Goal: Task Accomplishment & Management: Manage account settings

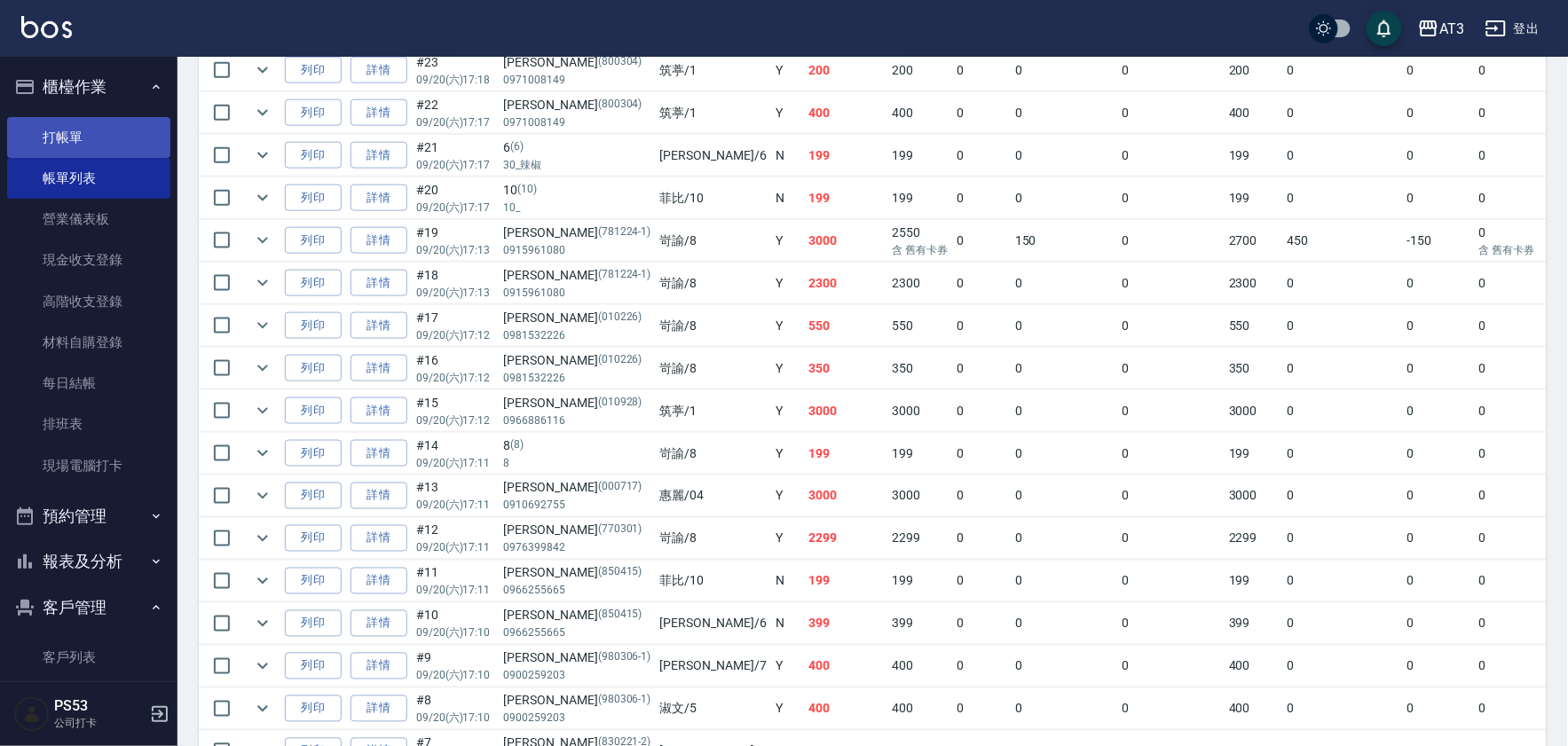
scroll to position [493, 0]
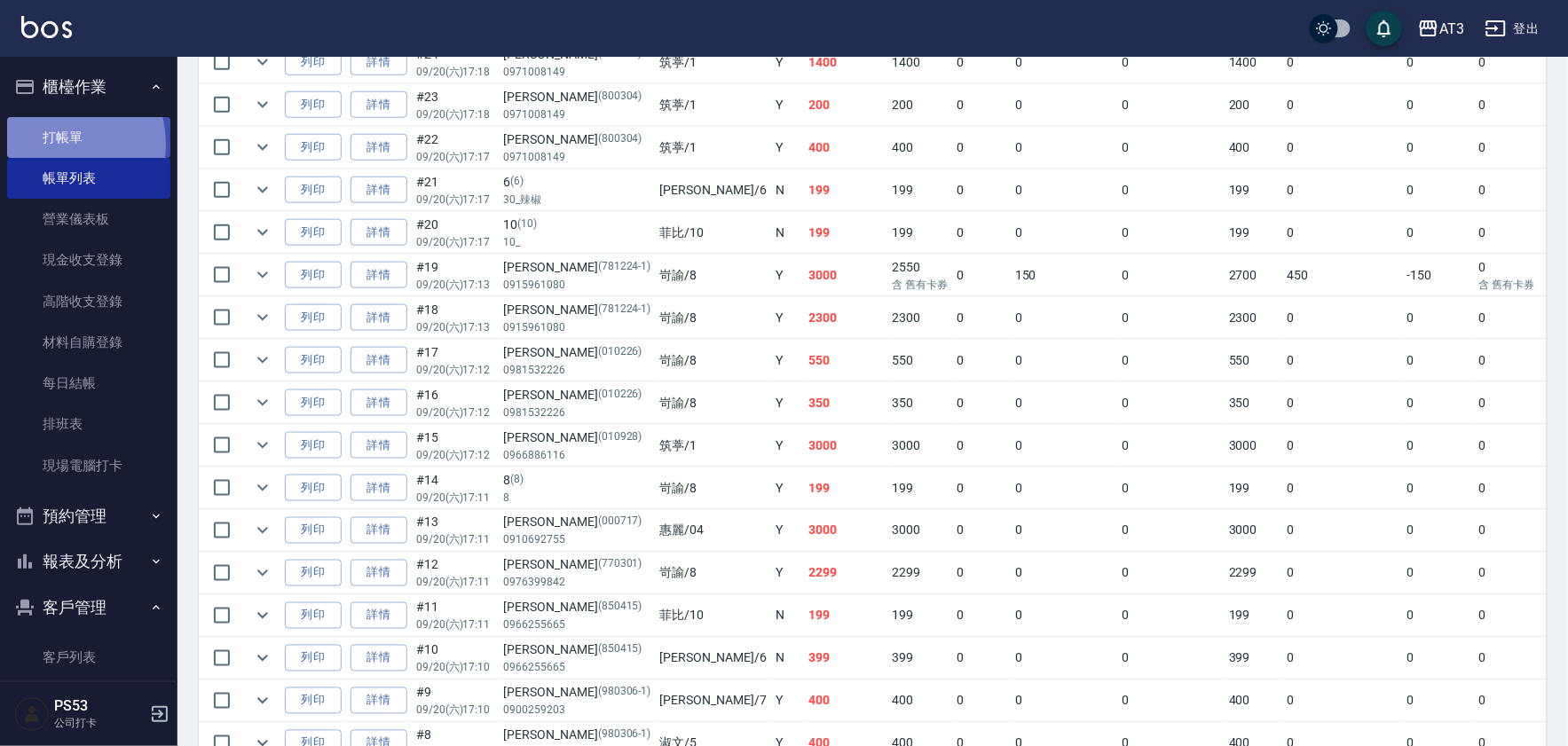
click at [48, 144] on link "打帳單" at bounding box center [89, 136] width 163 height 40
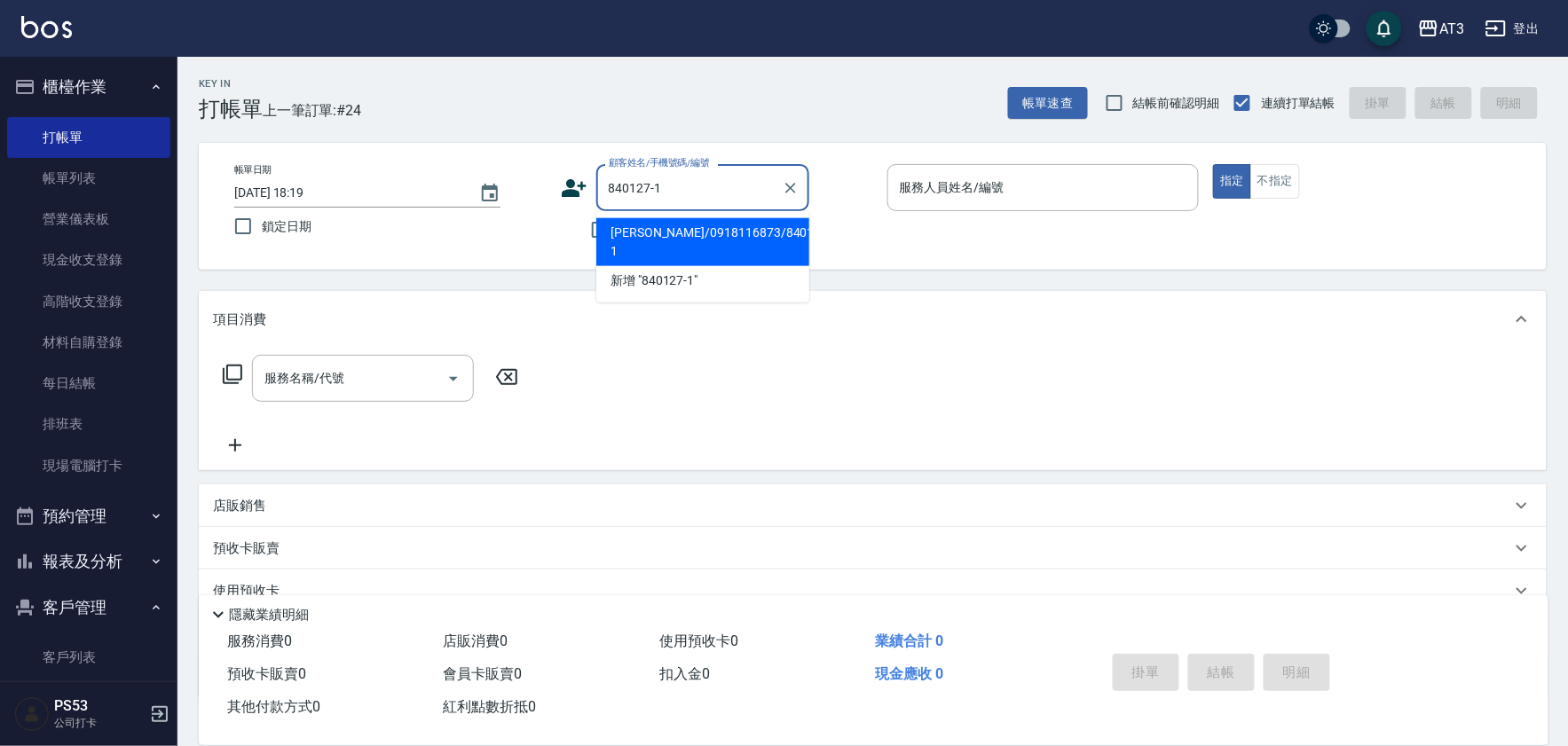
type input "[PERSON_NAME]/0918116873/840127-1"
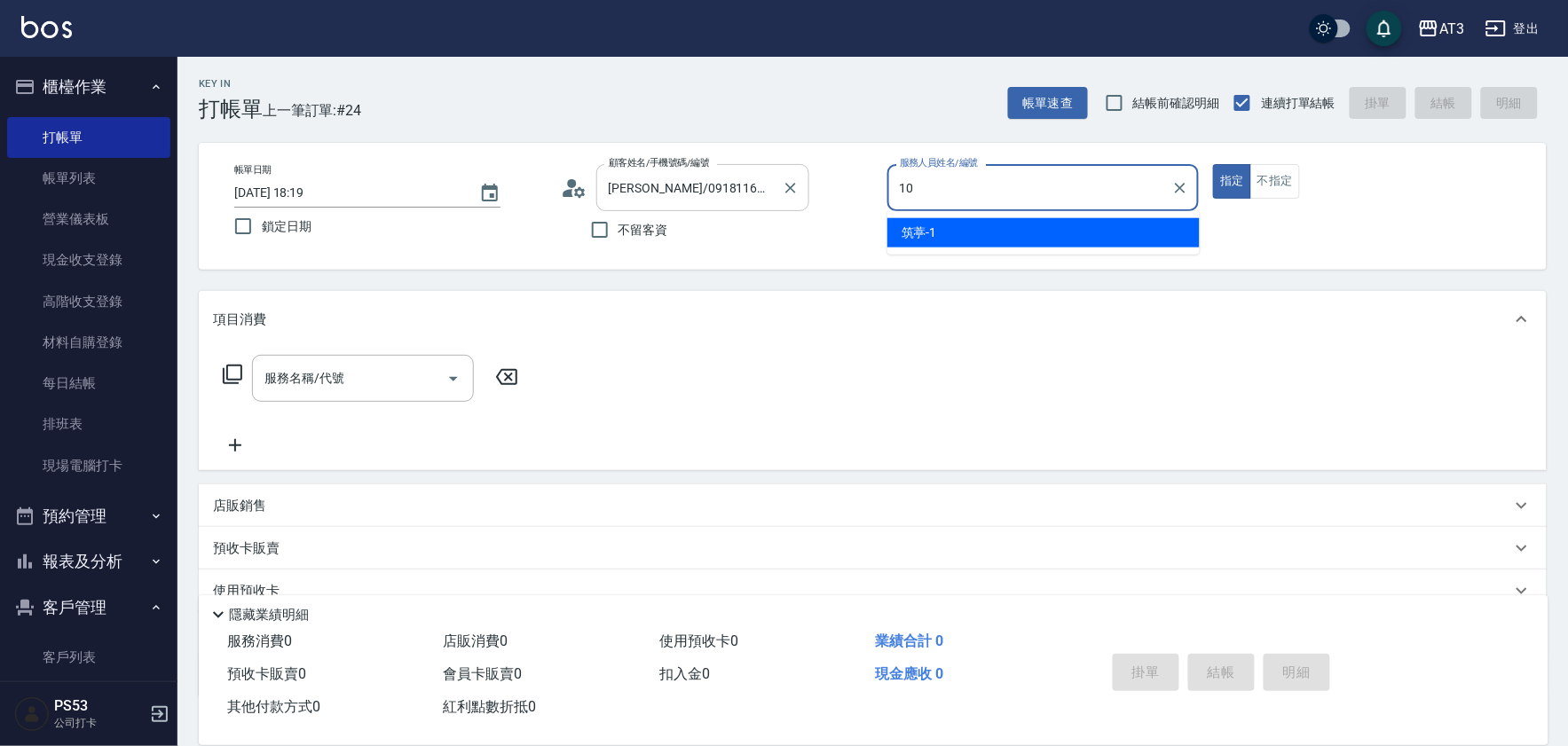
type input "10"
type button "true"
type input "菲比-10"
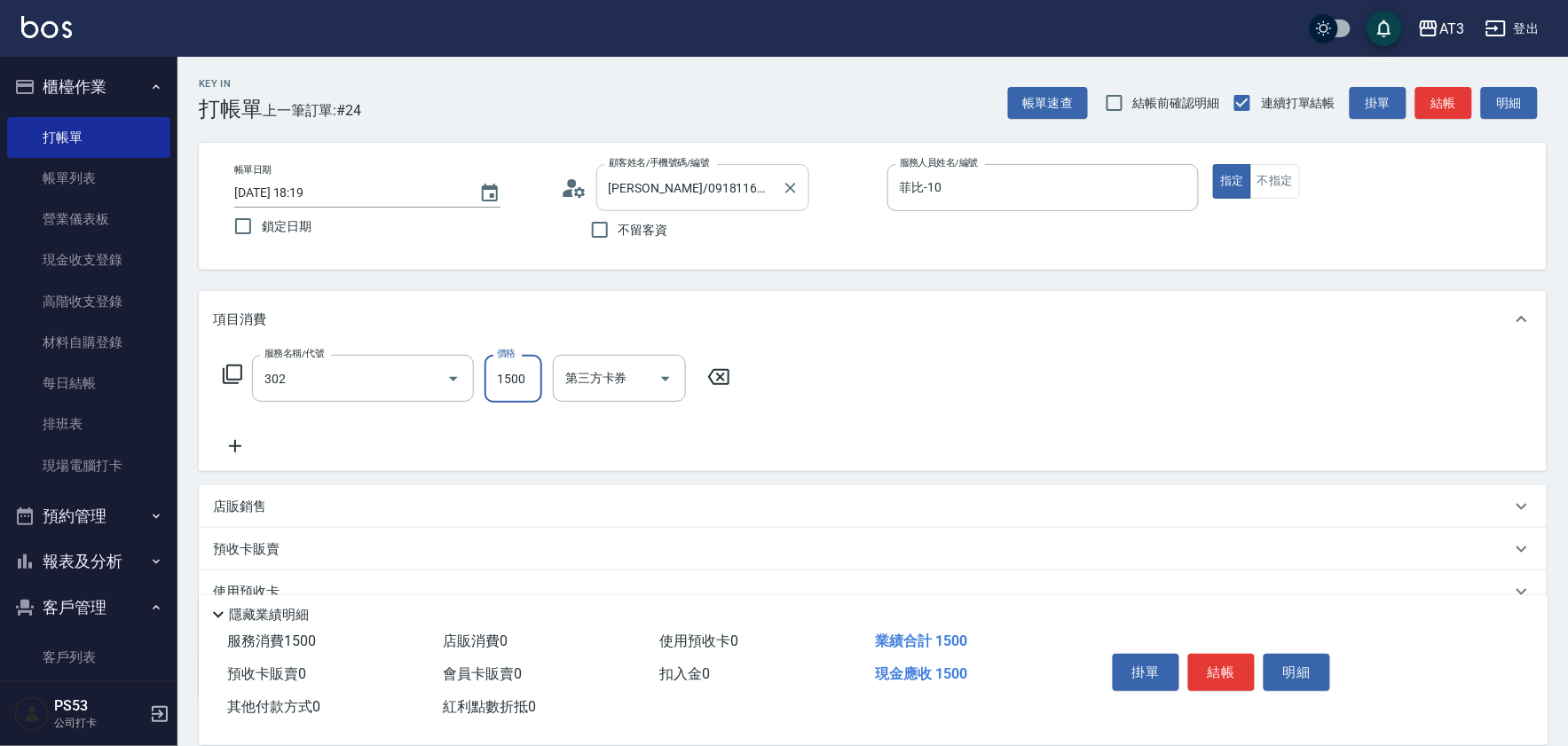
type input "設計燙髮(302)"
type input "1080"
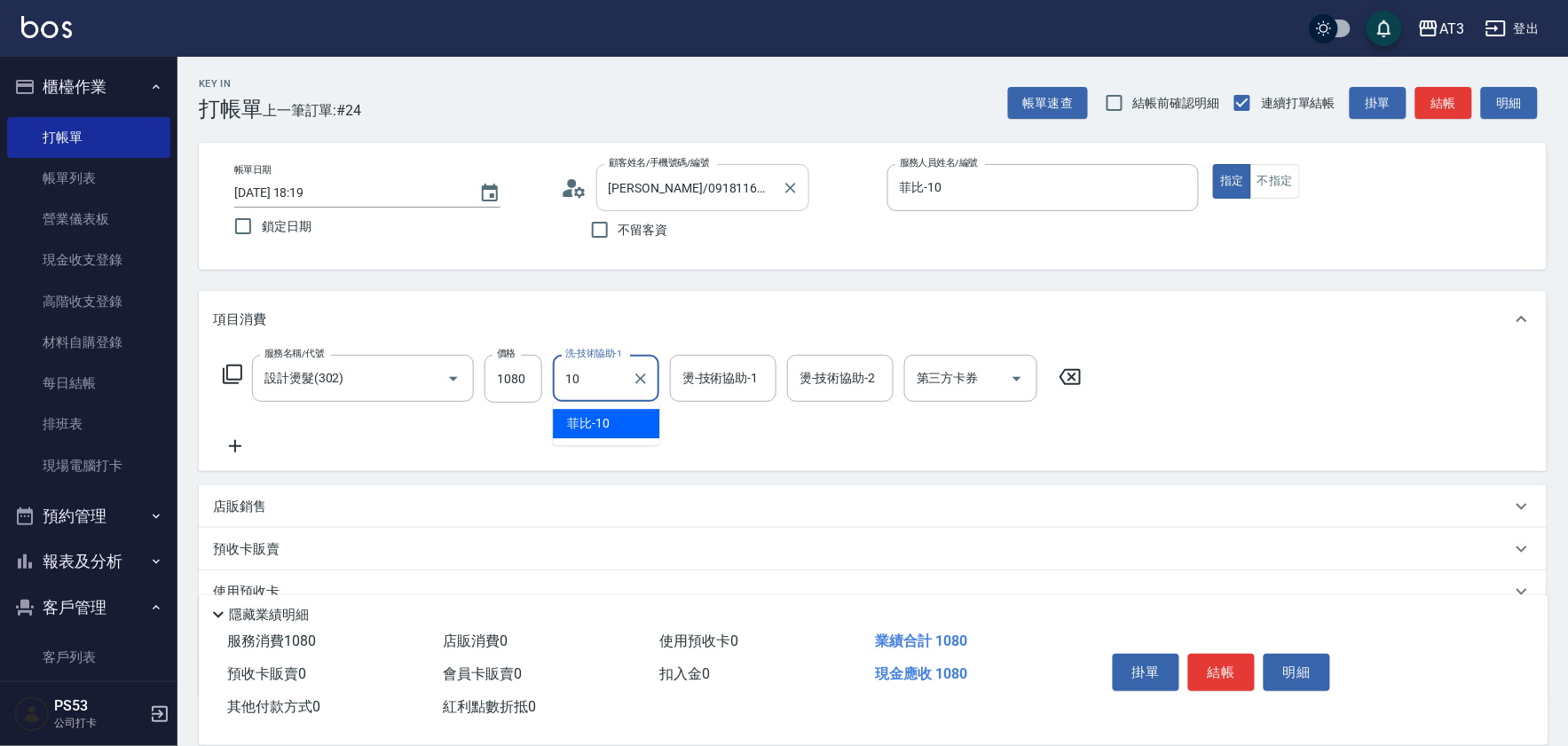
type input "菲比-10"
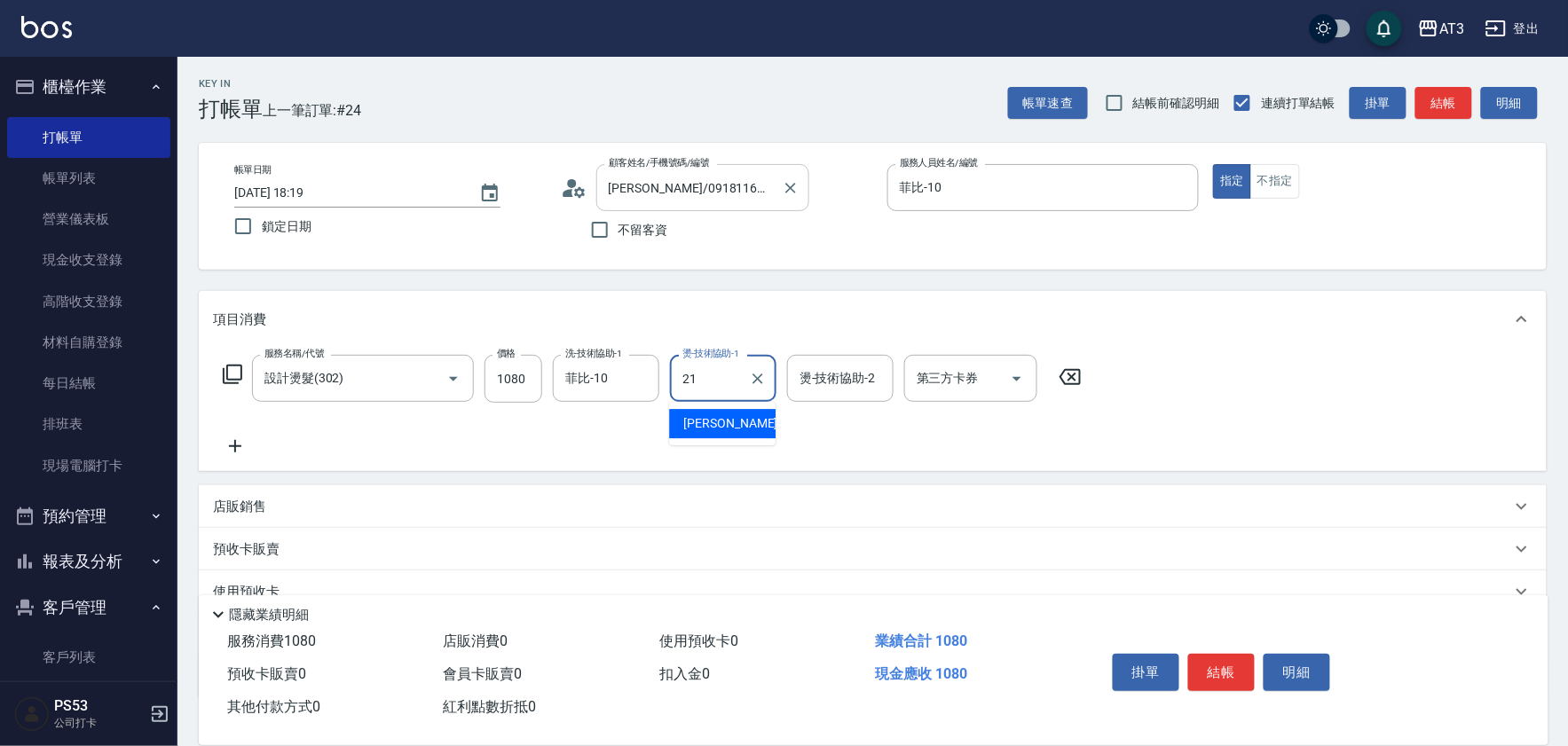
type input "[PERSON_NAME]-21"
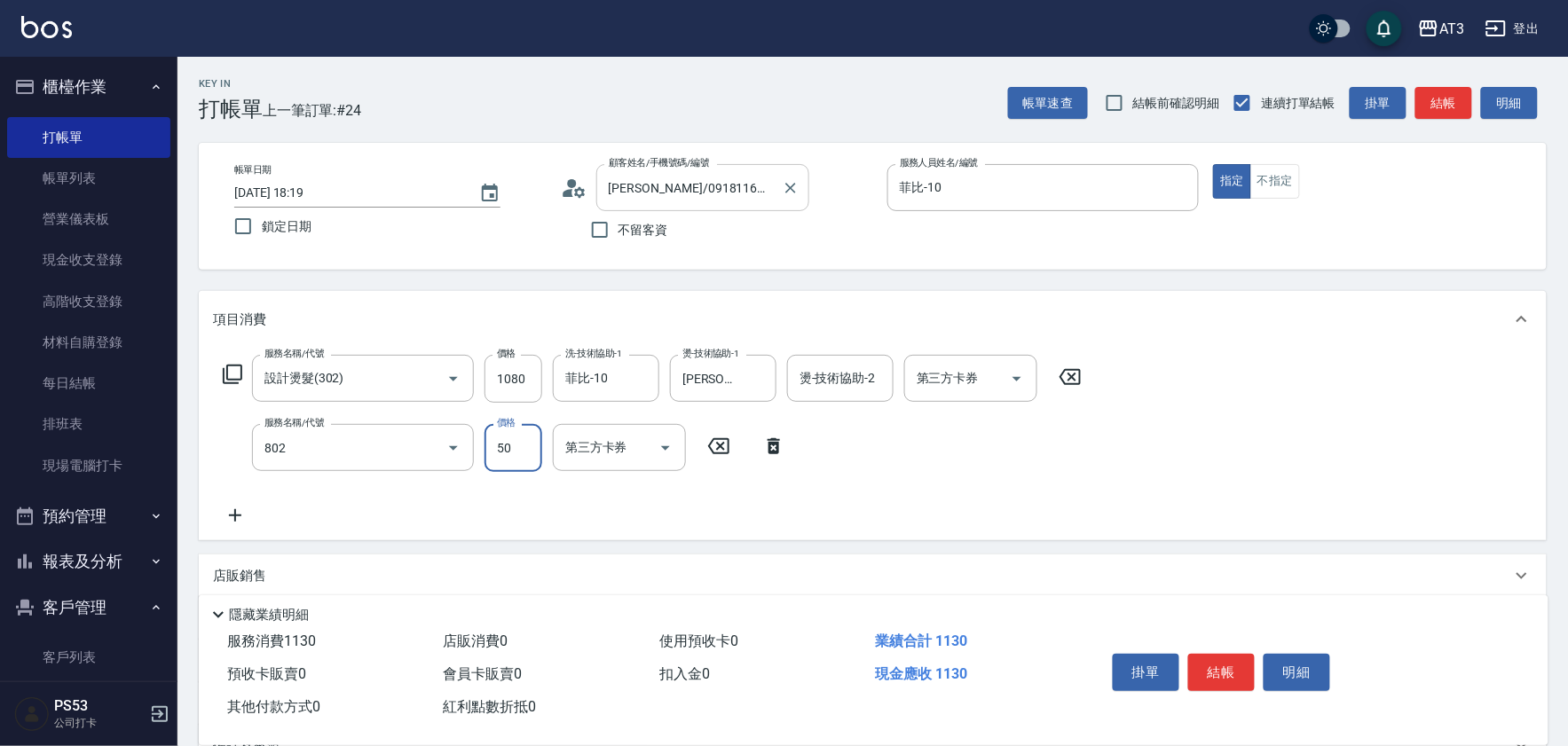
type input "潤絲/加精油(802)"
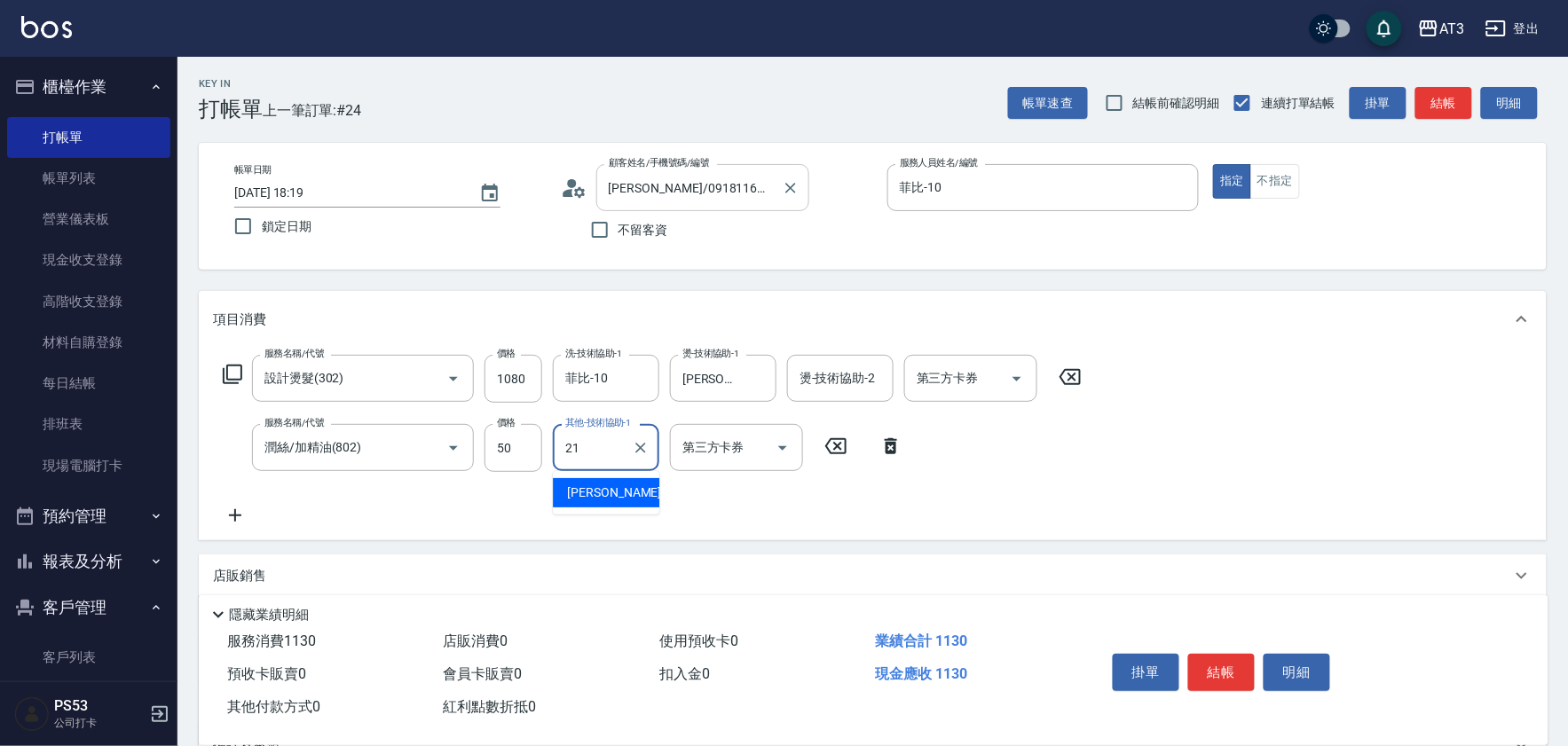
type input "[PERSON_NAME]-21"
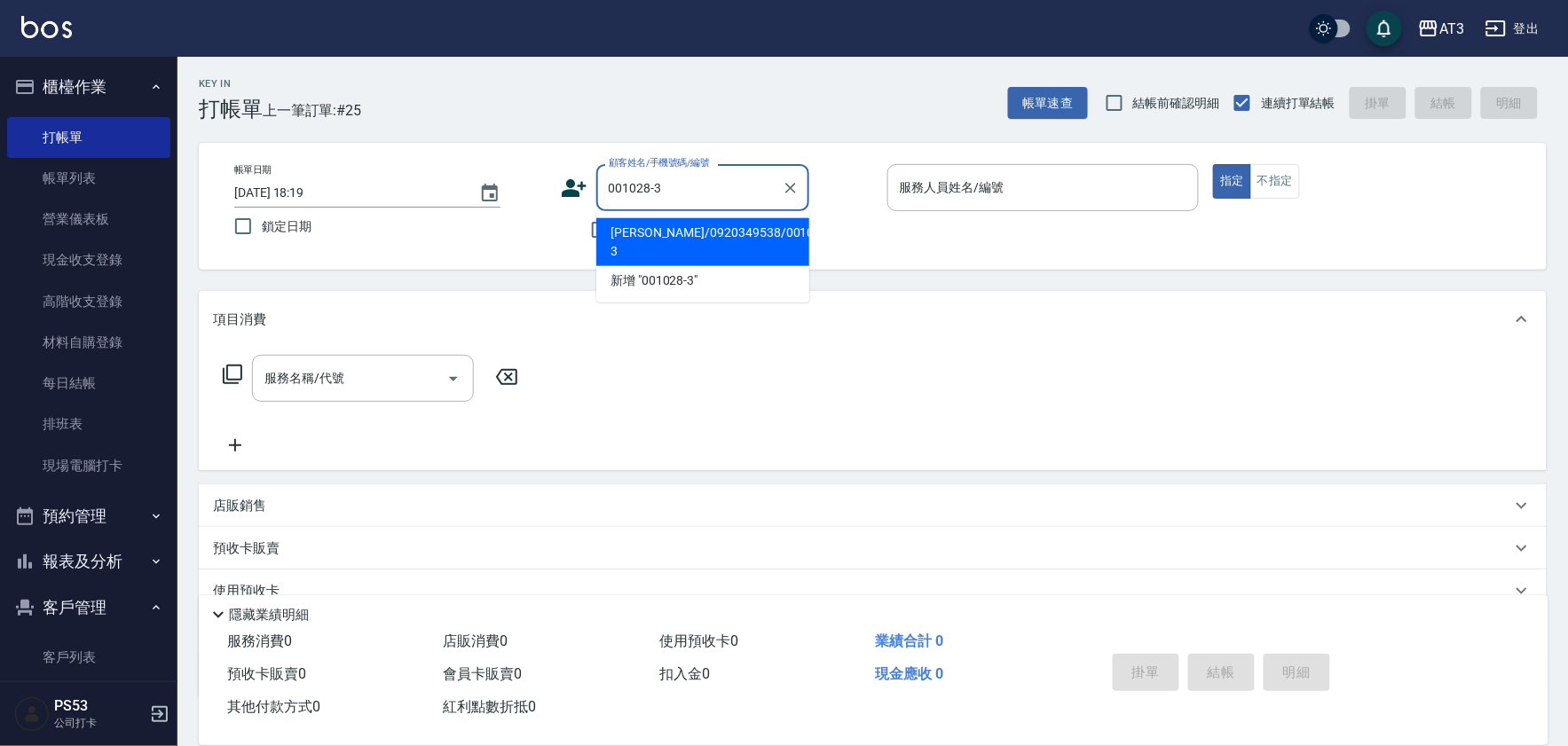
type input "[PERSON_NAME]/0920349538/001028-3"
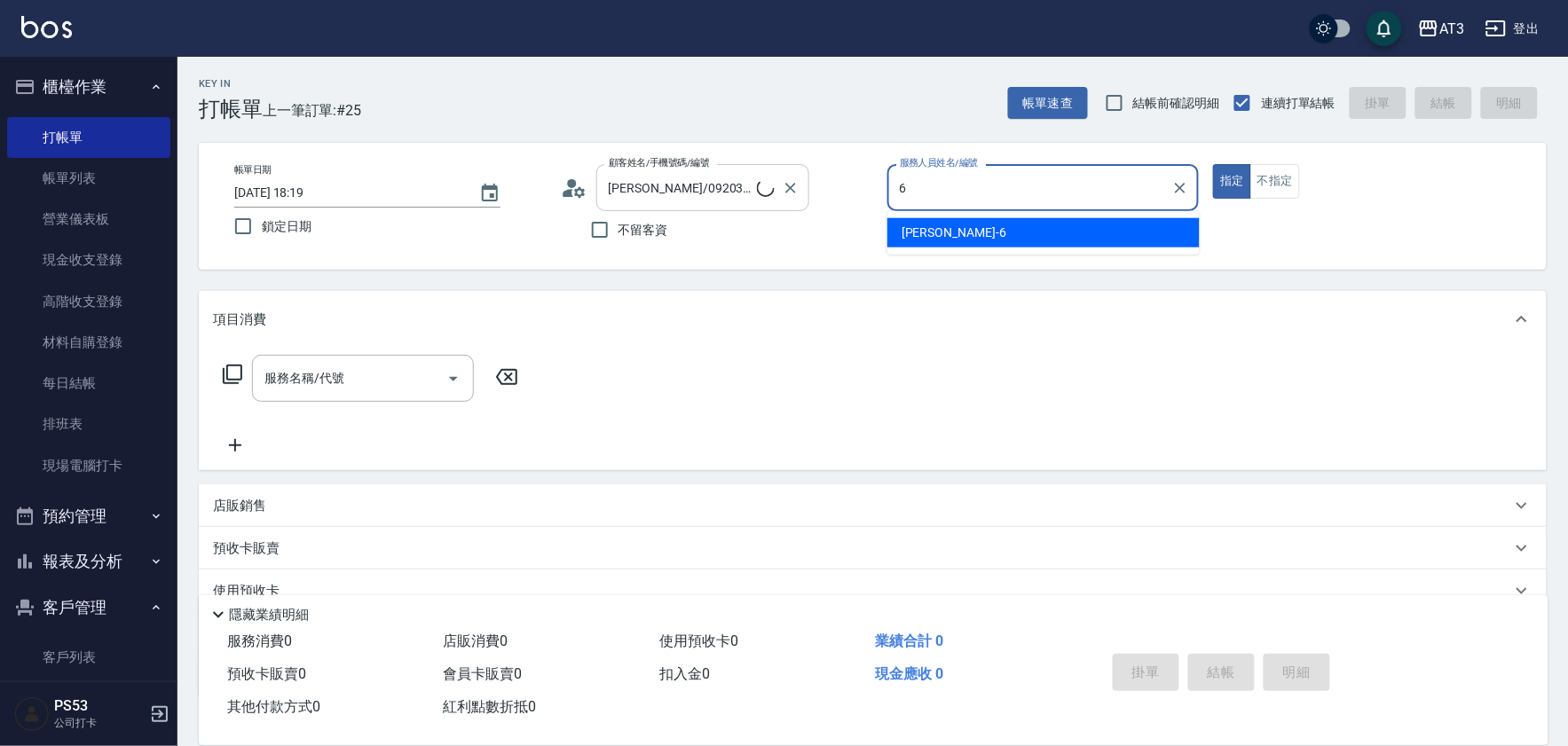
type input "詩雅-6"
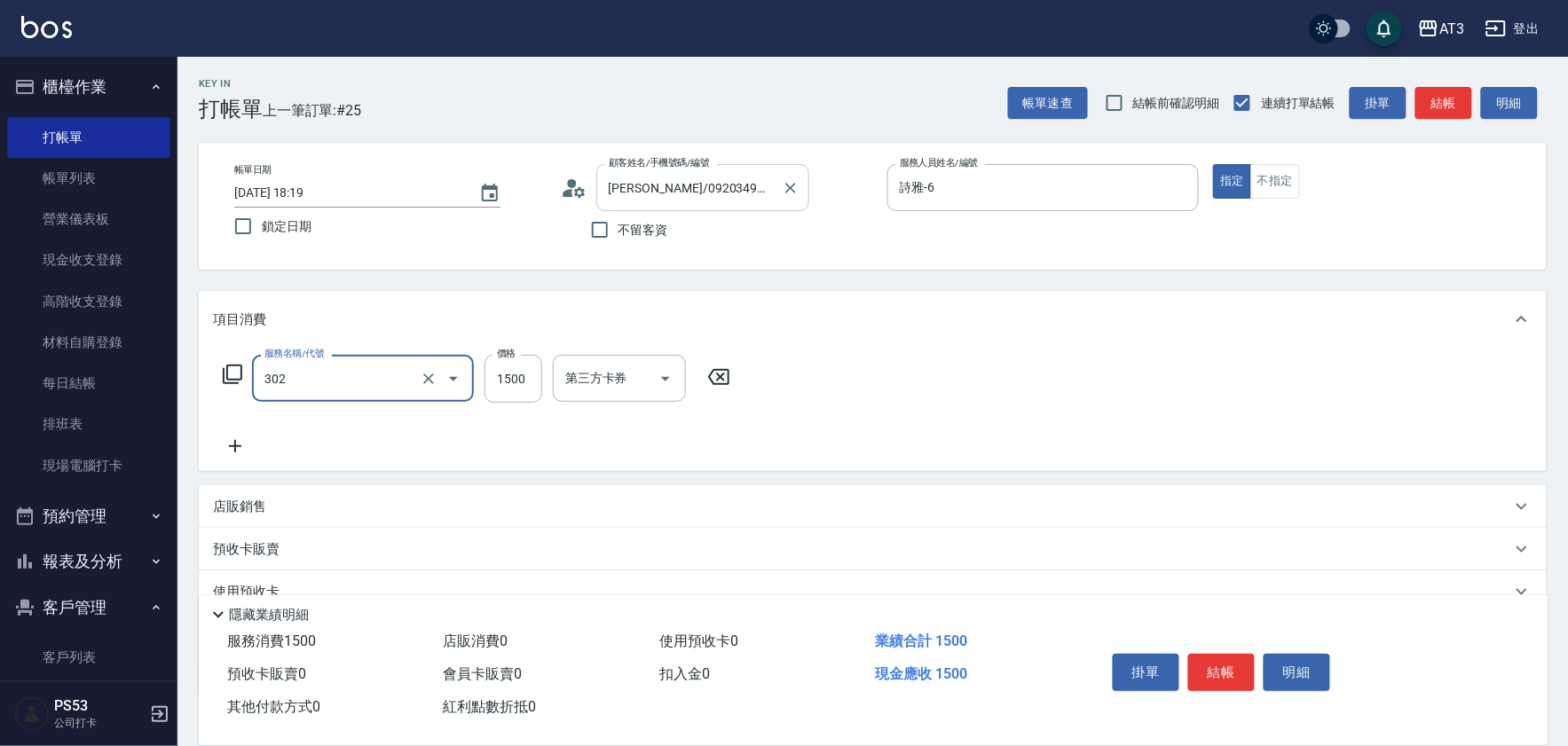
type input "設計燙髮(302)"
type input "1599"
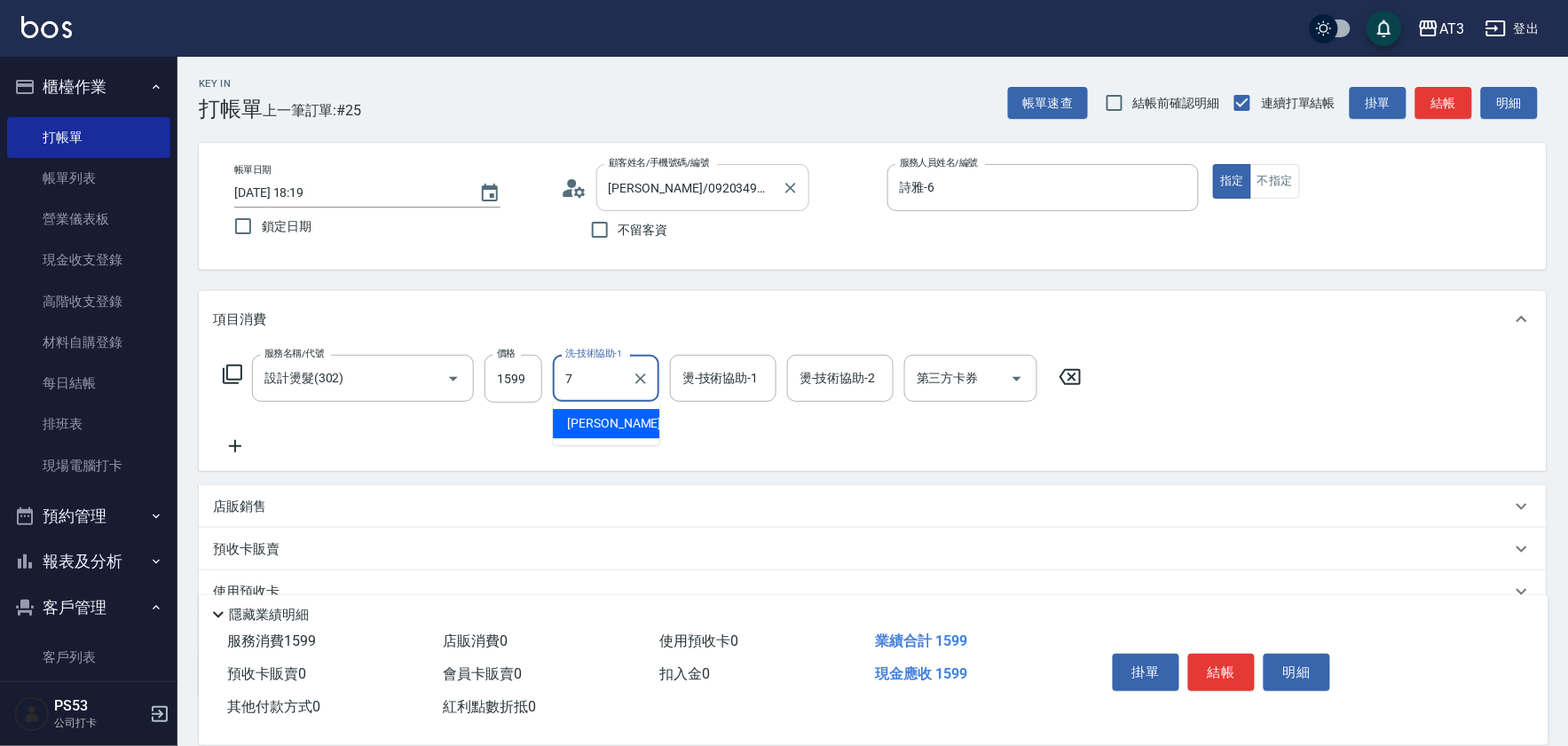
type input "子晴-7"
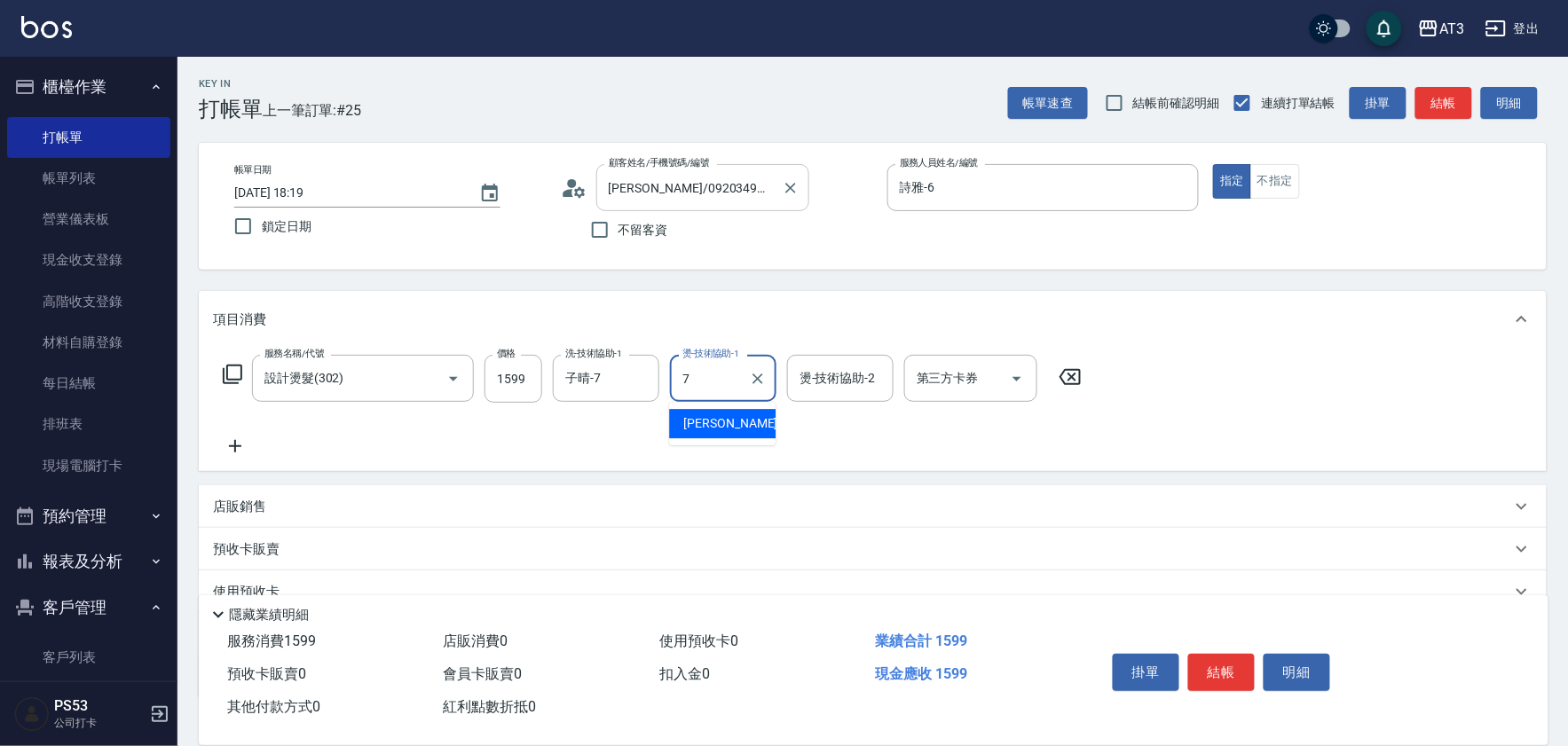
type input "子晴-7"
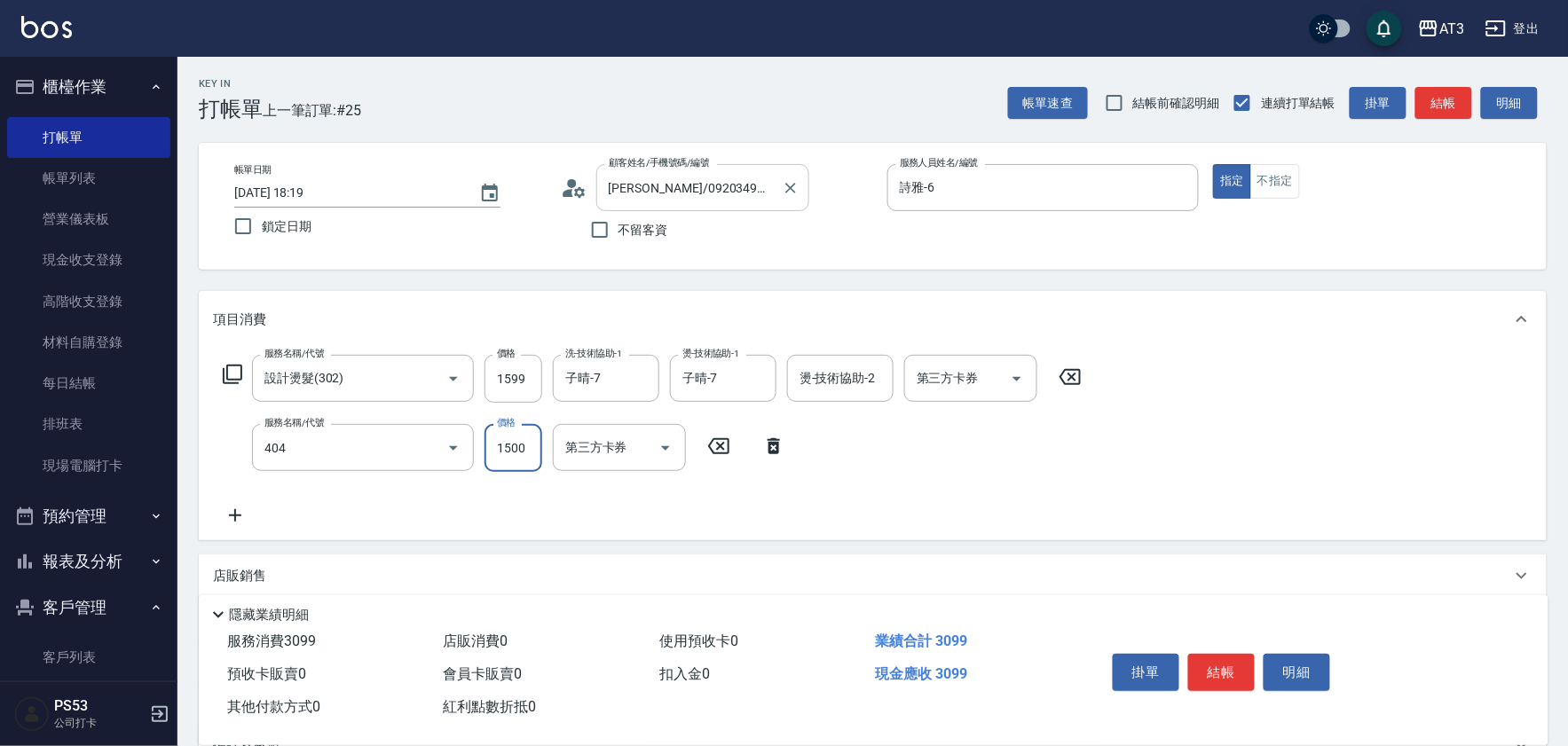
type input "設計染髮(404)"
type input "1099"
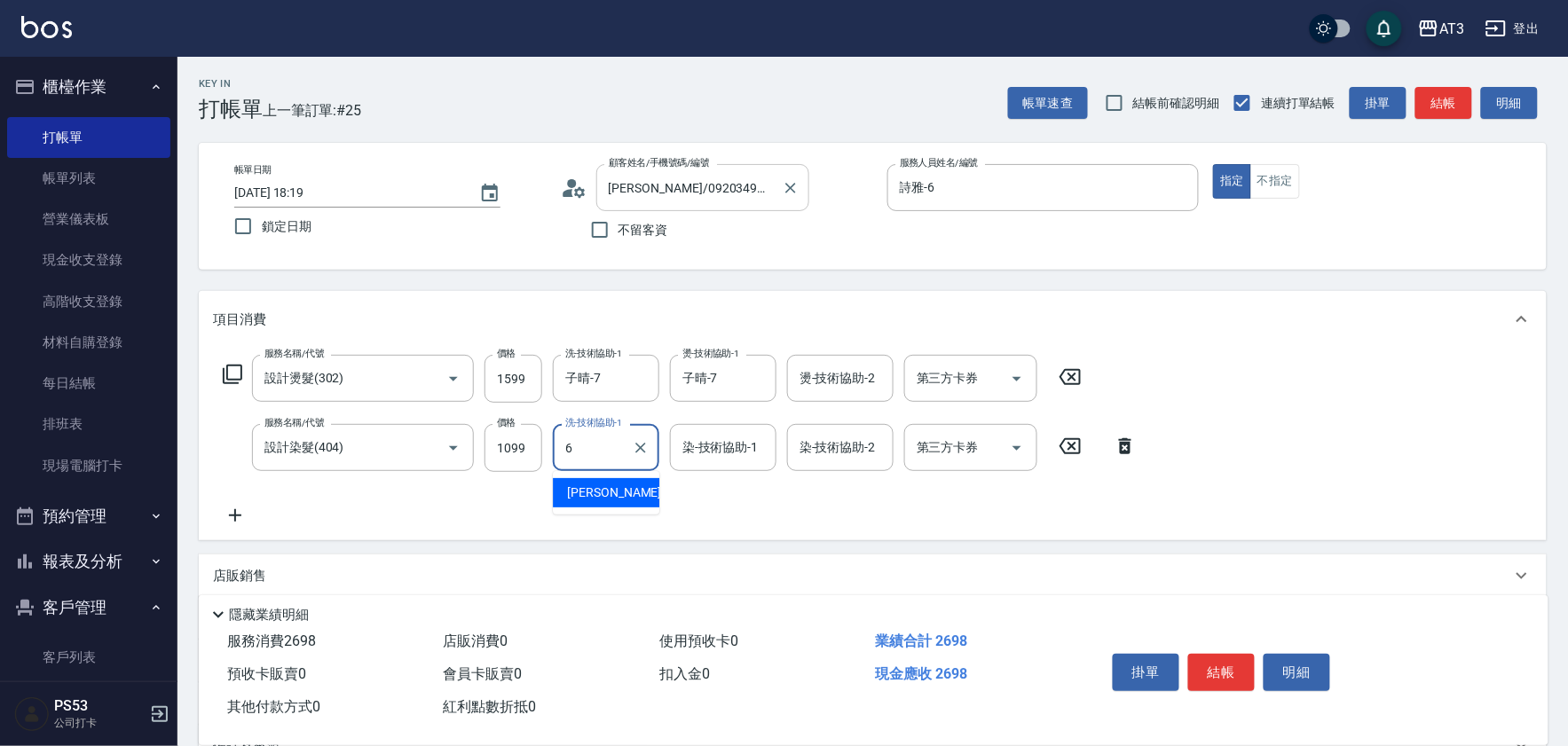
type input "詩雅-6"
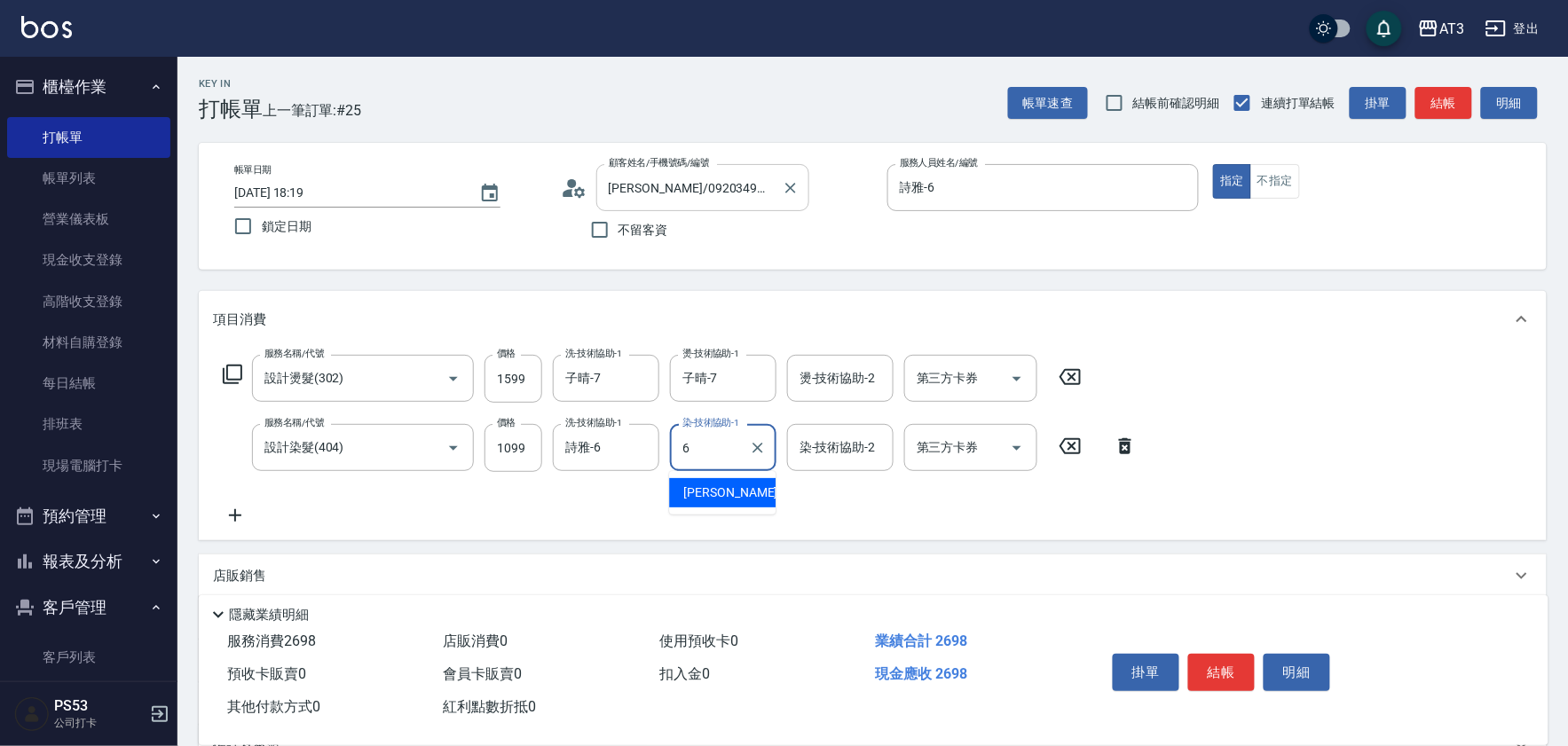
type input "詩雅-6"
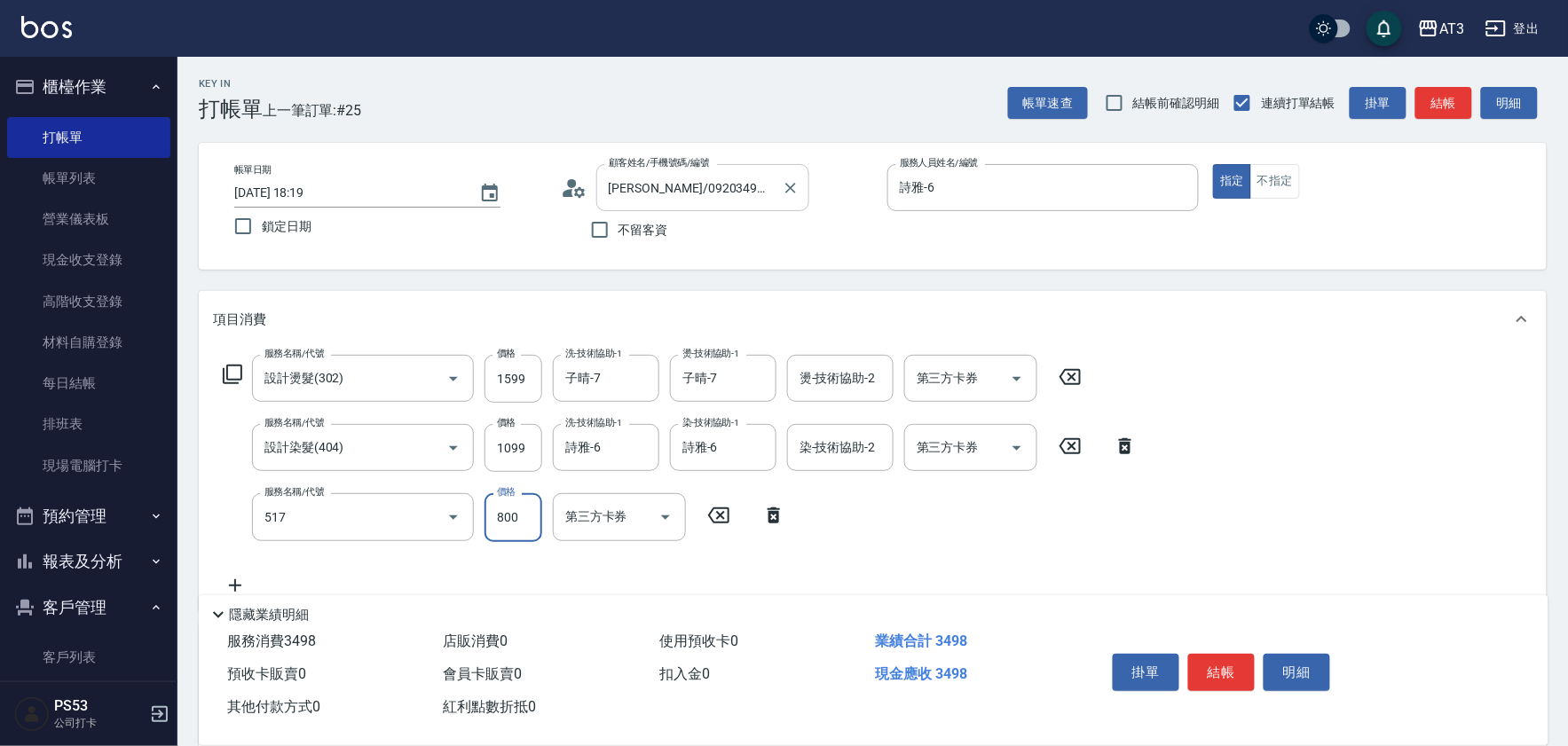
type input "C2花漾深層護髮/新(517)"
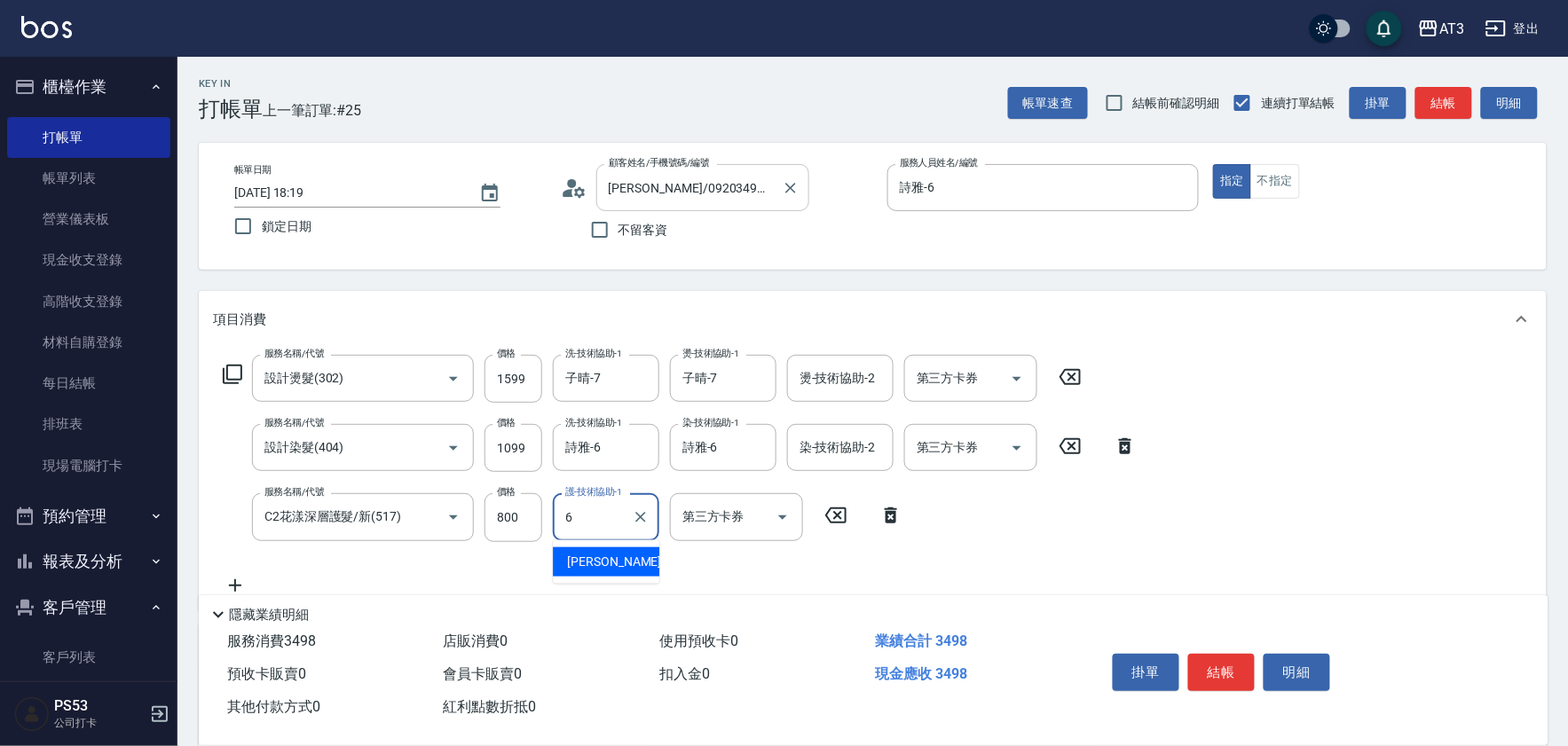
type input "詩雅-6"
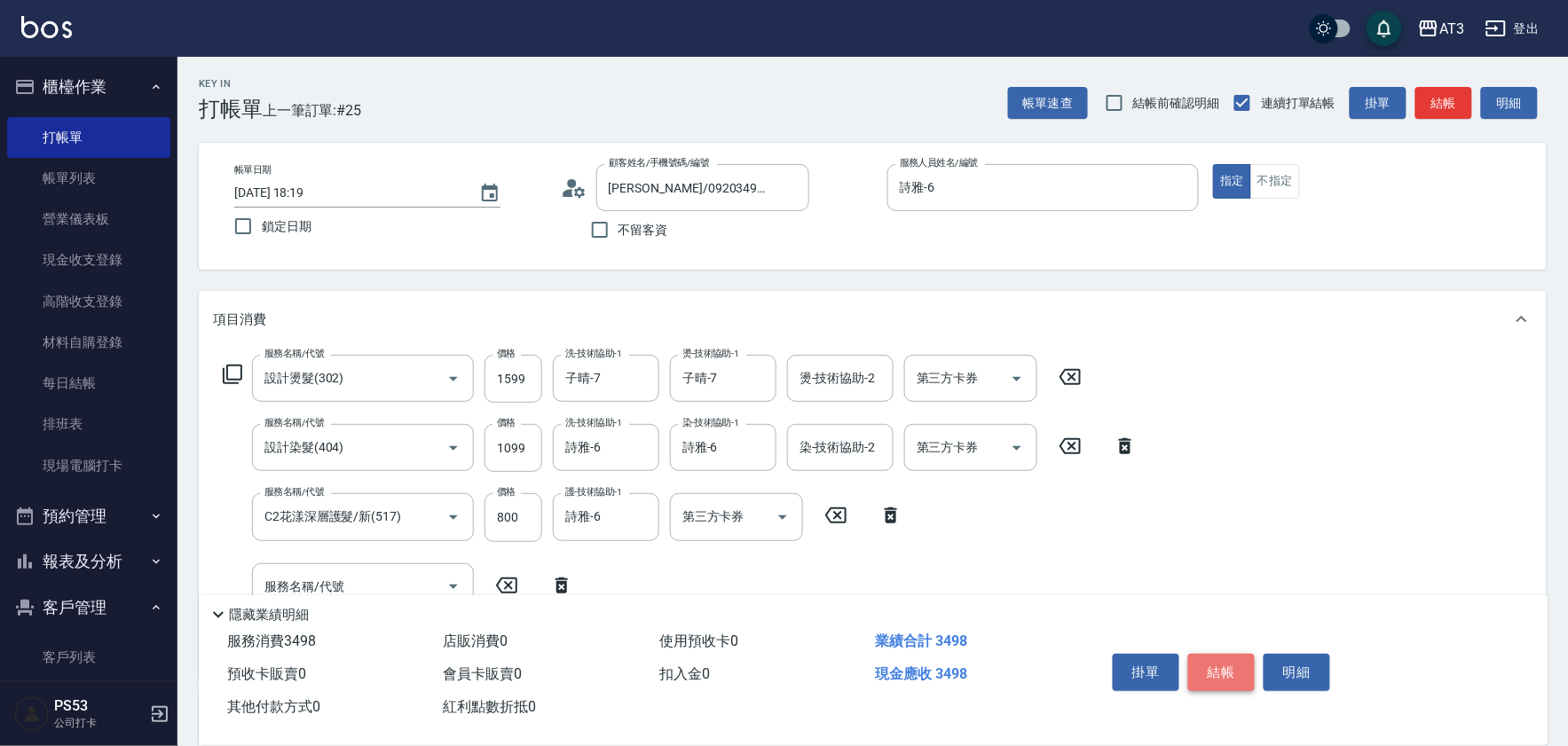
click at [1209, 660] on button "結帳" at bounding box center [1221, 672] width 66 height 38
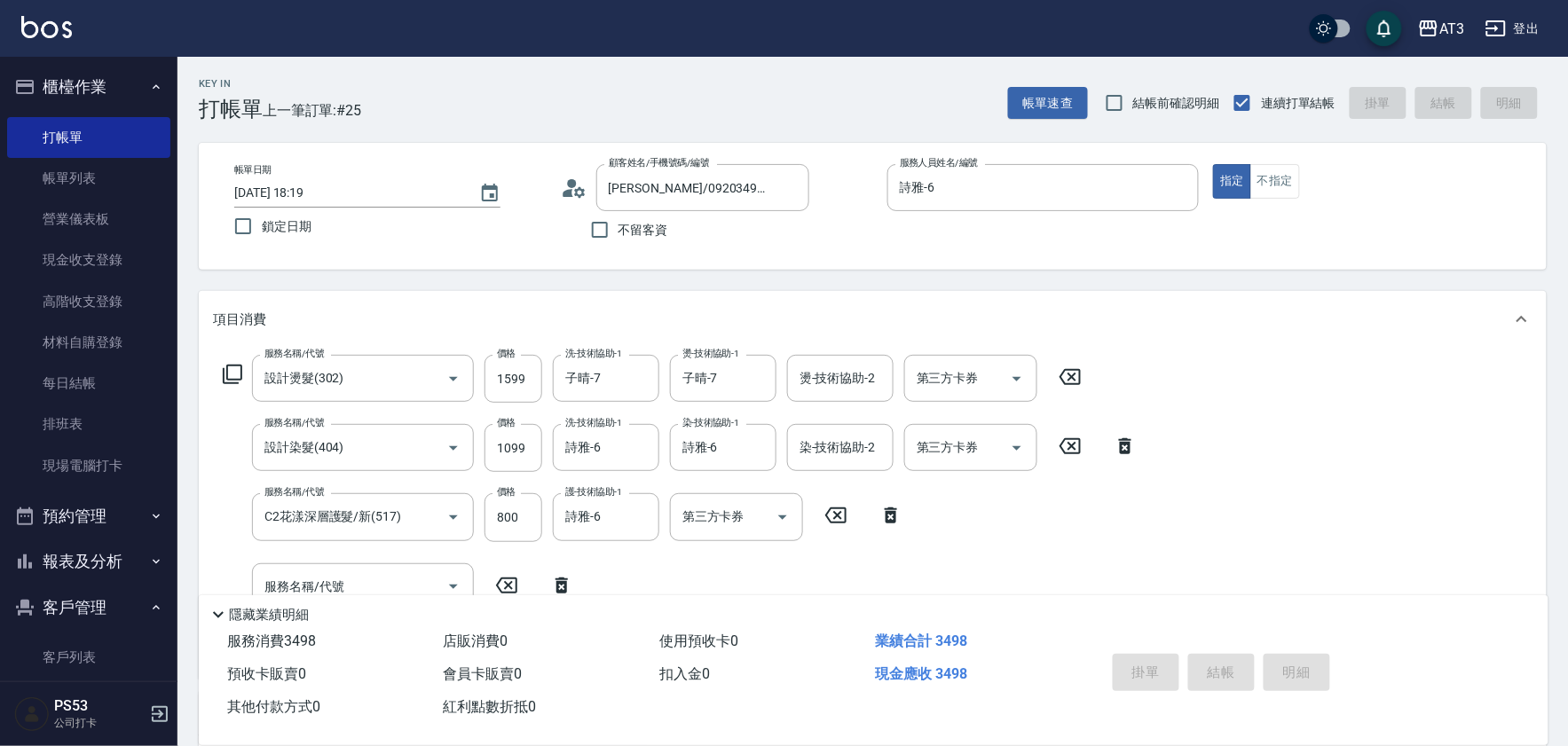
type input "[DATE] 18:20"
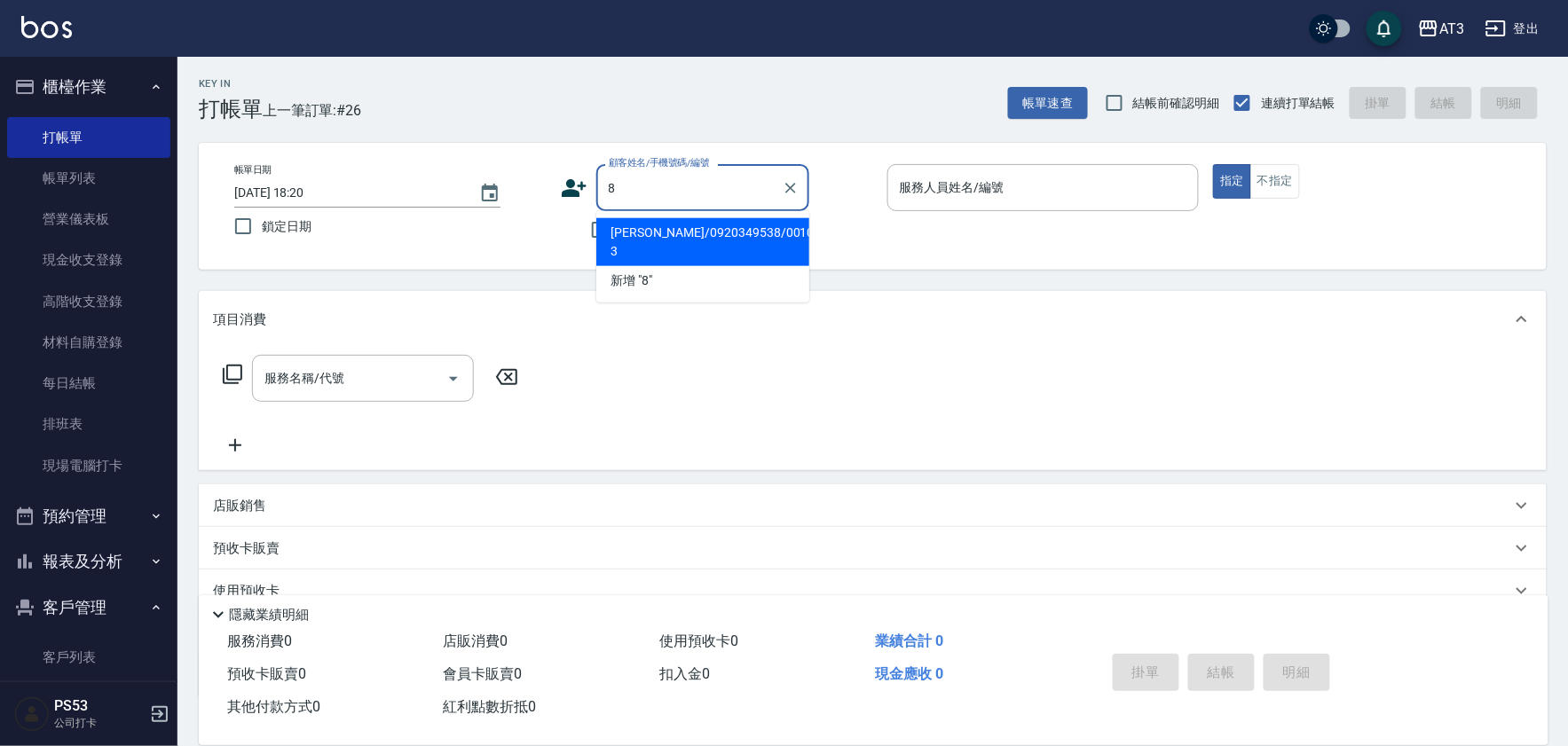
type input "8"
type input "[PERSON_NAME]/0920349538/001028-3"
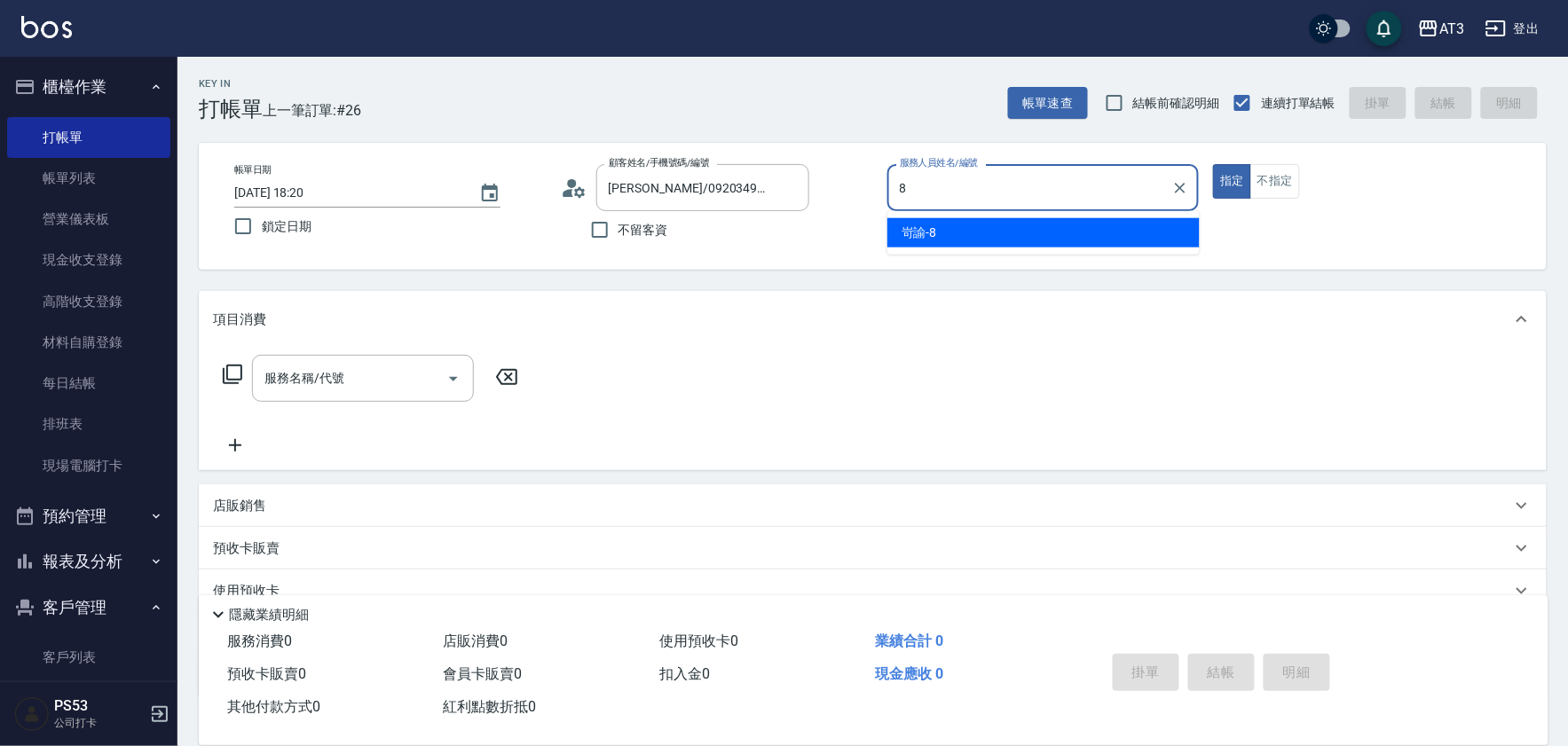
type input "岢諭-8"
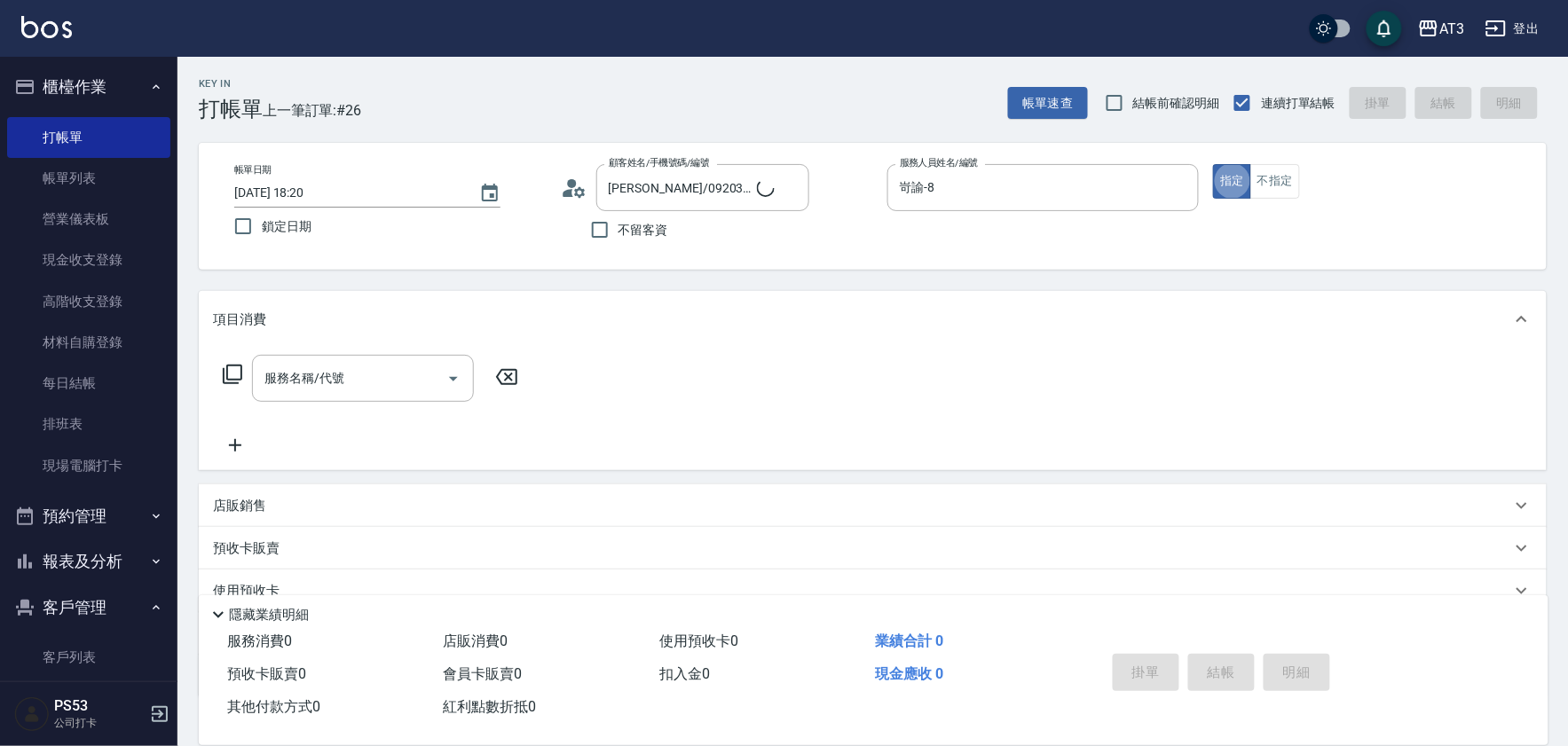
type input "巧巧/8_巧巧/8"
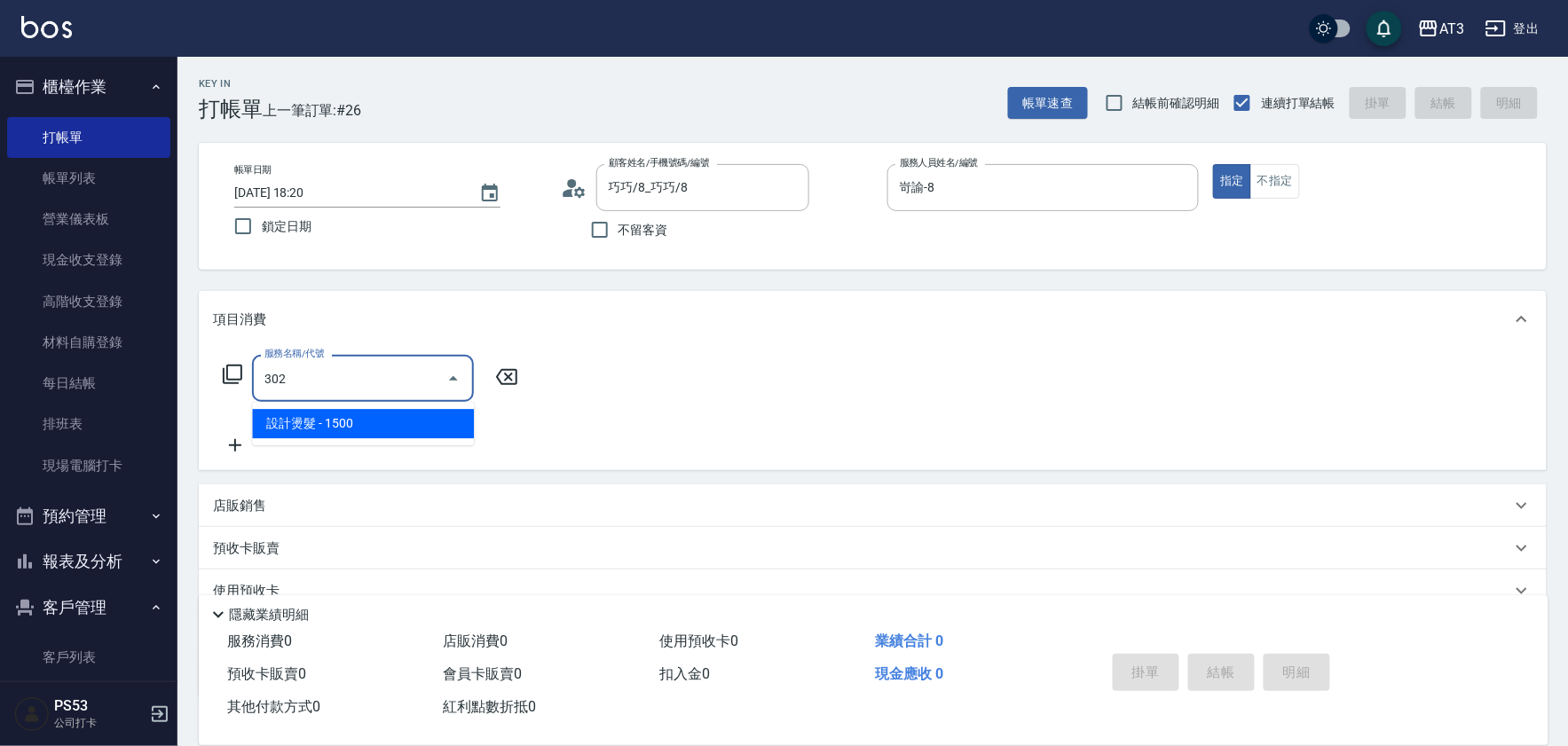
type input "設計燙髮(302)"
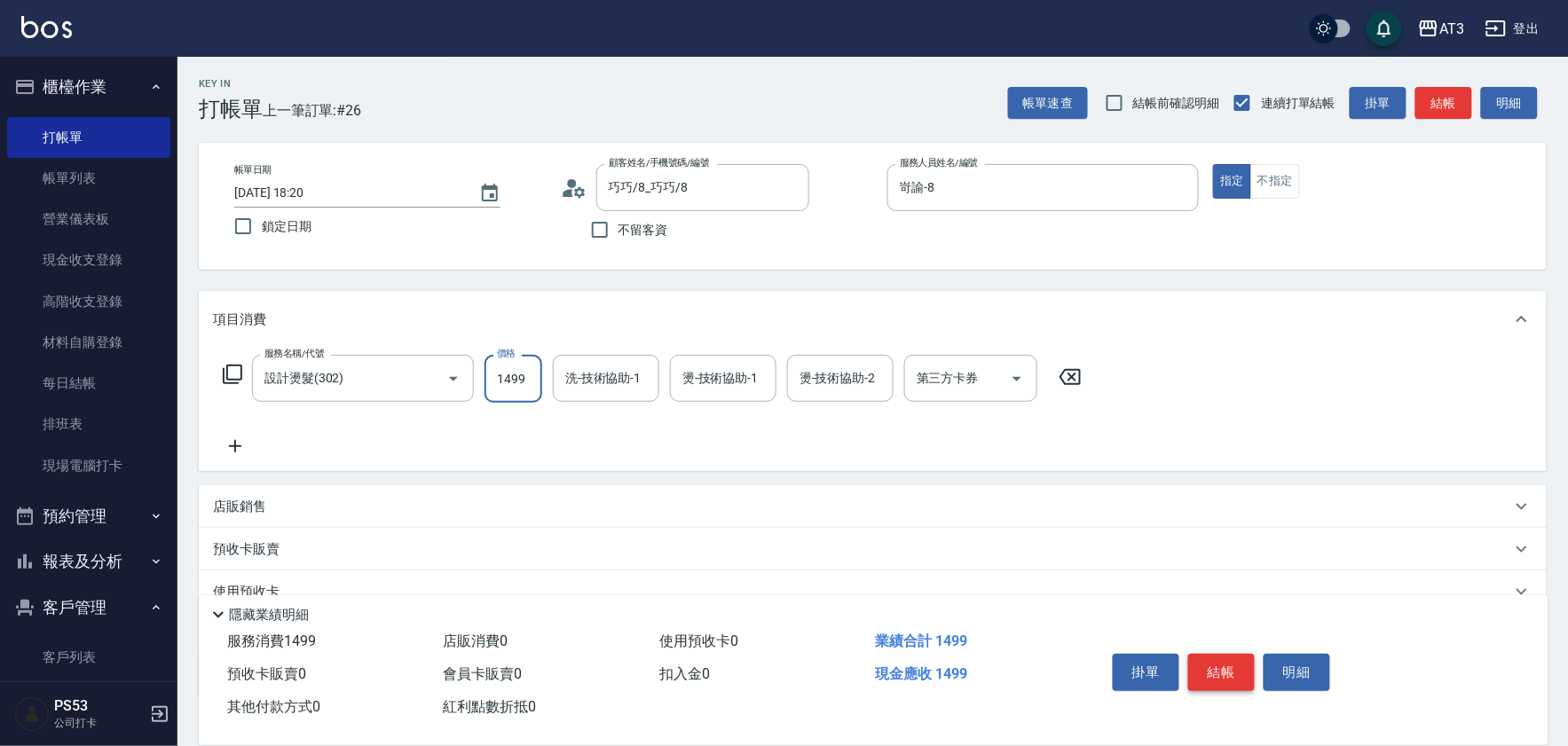
type input "1499"
type input "岢諭-8"
type input "[PERSON_NAME]-21"
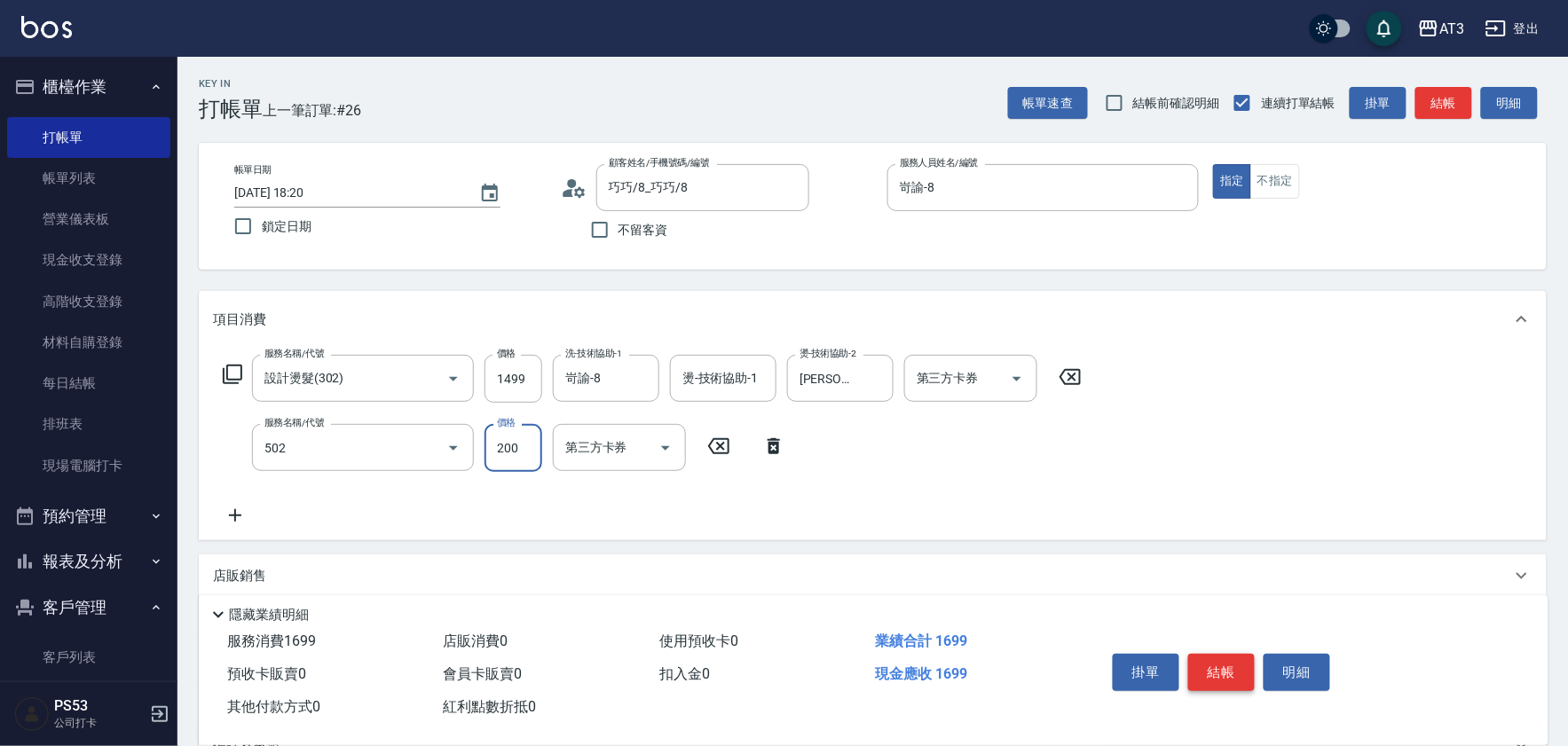
type input "自備護髮(502)"
type input "800"
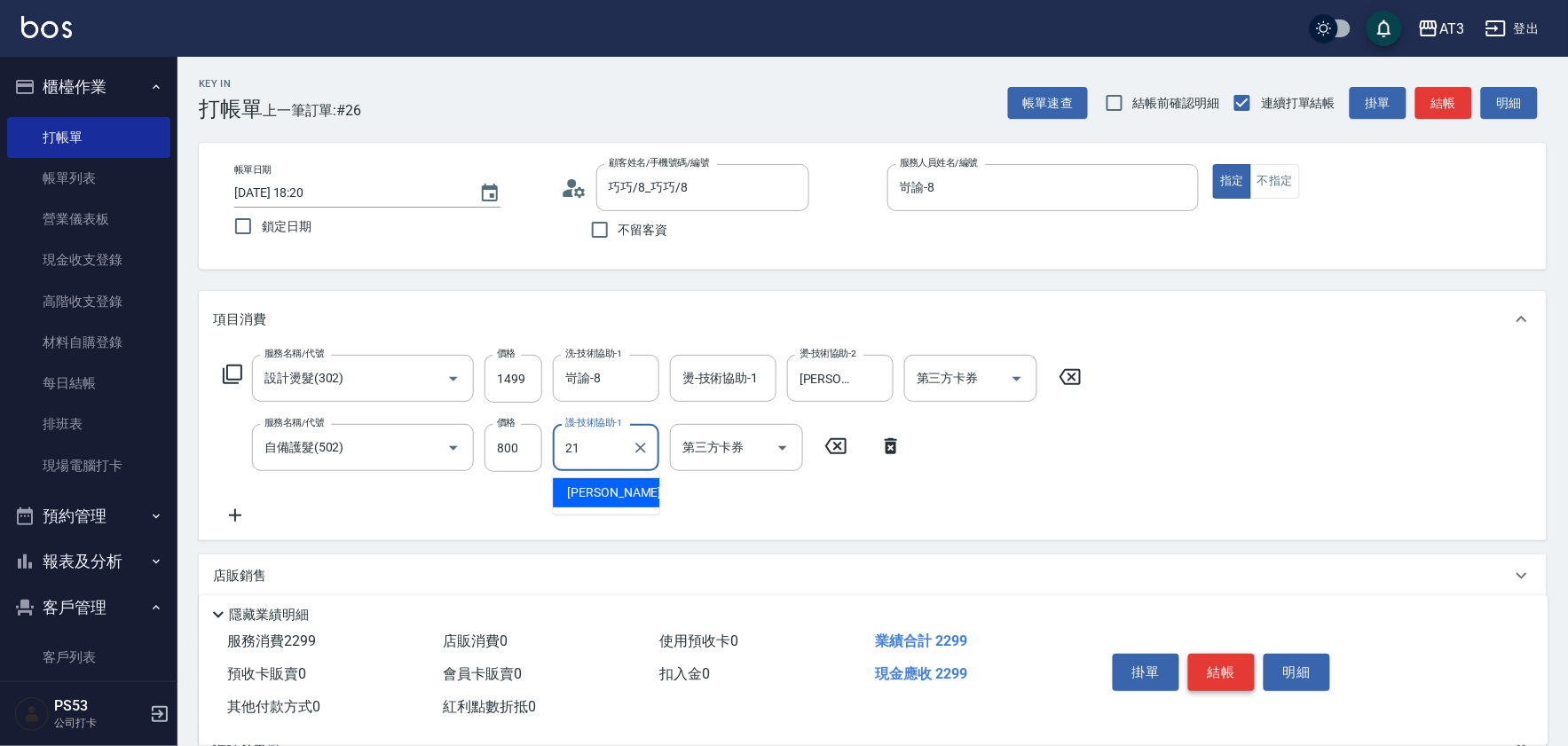
type input "[PERSON_NAME]-21"
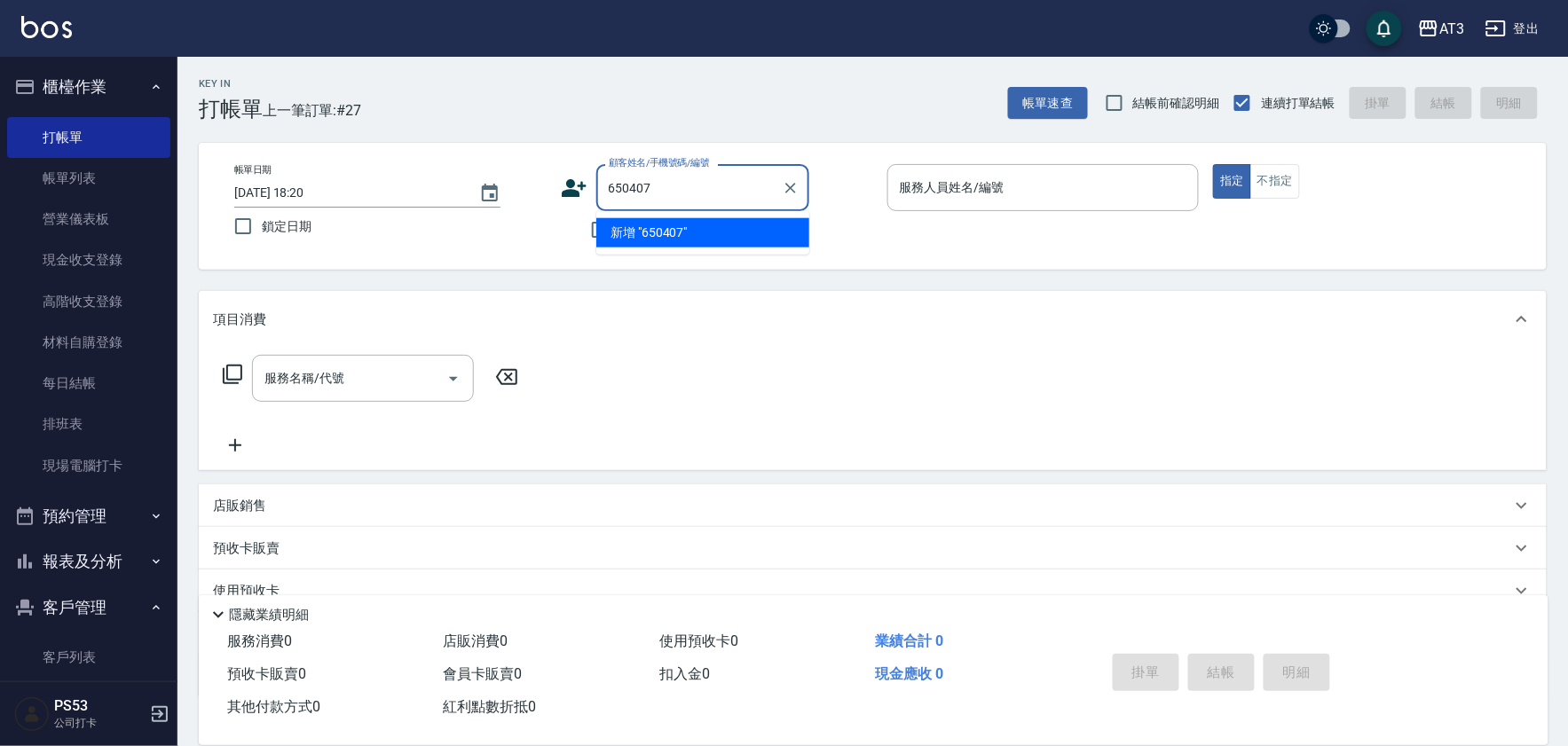
type input "650407"
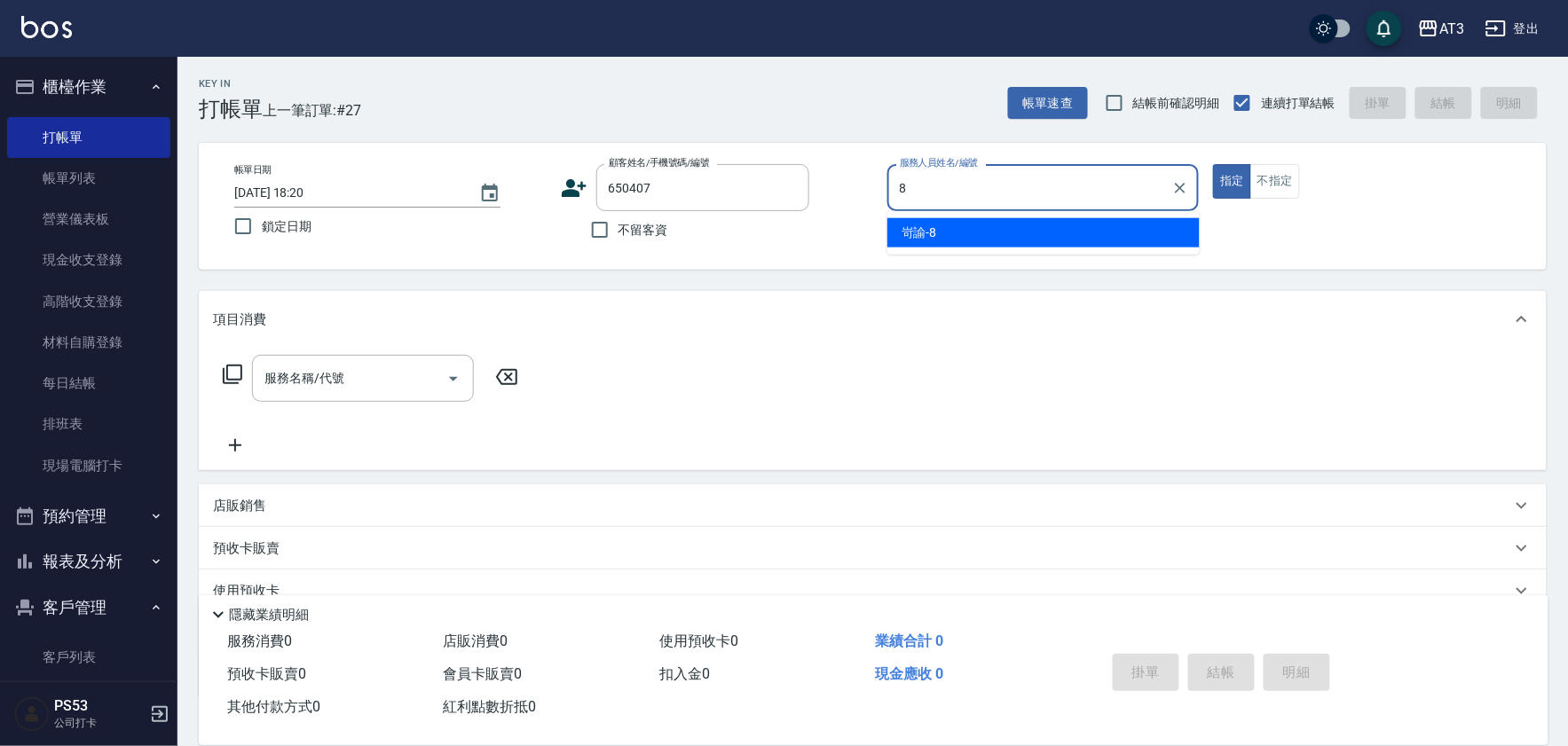
type input "岢諭-8"
type input "[PERSON_NAME]/0975865407/650407"
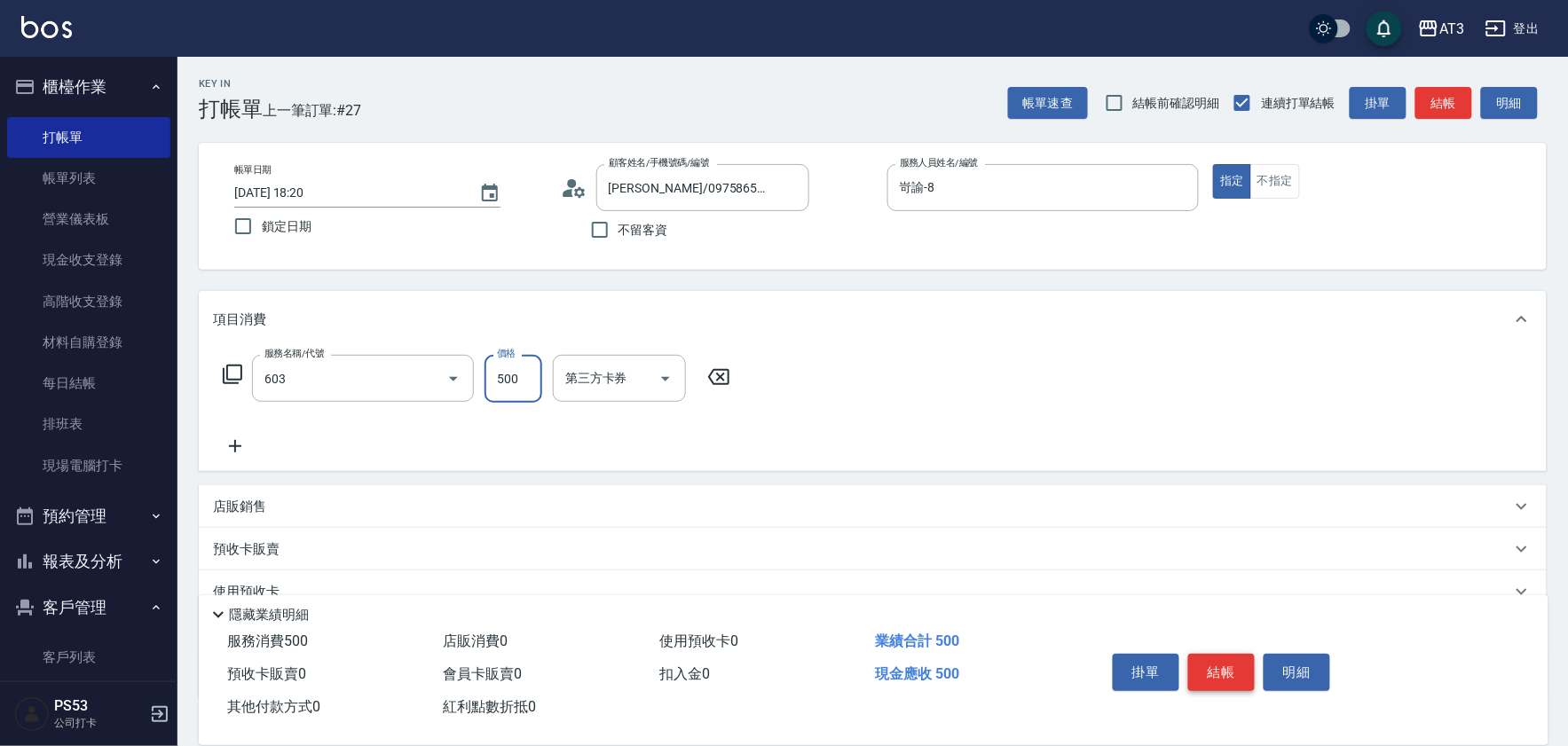
type input "髮原素清潔舒醒頭皮洗髮(603)"
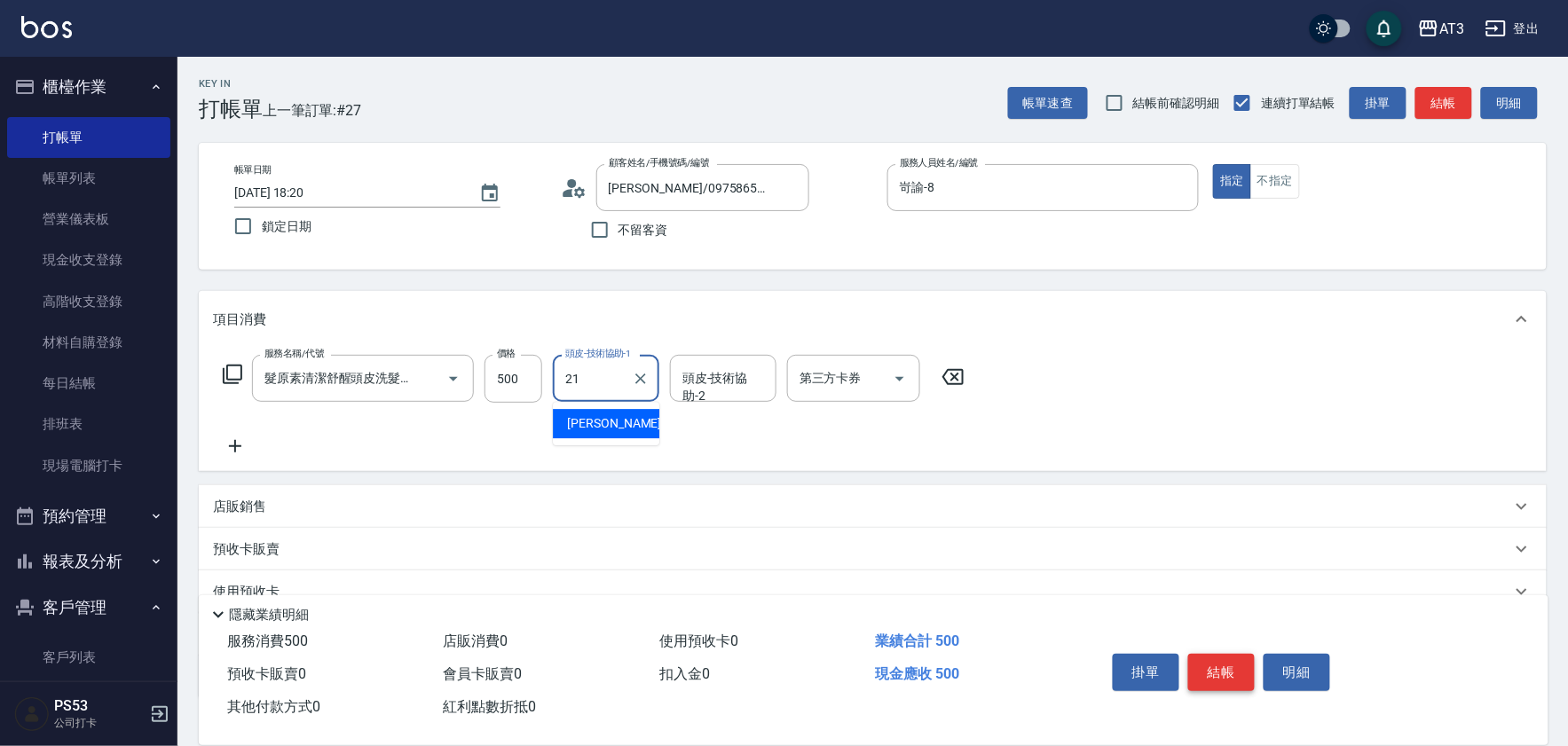
type input "[PERSON_NAME]-21"
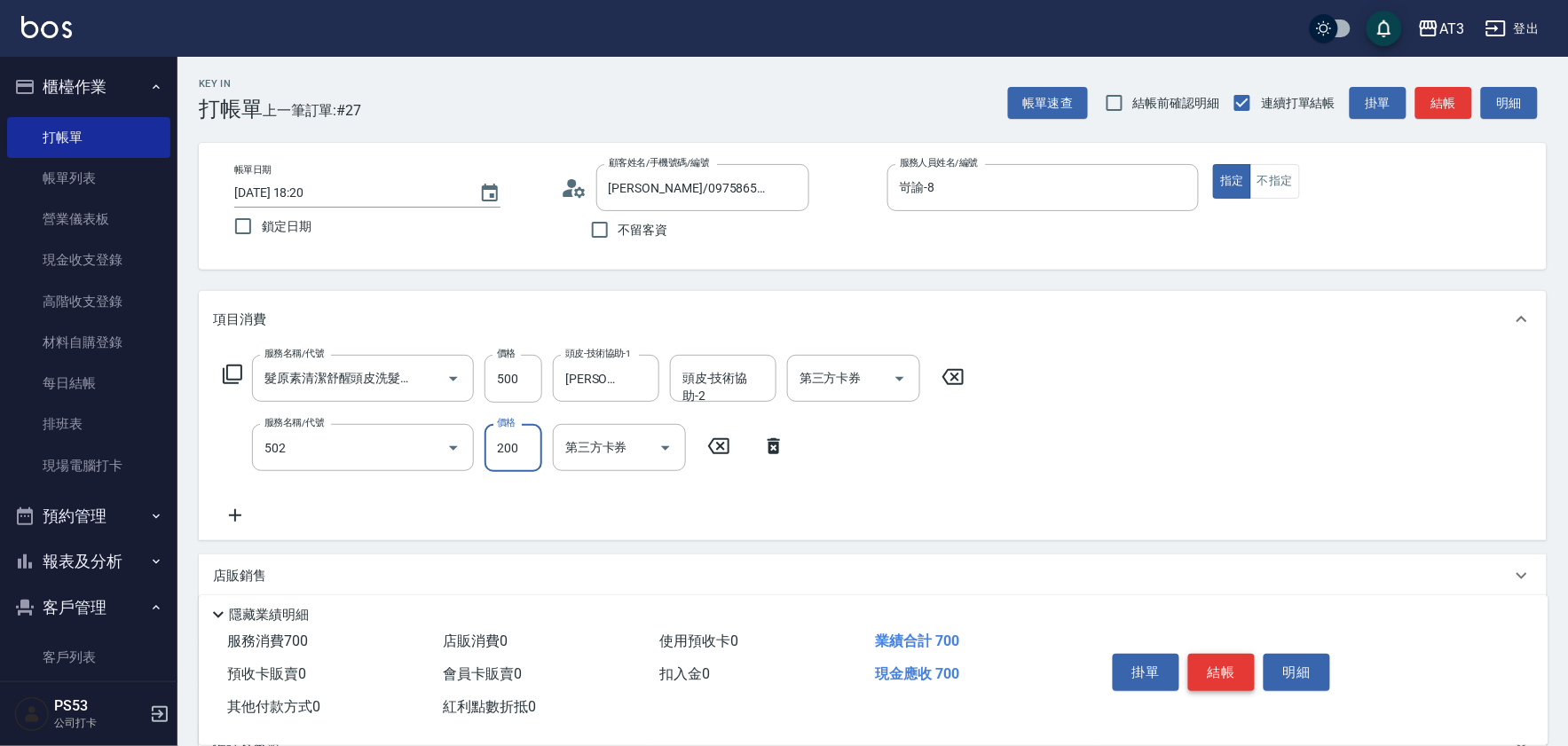
type input "自備護髮(502)"
type input "300"
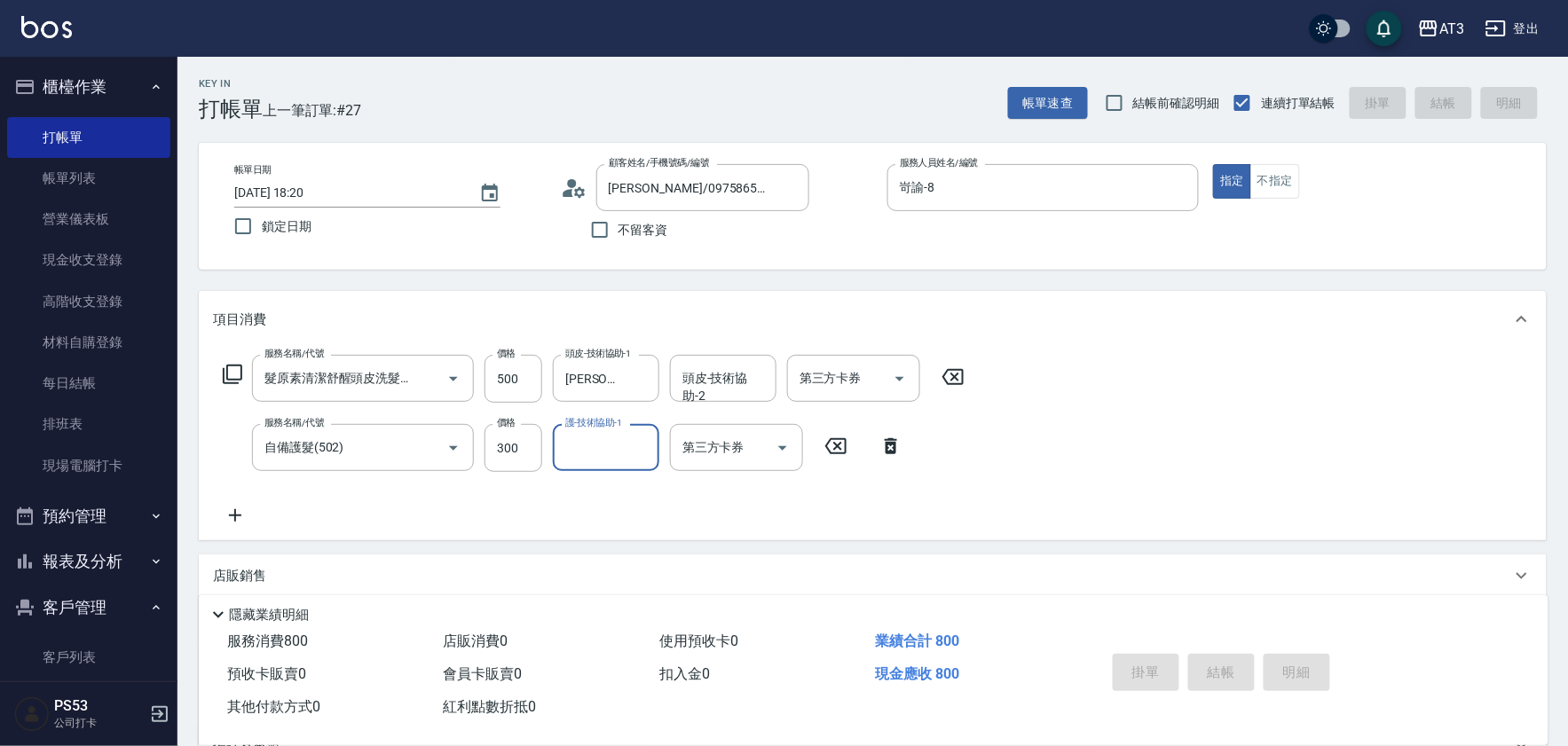
type input "[DATE] 18:21"
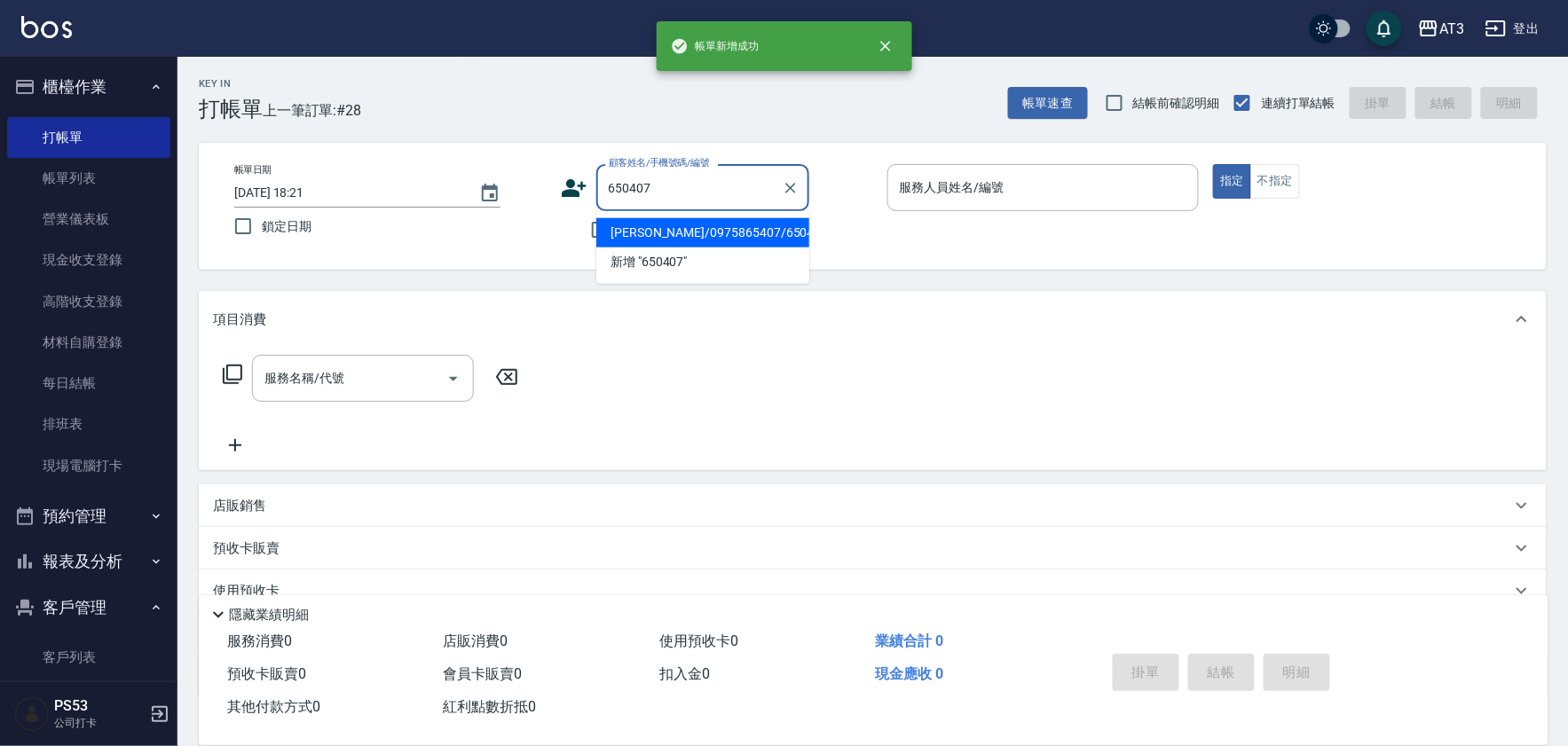
type input "[PERSON_NAME]/0975865407/650407"
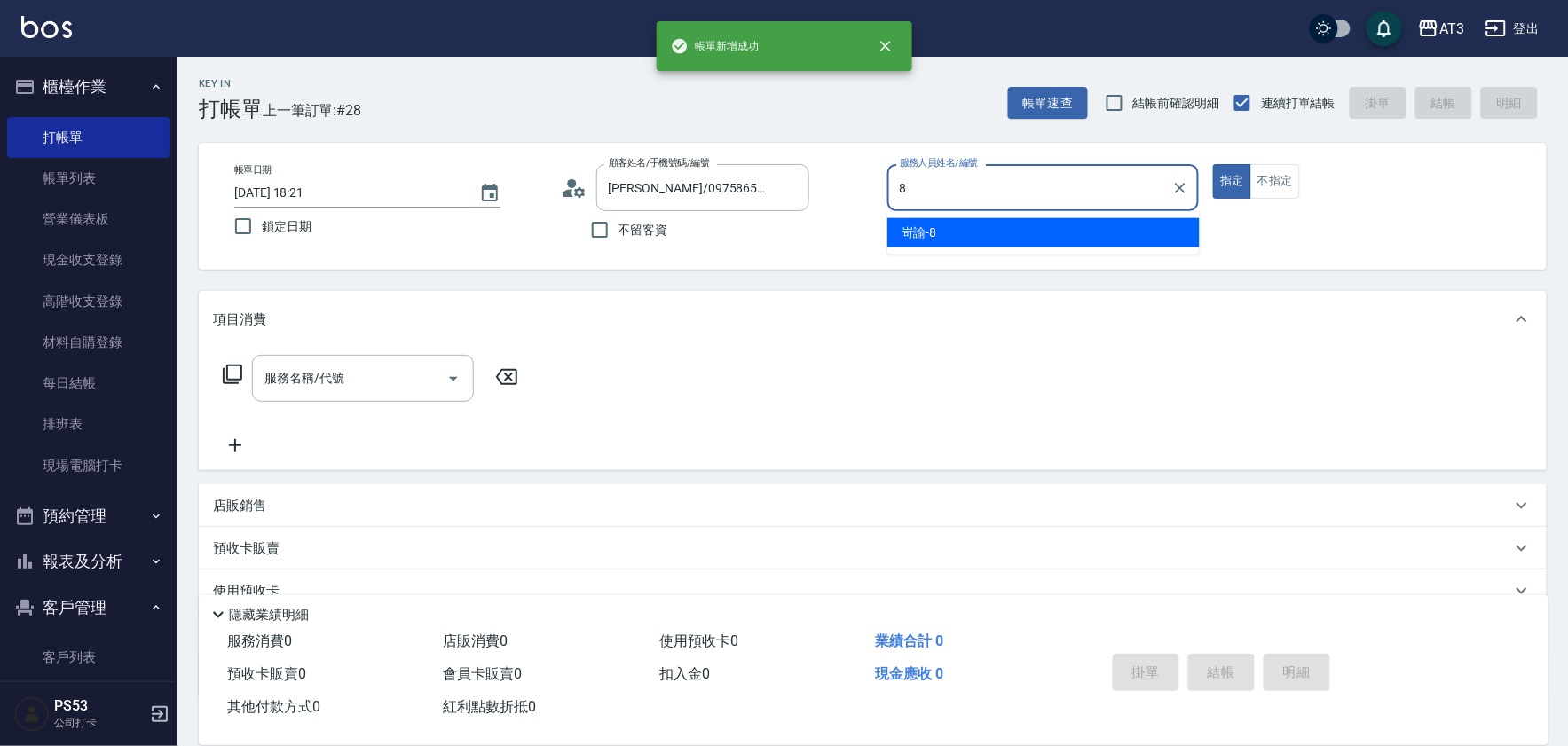
type input "岢諭-8"
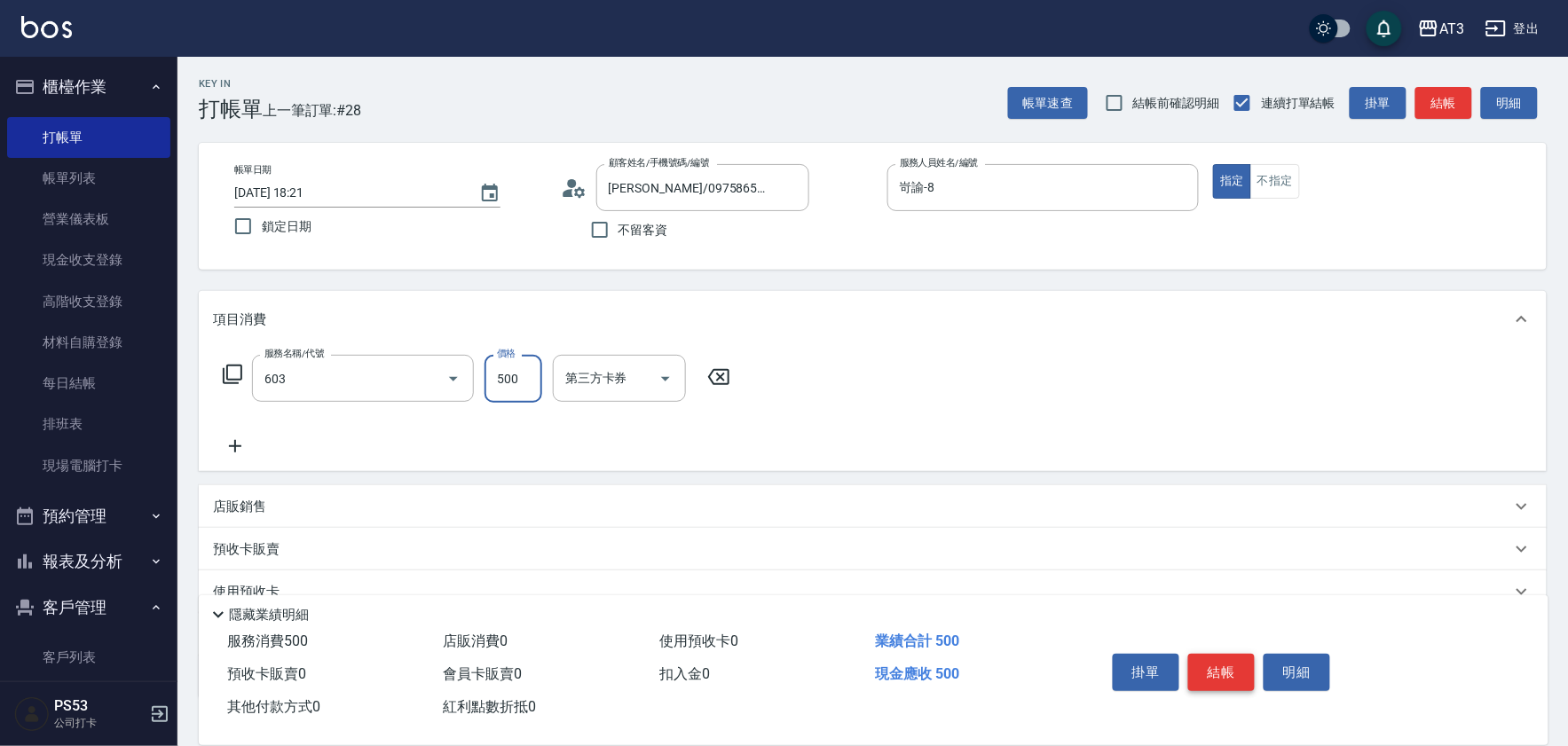
type input "髮原素清潔舒醒頭皮洗髮(603)"
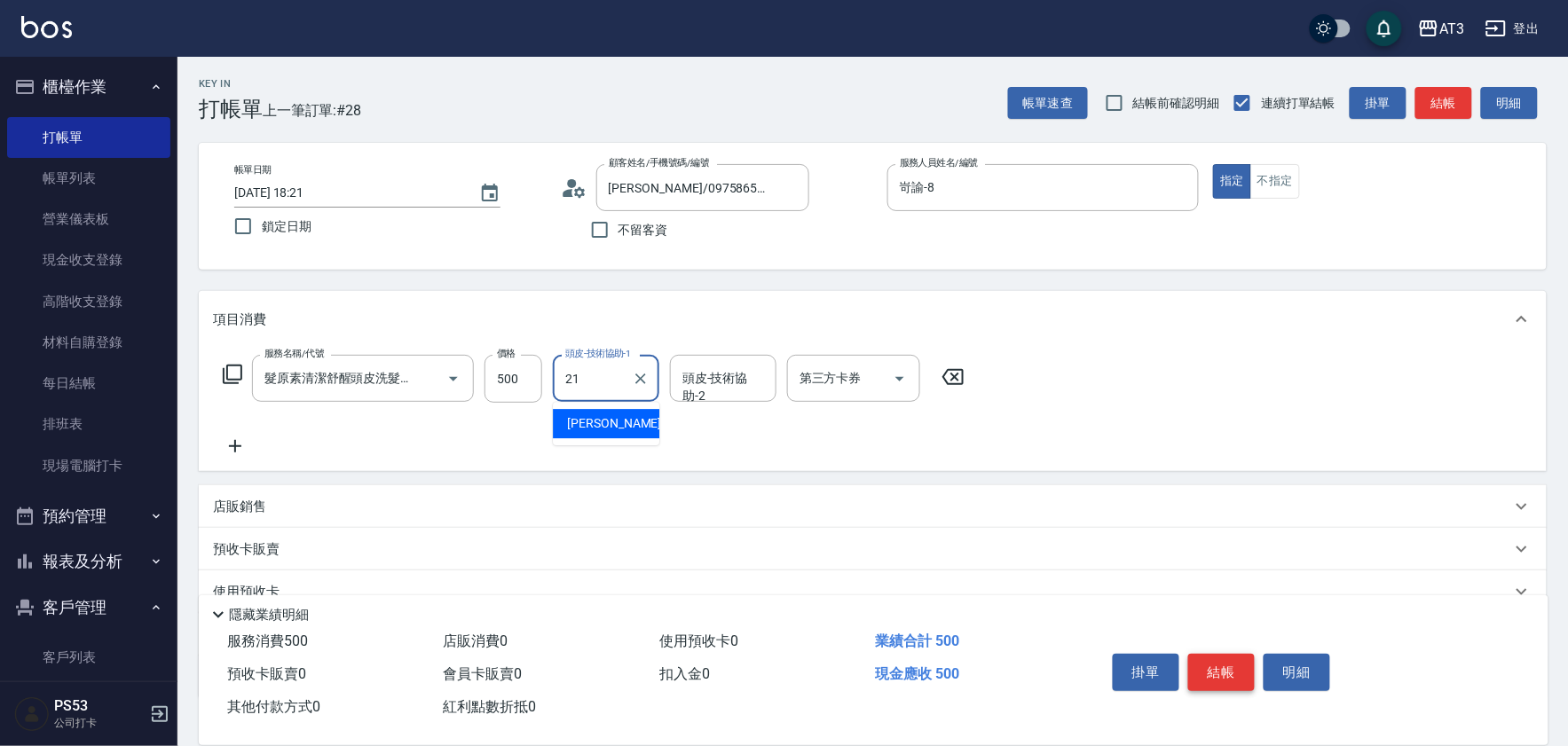
type input "[PERSON_NAME]-21"
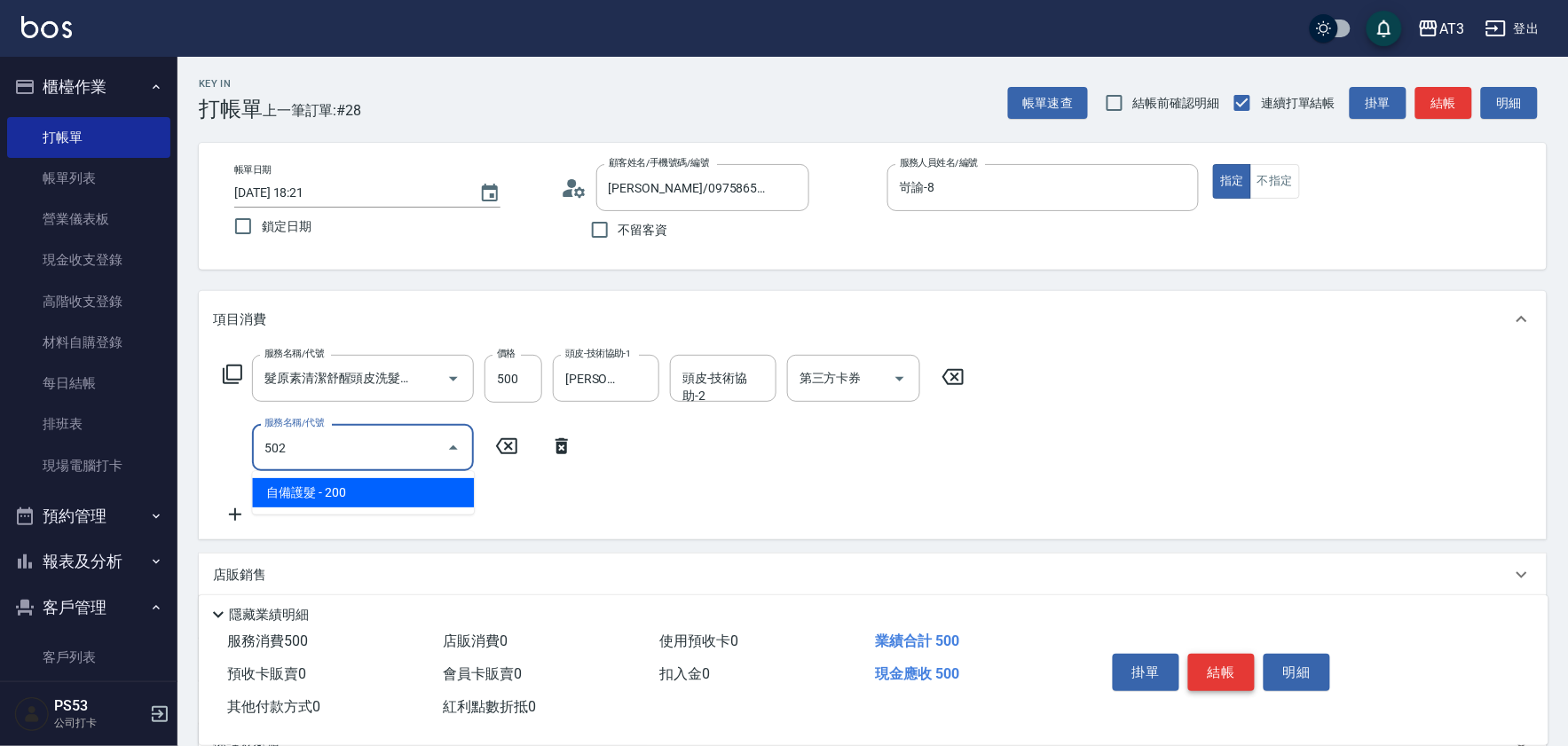
type input "自備護髮(502)"
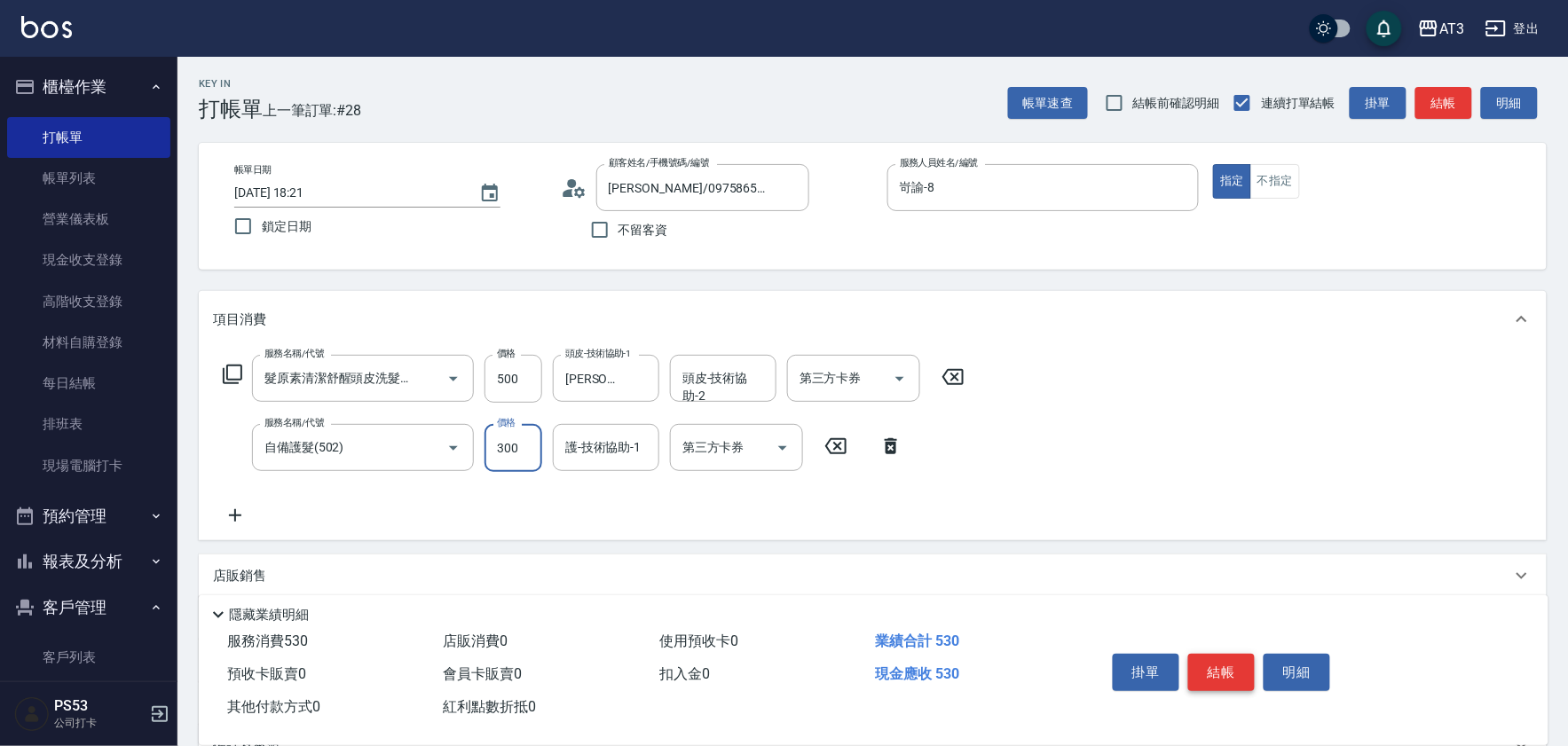
type input "300"
type input "[PERSON_NAME]-21"
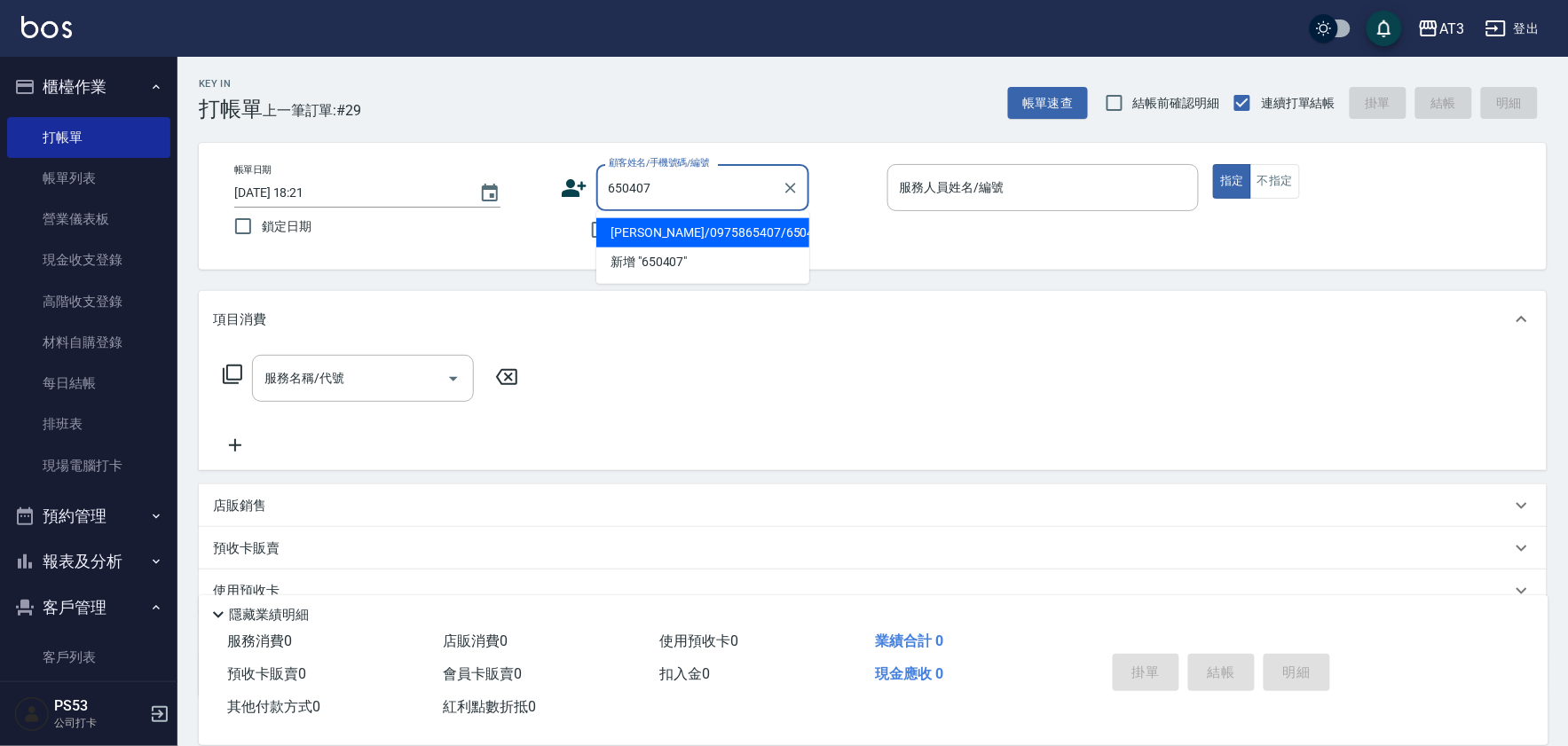
type input "[PERSON_NAME]/0975865407/650407"
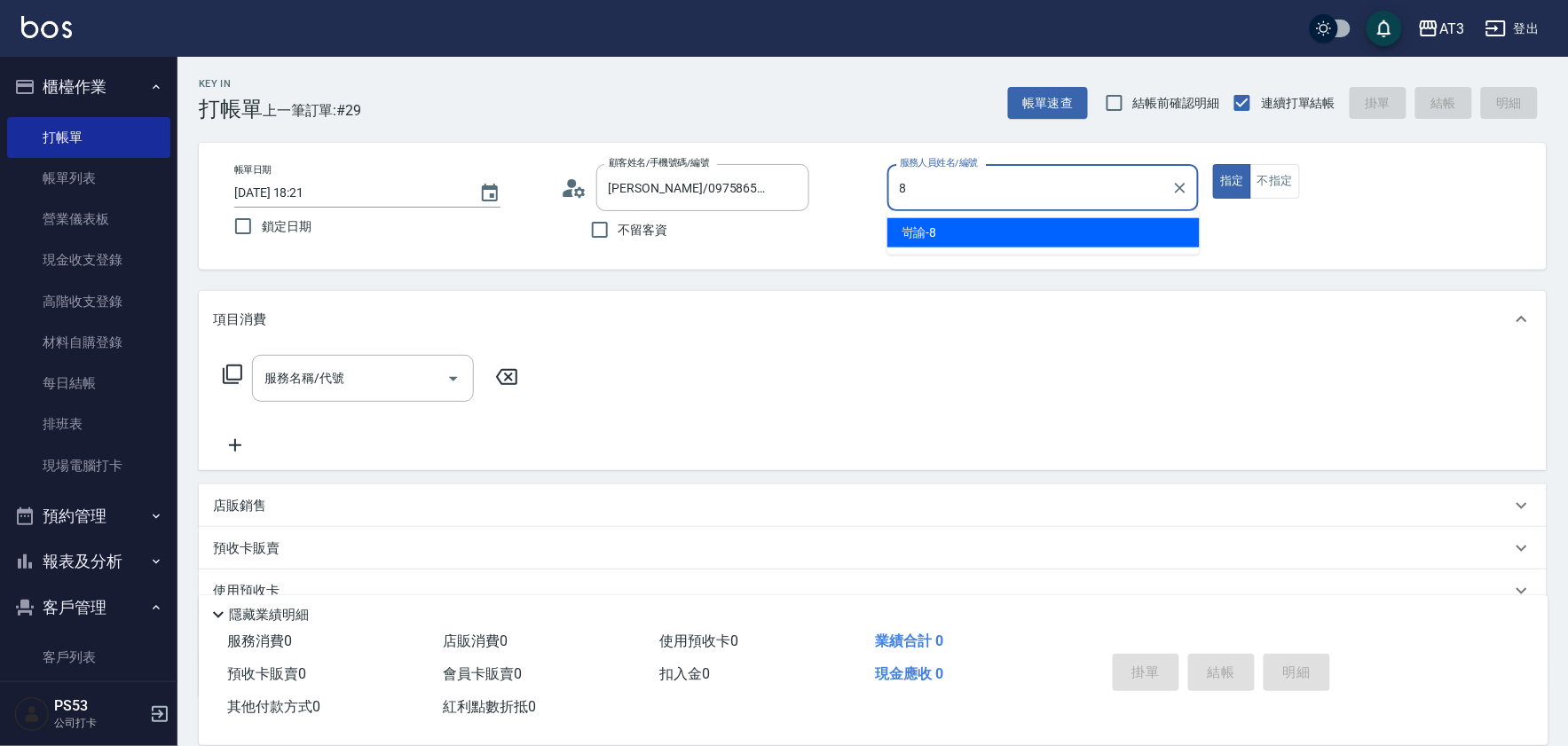
type input "岢諭-8"
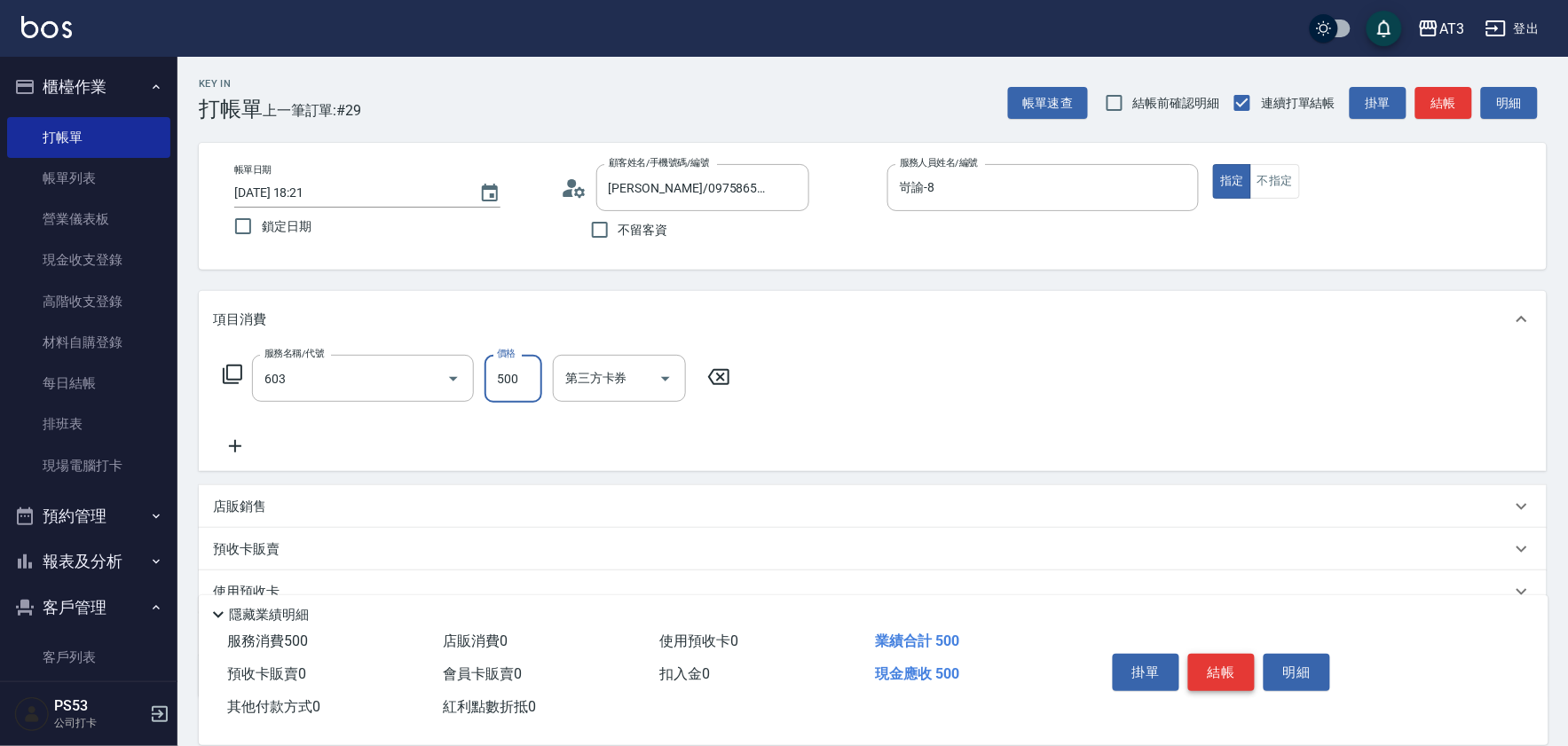
type input "髮原素清潔舒醒頭皮洗髮(603)"
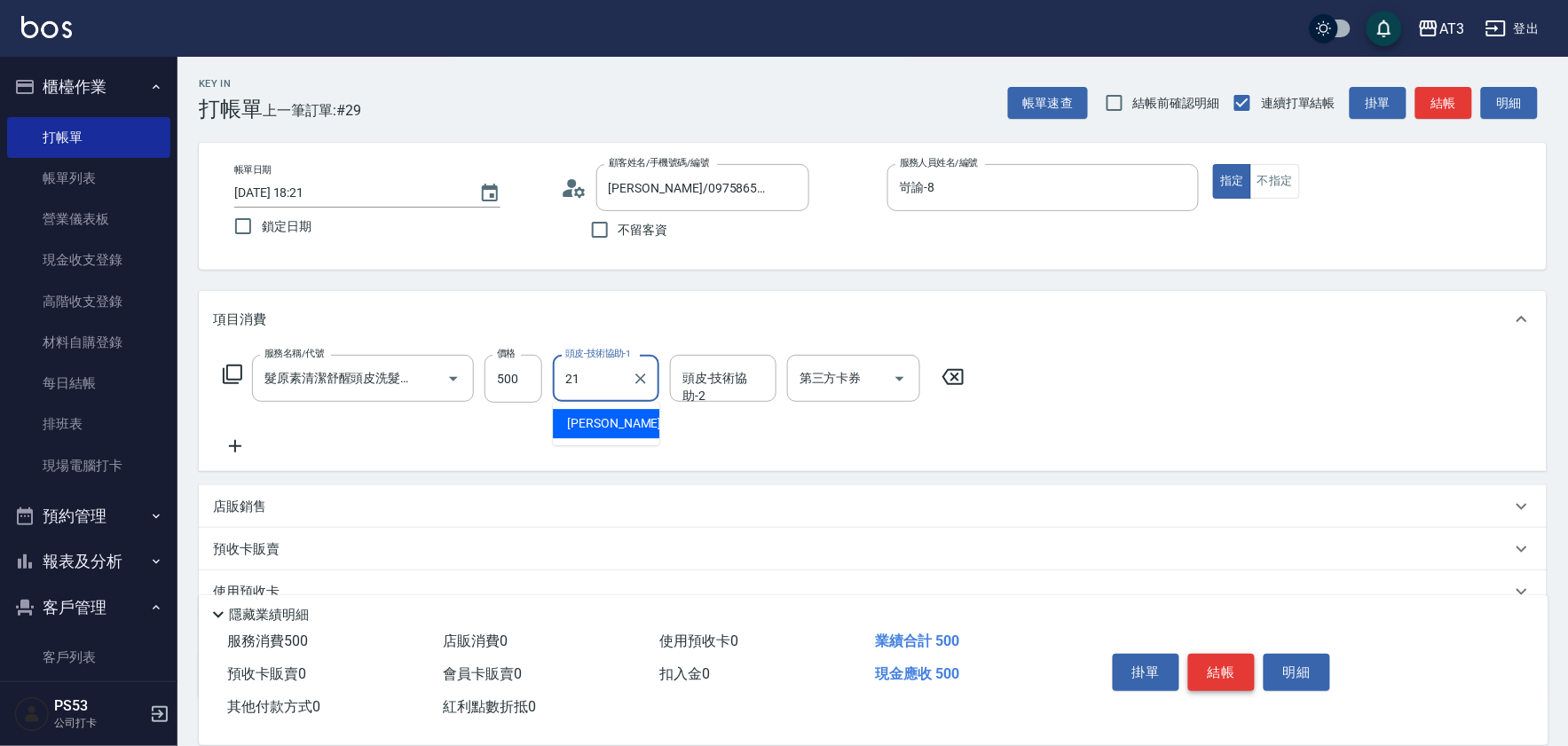
type input "[PERSON_NAME]-21"
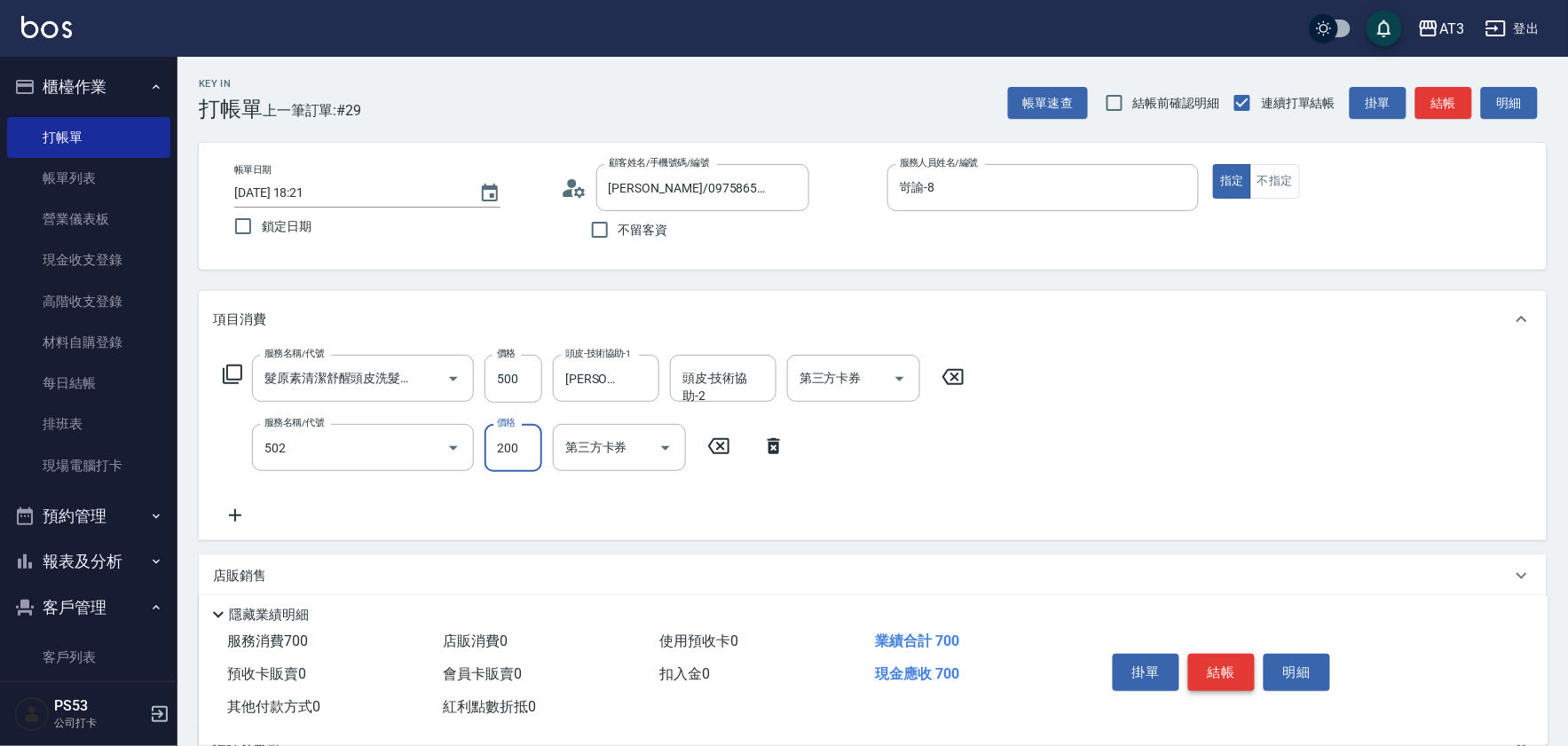
type input "自備護髮(502)"
type input "300"
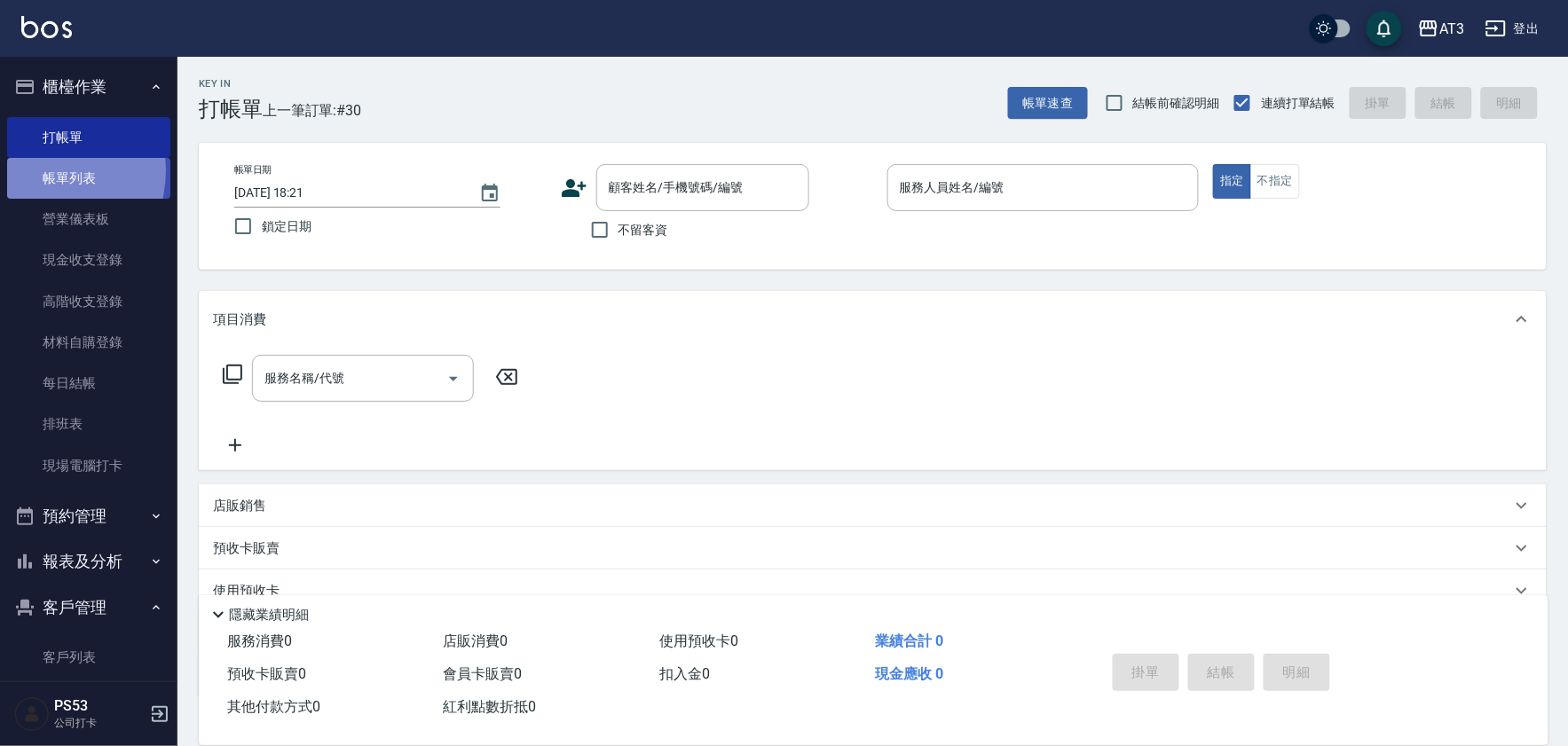
click at [39, 171] on link "帳單列表" at bounding box center [89, 178] width 163 height 40
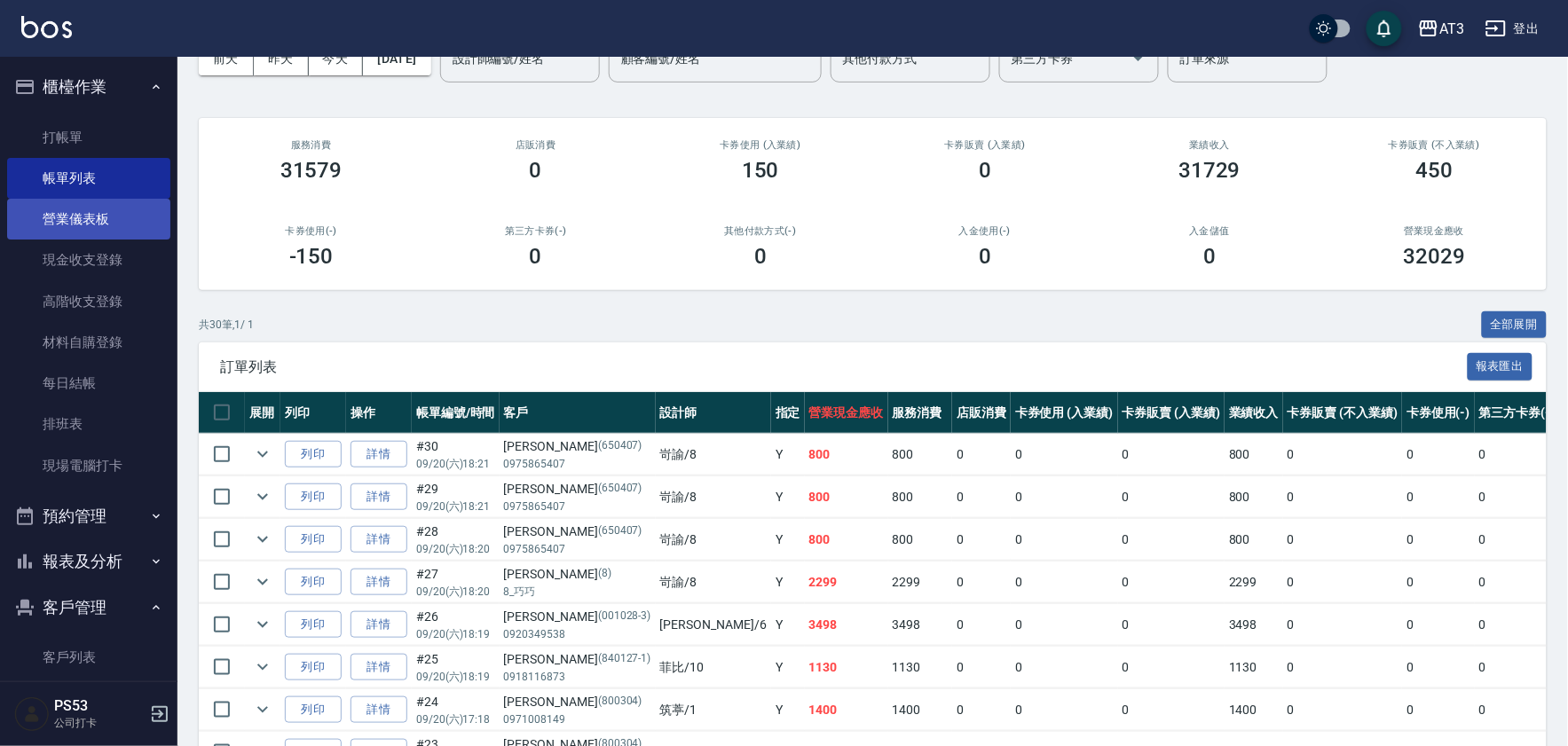
scroll to position [99, 0]
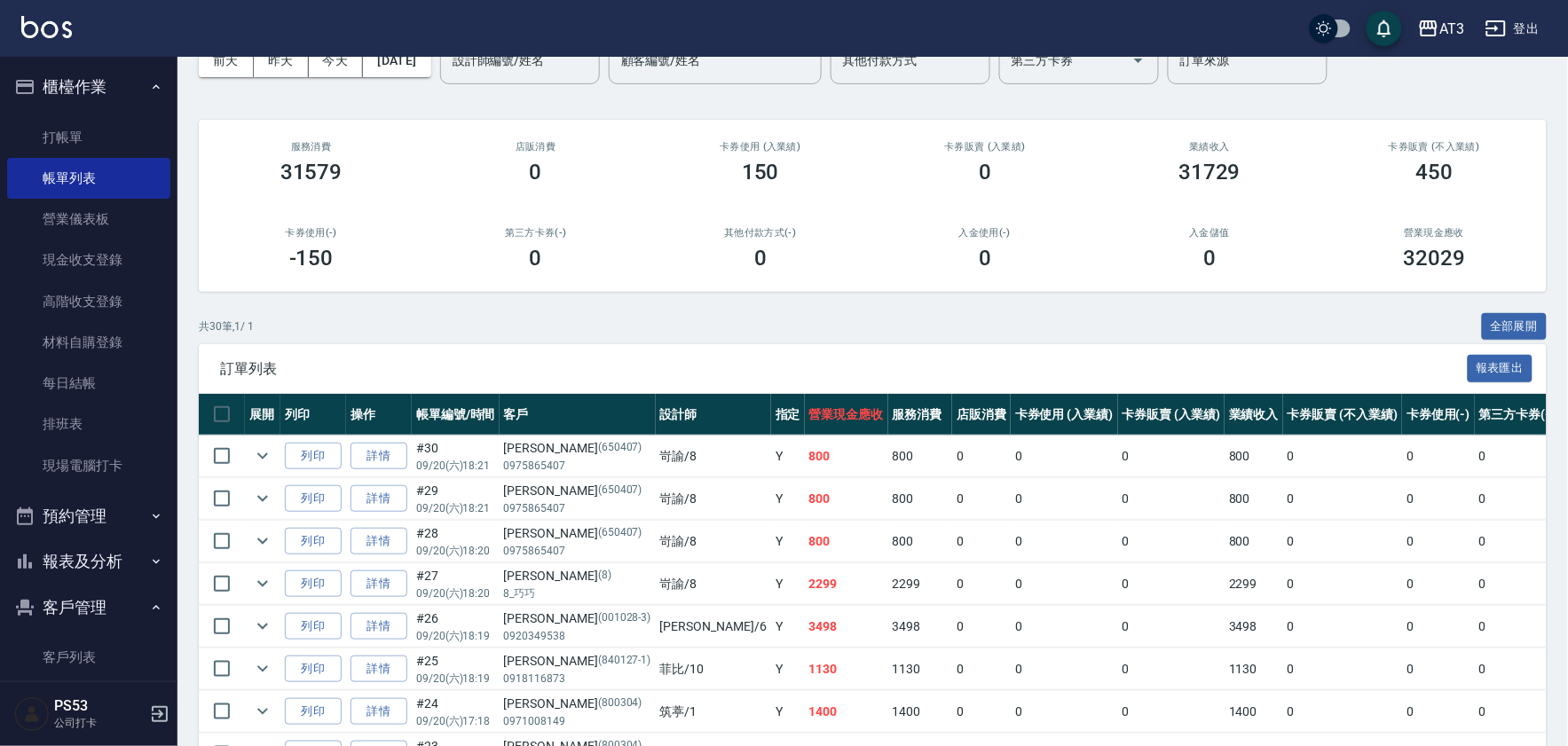
click at [124, 112] on ul "打帳單 帳單列表 營業儀表板 現金收支登錄 高階收支登錄 材料自購登錄 每日結帳 排班表 現場電腦打卡" at bounding box center [89, 302] width 163 height 383
click at [122, 127] on link "打帳單" at bounding box center [89, 136] width 163 height 40
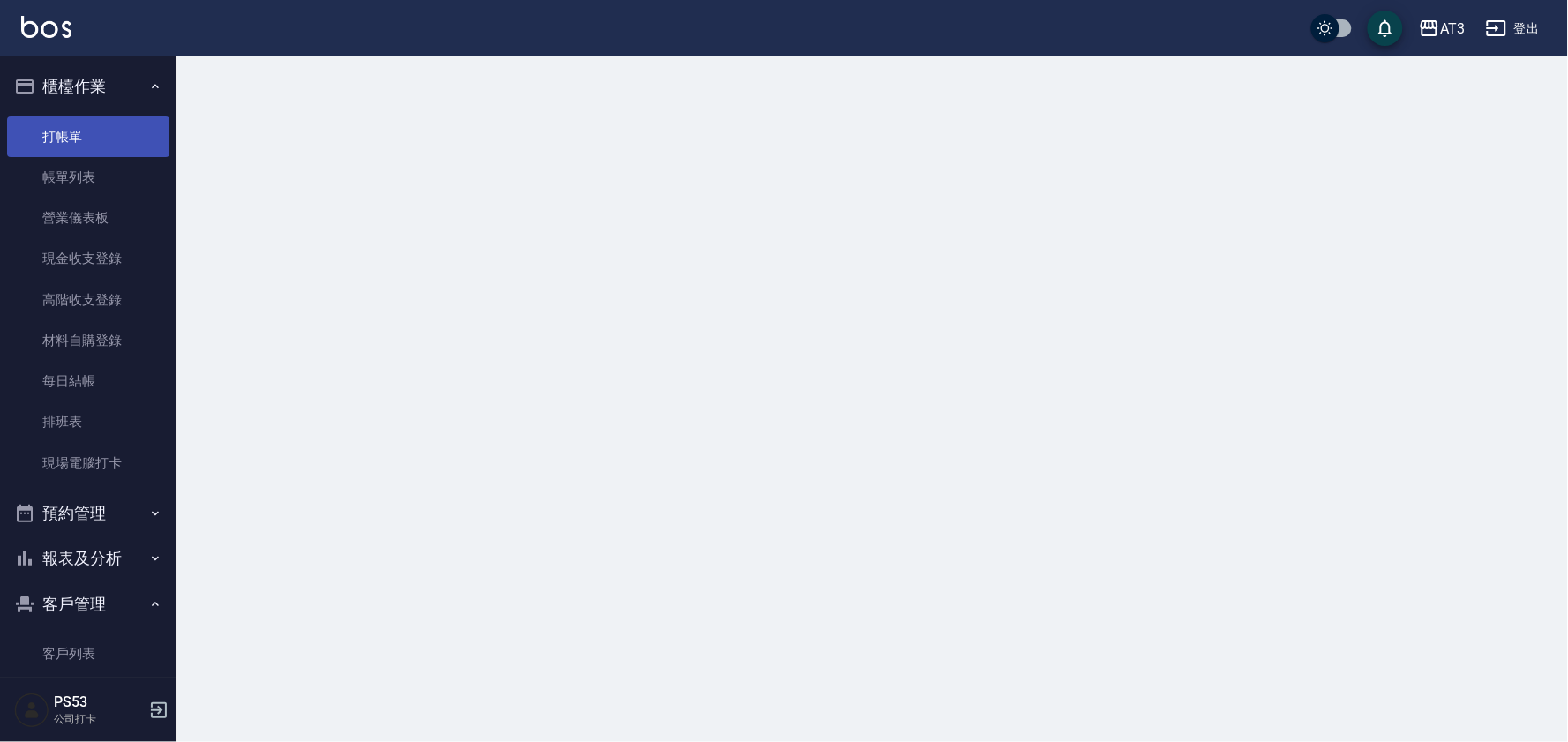
click at [121, 127] on link "打帳單" at bounding box center [88, 136] width 163 height 40
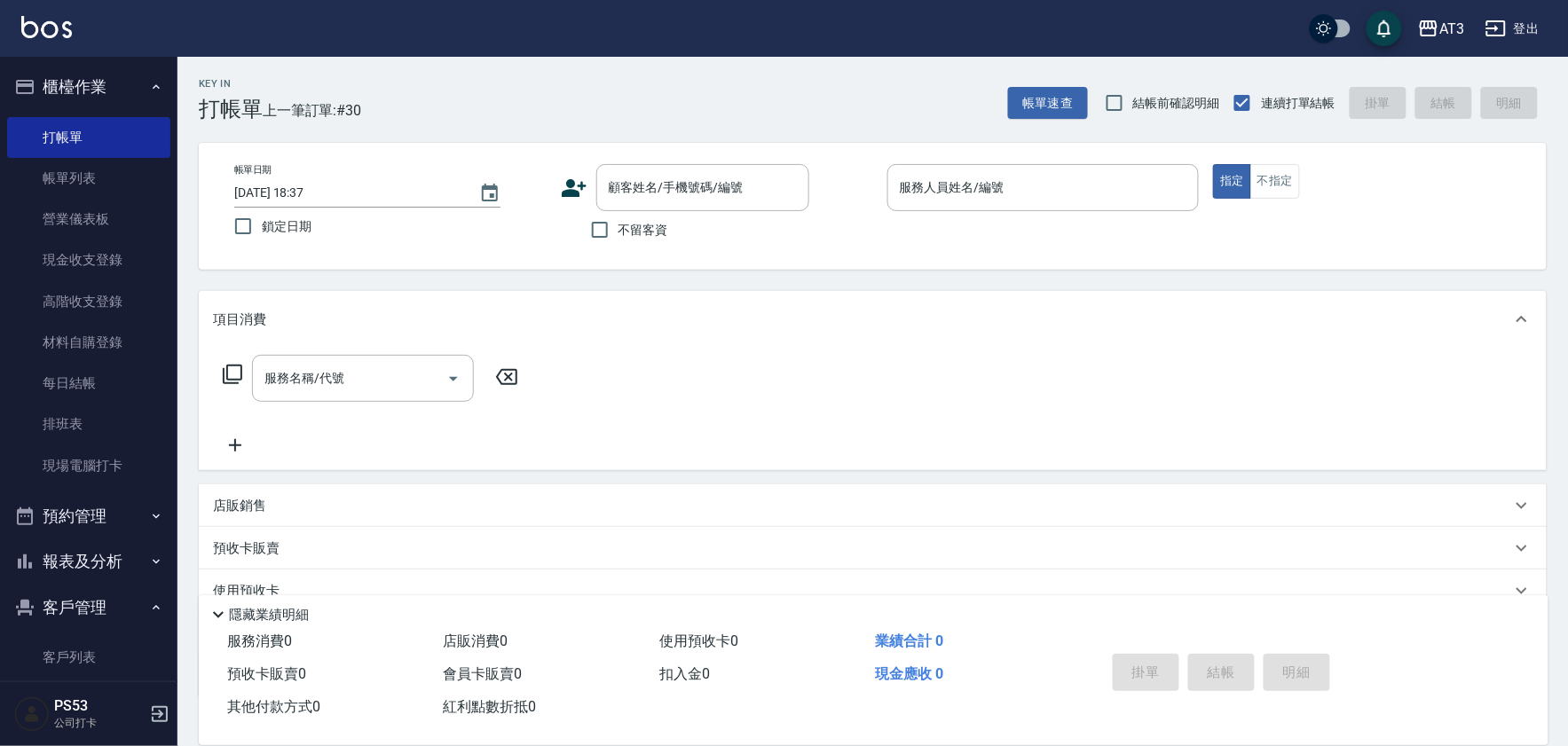
click at [574, 190] on icon at bounding box center [574, 189] width 25 height 18
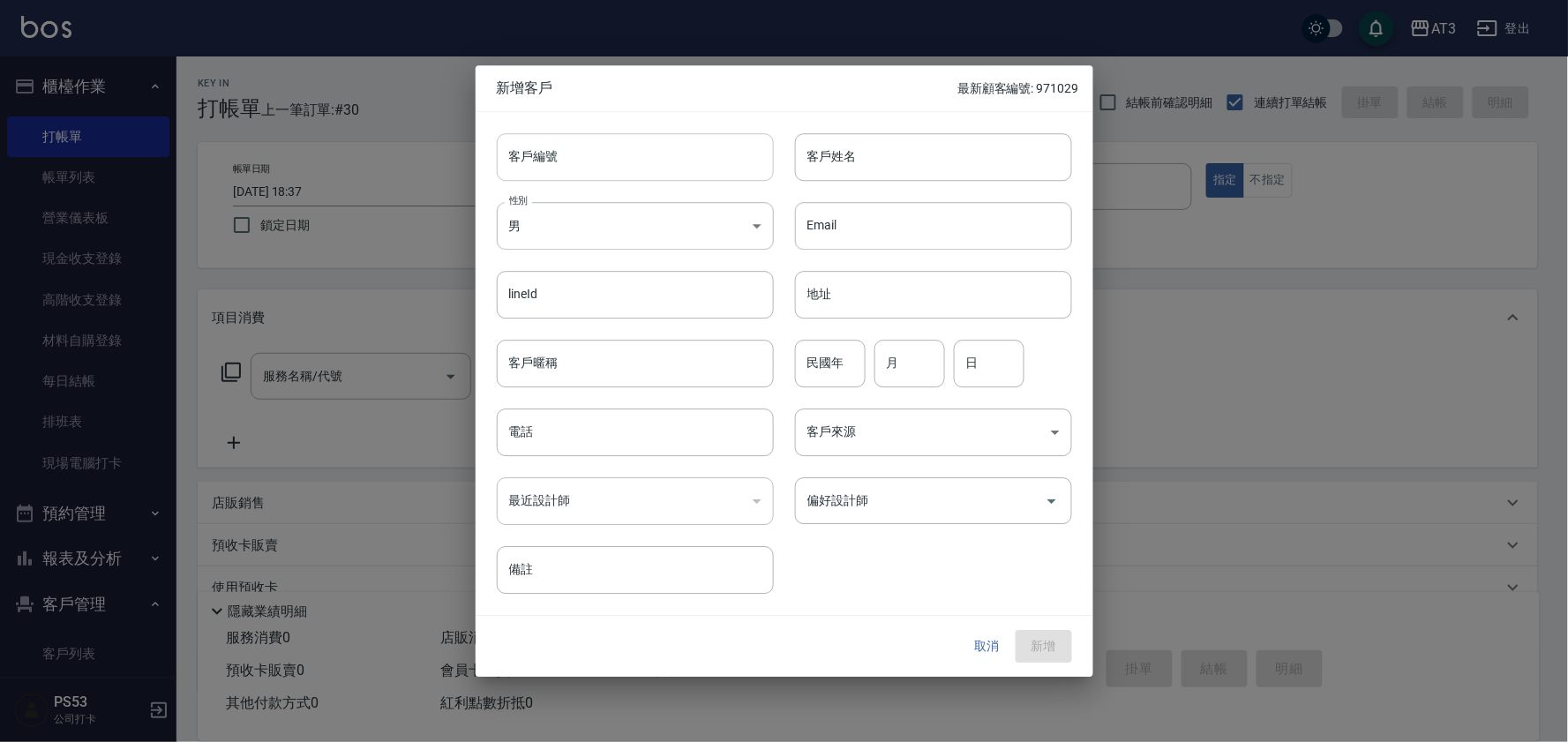
click at [681, 156] on input "客戶編號" at bounding box center [635, 156] width 277 height 47
type input "7"
click at [1011, 638] on button "取消" at bounding box center [987, 647] width 56 height 33
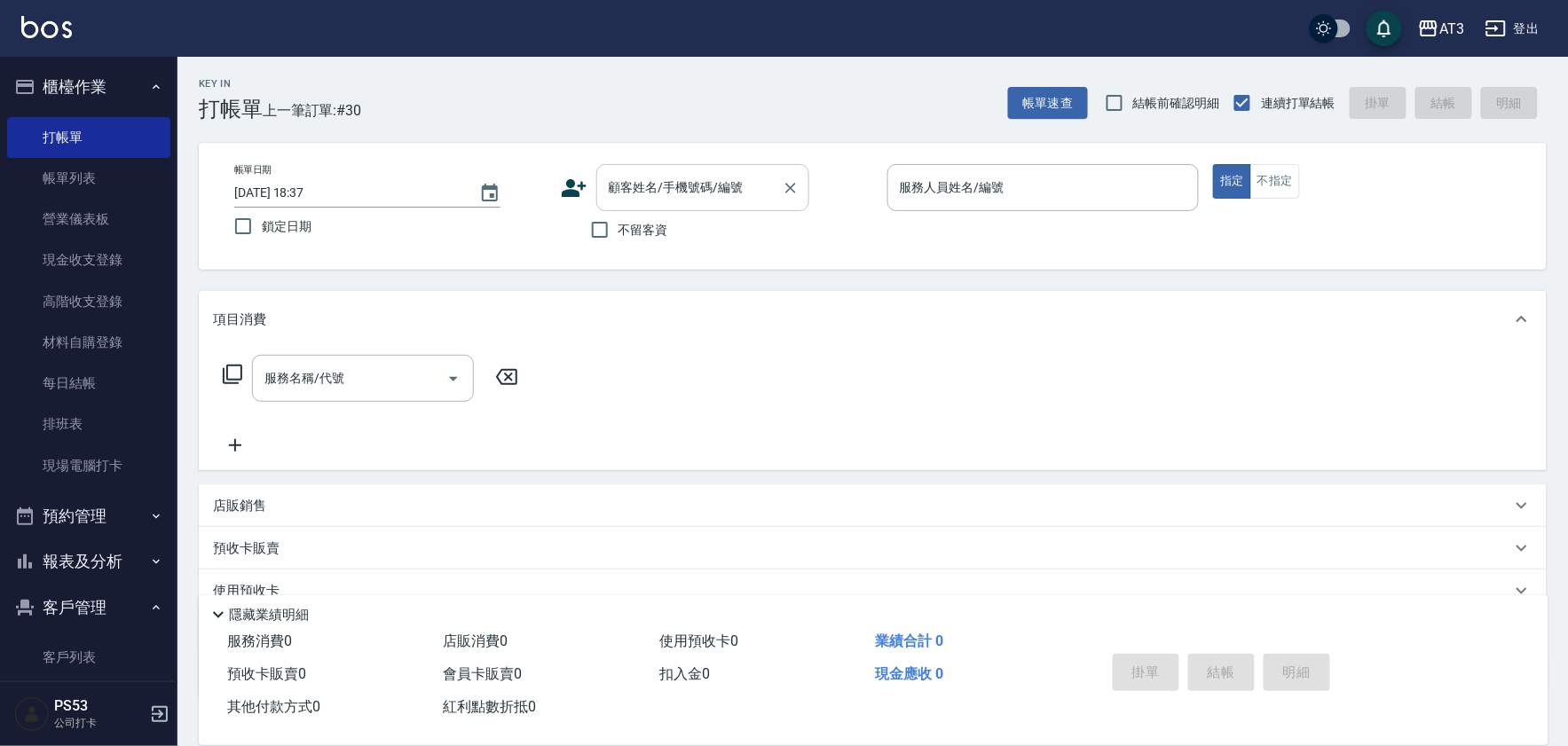
click at [712, 188] on div "顧客姓名/手機號碼/編號 顧客姓名/手機號碼/編號" at bounding box center [702, 188] width 213 height 47
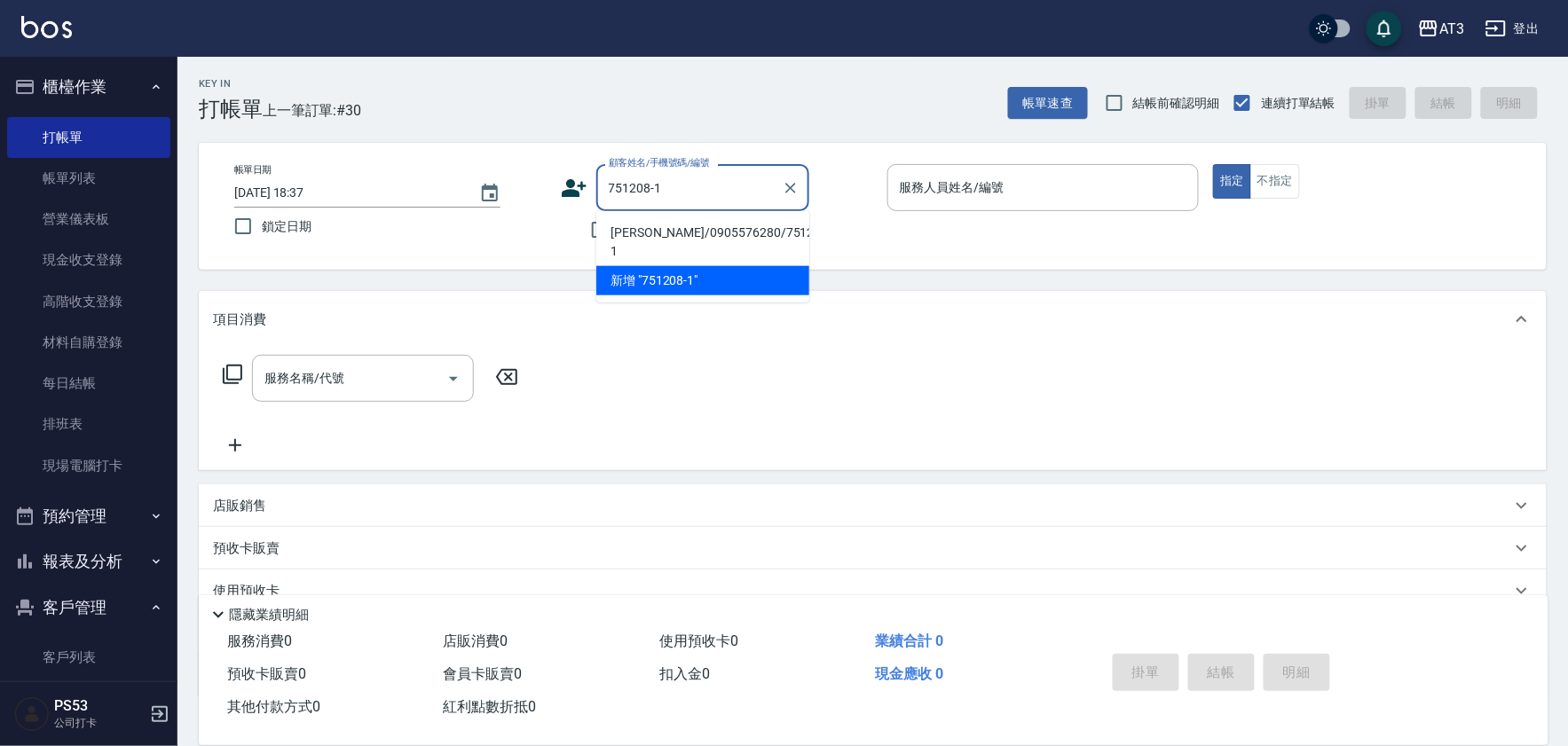
type input "[PERSON_NAME]/0905576280/751208-1"
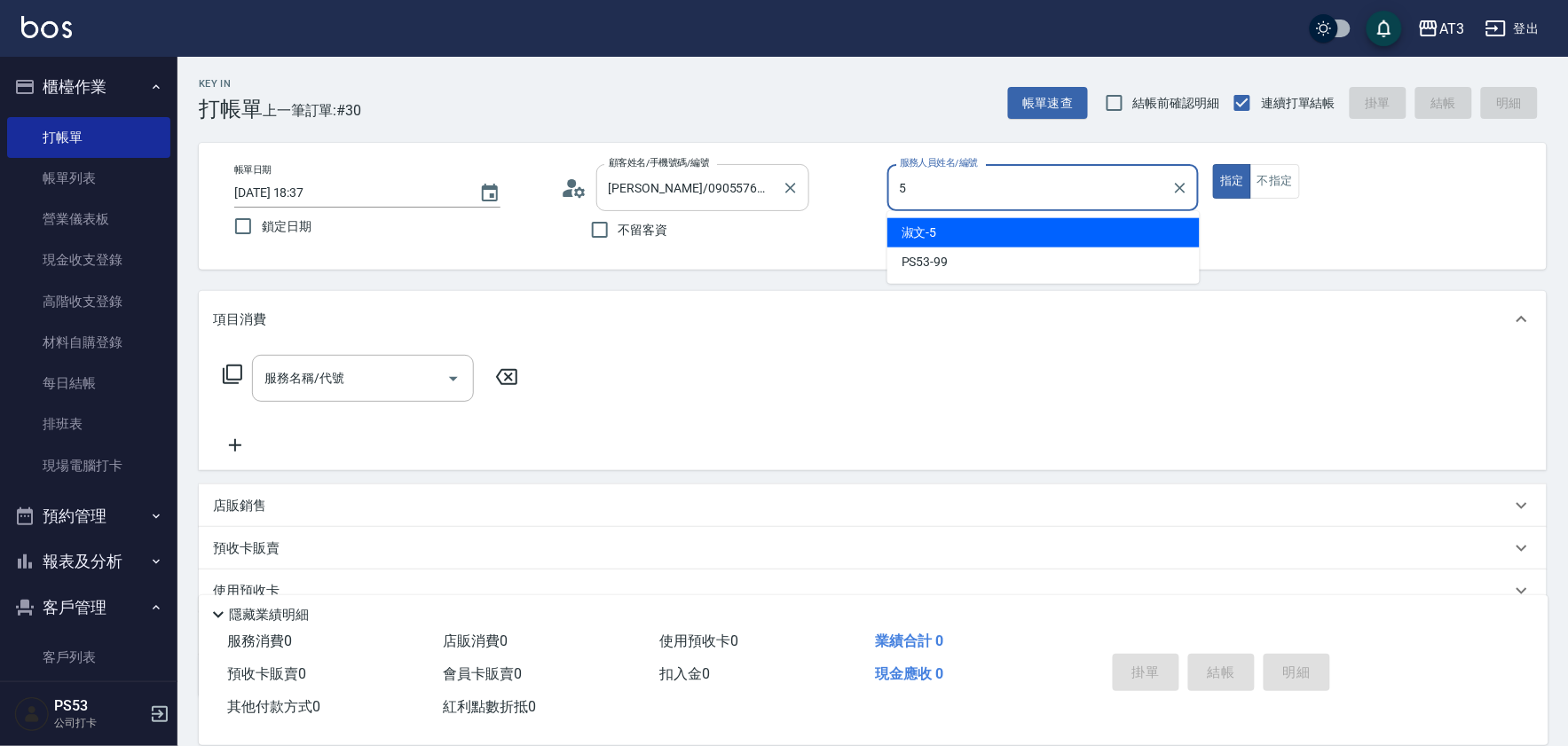
type input "淑文-5"
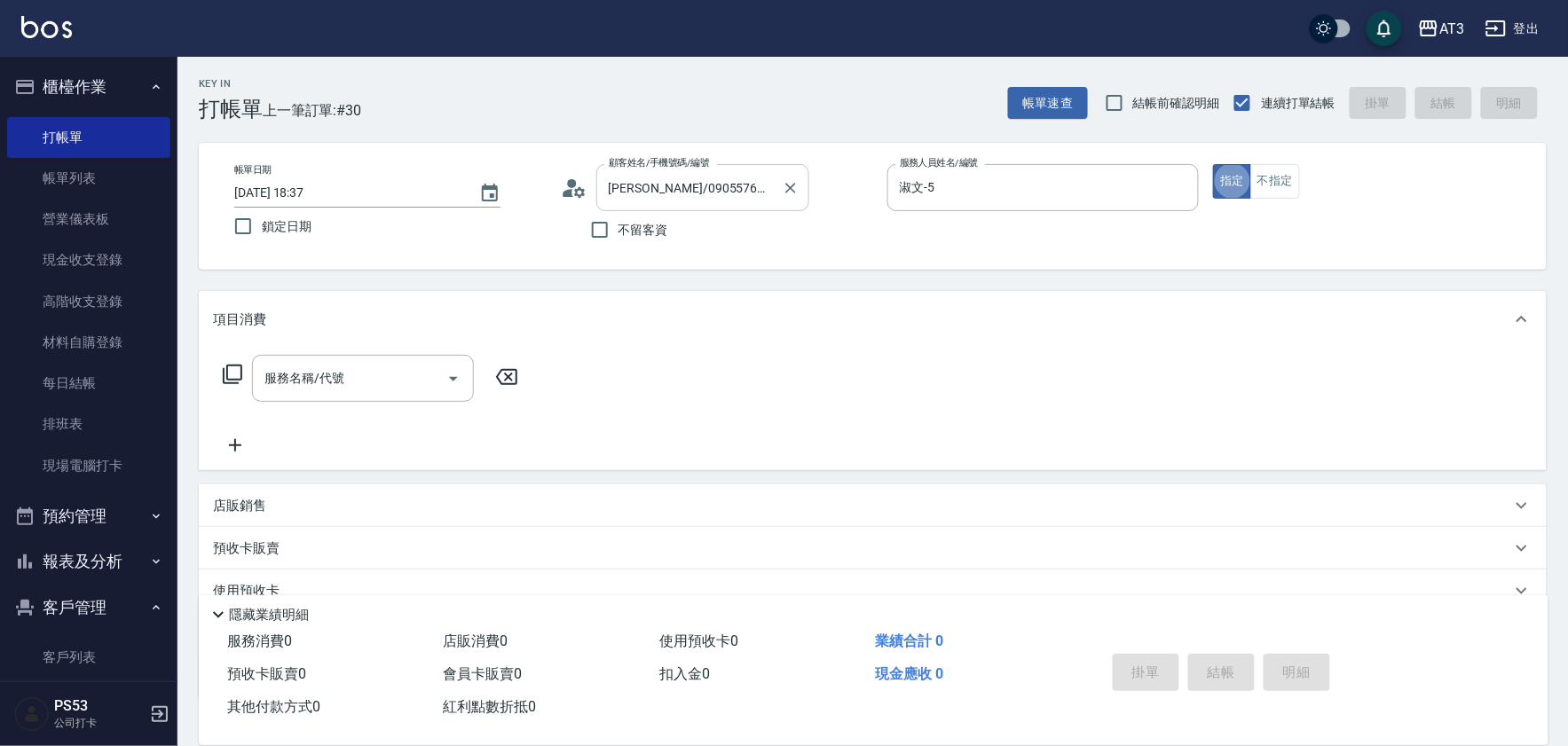
type button "true"
click at [241, 378] on icon at bounding box center [232, 374] width 20 height 20
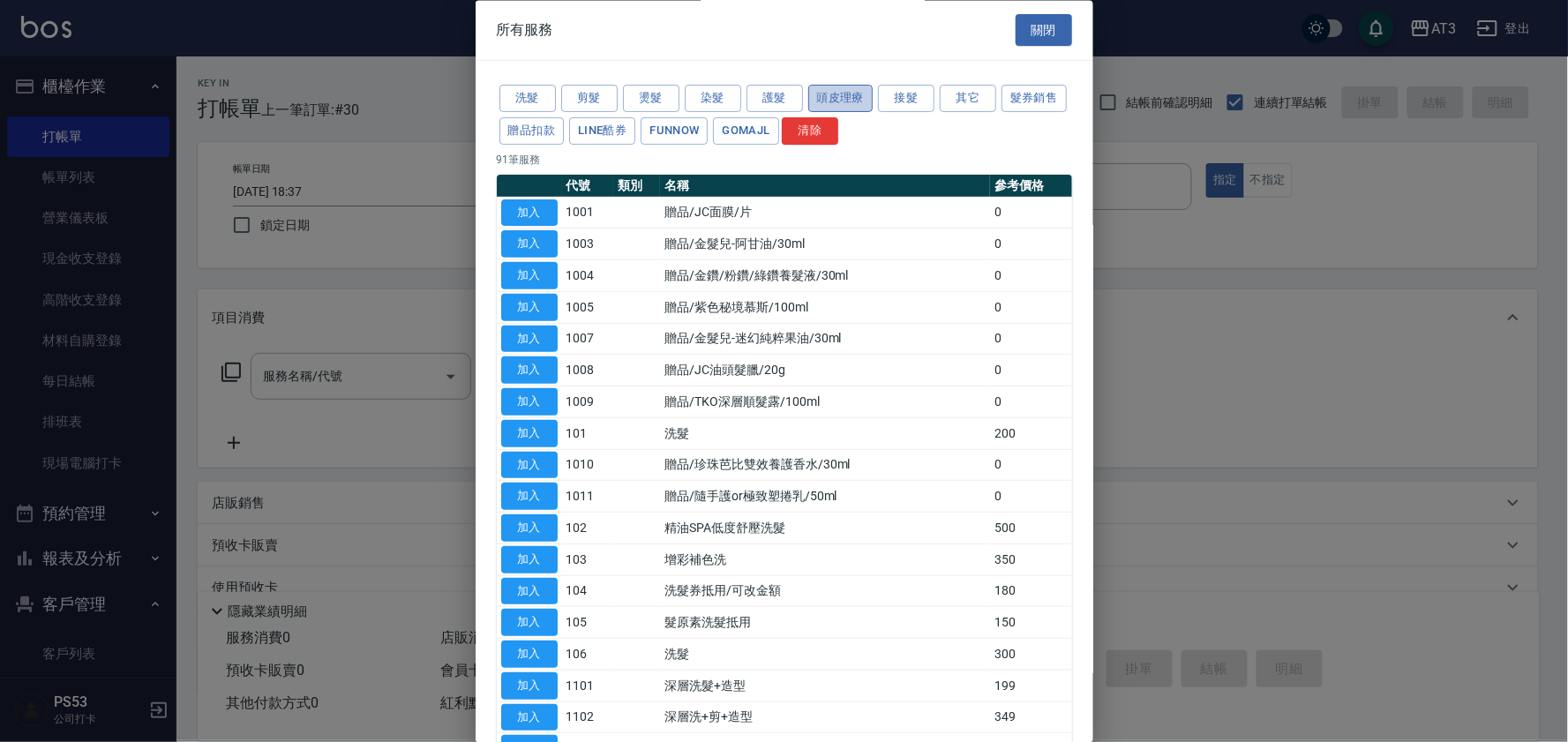
click at [825, 90] on button "頭皮理療" at bounding box center [840, 99] width 65 height 28
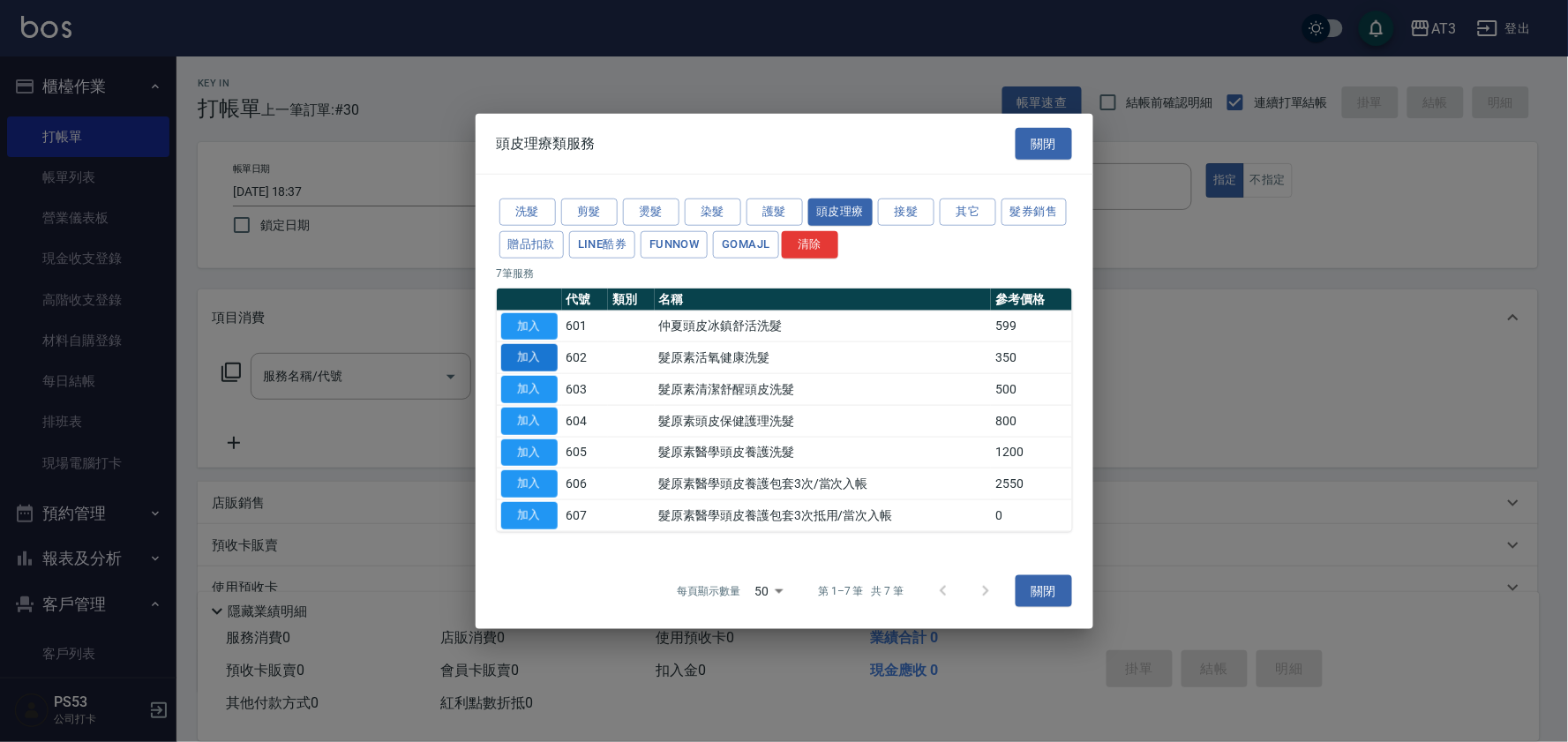
click at [540, 360] on button "加入" at bounding box center [529, 357] width 56 height 28
type input "髮原素活氧健康洗髮(602)"
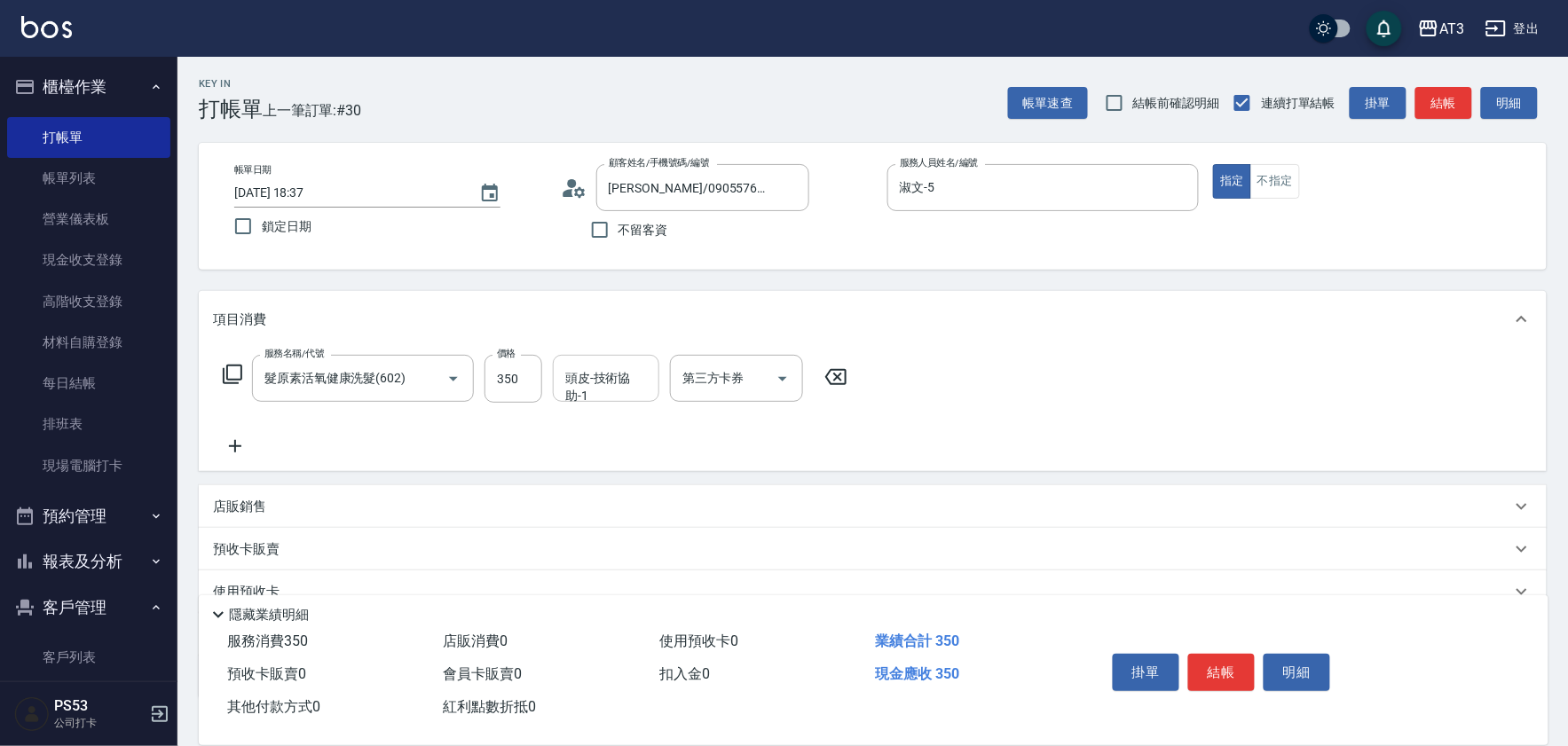
click at [590, 379] on div "頭皮-技術協助-1 頭皮-技術協助-1" at bounding box center [606, 378] width 107 height 47
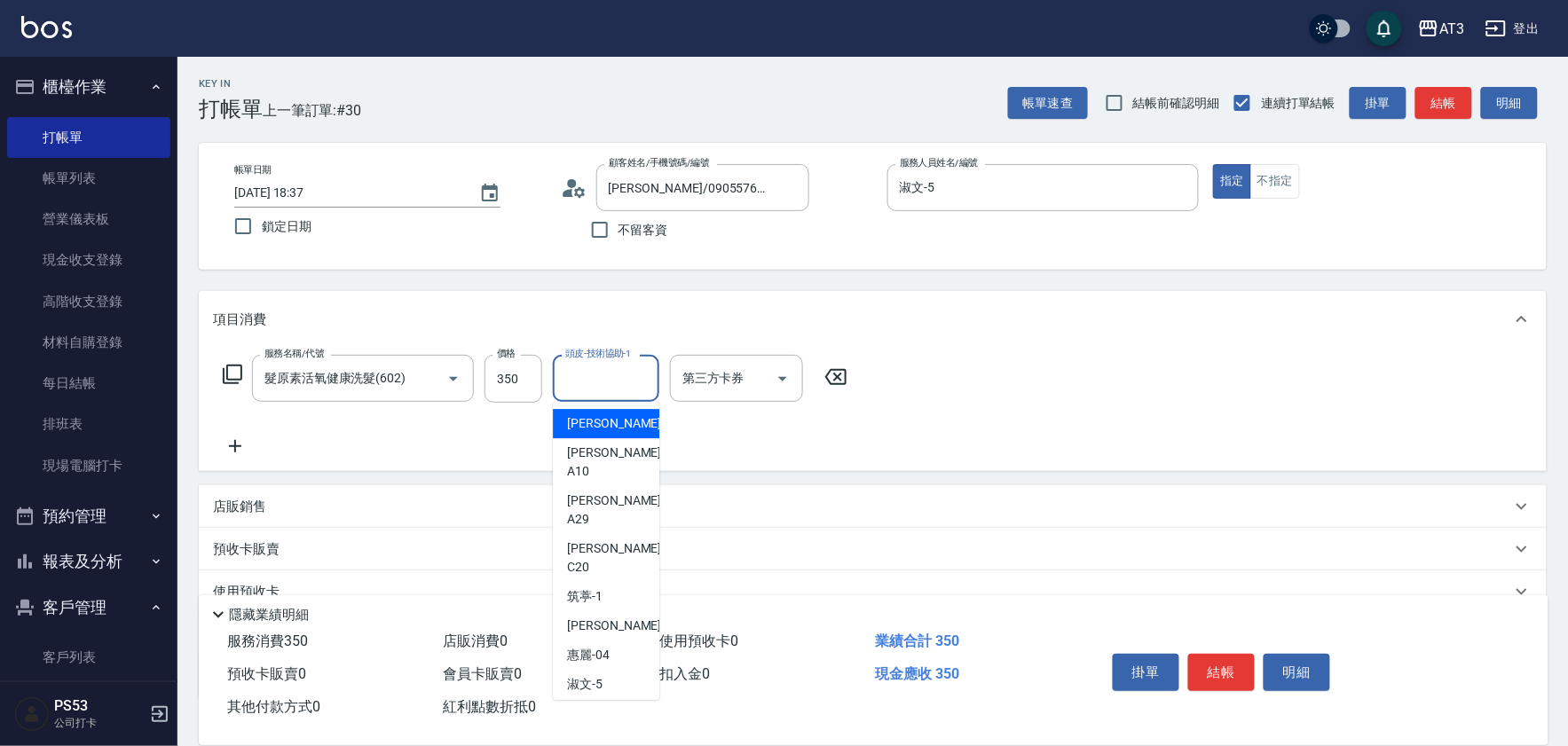
type input "5"
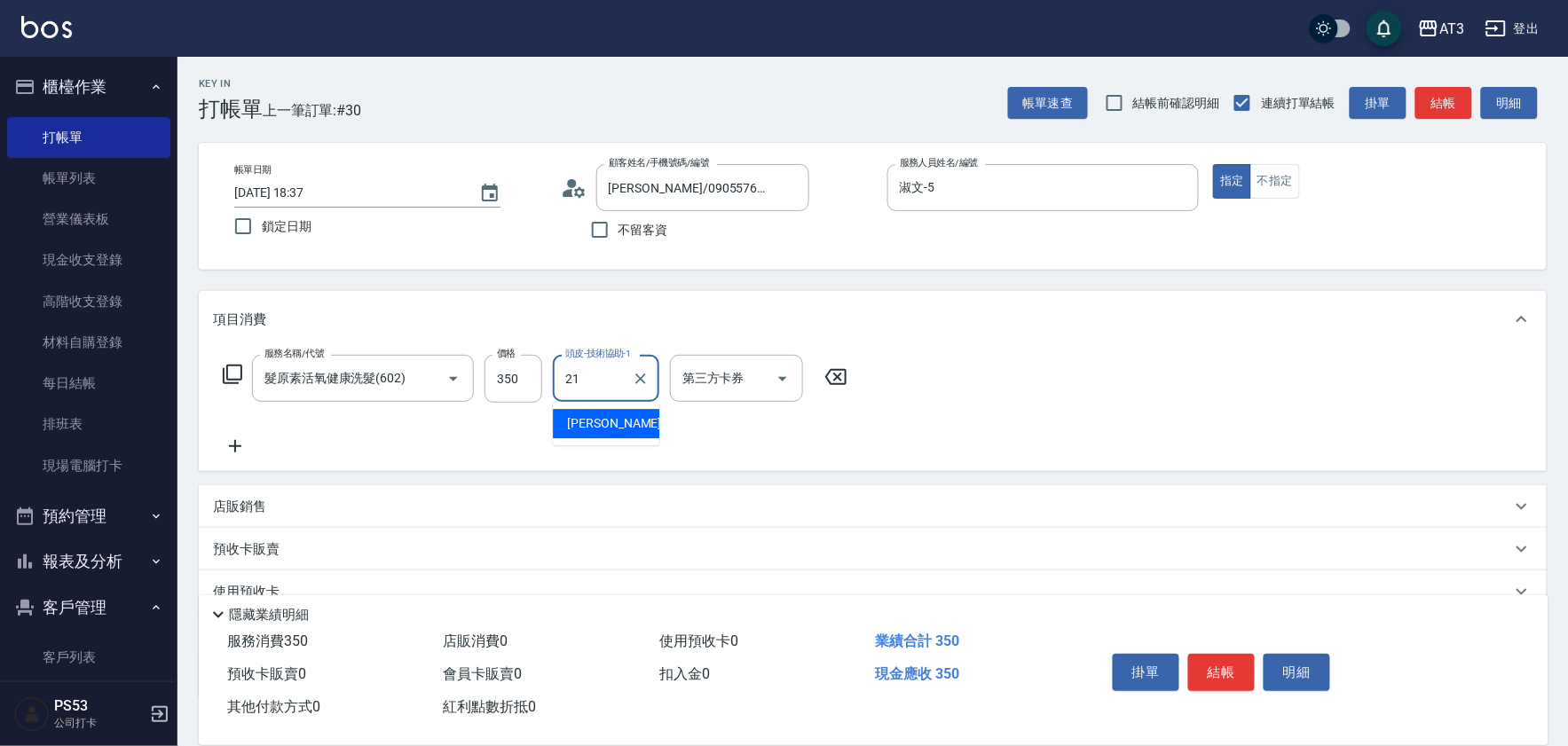
type input "[PERSON_NAME]-21"
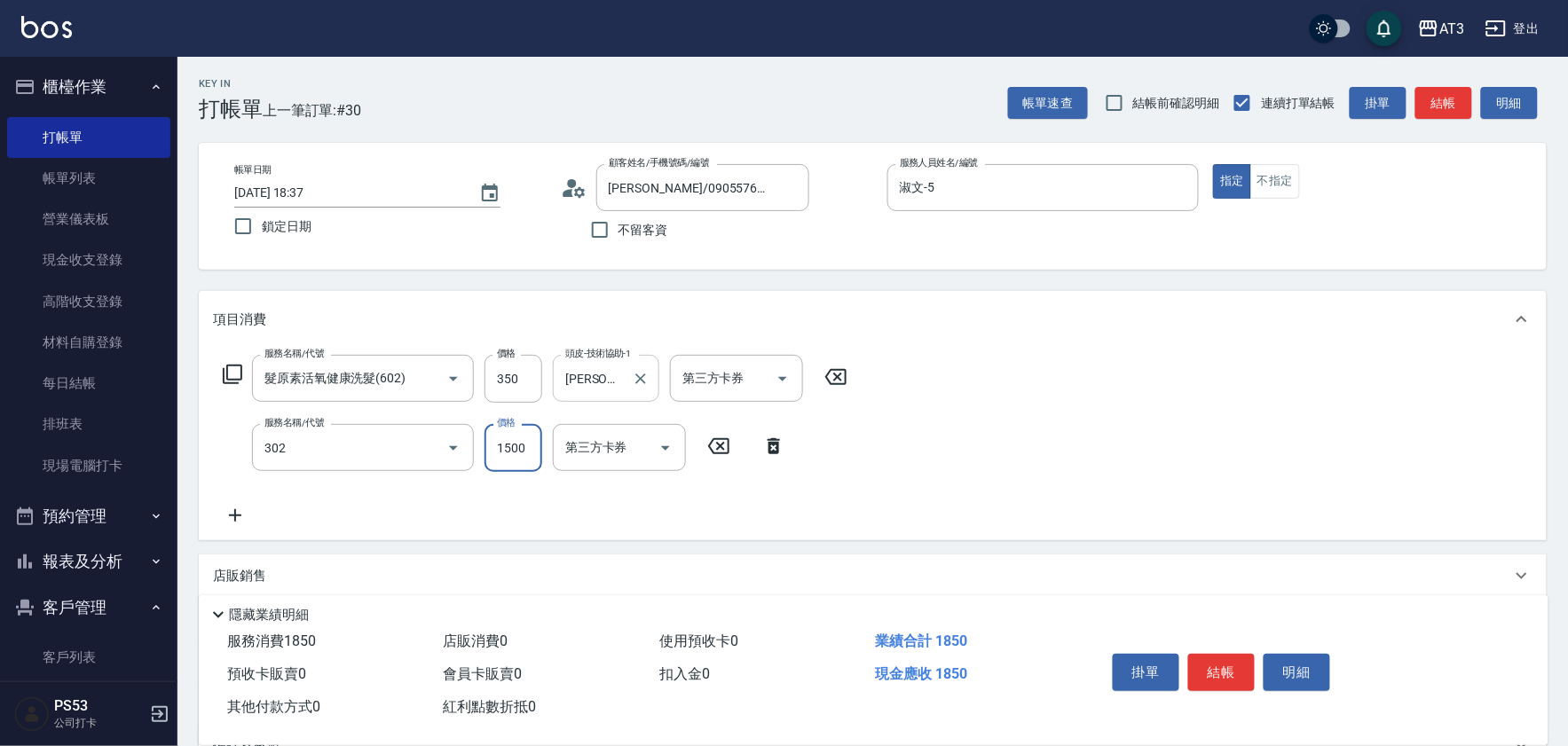
type input "設計燙髮(302)"
type input "1080"
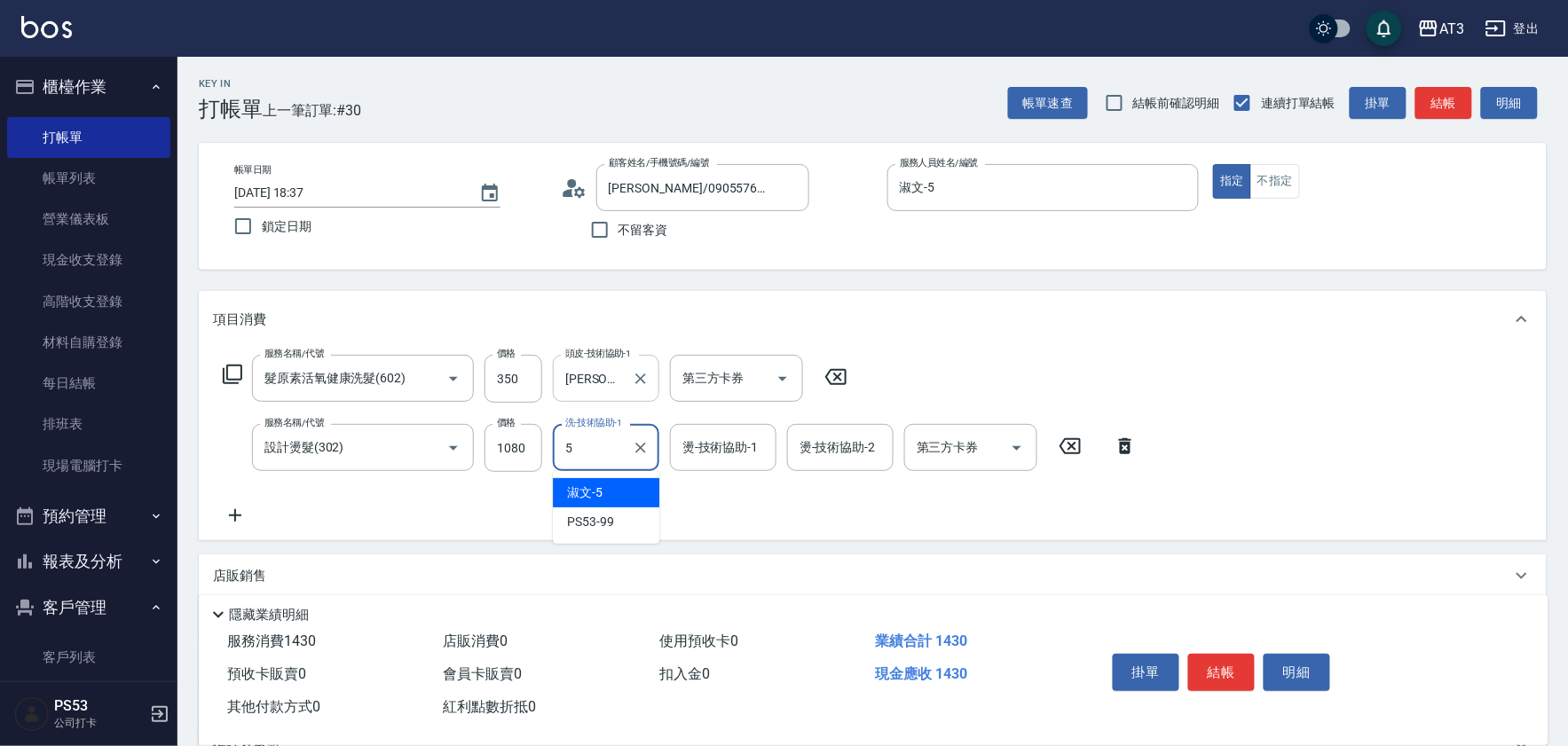
type input "淑文-5"
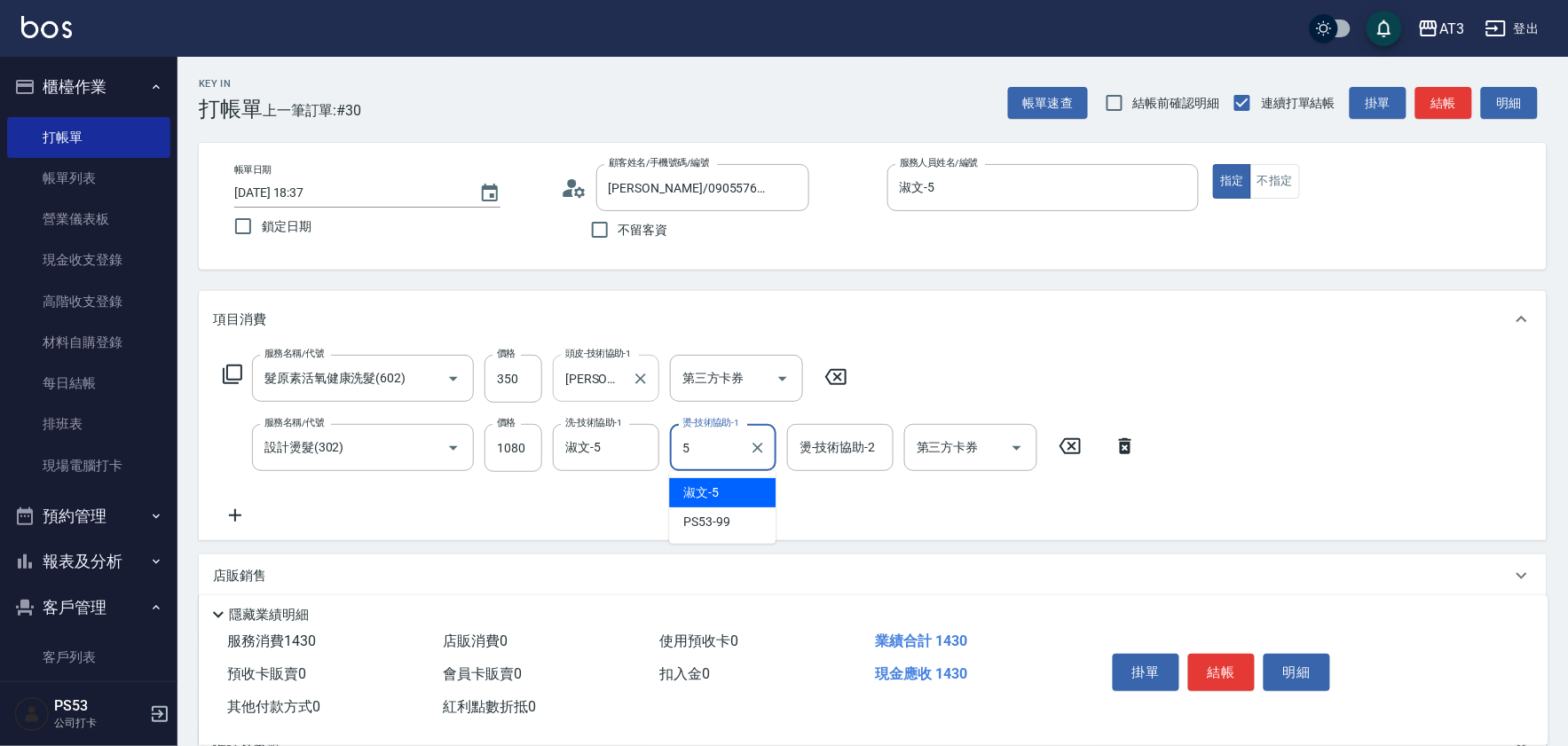
type input "淑文-5"
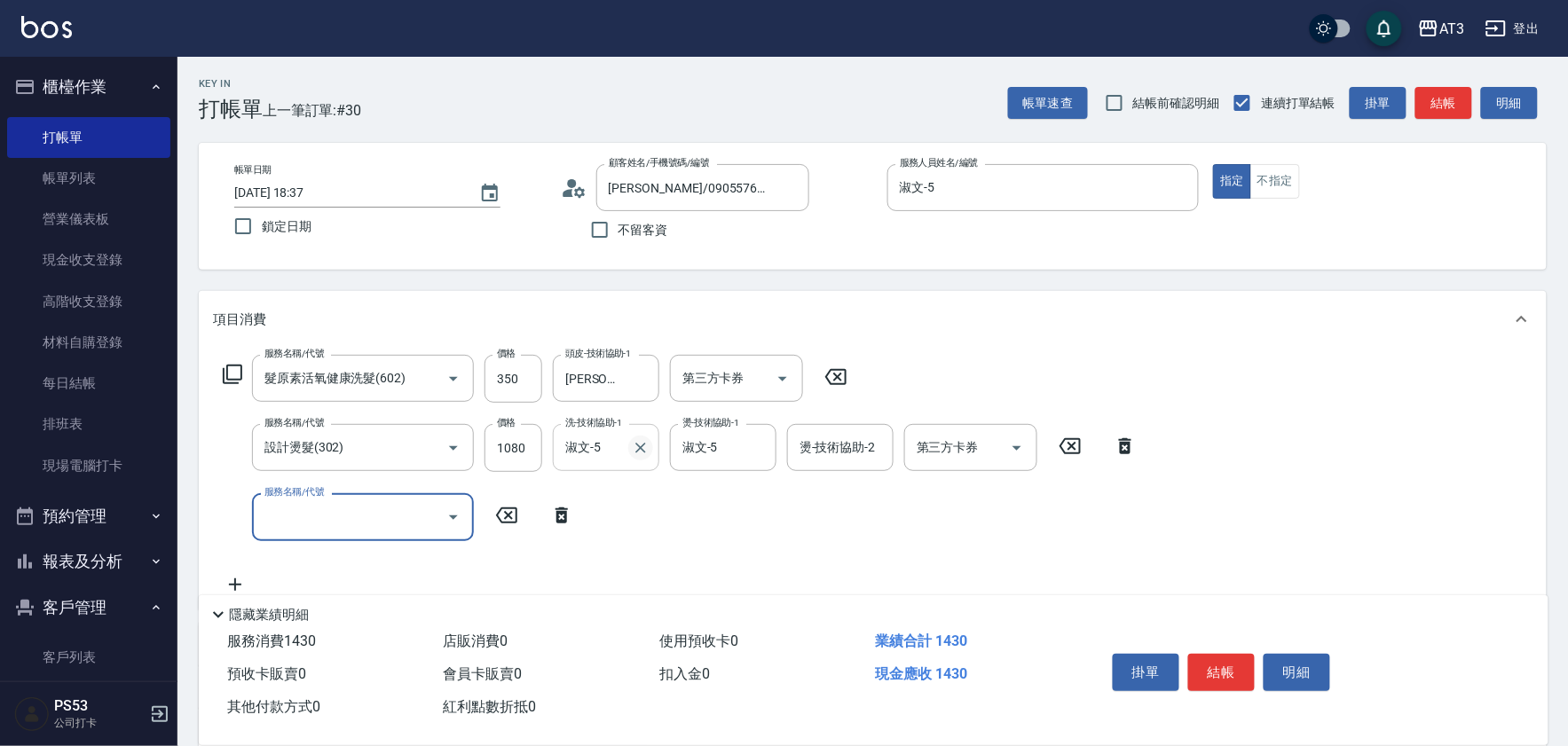
click at [645, 453] on icon "Clear" at bounding box center [641, 448] width 18 height 18
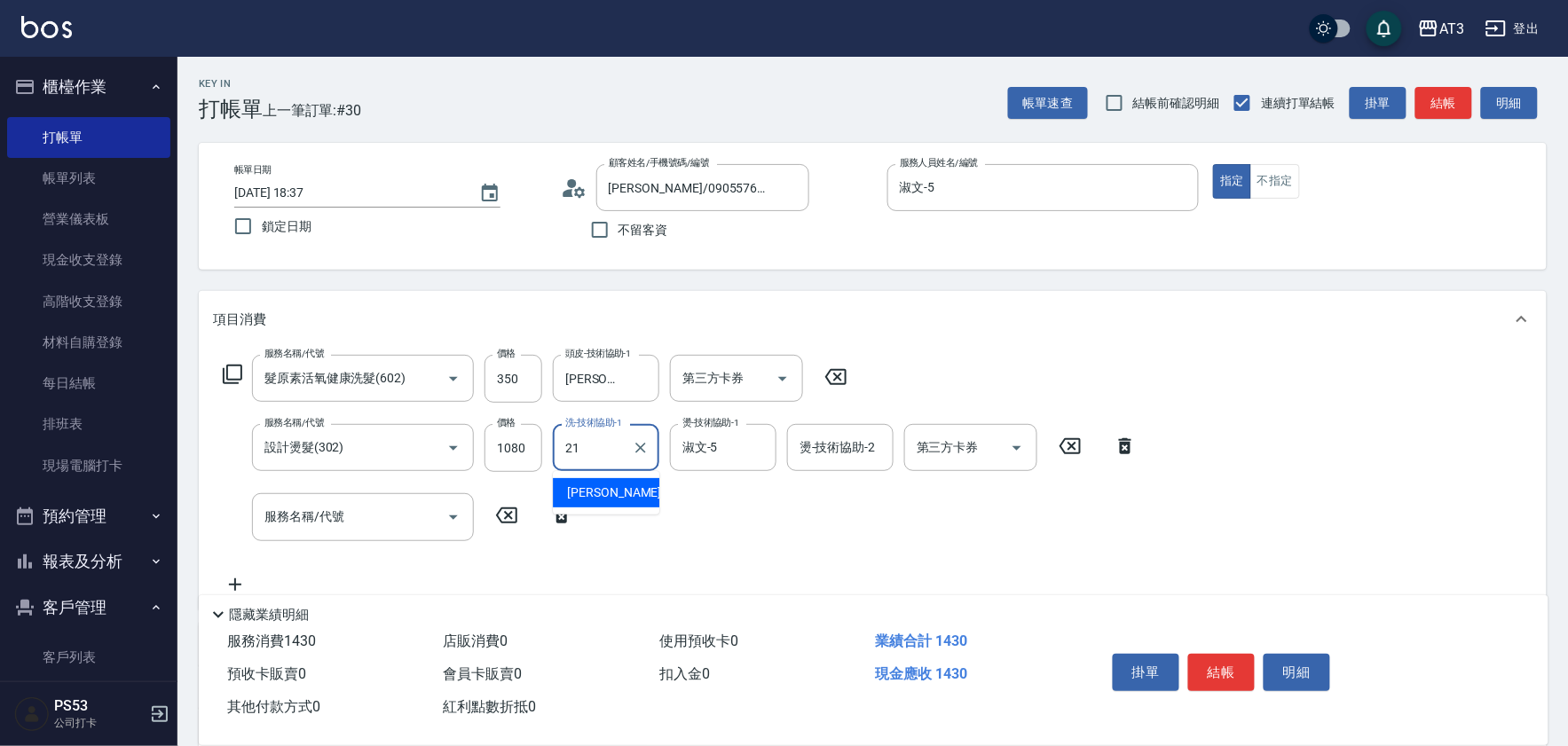
type input "[PERSON_NAME]-21"
click at [366, 504] on input "服務名稱/代號" at bounding box center [350, 516] width 180 height 31
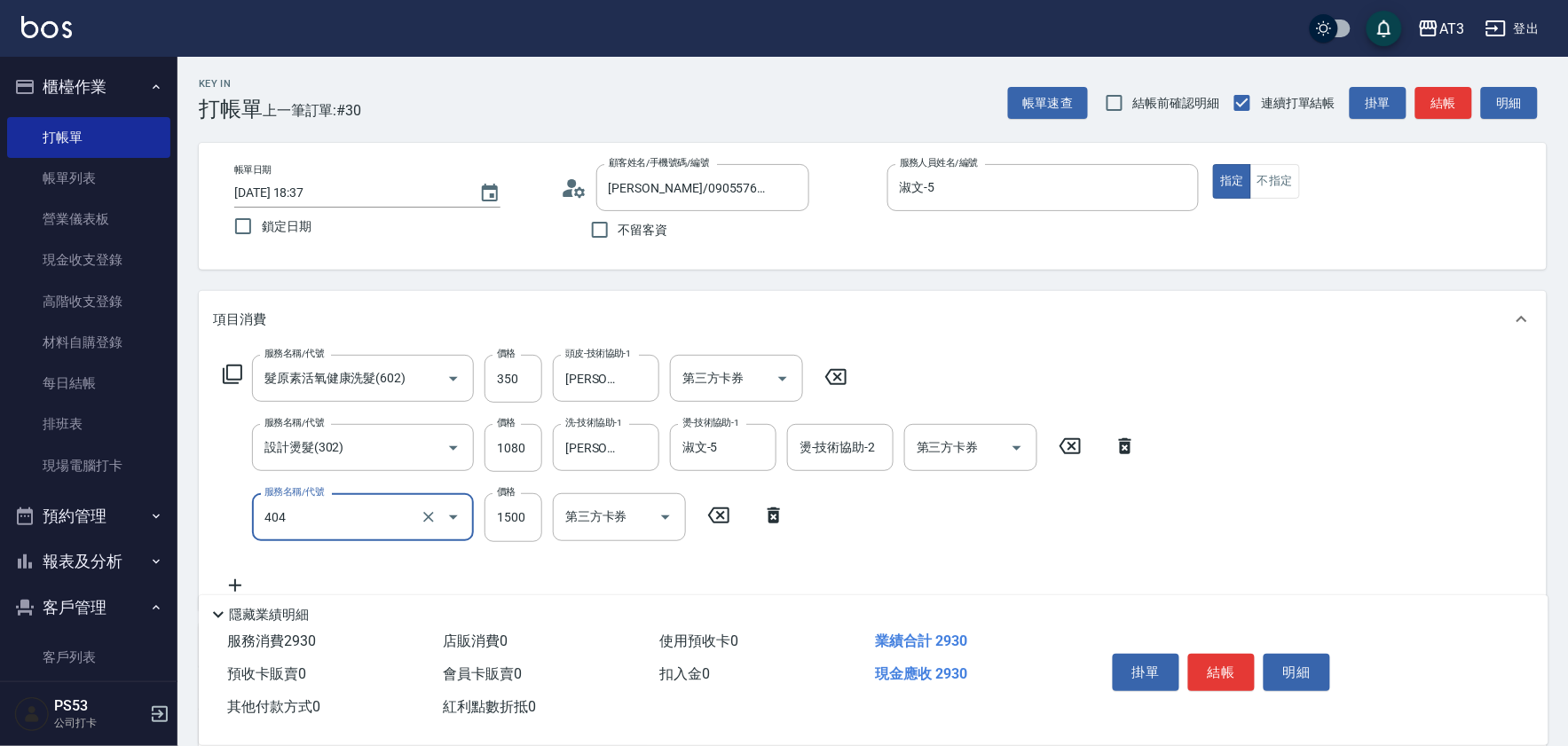
type input "設計染髮(404)"
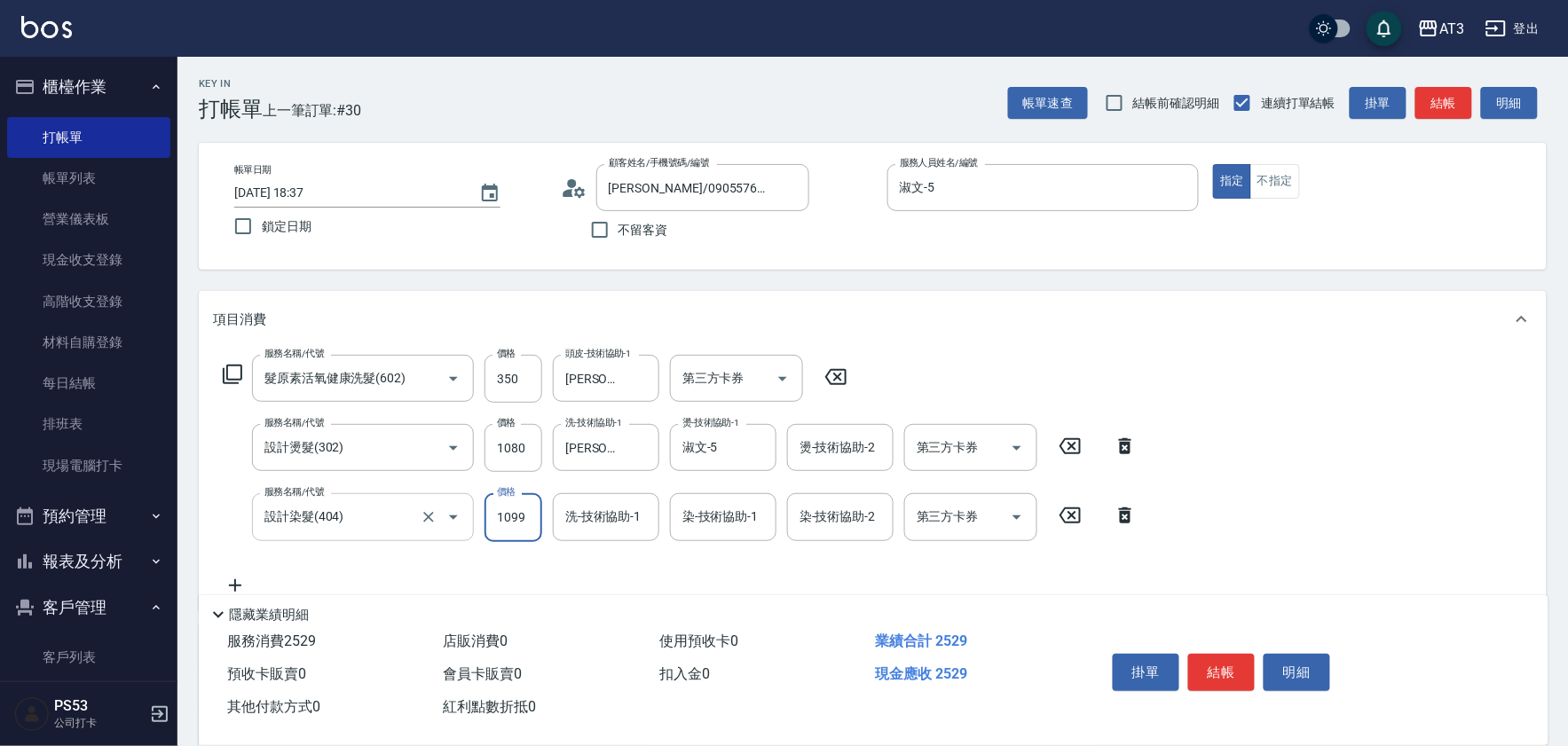
type input "1099"
type input "淑文-5"
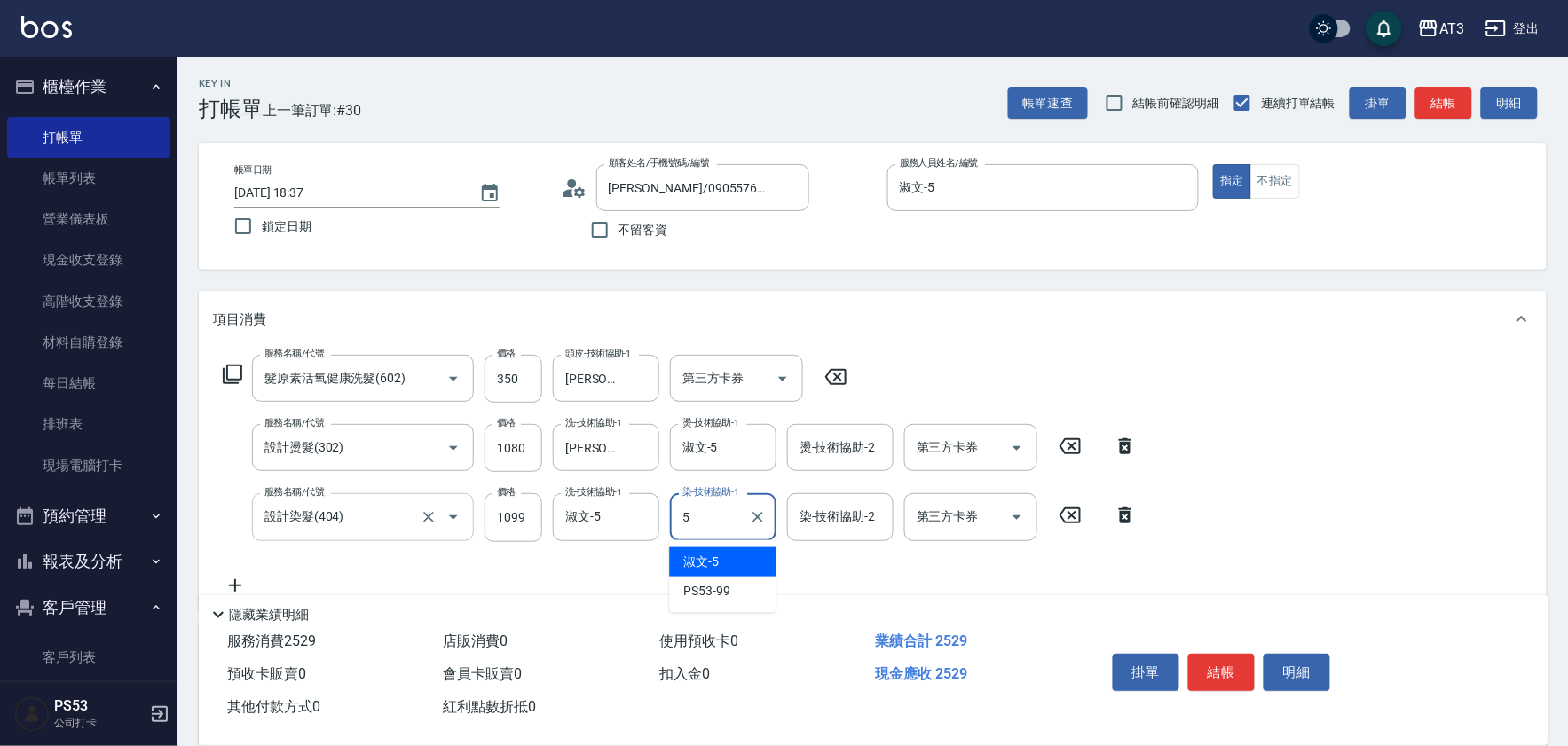
type input "淑文-5"
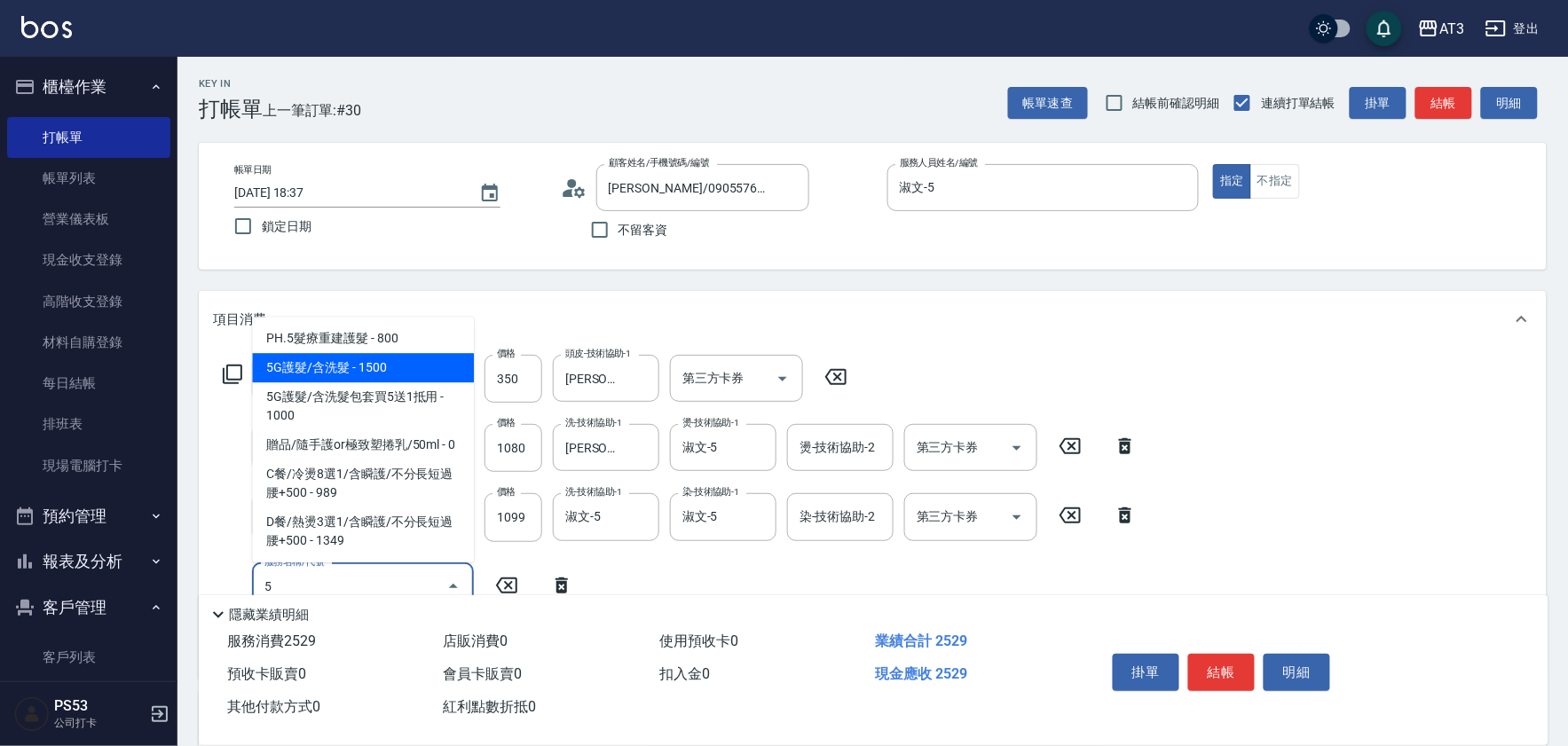
click at [324, 373] on span "5G護髮/含洗髮 - 1500" at bounding box center [363, 367] width 222 height 30
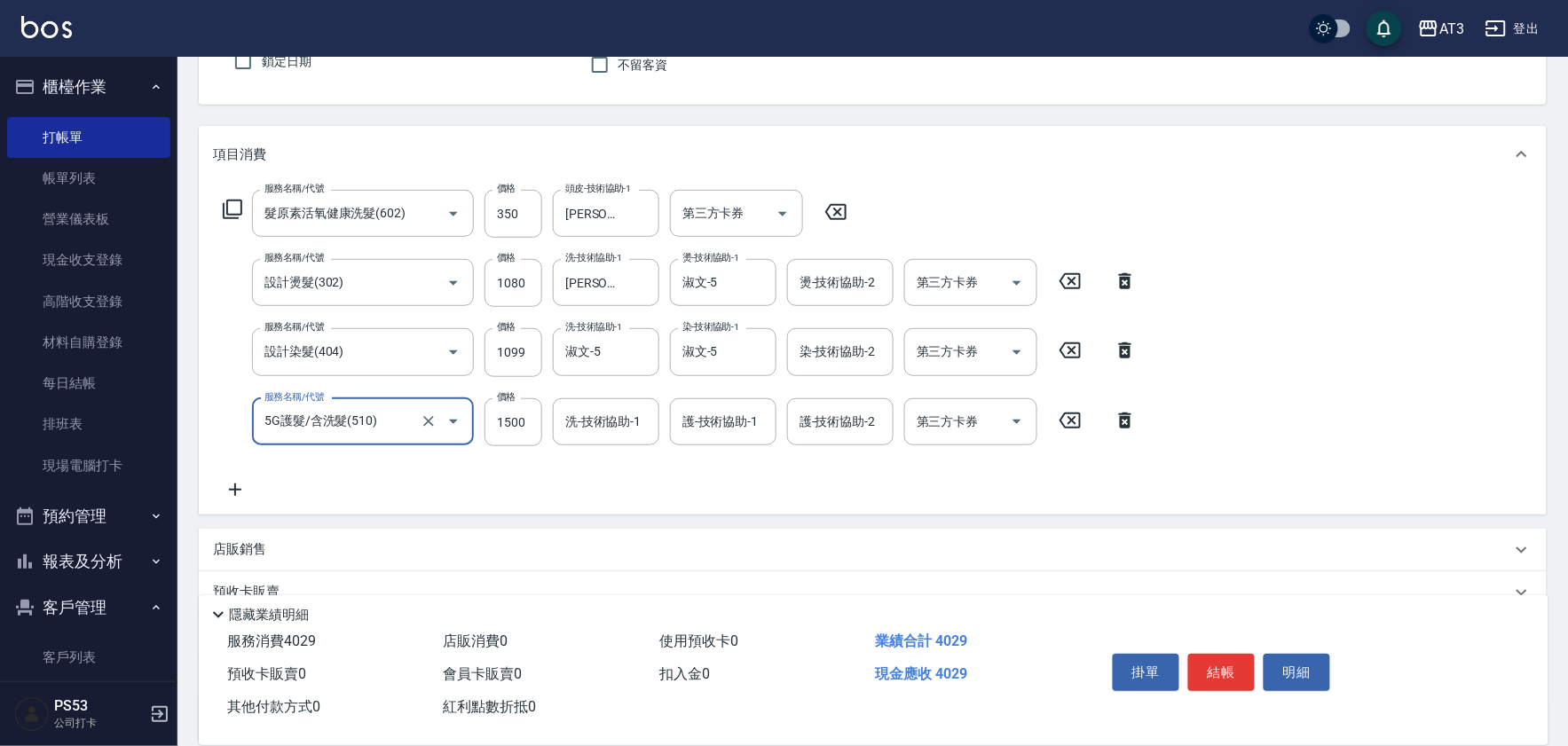
scroll to position [197, 0]
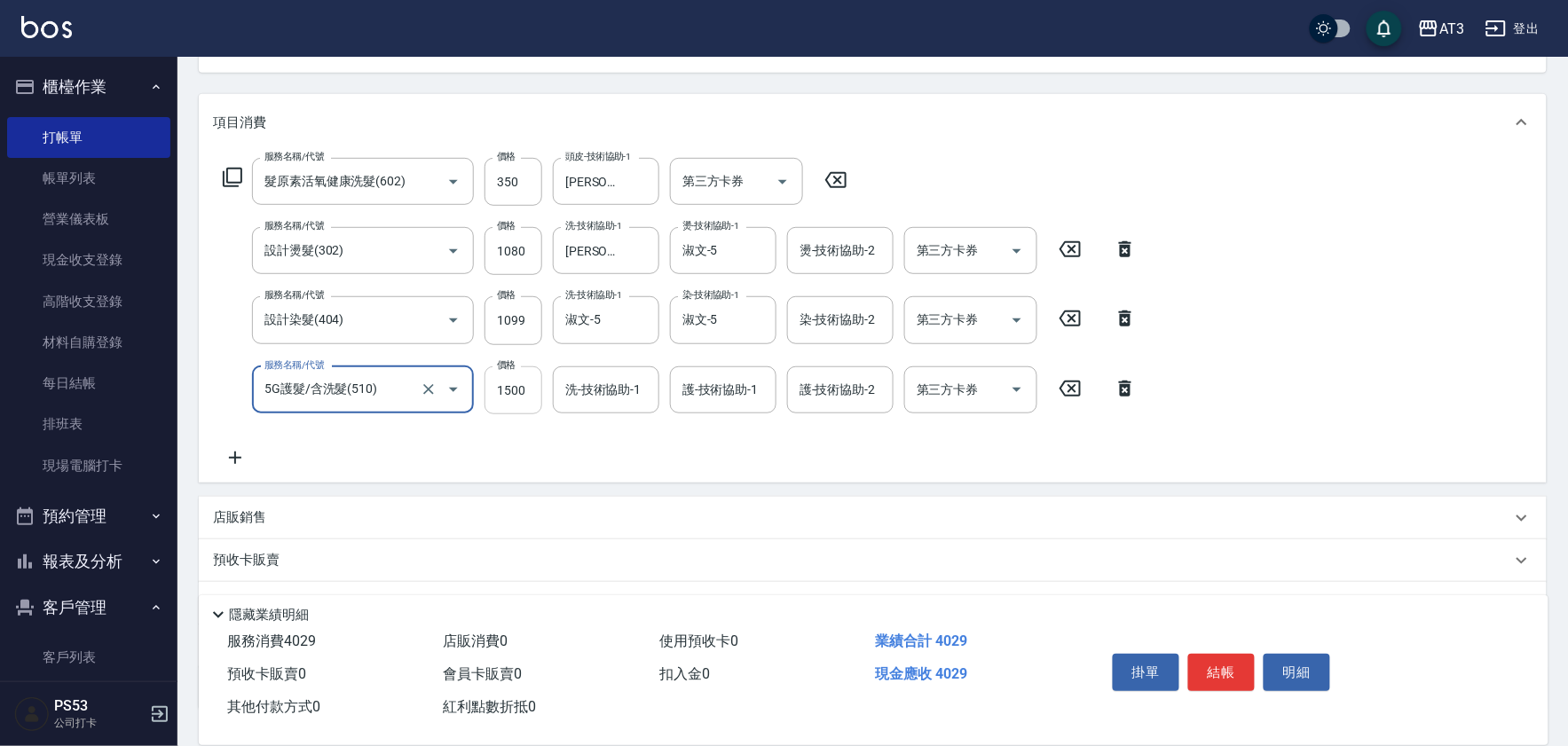
type input "5G護髮/含洗髮(510)"
click at [512, 391] on input "1500" at bounding box center [513, 390] width 57 height 48
type input "999"
type input "5"
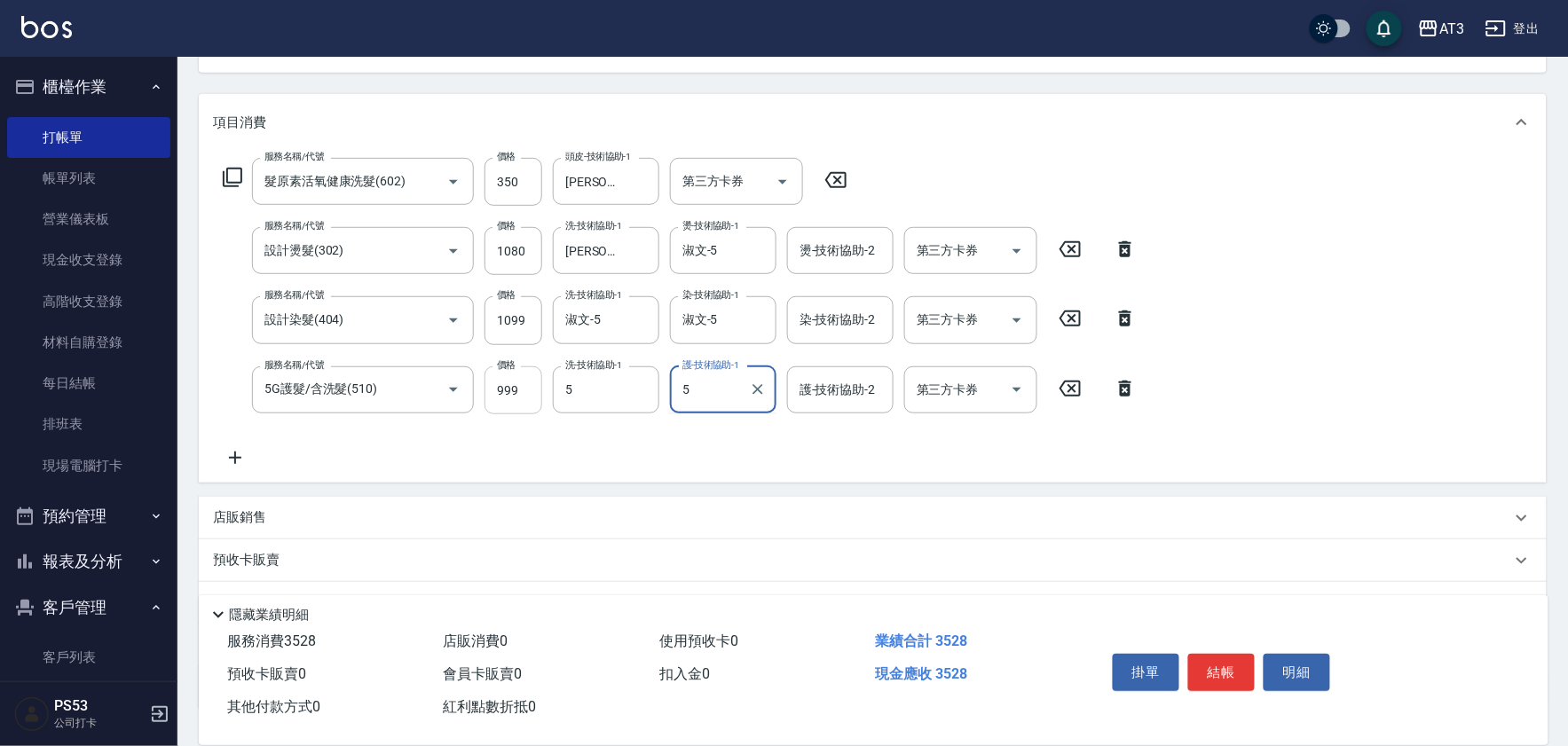
type input "淑文-5"
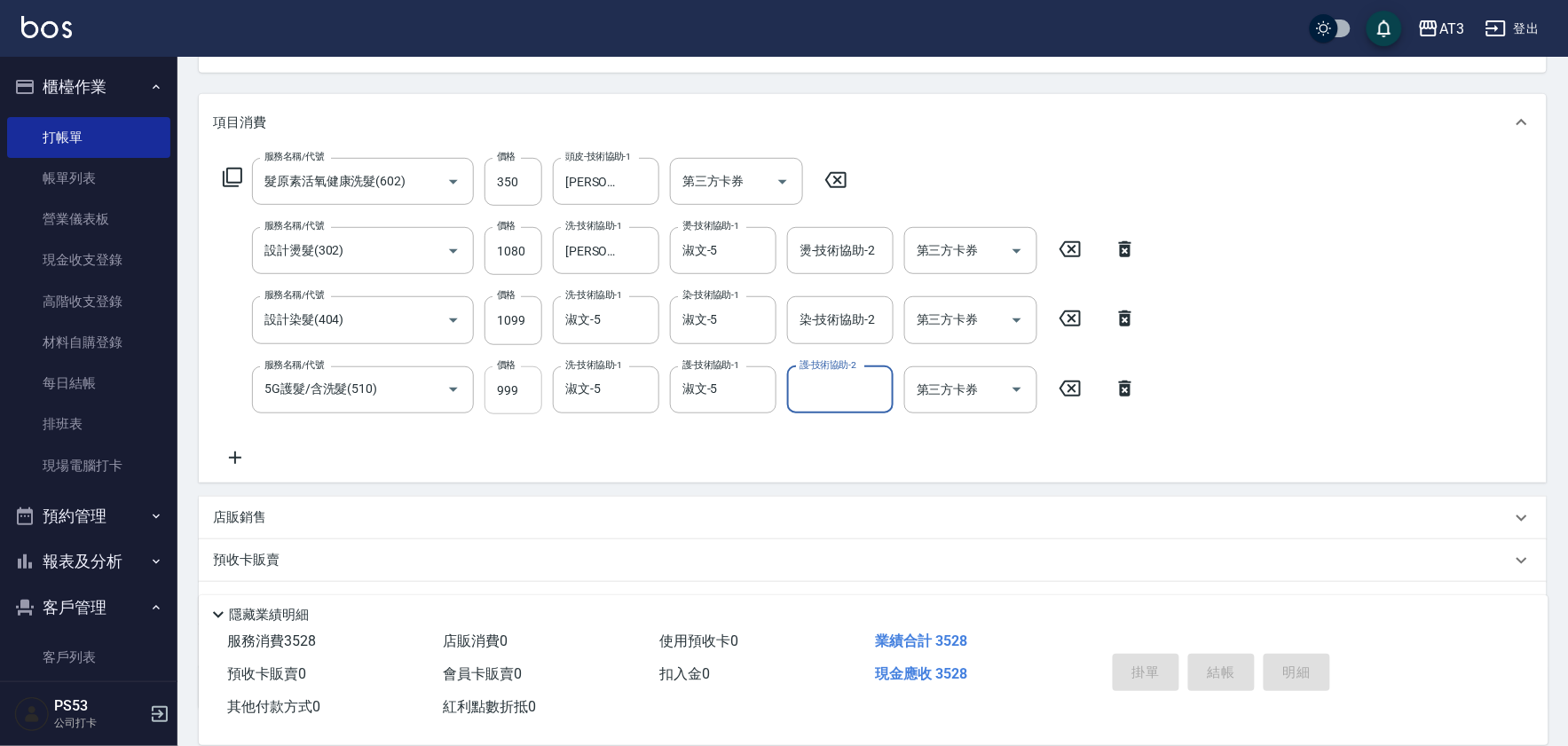
type input "[DATE] 18:38"
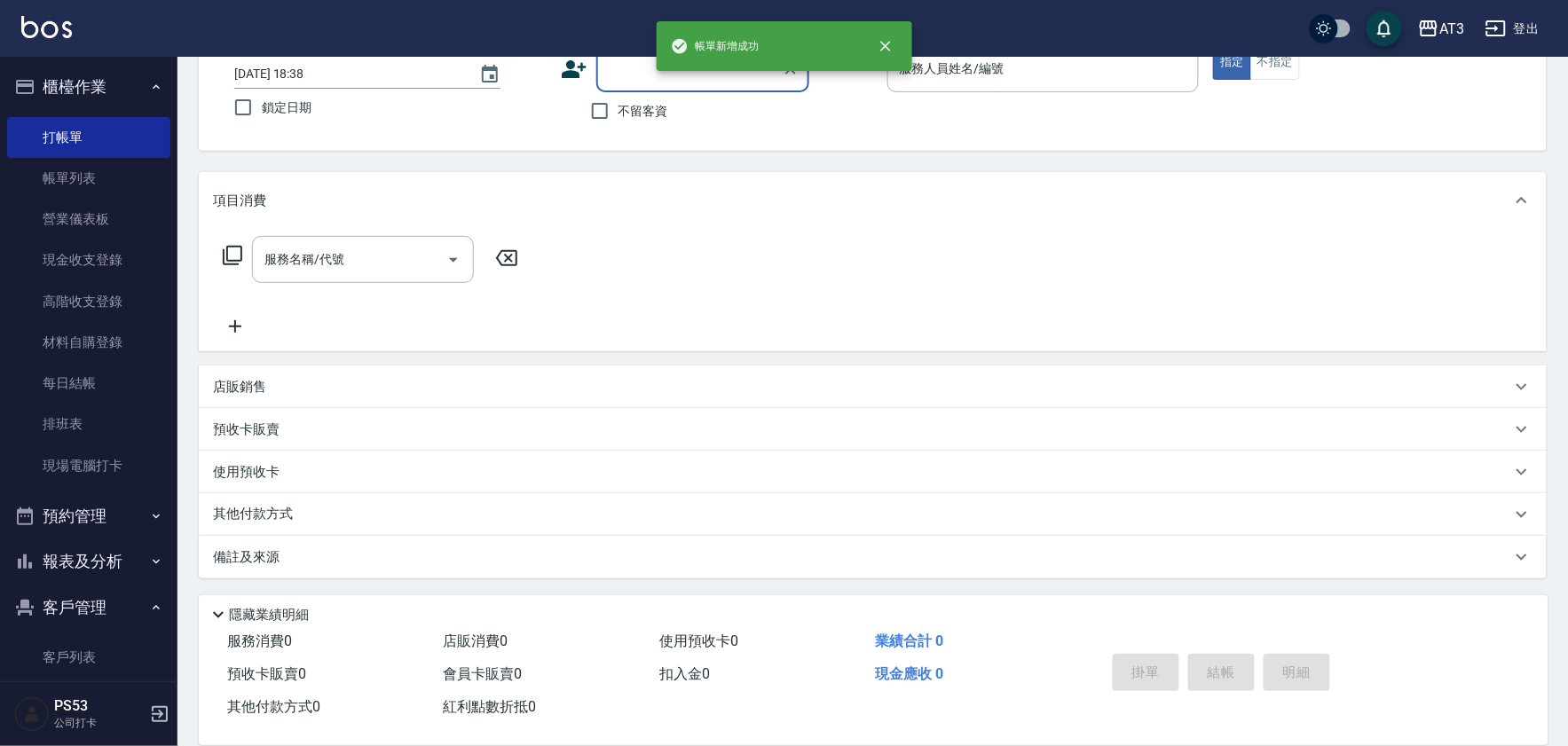
scroll to position [0, 0]
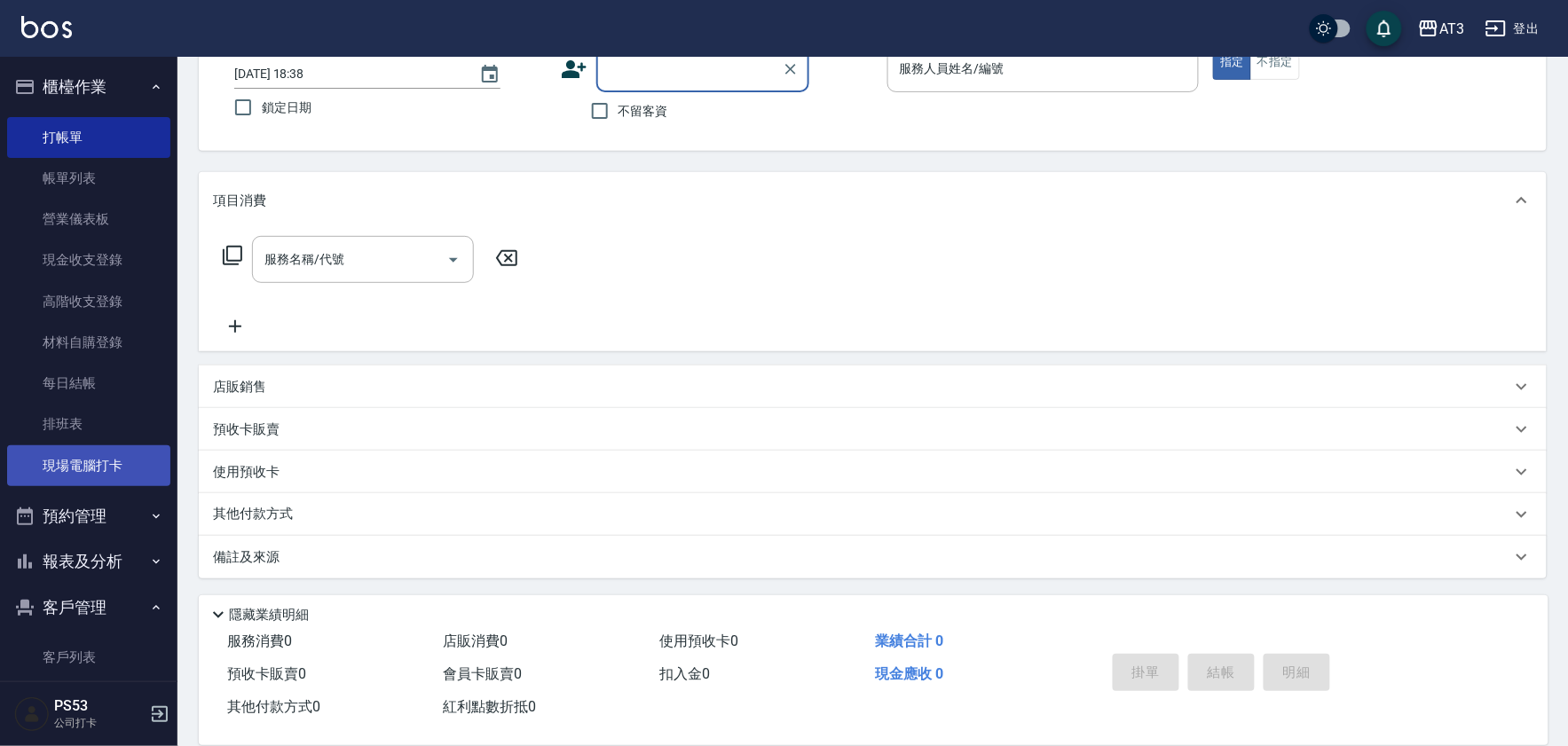
drag, startPoint x: 121, startPoint y: 170, endPoint x: 100, endPoint y: 459, distance: 289.8
click at [121, 170] on link "帳單列表" at bounding box center [89, 178] width 163 height 40
click at [111, 179] on link "帳單列表" at bounding box center [89, 178] width 163 height 40
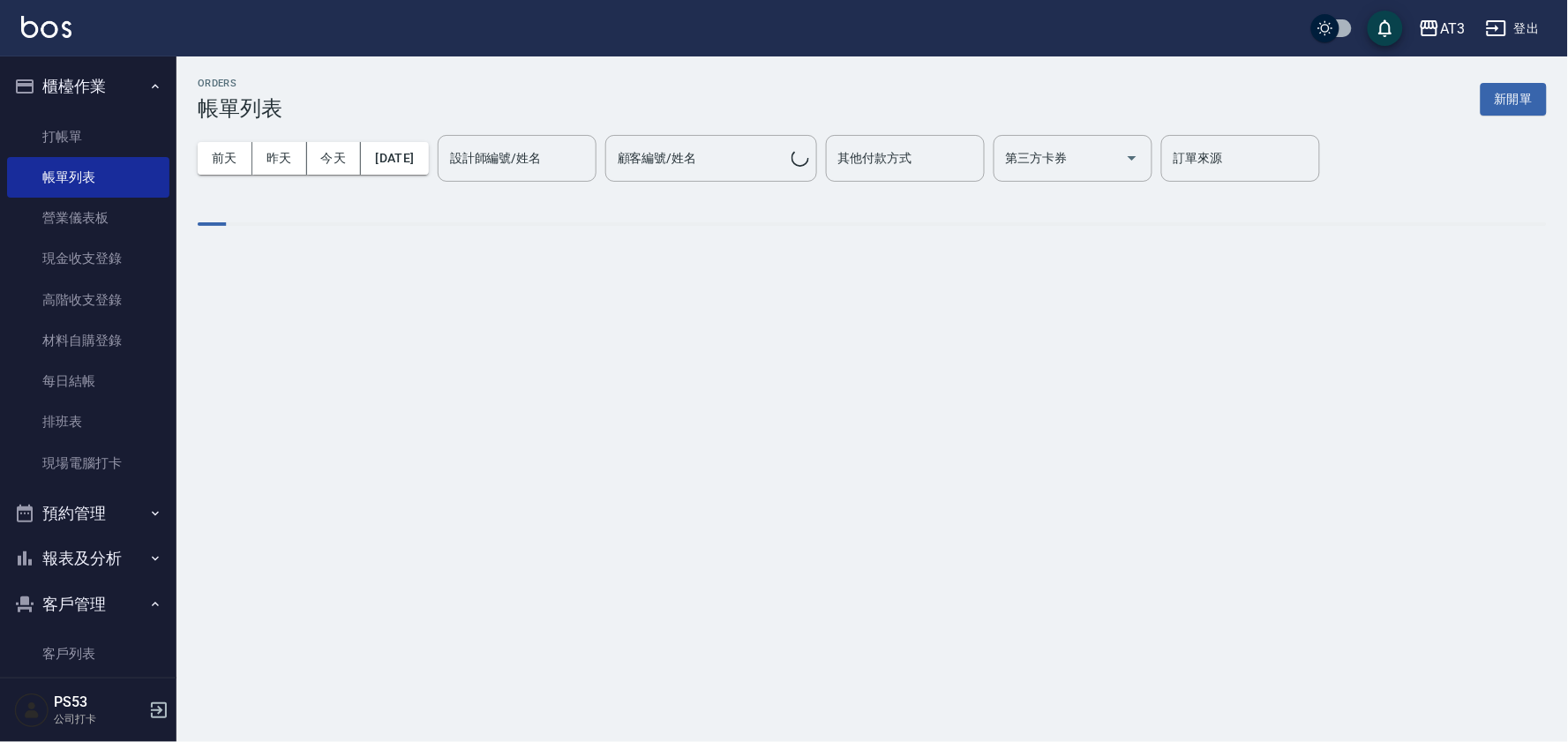
click at [496, 157] on div "設計師編號/姓名 設計師編號/姓名" at bounding box center [517, 158] width 159 height 46
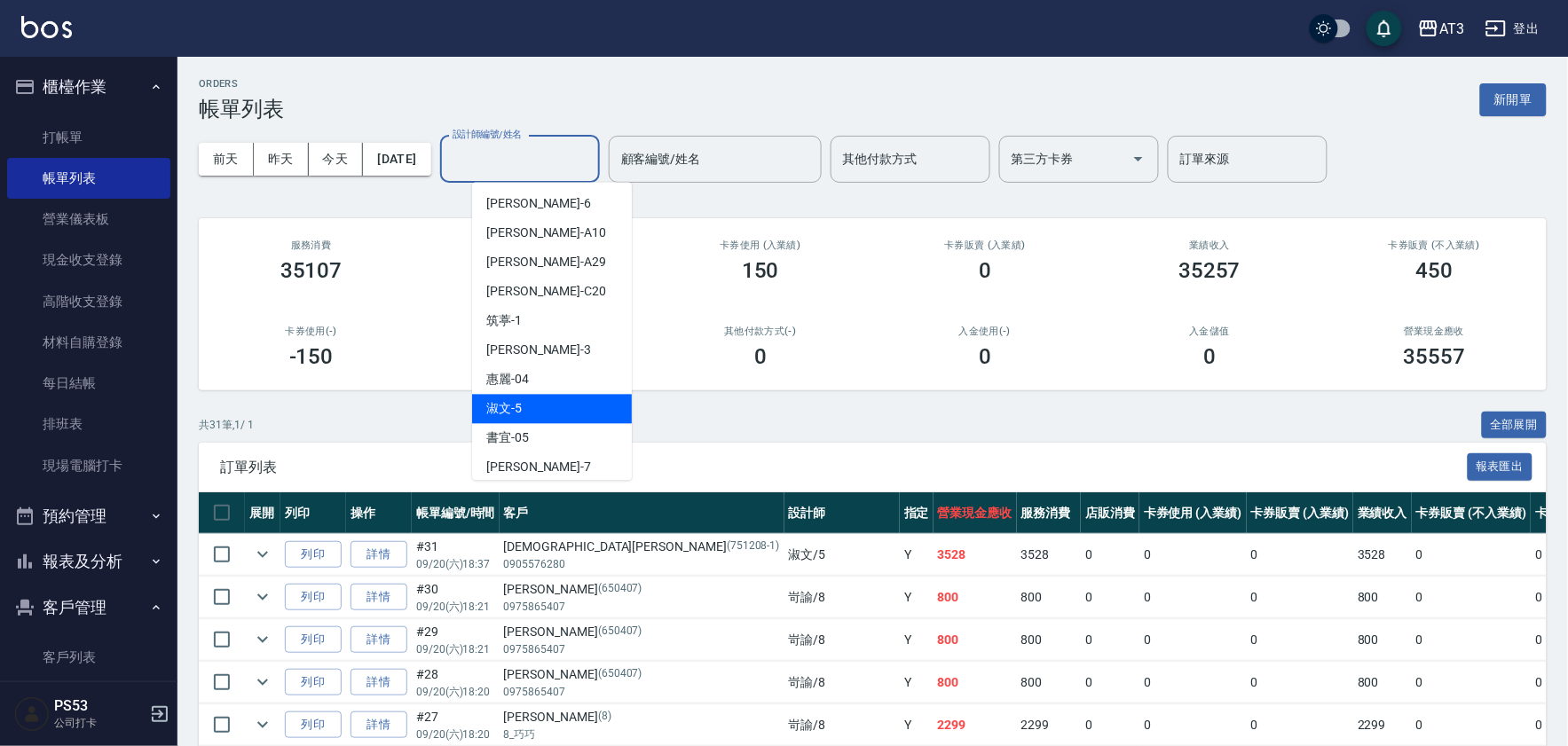
click at [539, 406] on div "淑文 -5" at bounding box center [552, 409] width 160 height 30
type input "淑文-5"
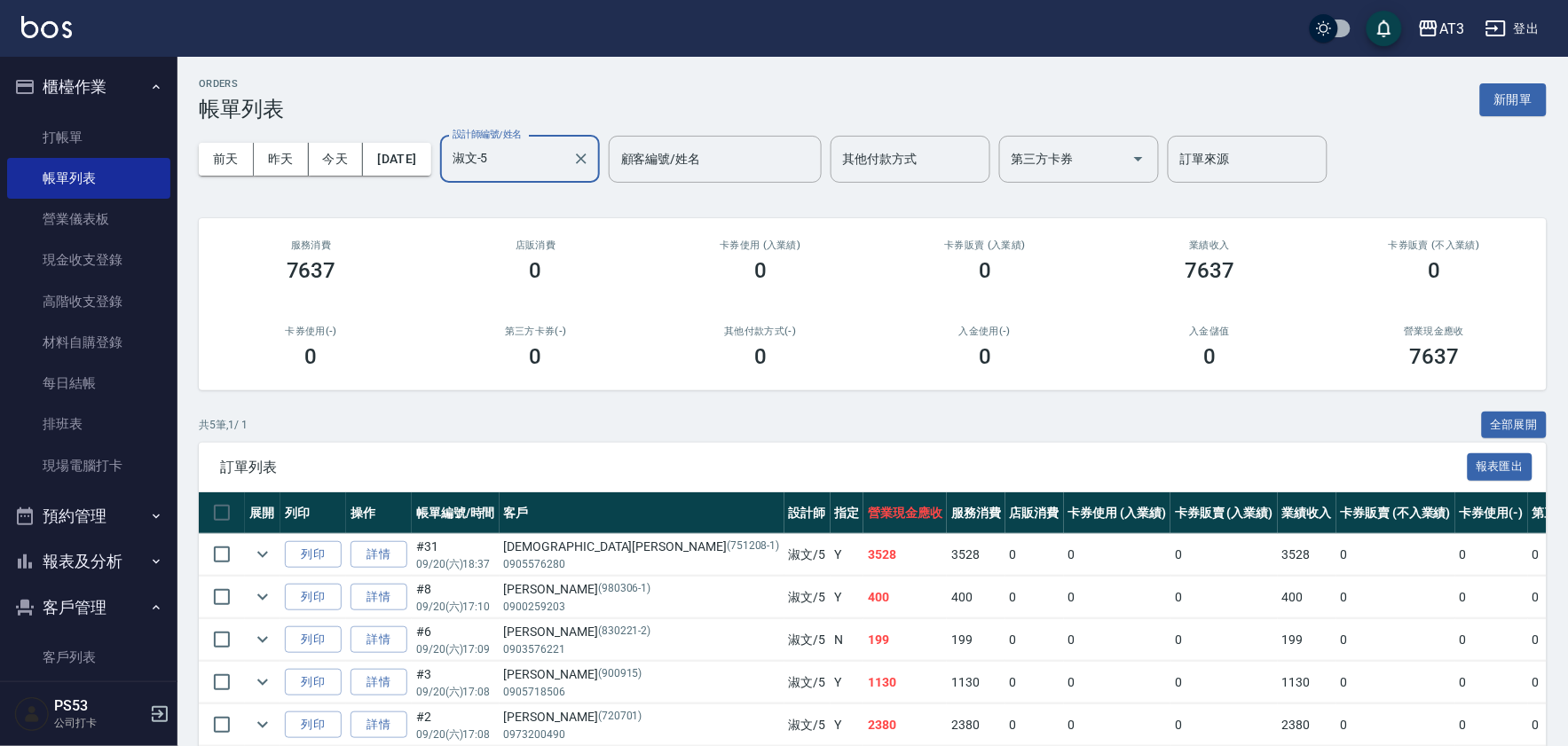
scroll to position [87, 0]
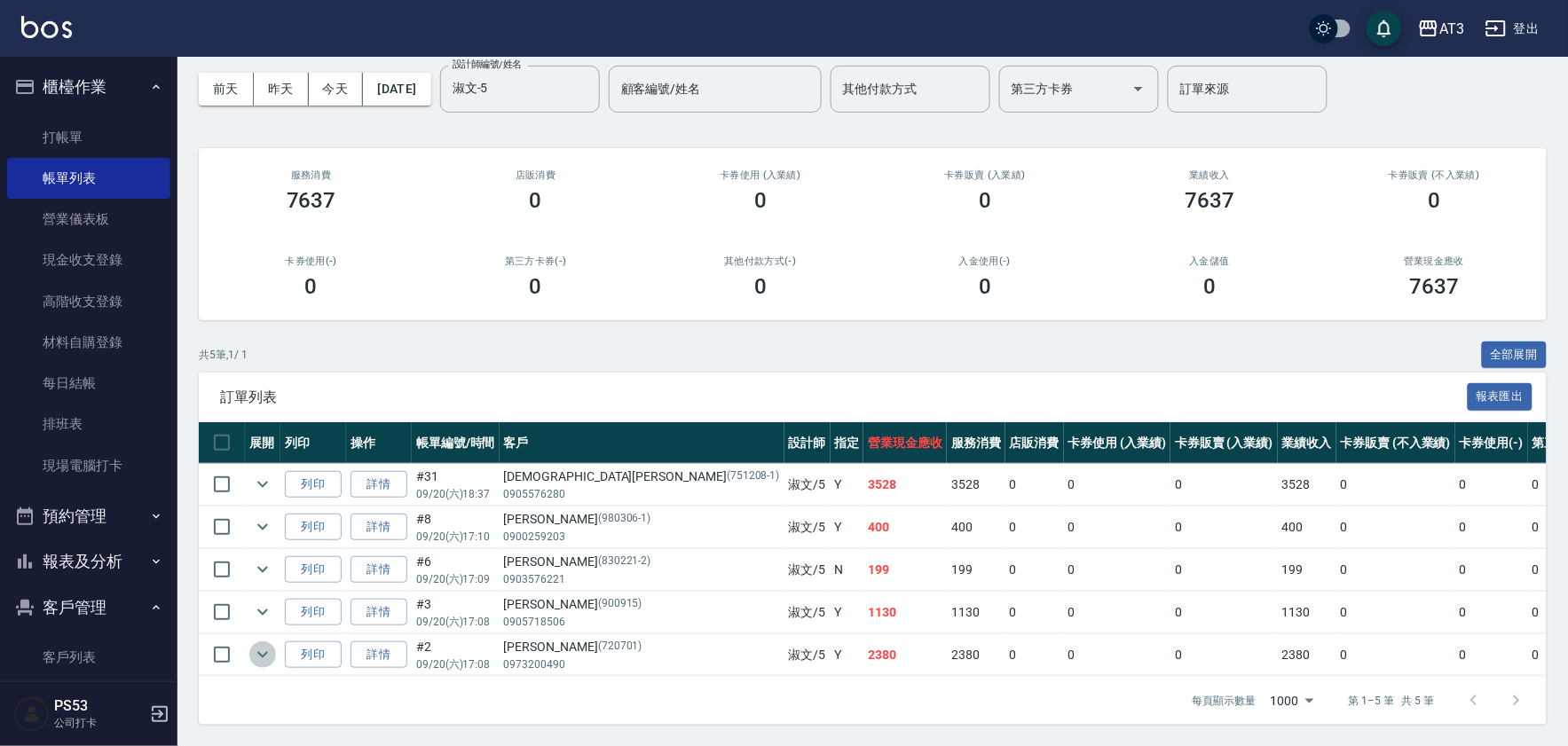
click at [254, 645] on icon "expand row" at bounding box center [263, 655] width 22 height 22
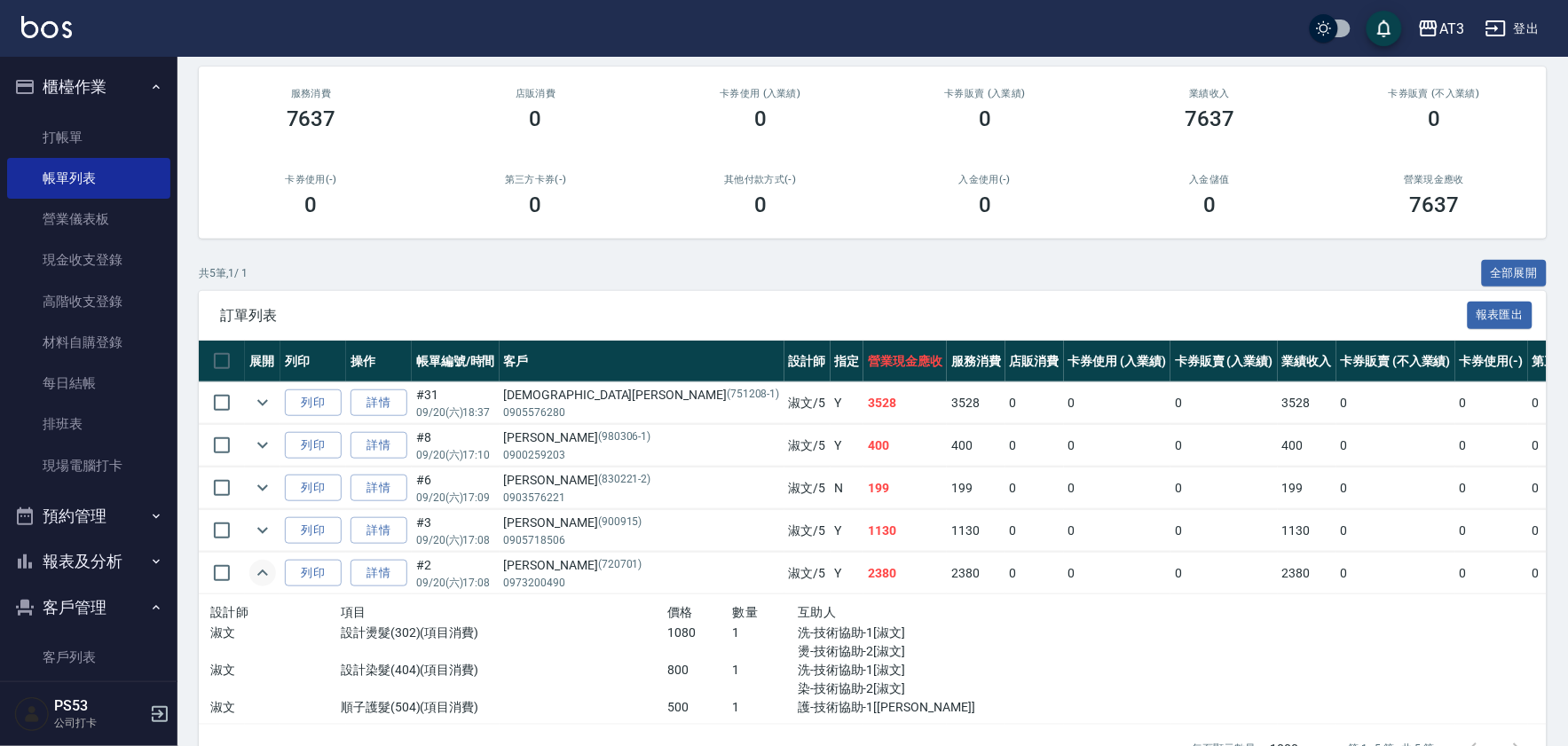
scroll to position [216, 0]
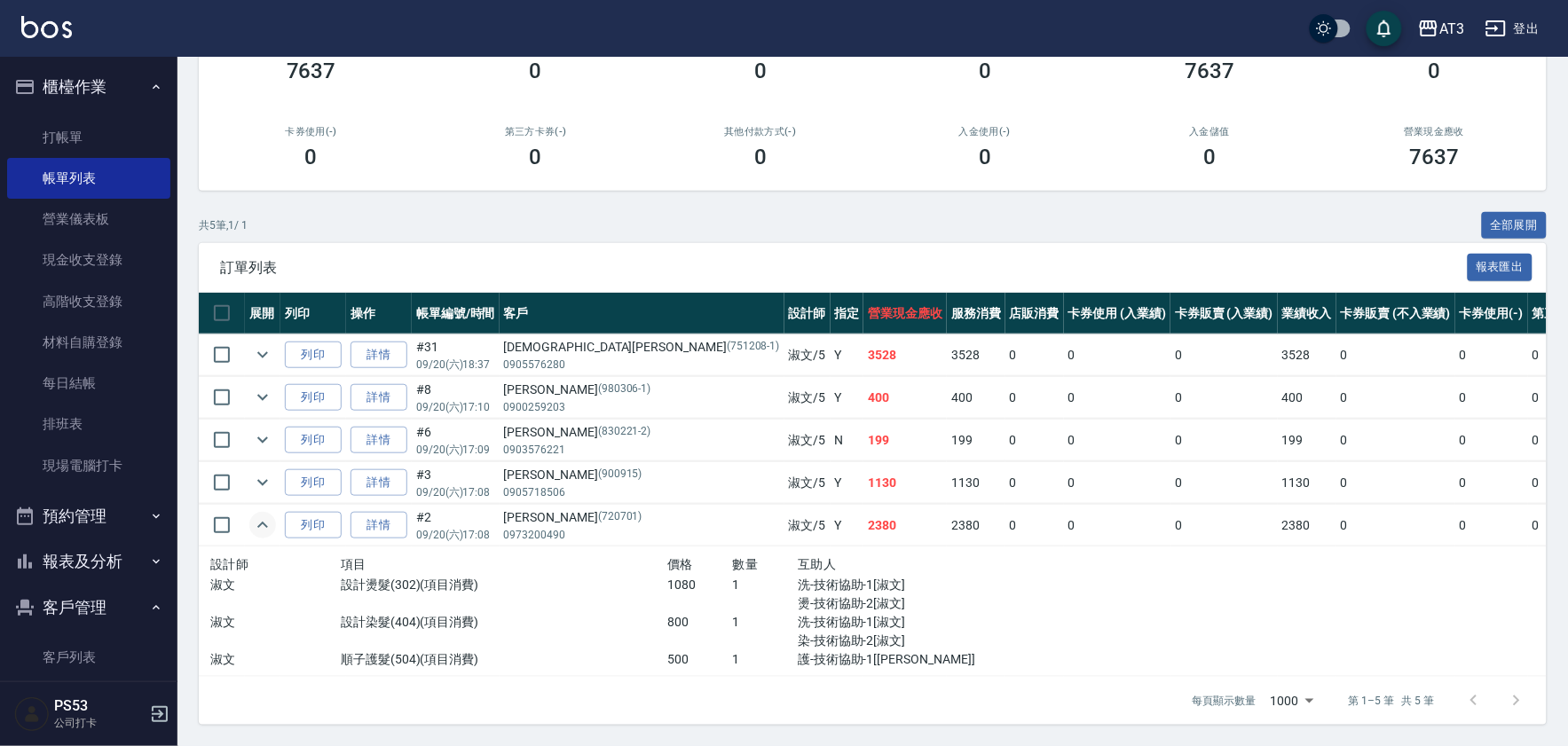
click at [263, 514] on icon "expand row" at bounding box center [263, 525] width 22 height 22
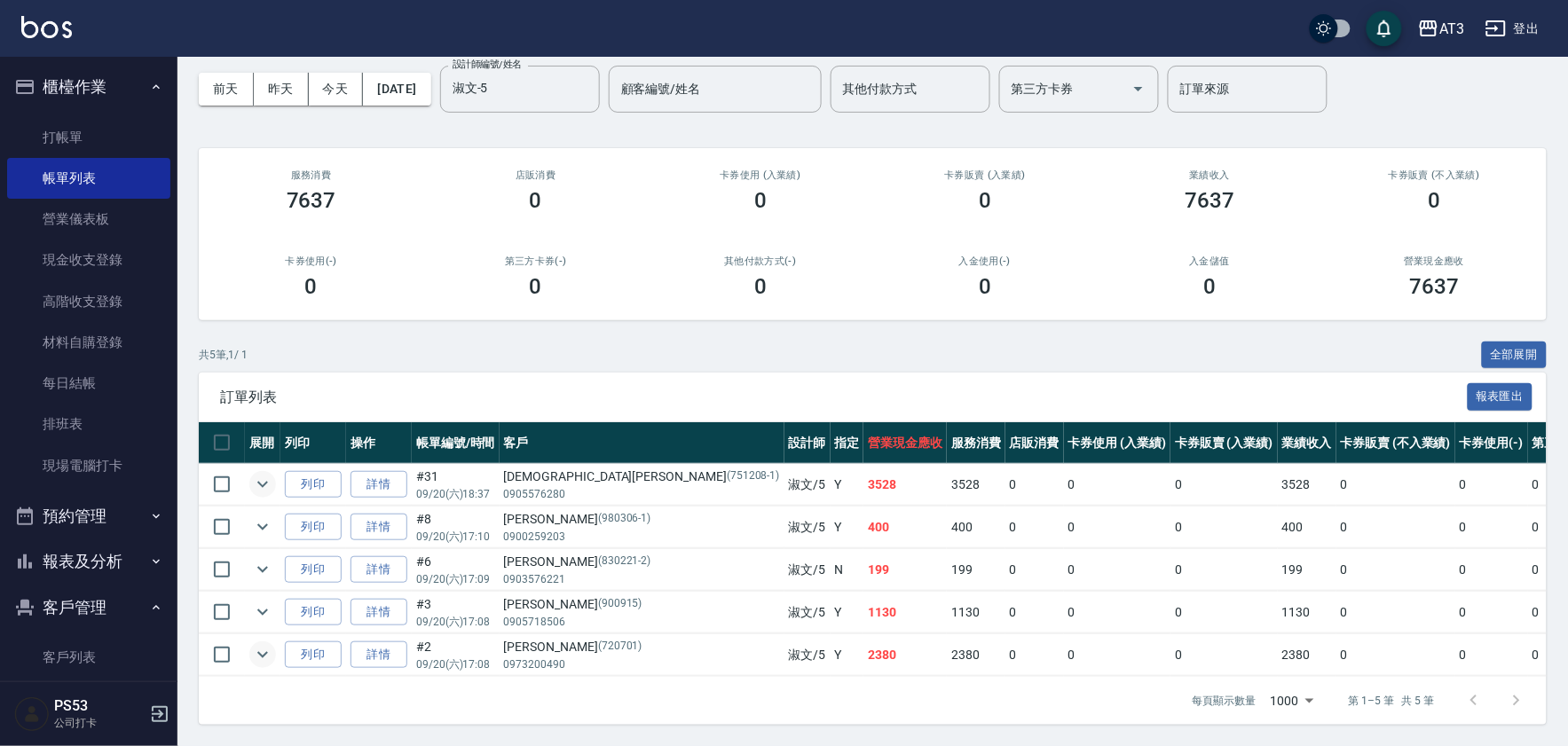
scroll to position [87, 0]
click at [254, 601] on icon "expand row" at bounding box center [263, 612] width 22 height 22
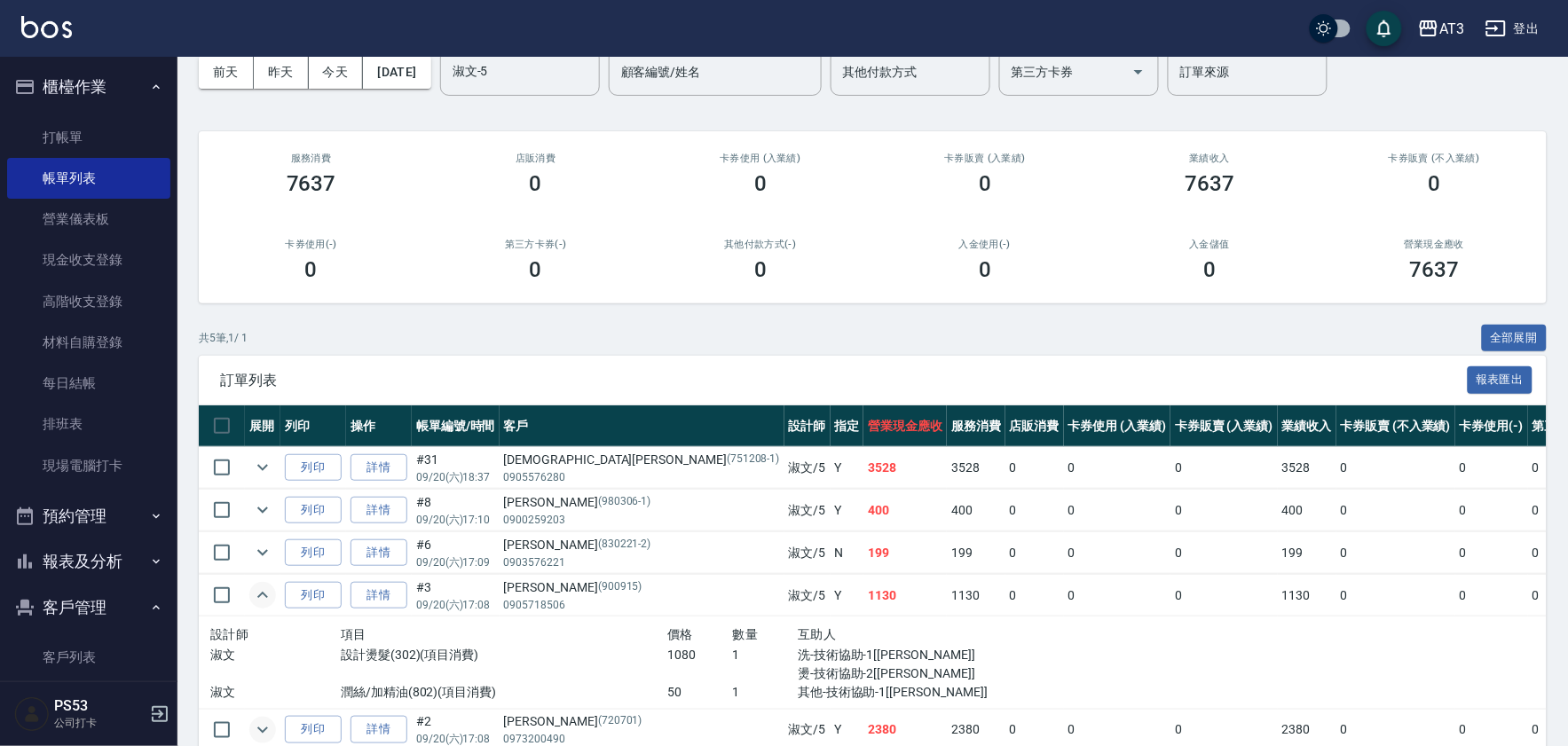
scroll to position [180, 0]
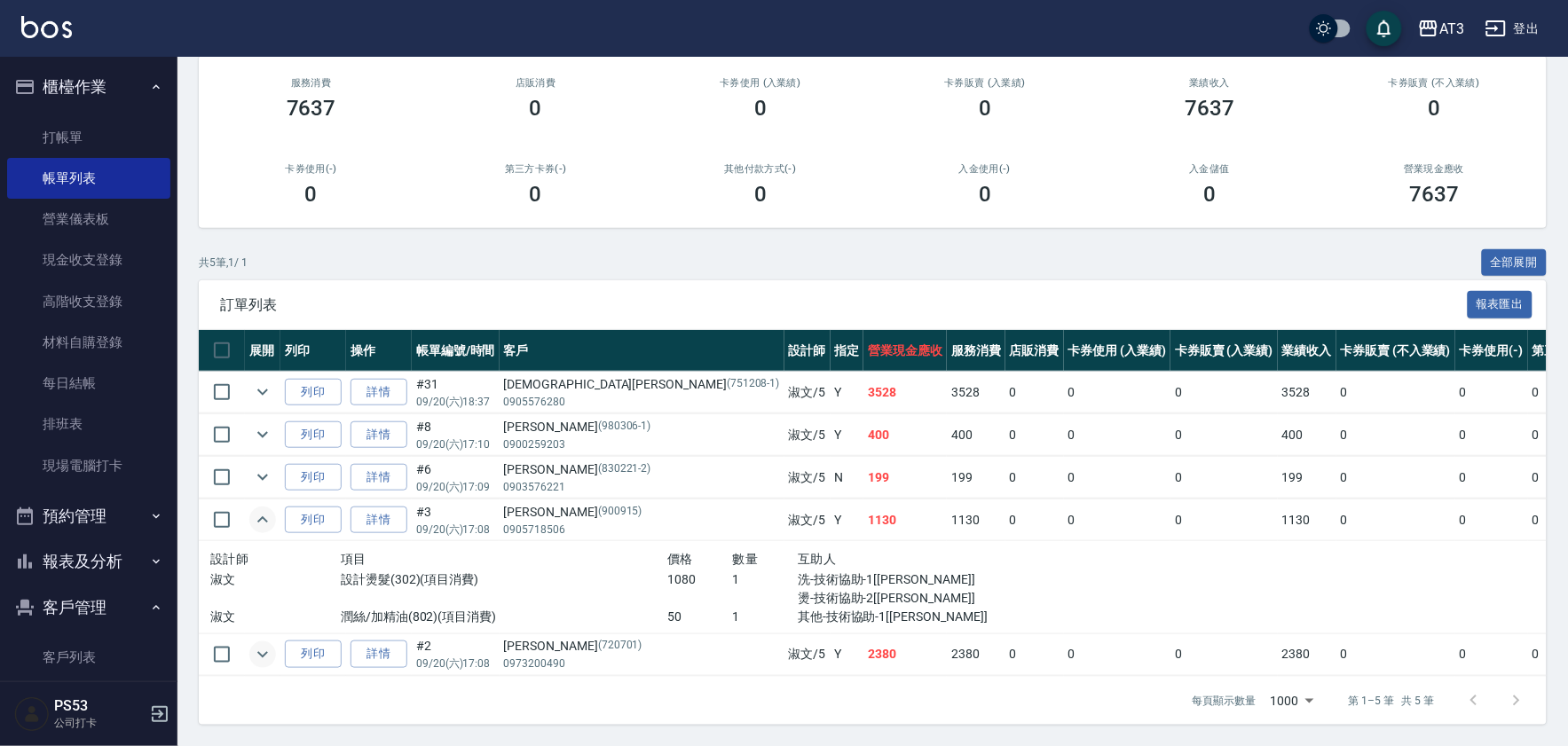
click at [263, 509] on icon "expand row" at bounding box center [263, 520] width 22 height 22
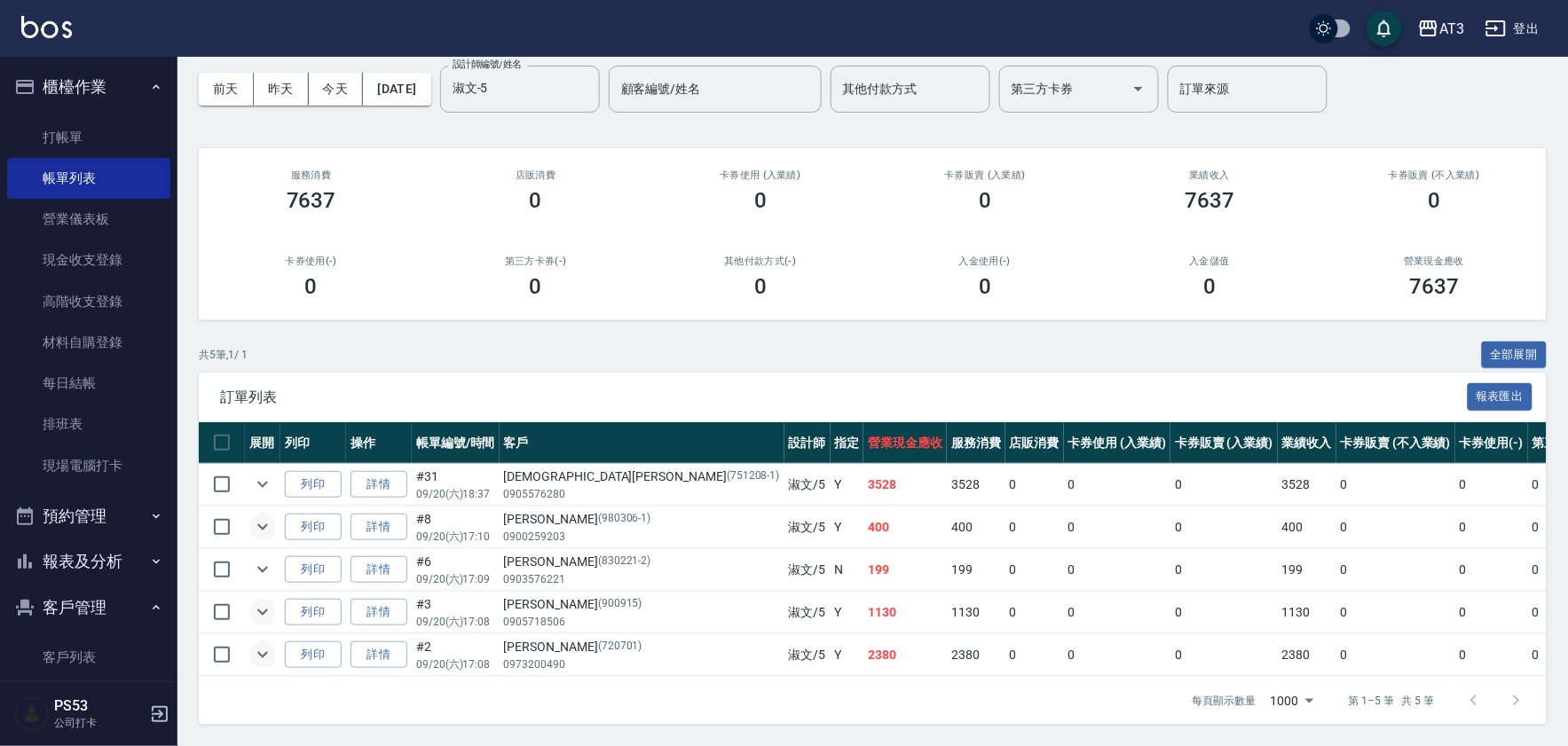
scroll to position [87, 0]
click at [255, 516] on icon "expand row" at bounding box center [263, 527] width 22 height 22
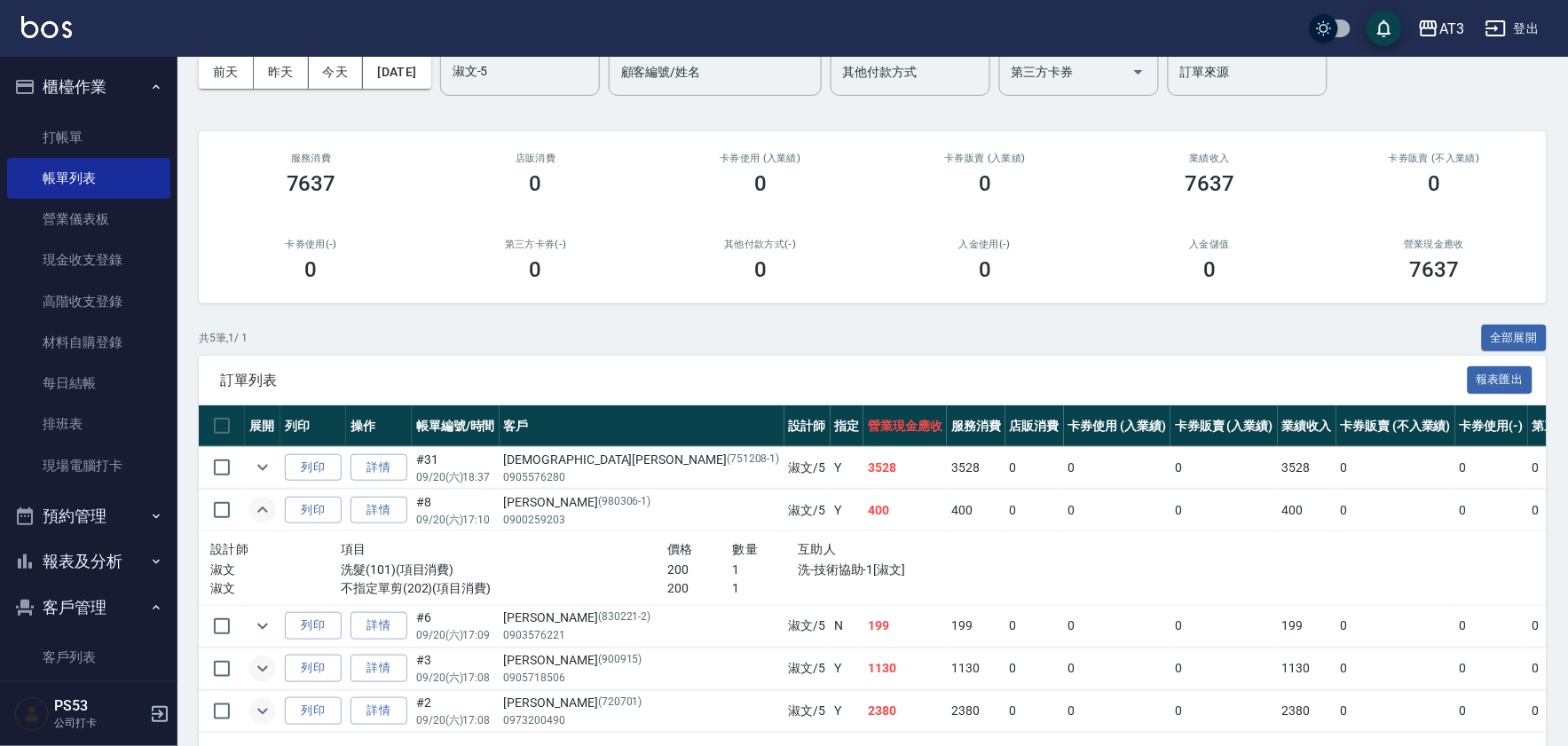
click at [255, 510] on icon "expand row" at bounding box center [263, 510] width 22 height 22
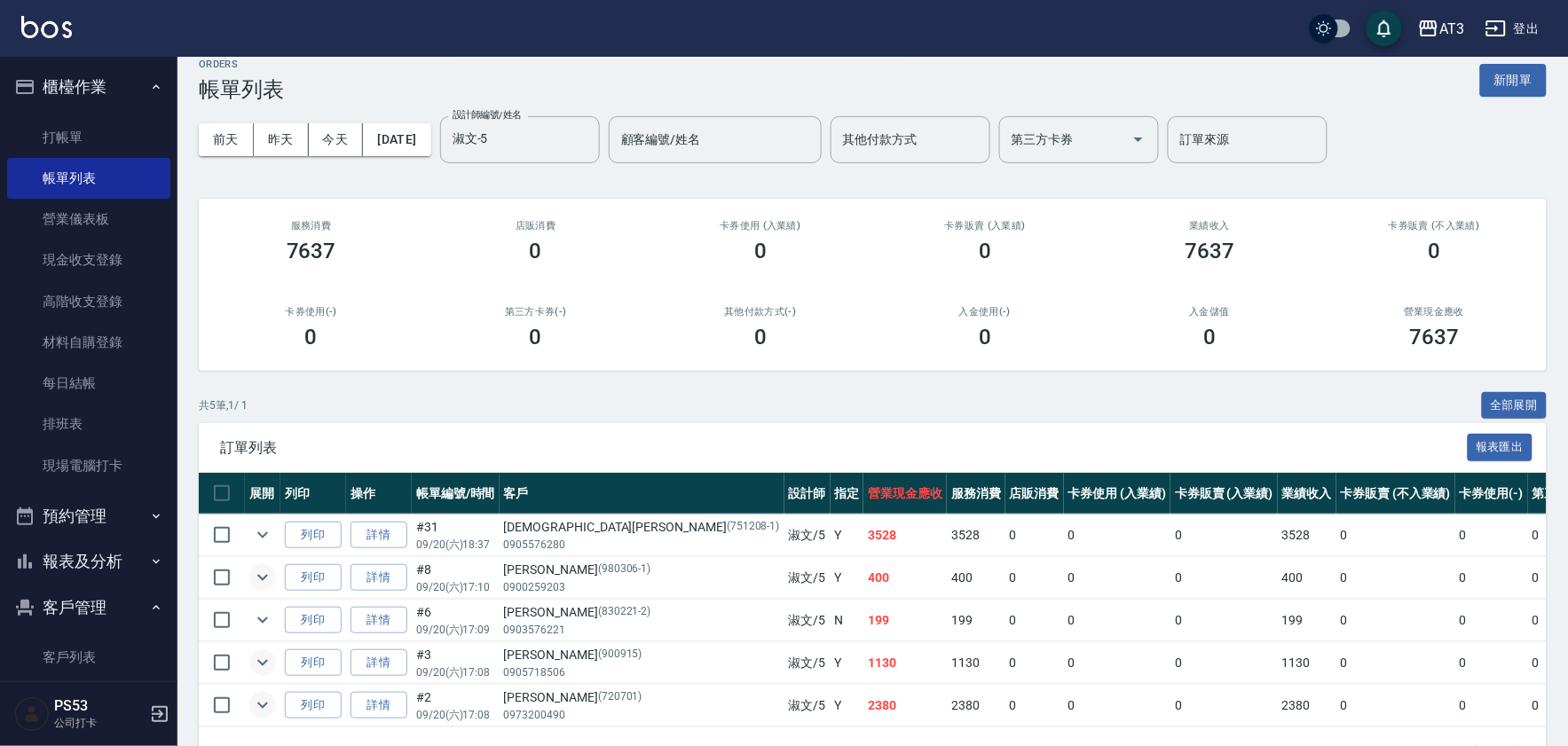
scroll to position [0, 0]
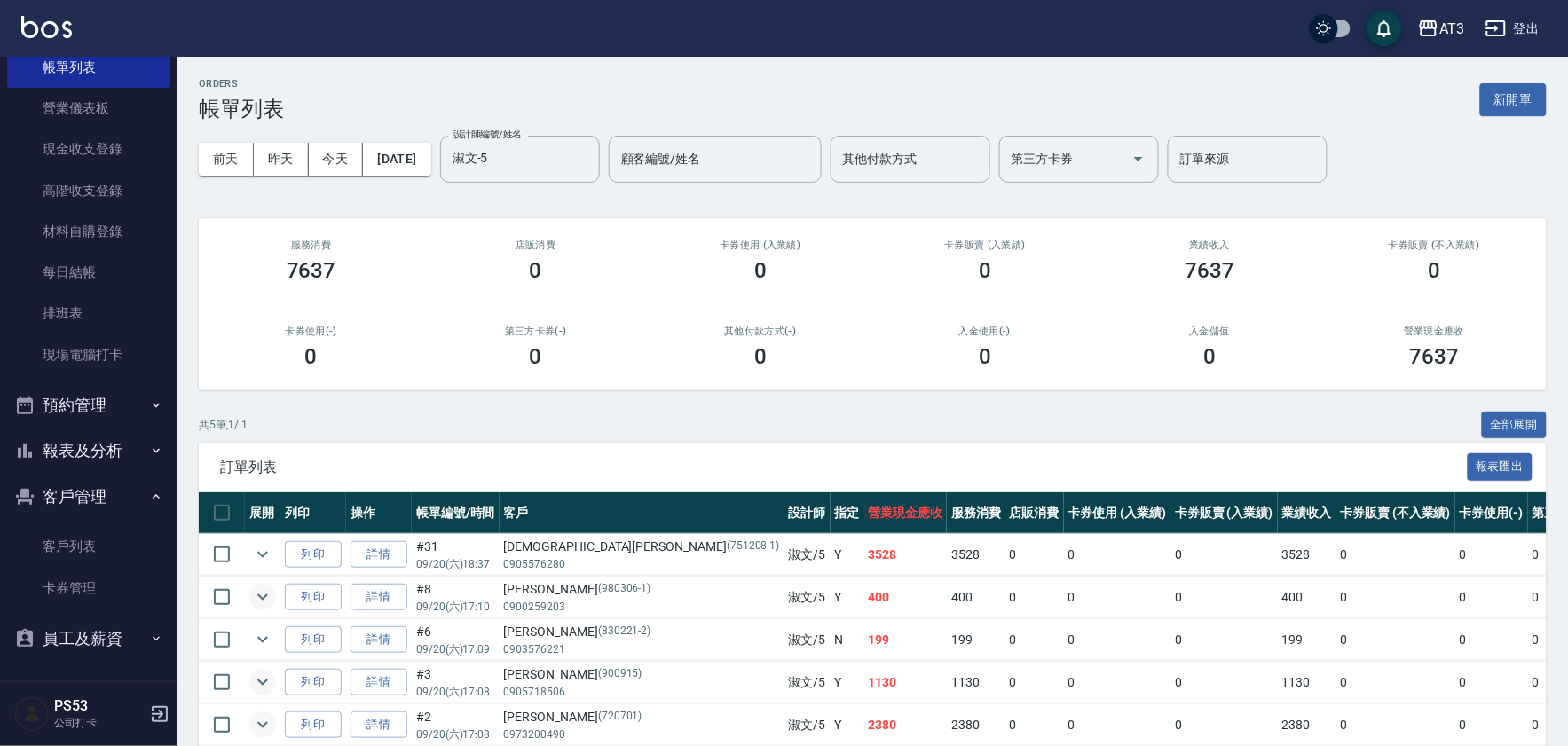
click at [115, 495] on button "客戶管理" at bounding box center [89, 496] width 163 height 46
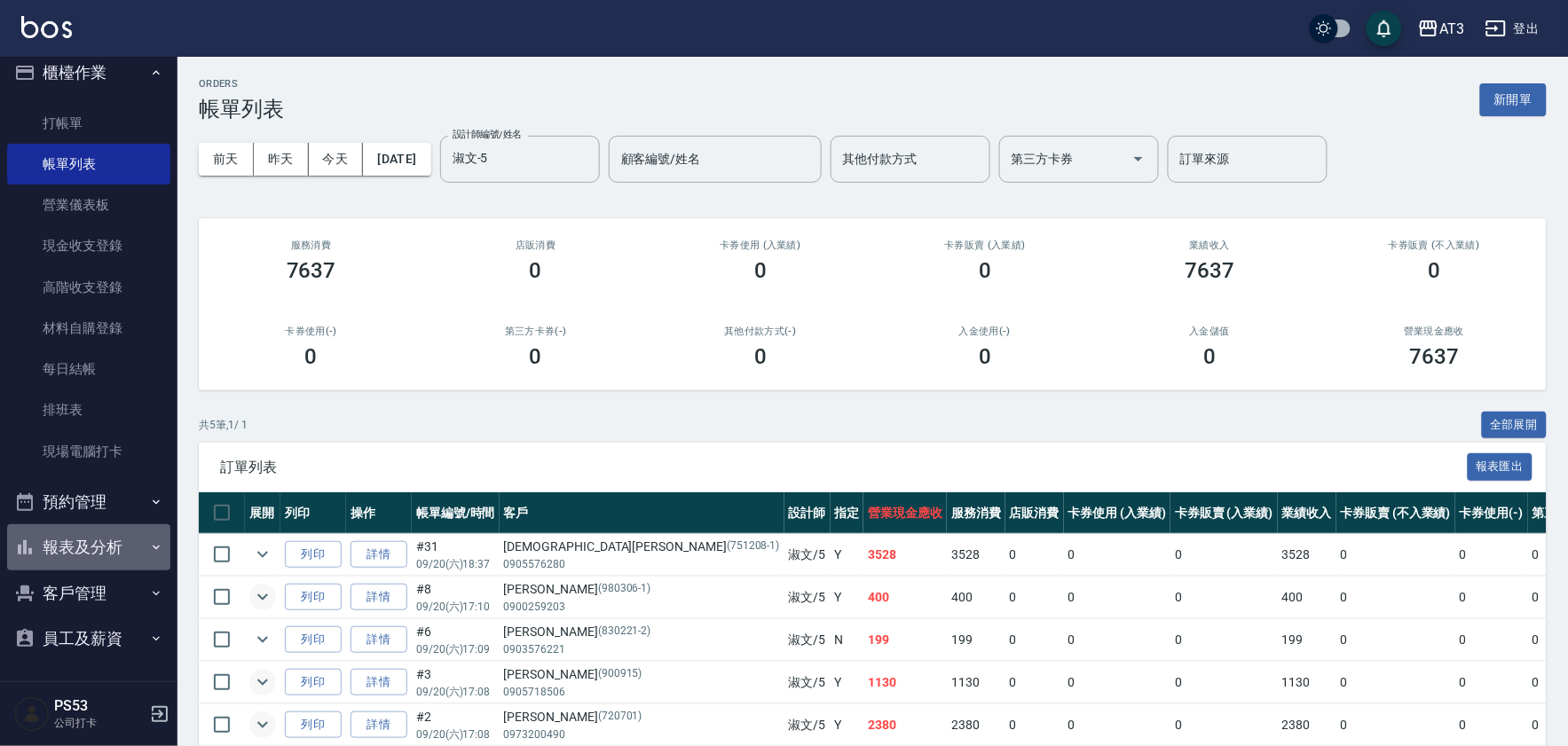
click at [114, 546] on button "報表及分析" at bounding box center [89, 547] width 163 height 46
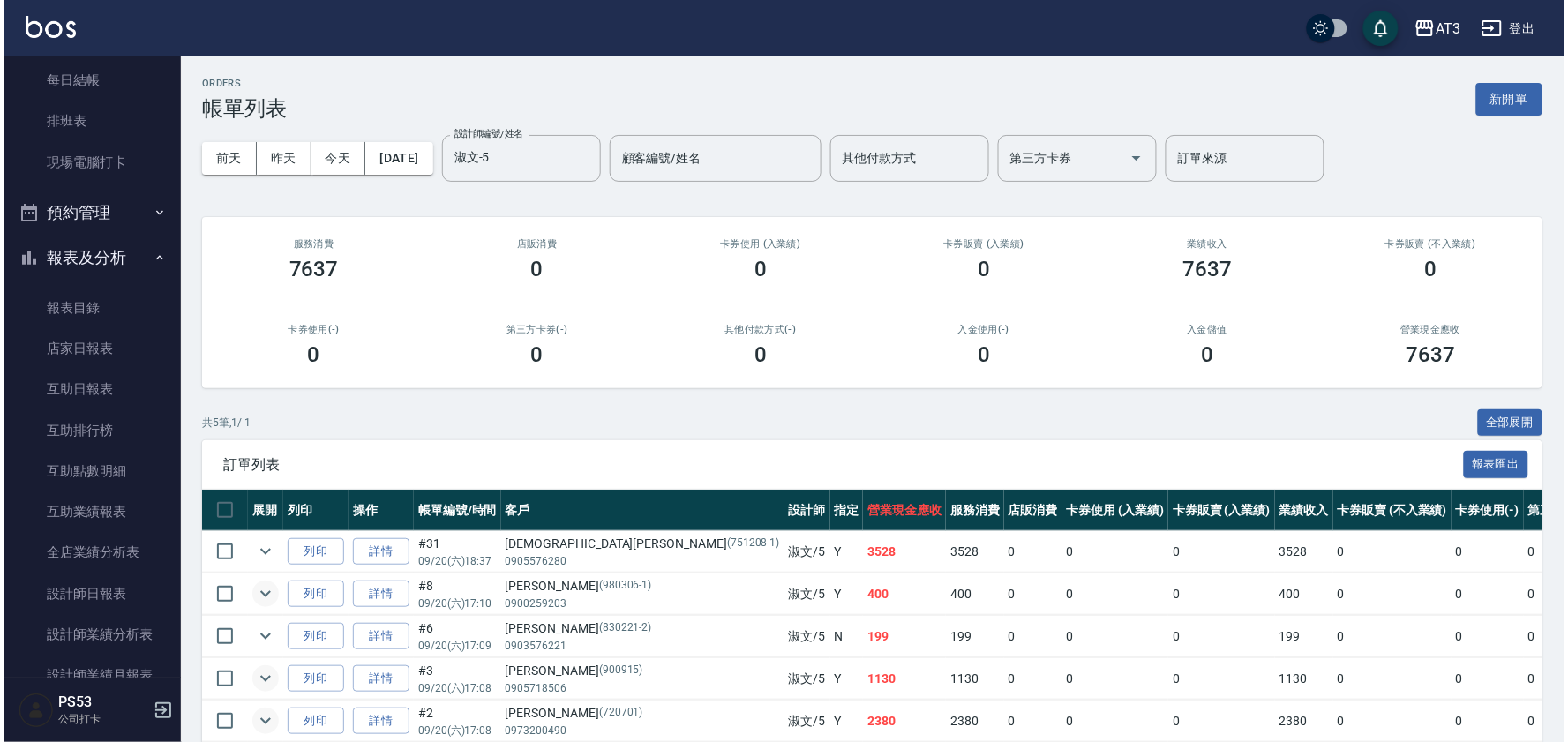
scroll to position [309, 0]
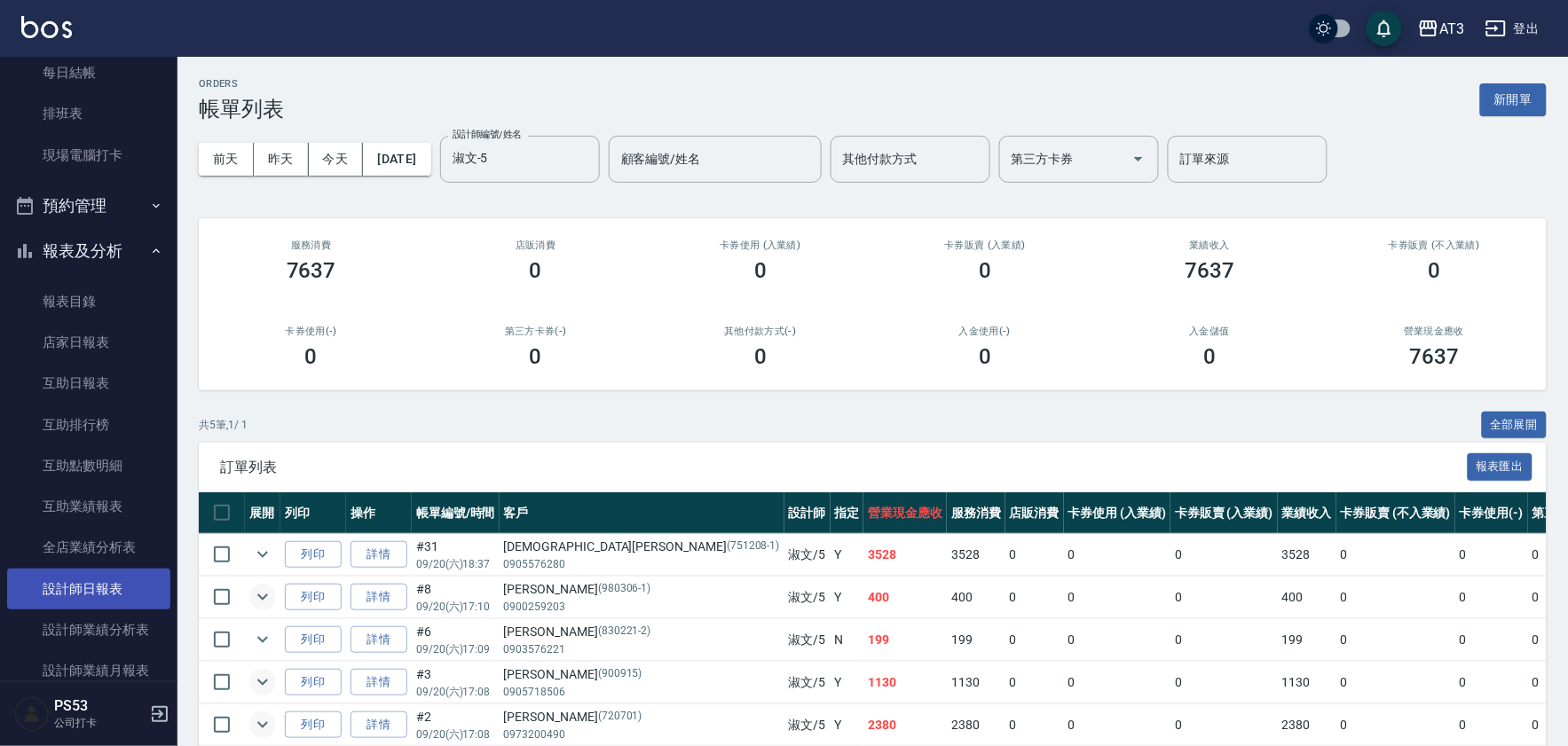
click at [109, 584] on link "設計師日報表" at bounding box center [89, 589] width 163 height 40
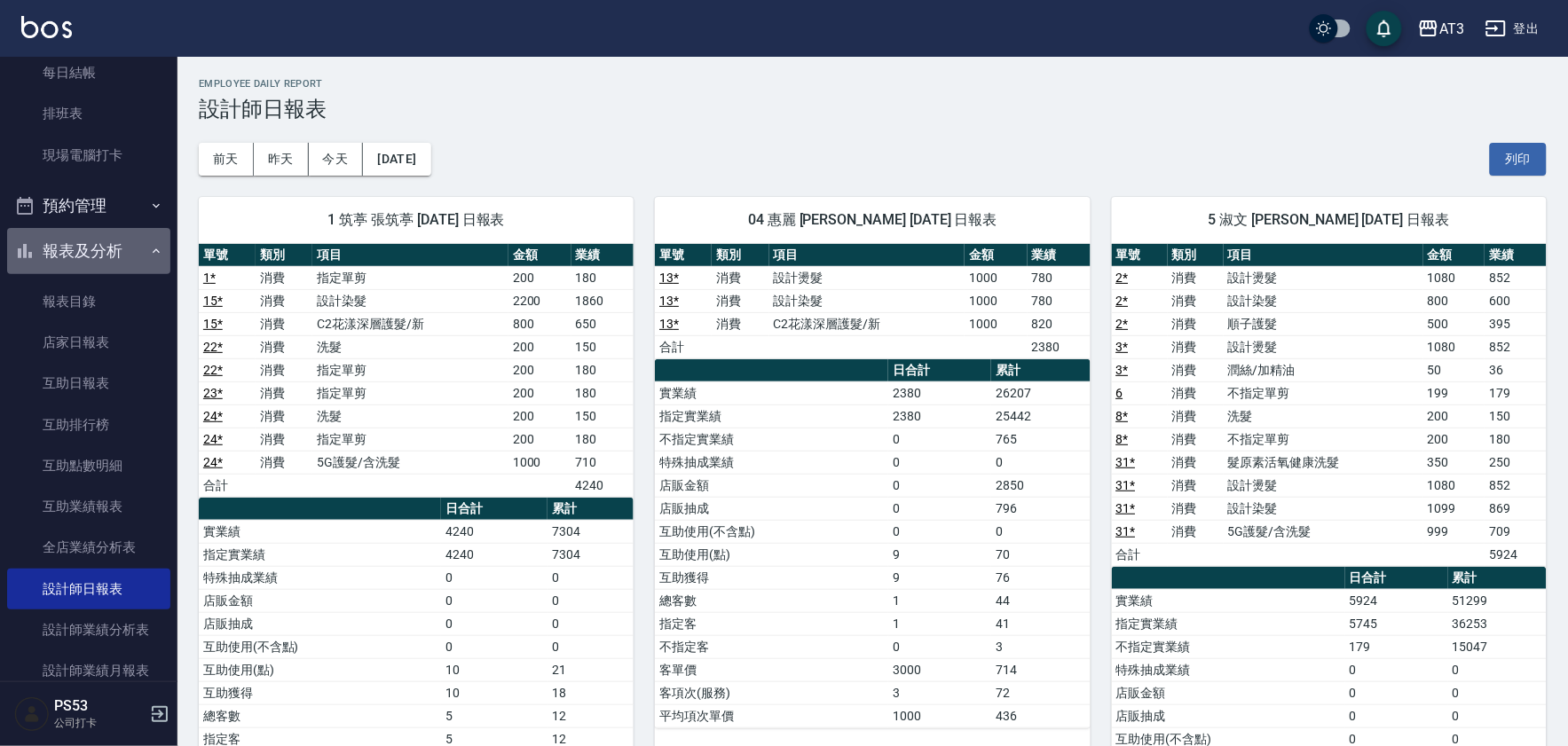
click at [129, 247] on button "報表及分析" at bounding box center [89, 250] width 163 height 46
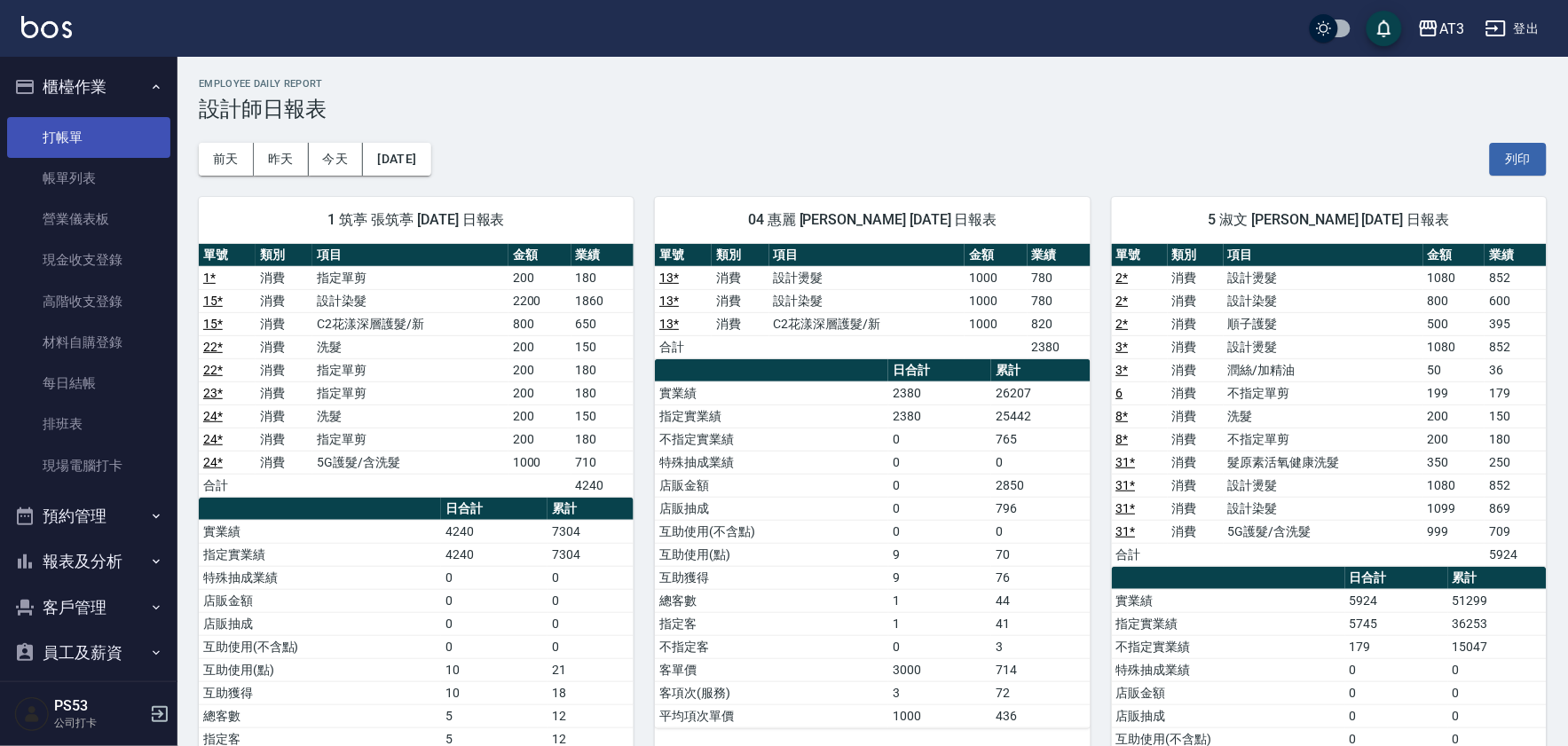
click at [122, 133] on link "打帳單" at bounding box center [89, 136] width 163 height 40
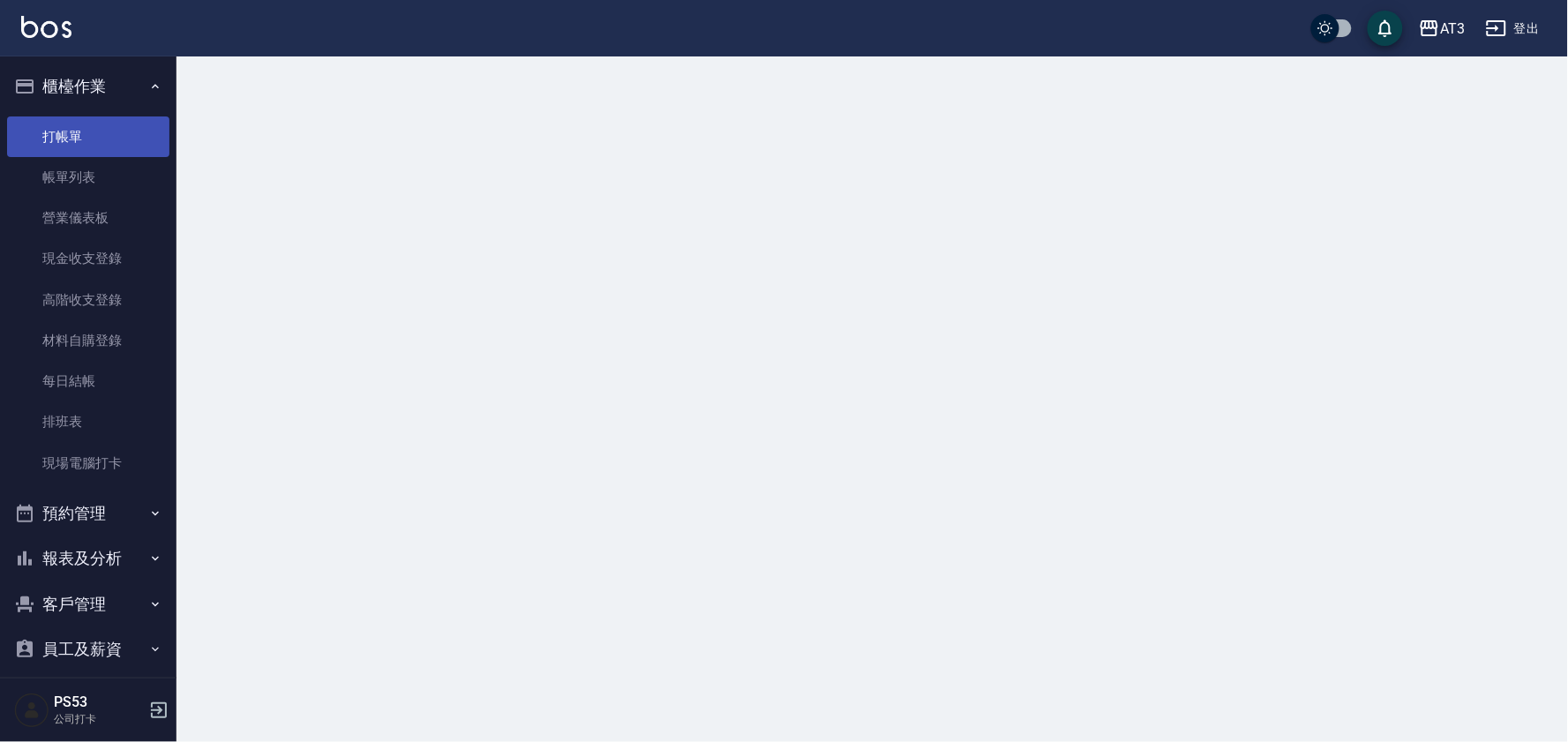
click at [121, 132] on link "打帳單" at bounding box center [88, 136] width 163 height 40
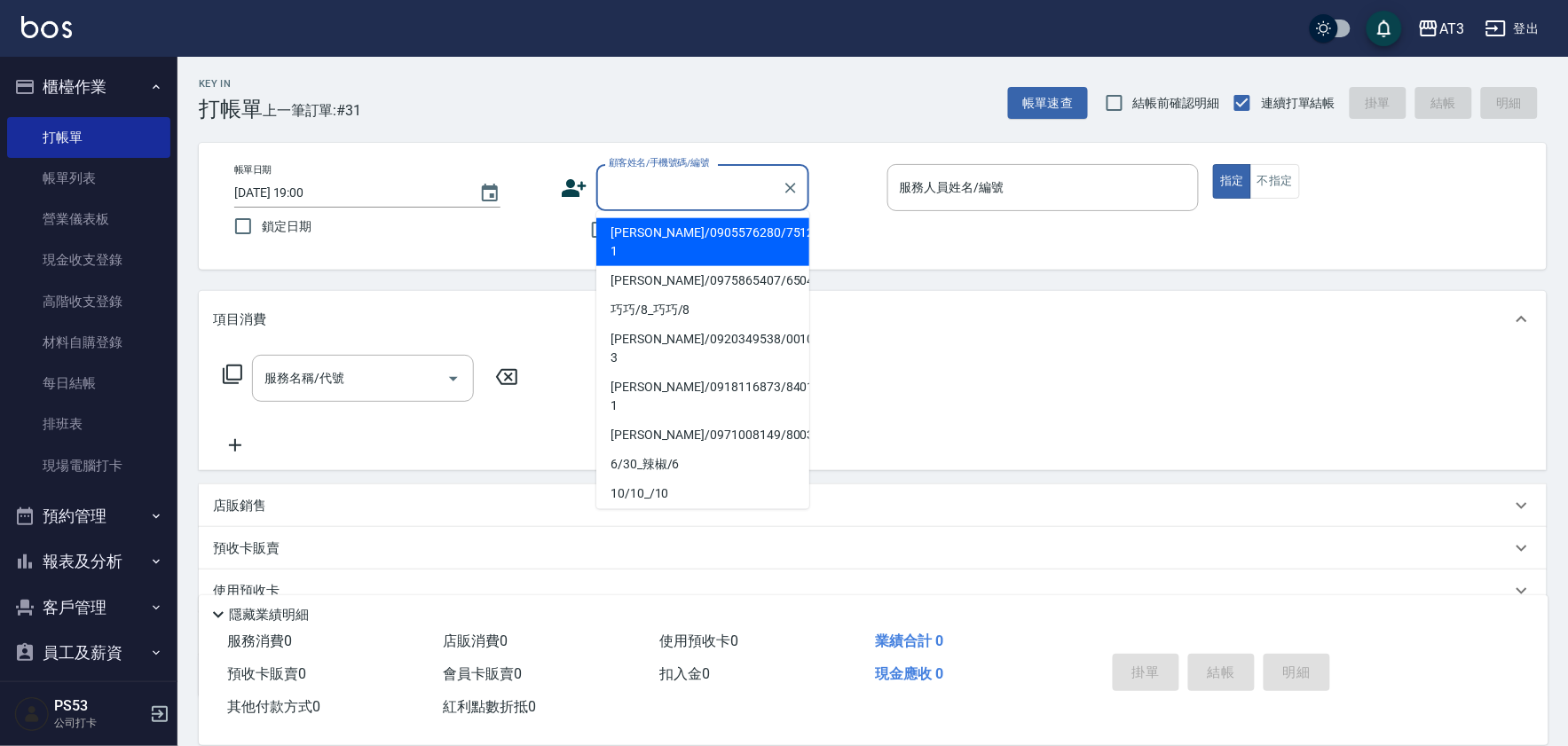
click at [652, 199] on input "顧客姓名/手機號碼/編號" at bounding box center [689, 188] width 171 height 31
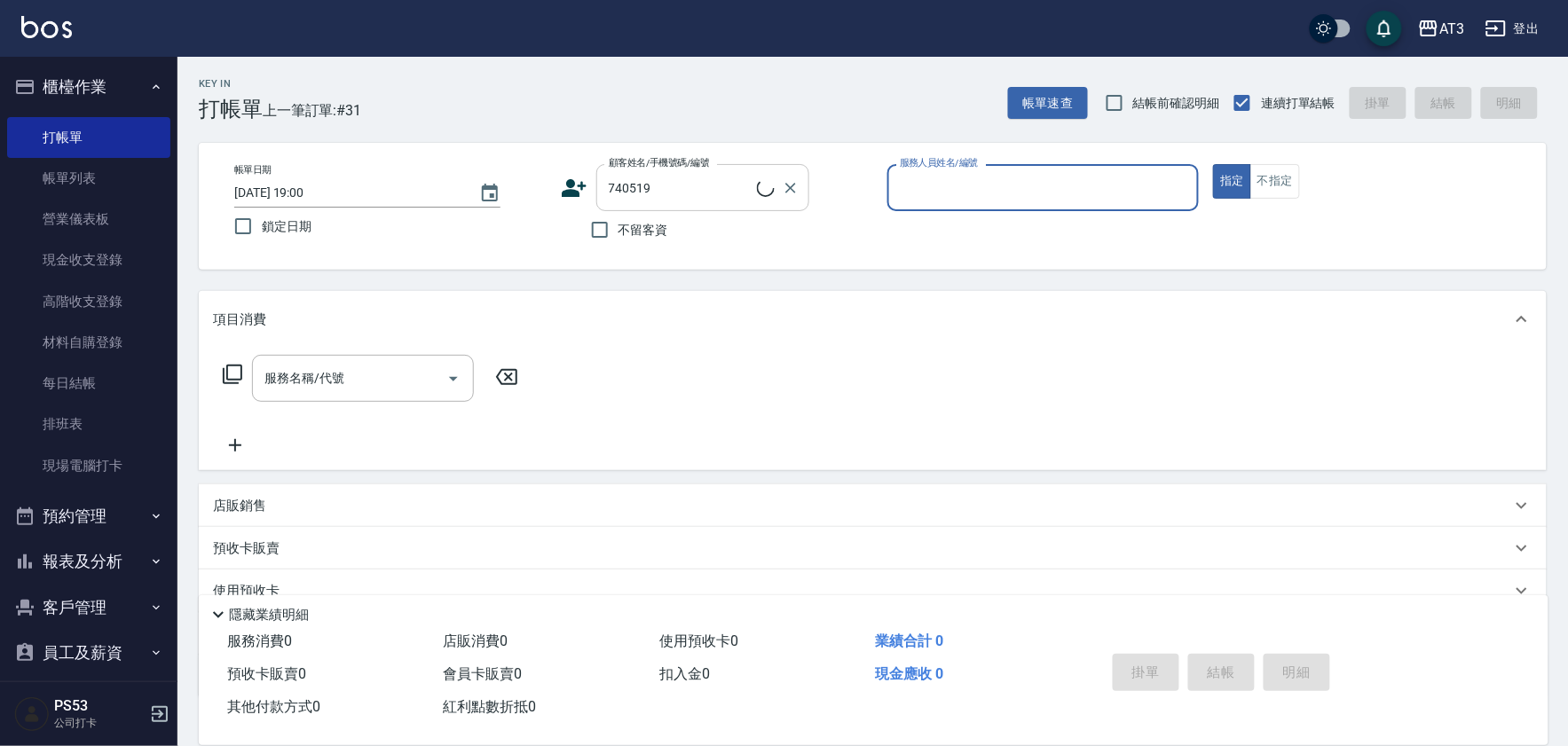
type input "[PERSON_NAME]/0916437192/740519"
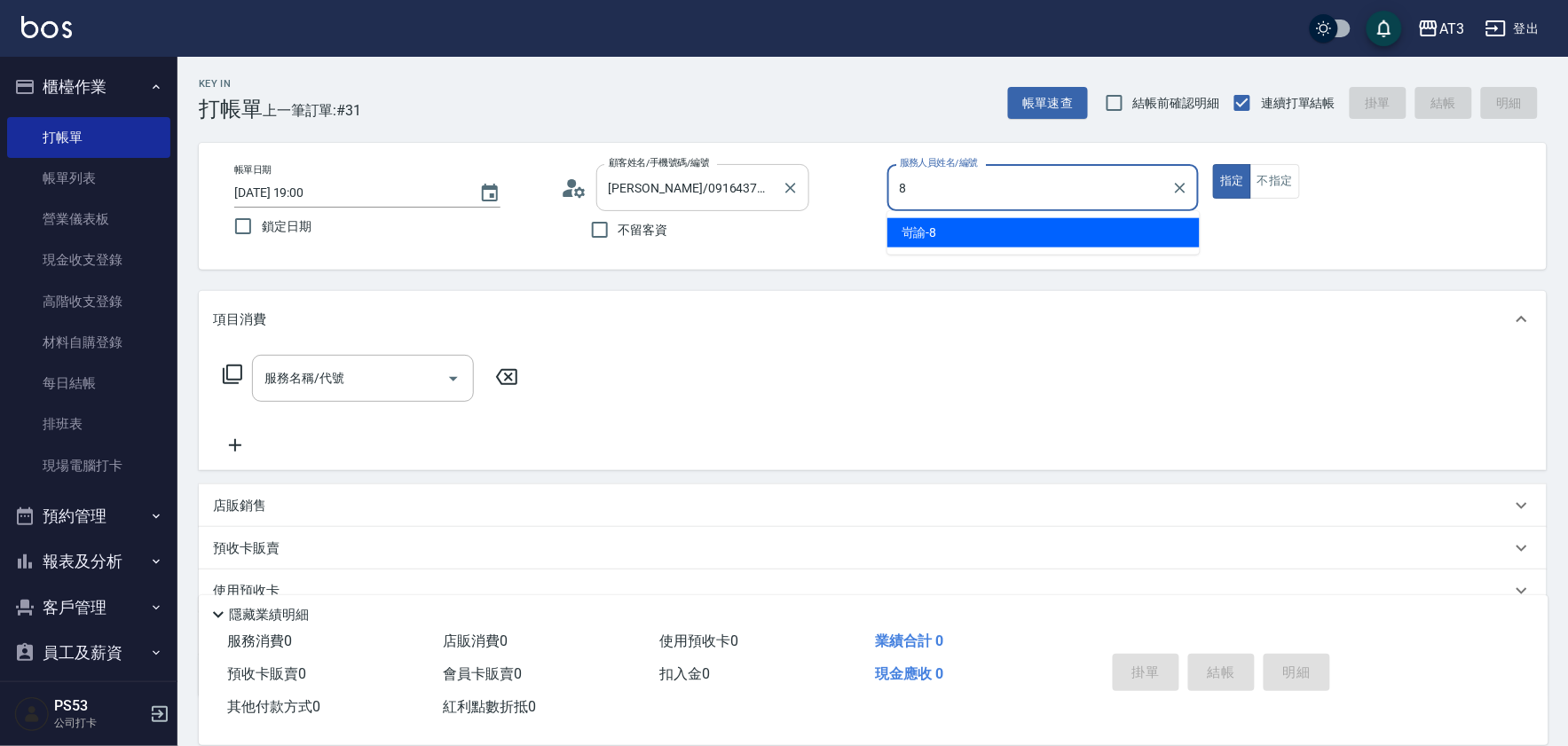
type input "8"
type button "true"
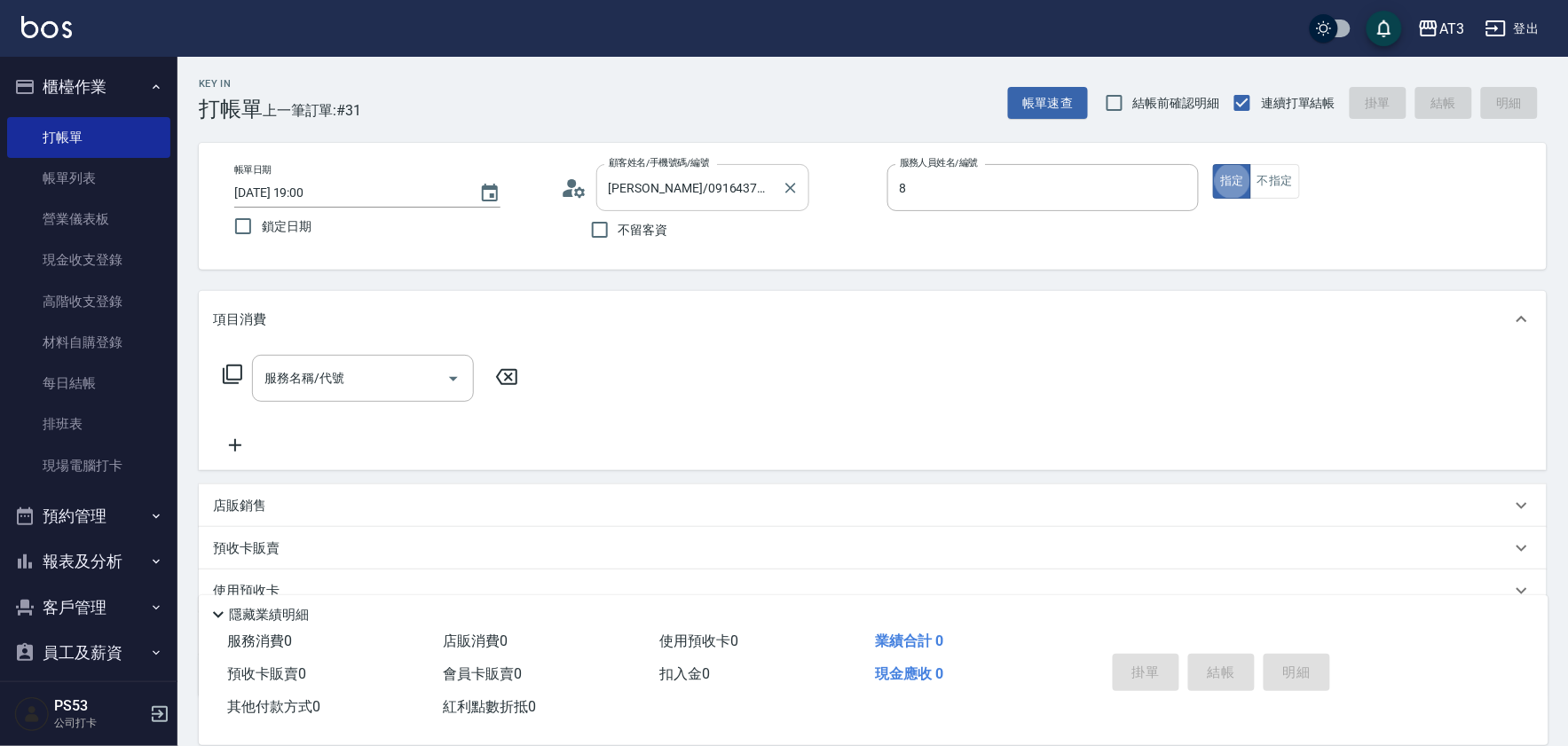
type input "岢諭-8"
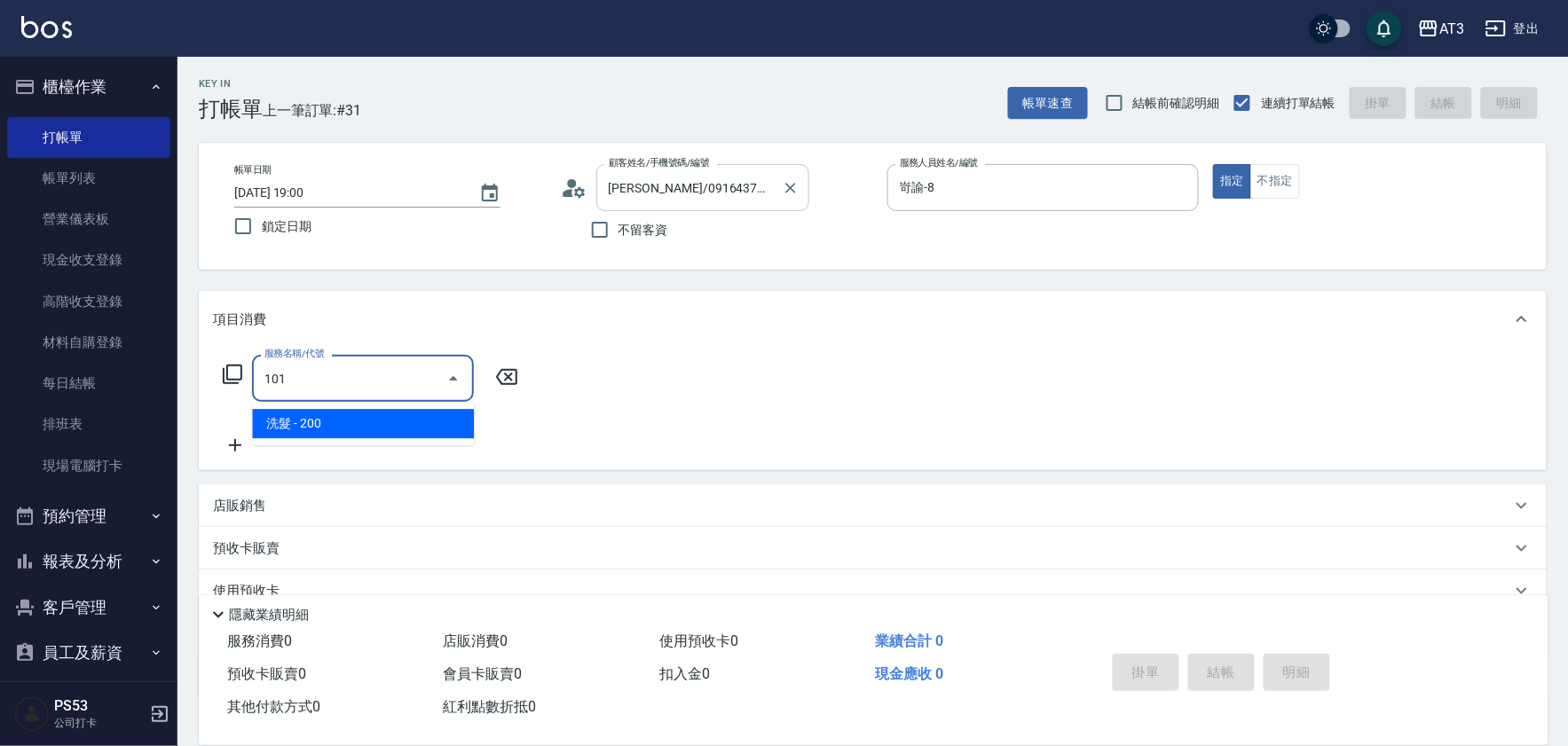
type input "洗髮(101)"
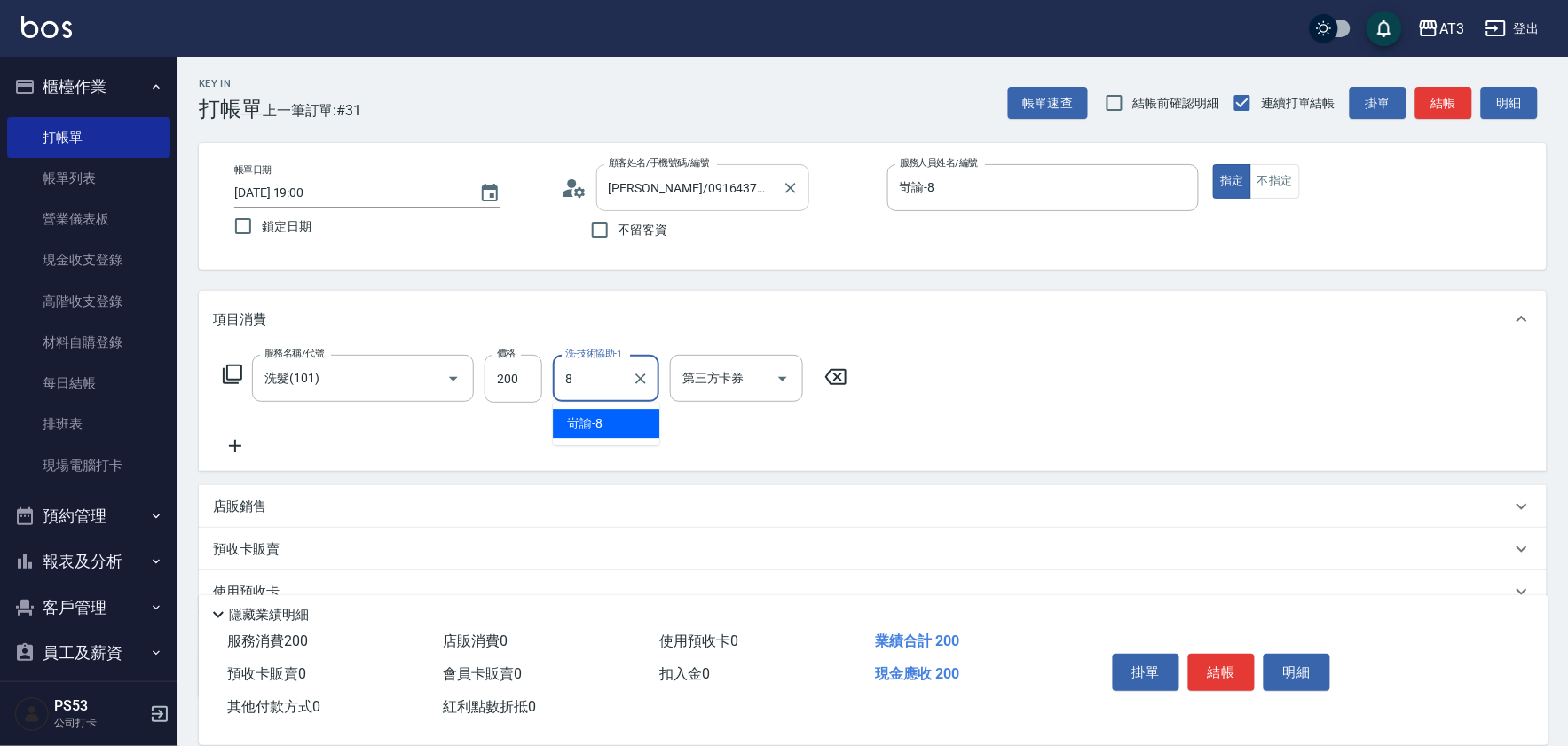
type input "岢諭-8"
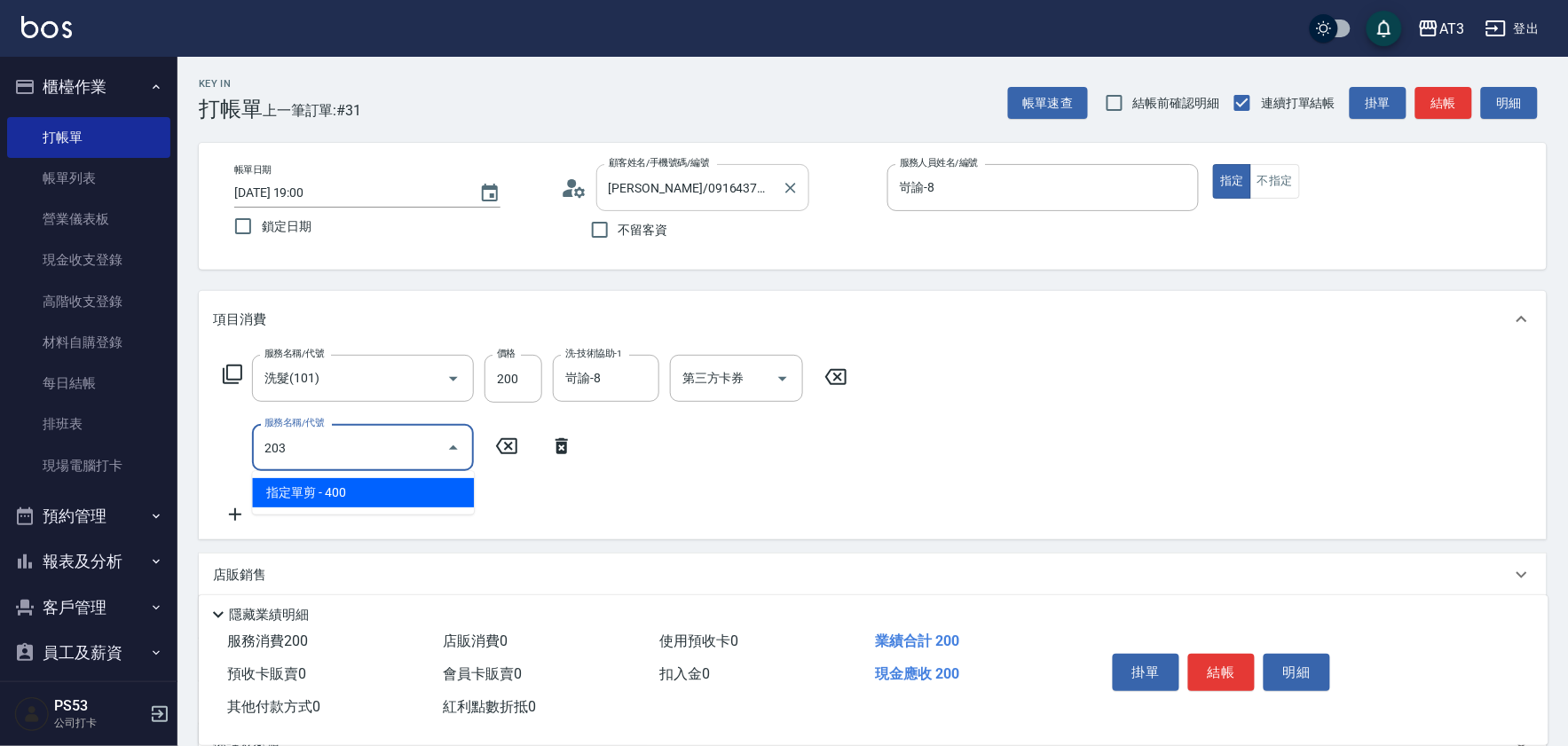
type input "指定單剪(203)"
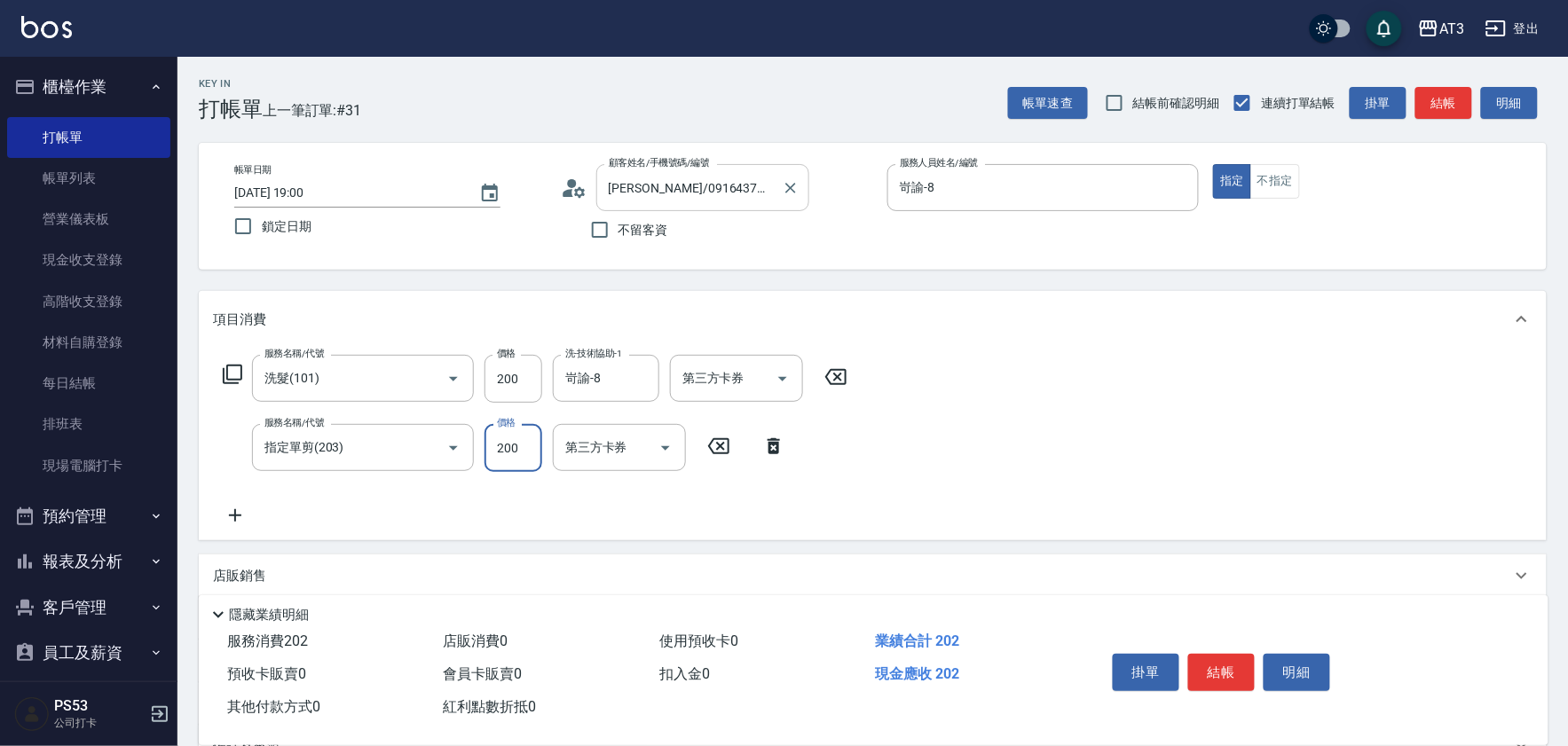
type input "200"
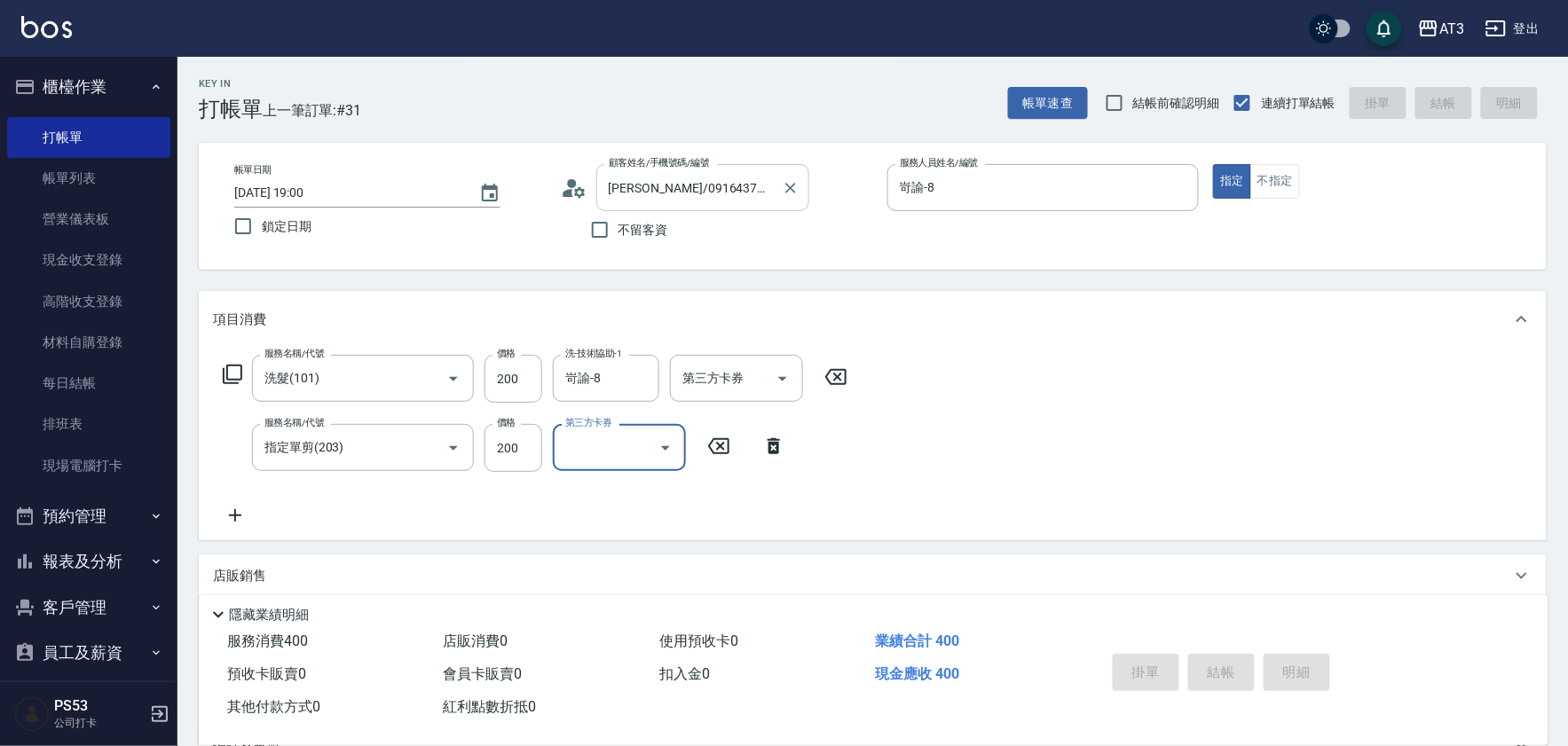
type input "[DATE] 19:10"
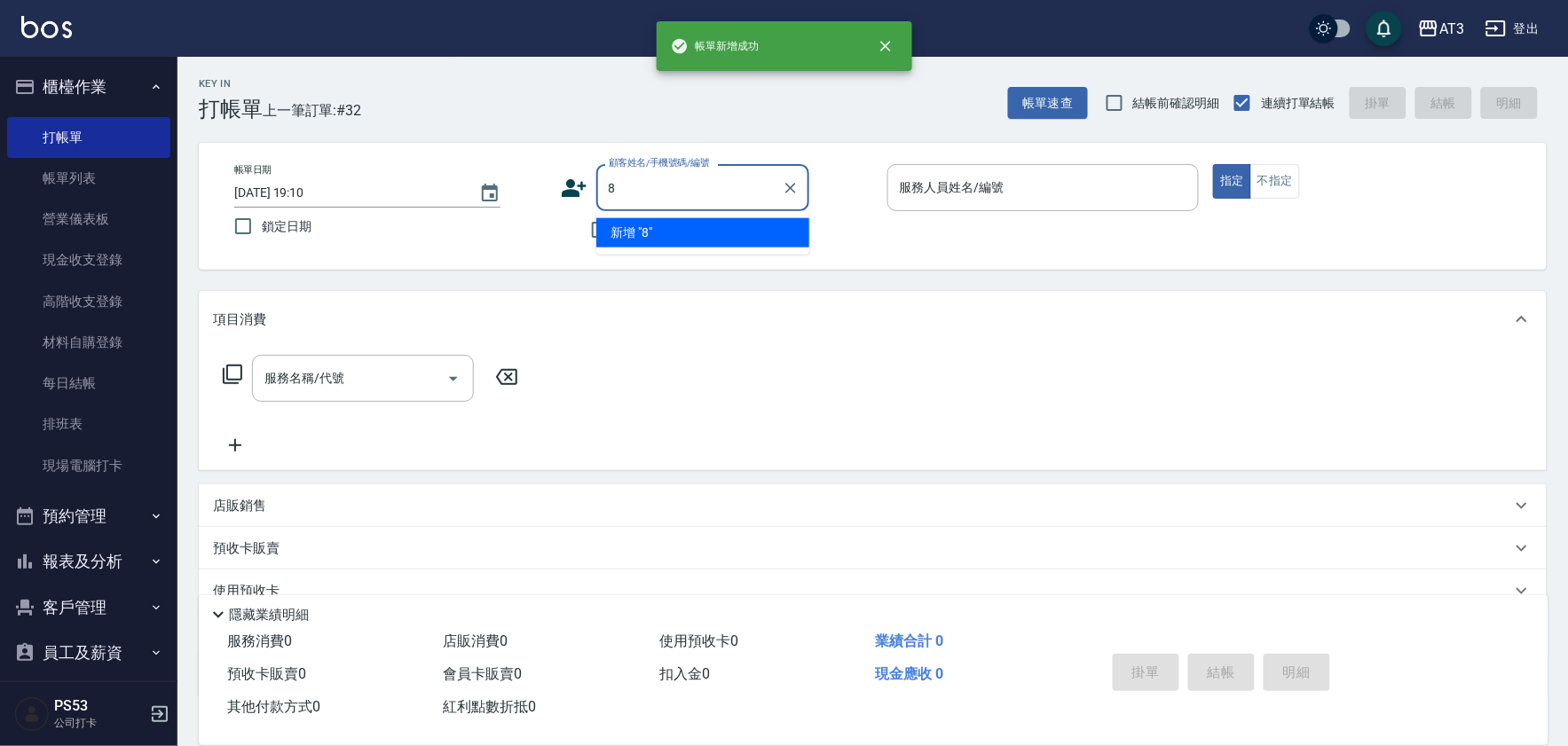
type input "8"
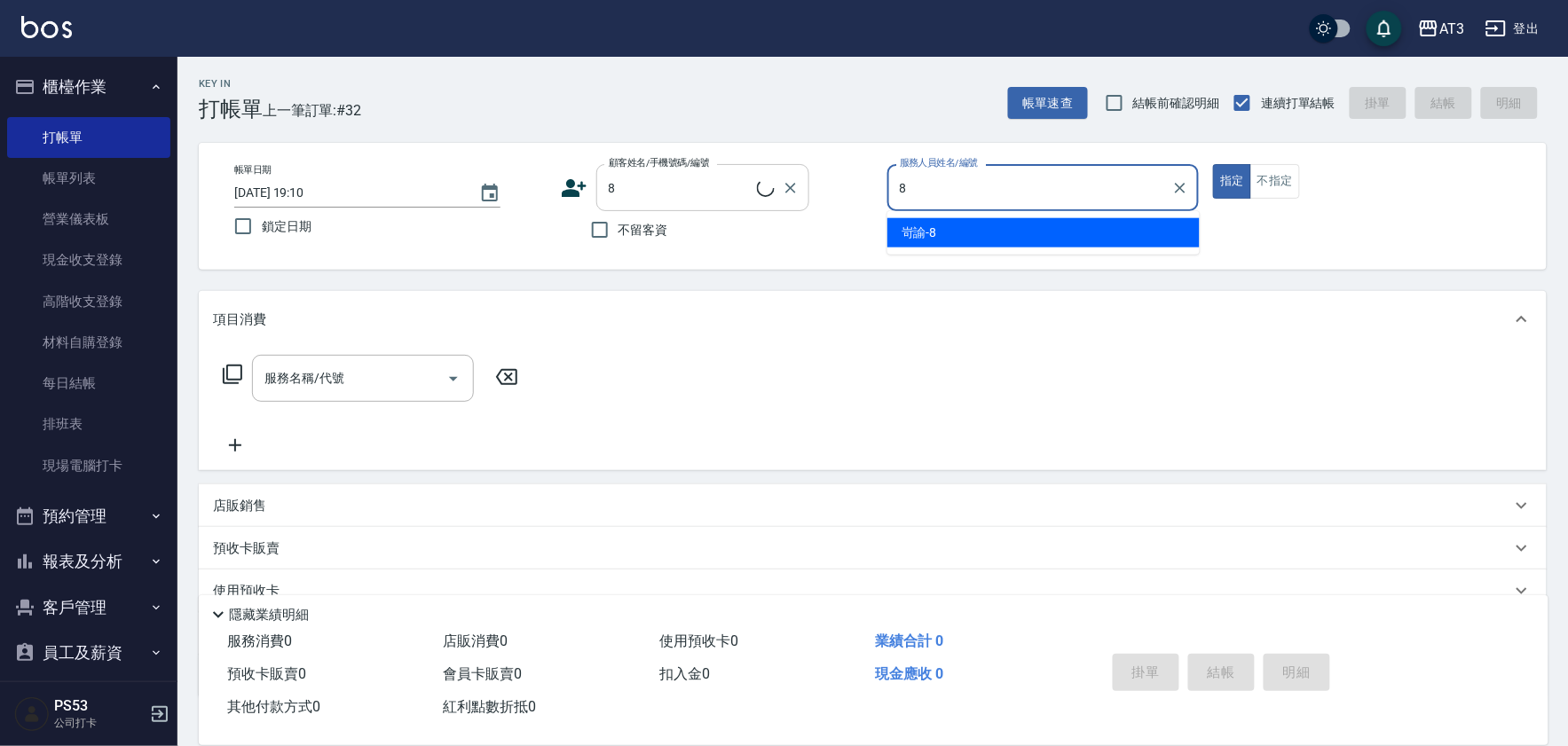
type input "8"
type input "8/8/8"
type input "岢諭-8"
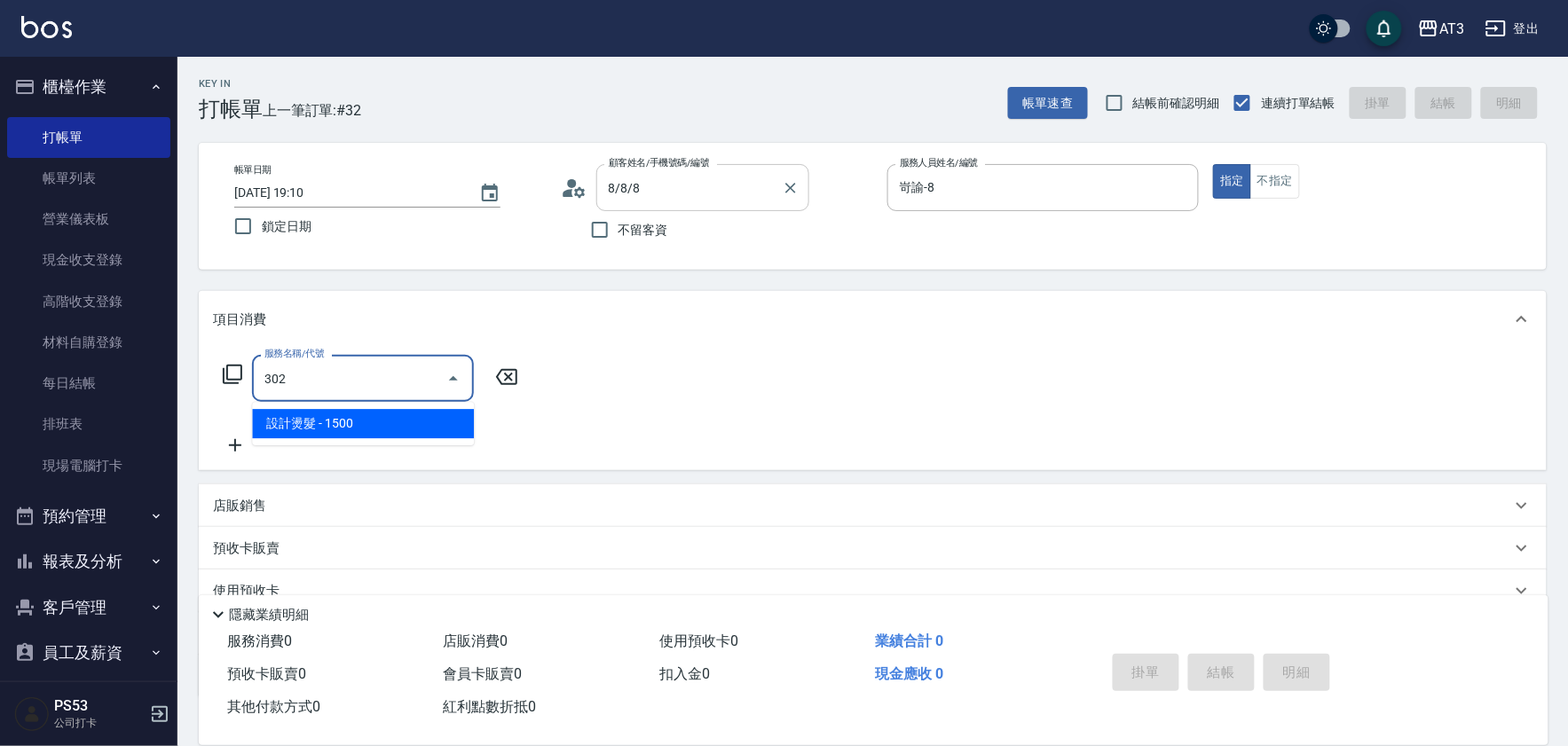
type input "設計燙髮(302)"
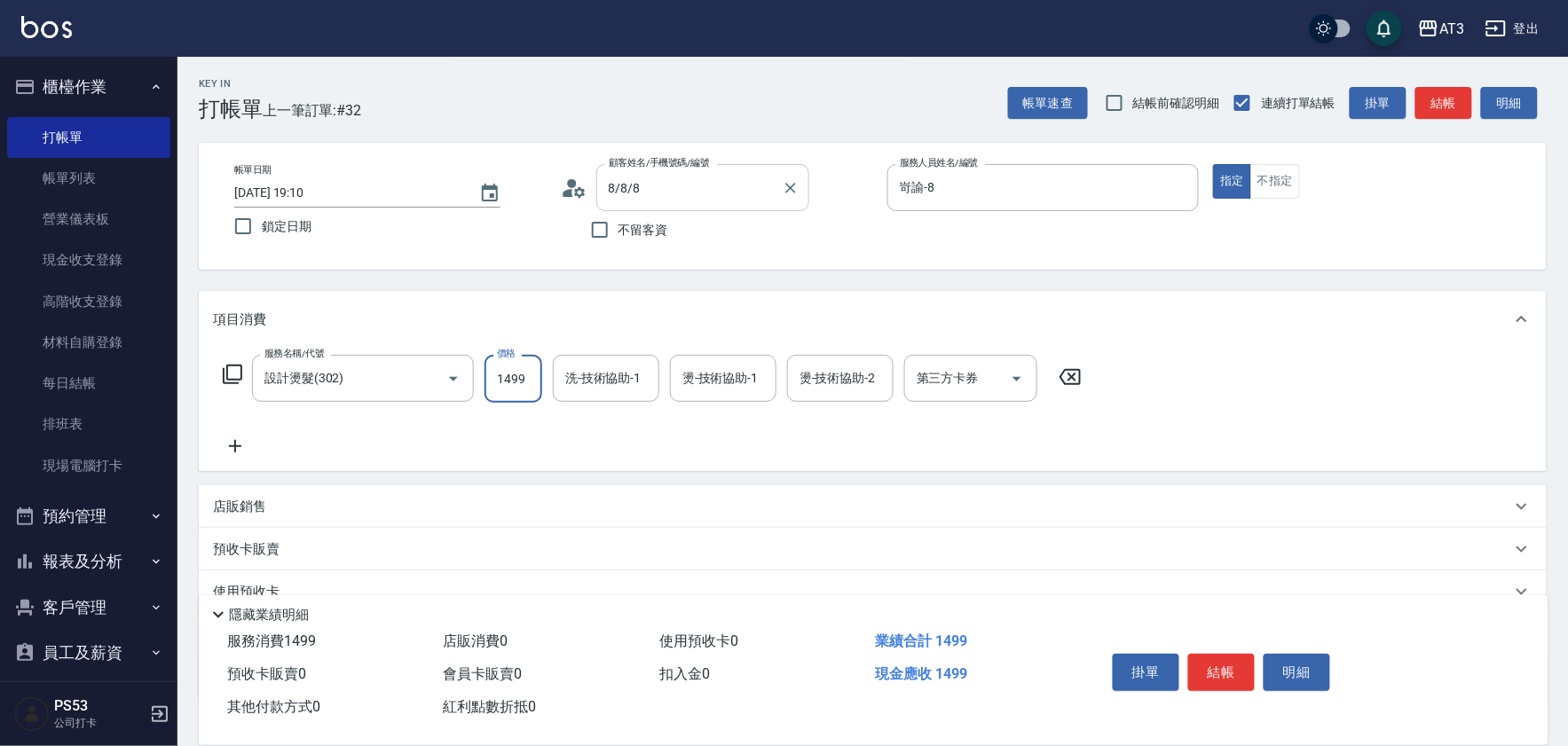
type input "1499"
type input "岢諭-8"
type input "[PERSON_NAME]-21"
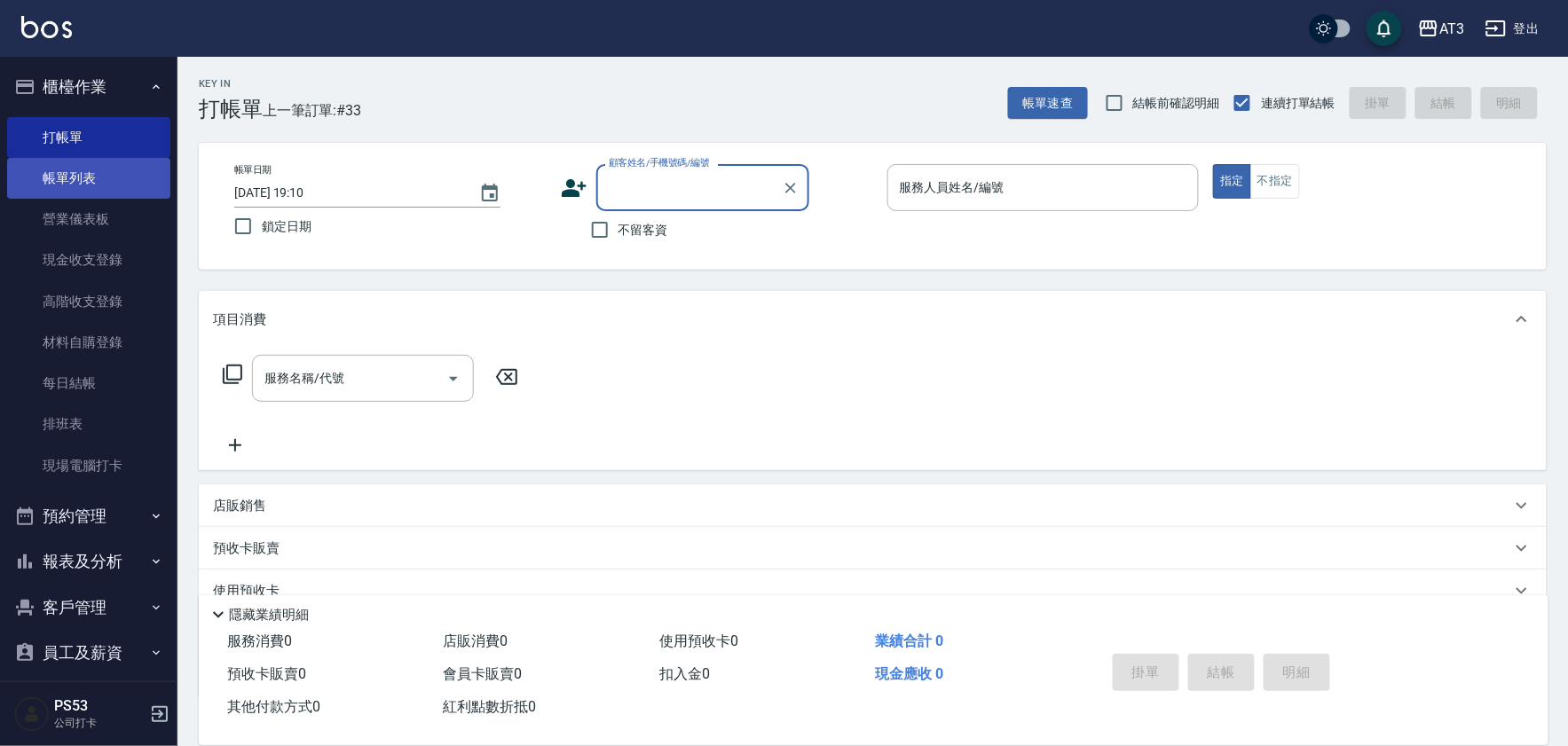
click at [72, 178] on link "帳單列表" at bounding box center [89, 178] width 163 height 40
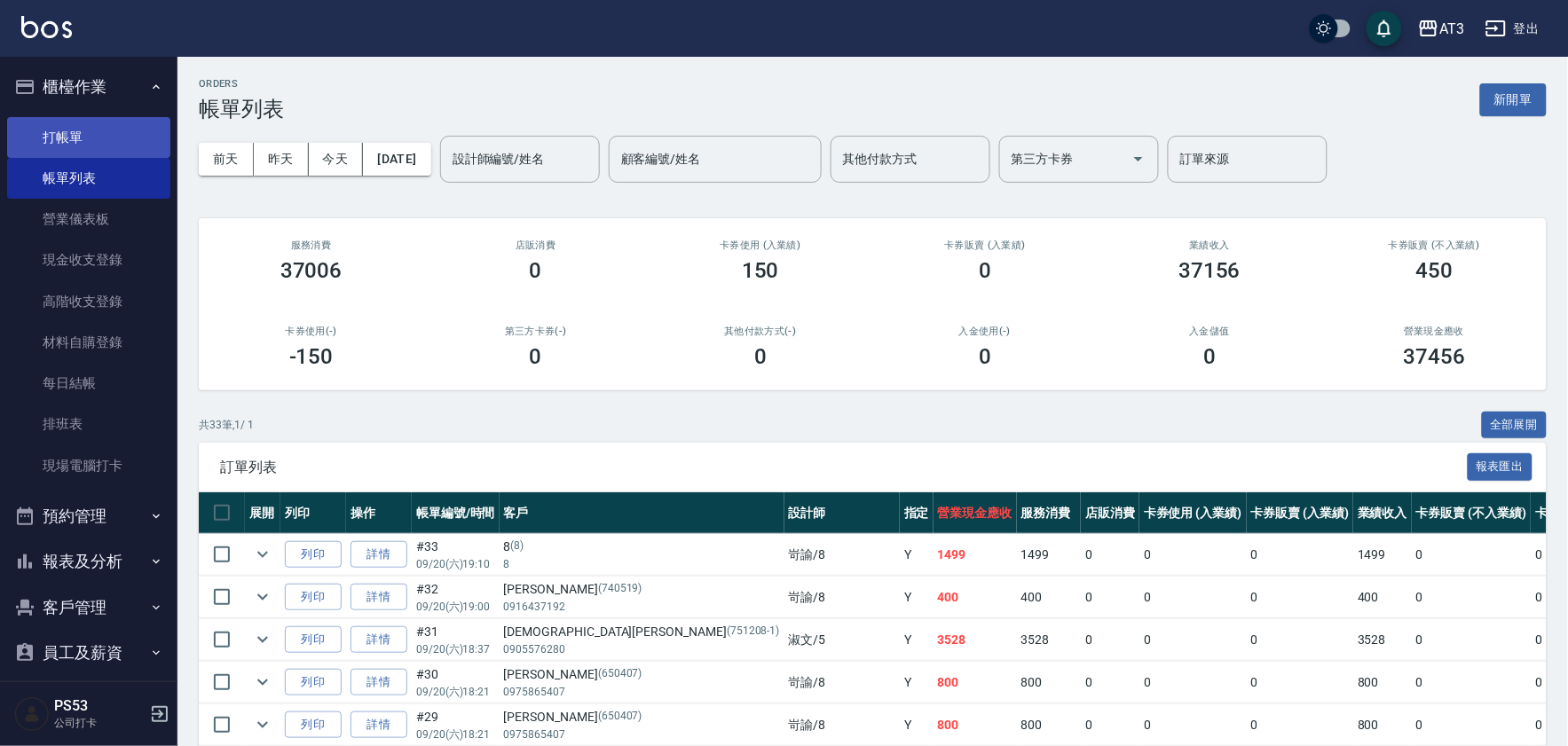
click at [53, 136] on link "打帳單" at bounding box center [89, 136] width 163 height 40
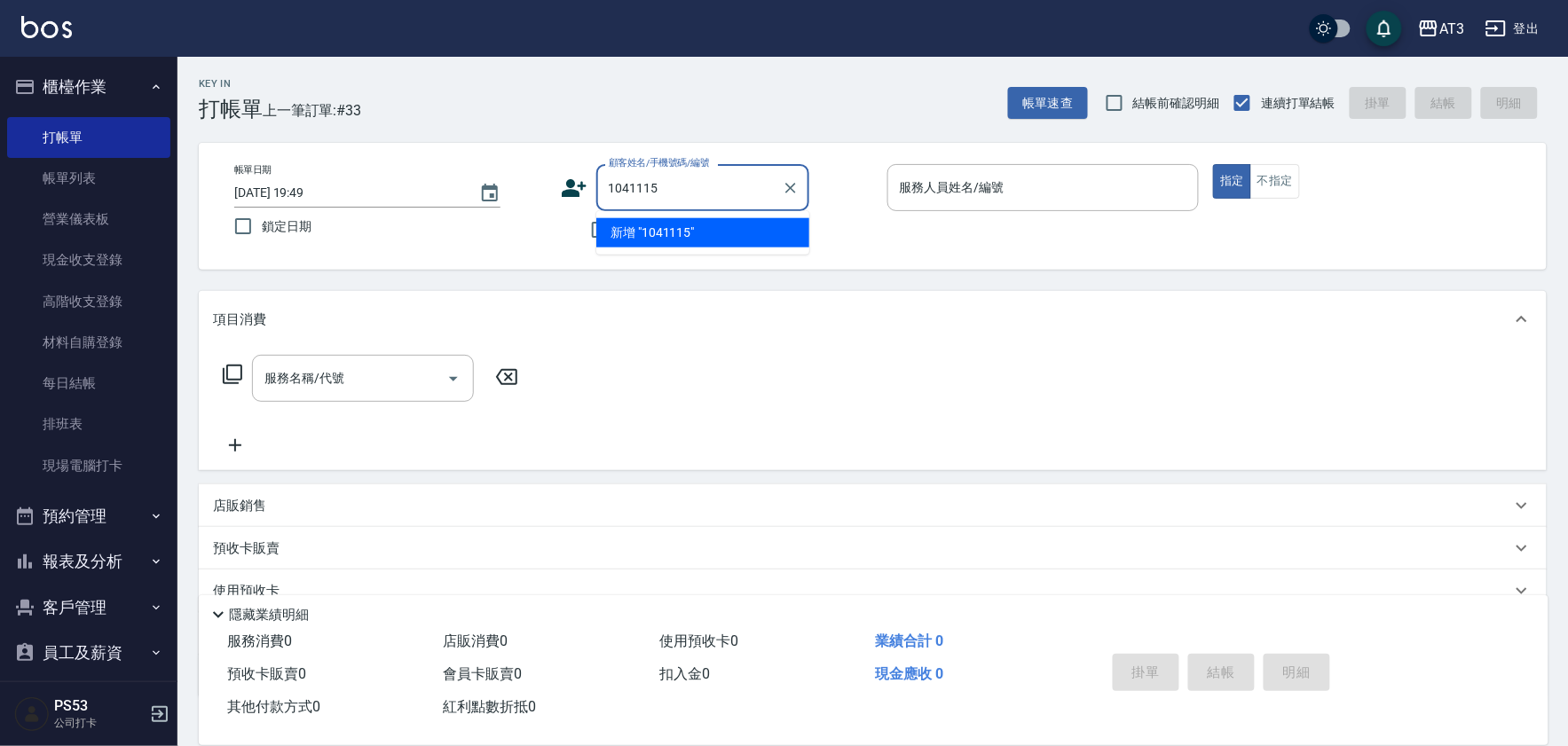
type input "1041115"
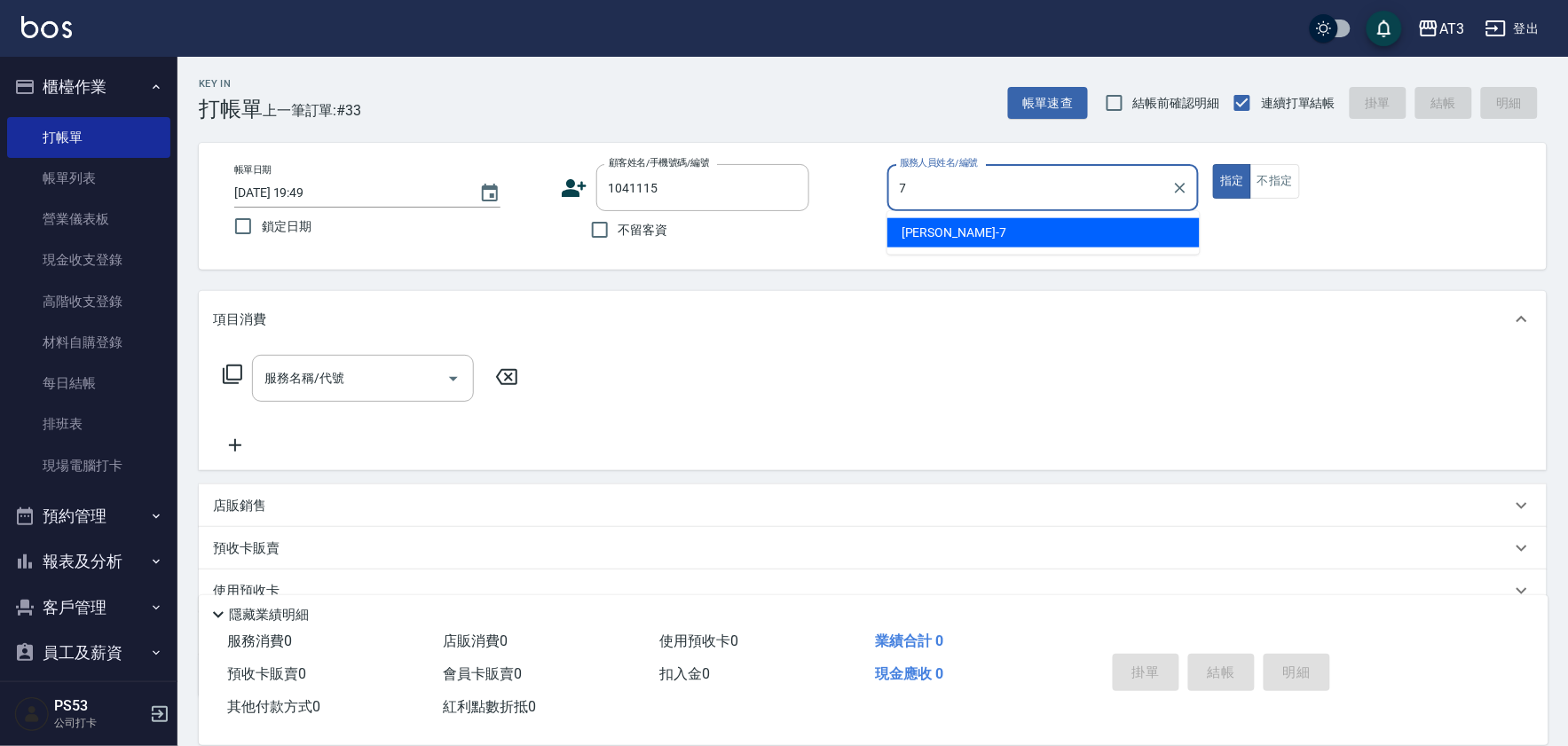
type input "7"
type button "true"
type input "子晴-7"
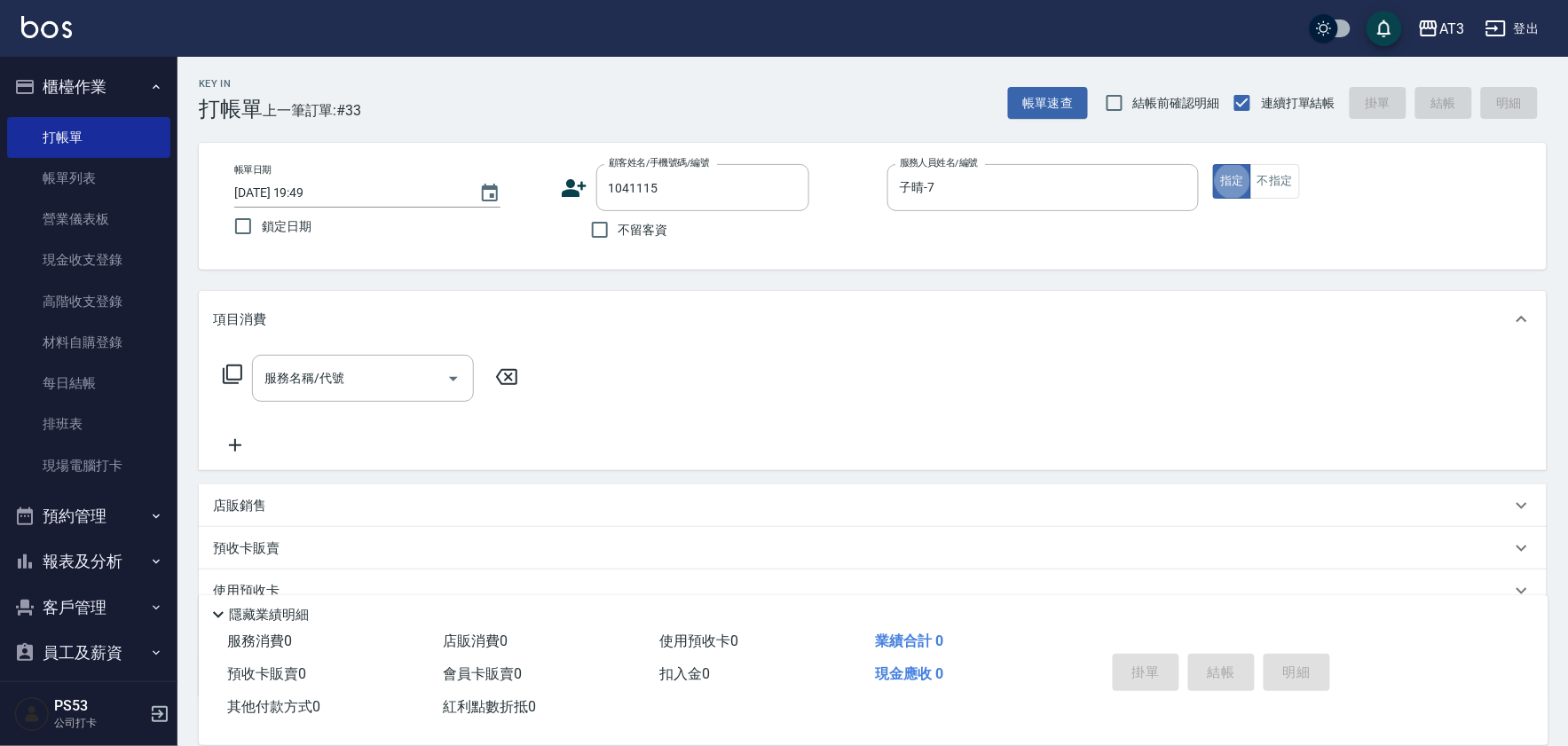
type input "[PERSON_NAME]/0981655660/1041115"
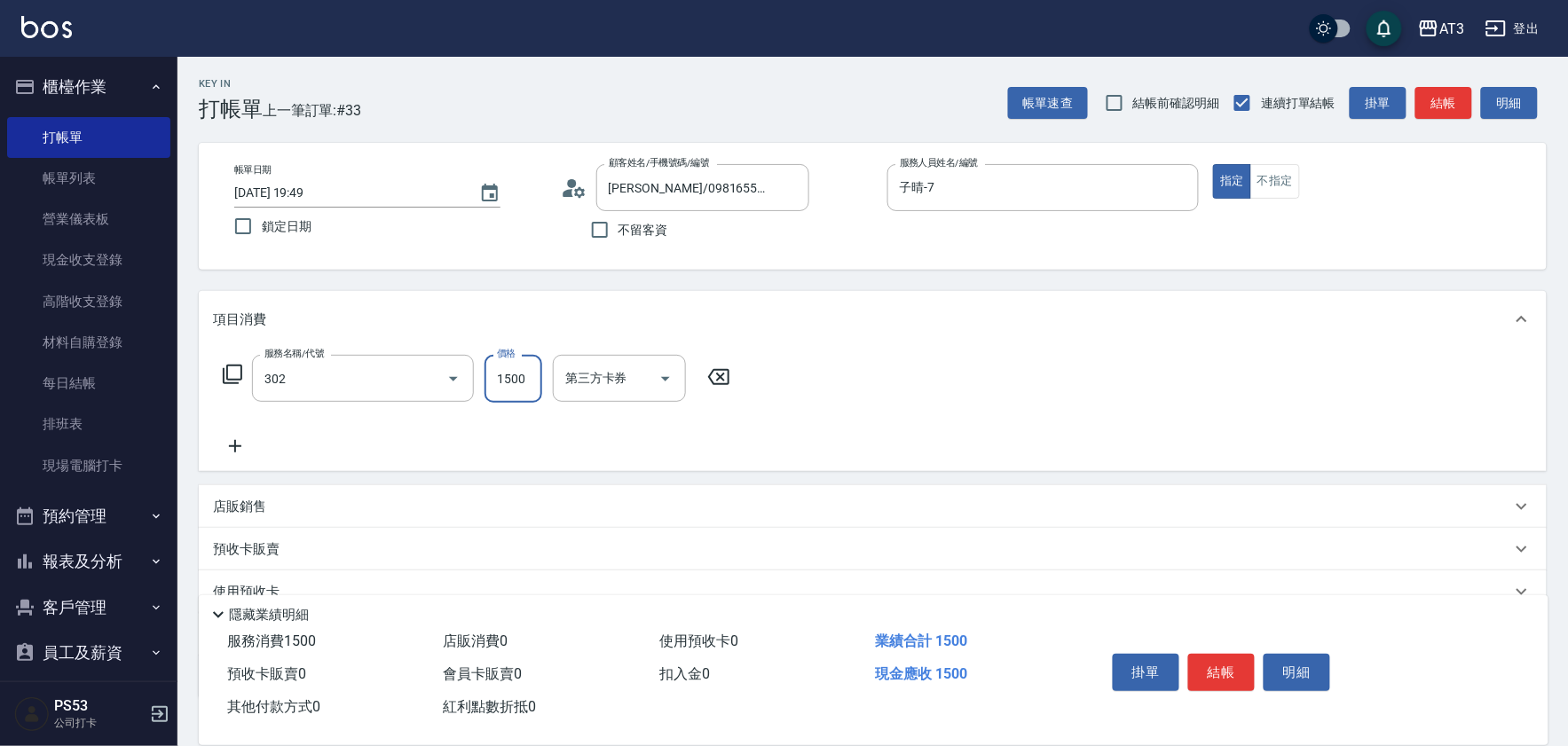
type input "設計燙髮(302)"
type input "1099"
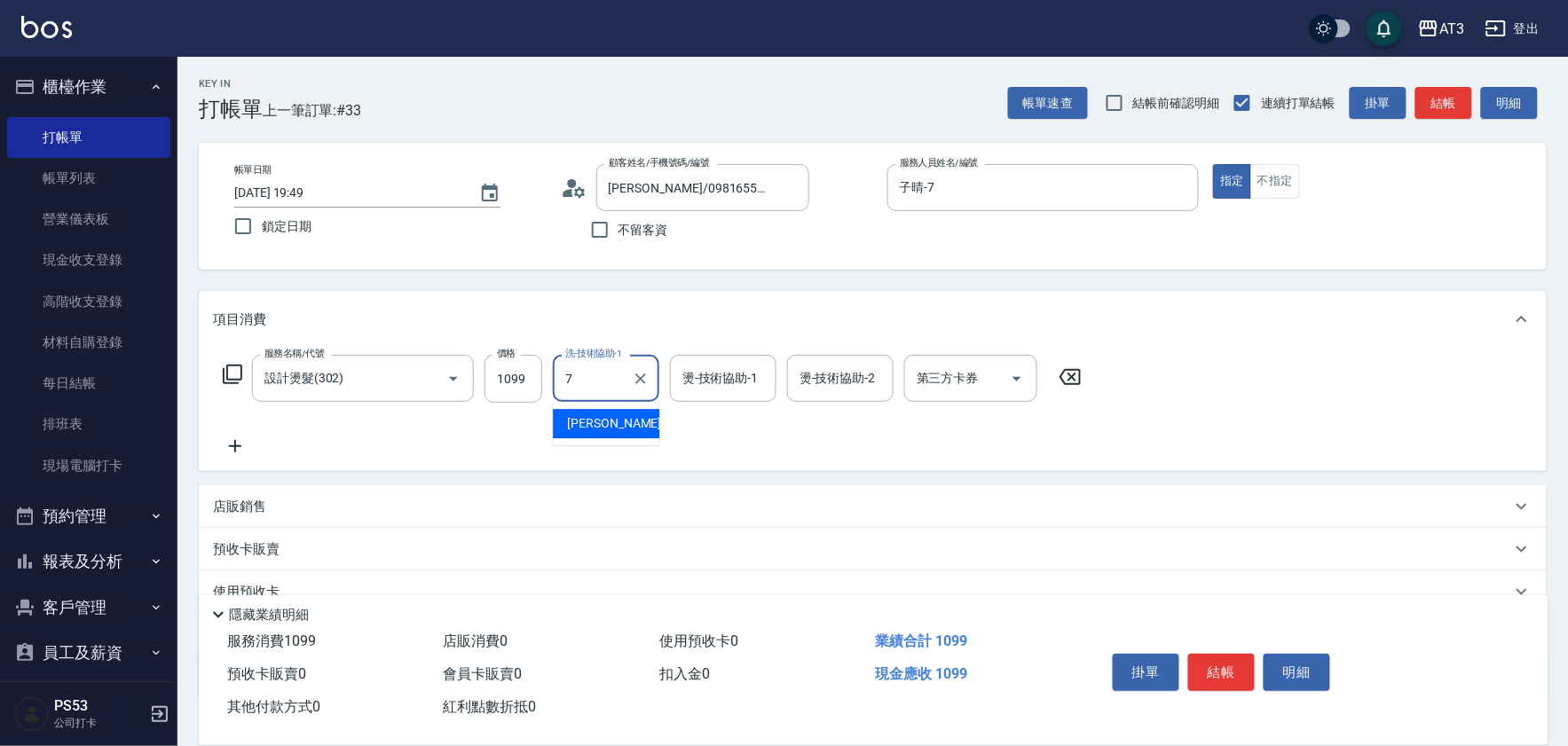
type input "子晴-7"
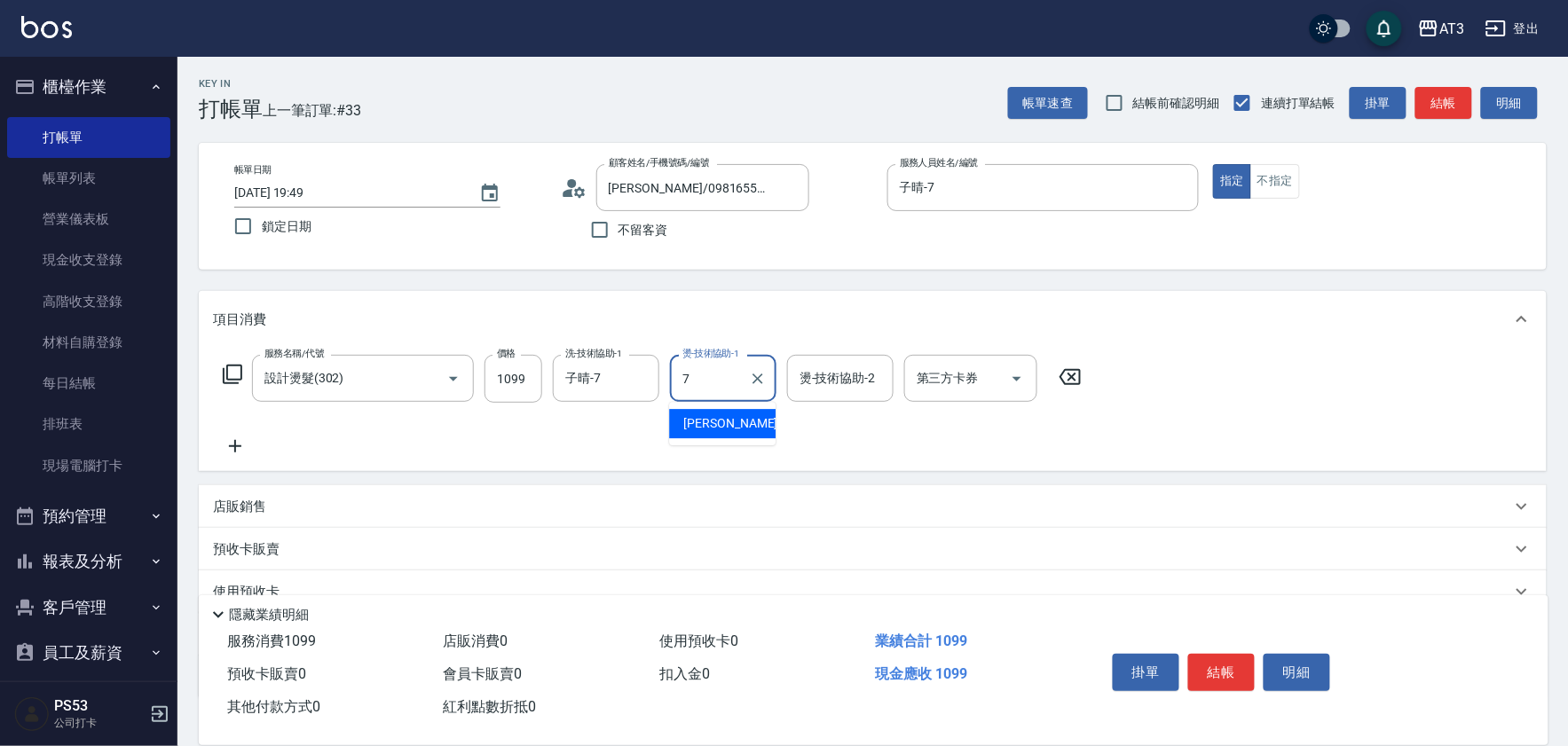
type input "子晴-7"
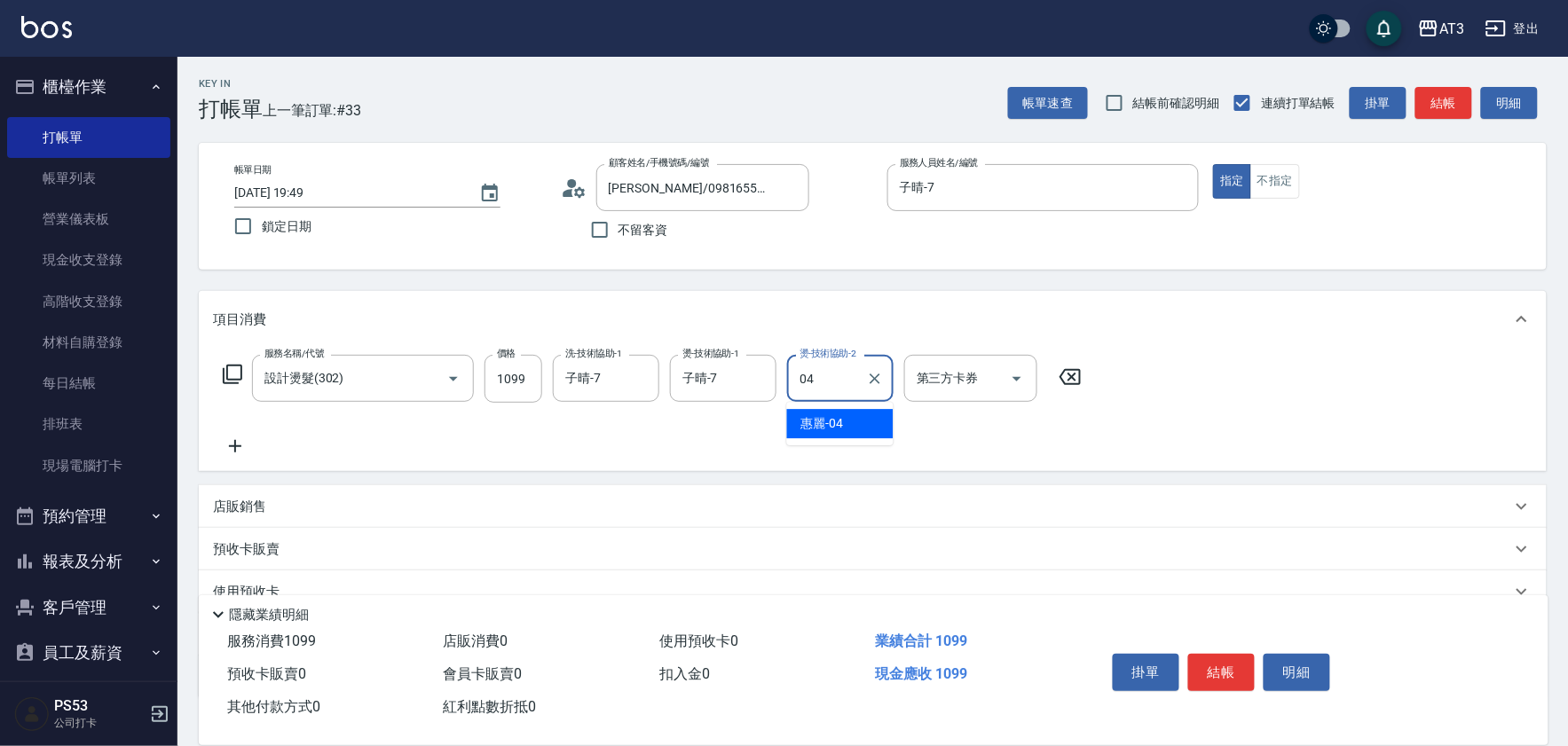
type input "惠麗-04"
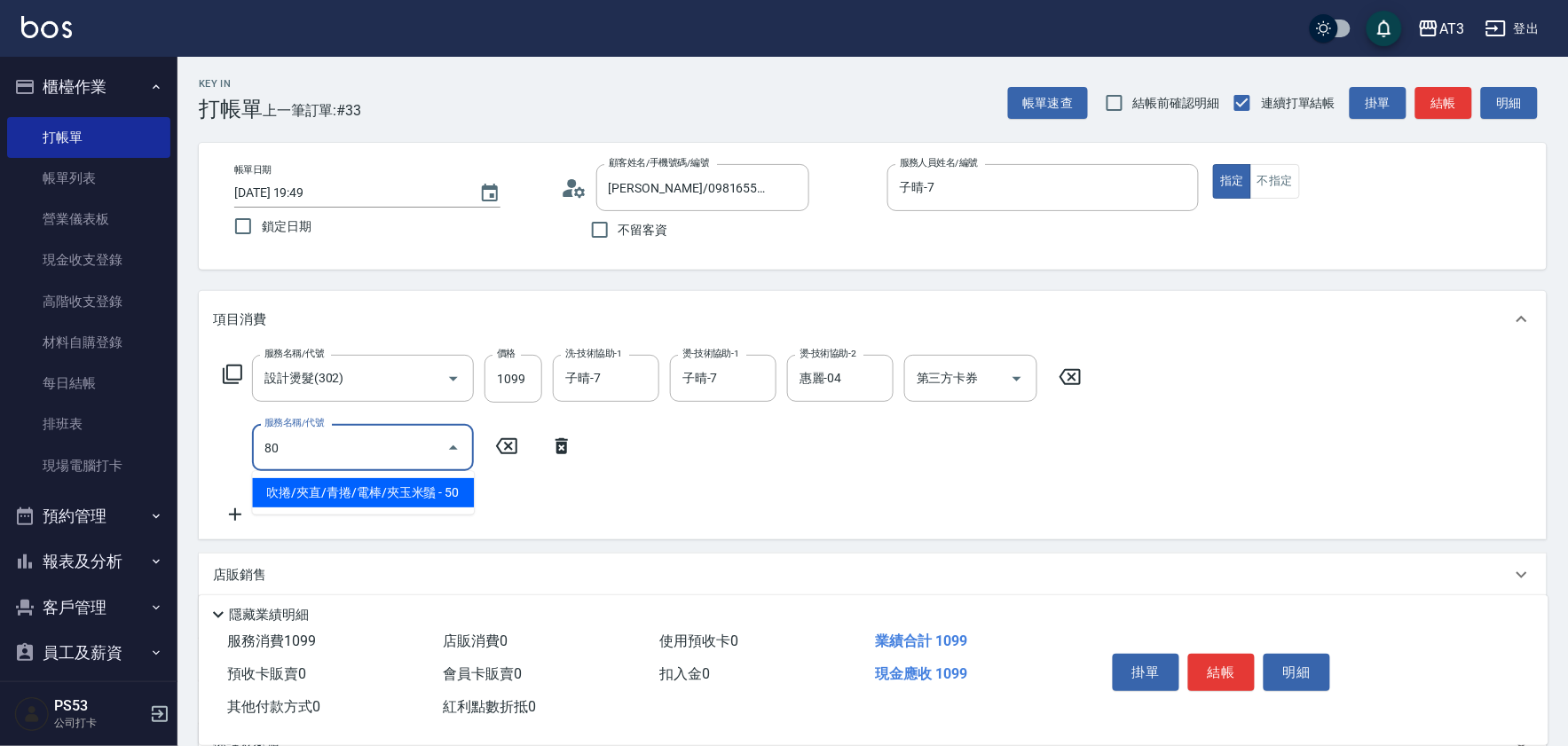
type input "8"
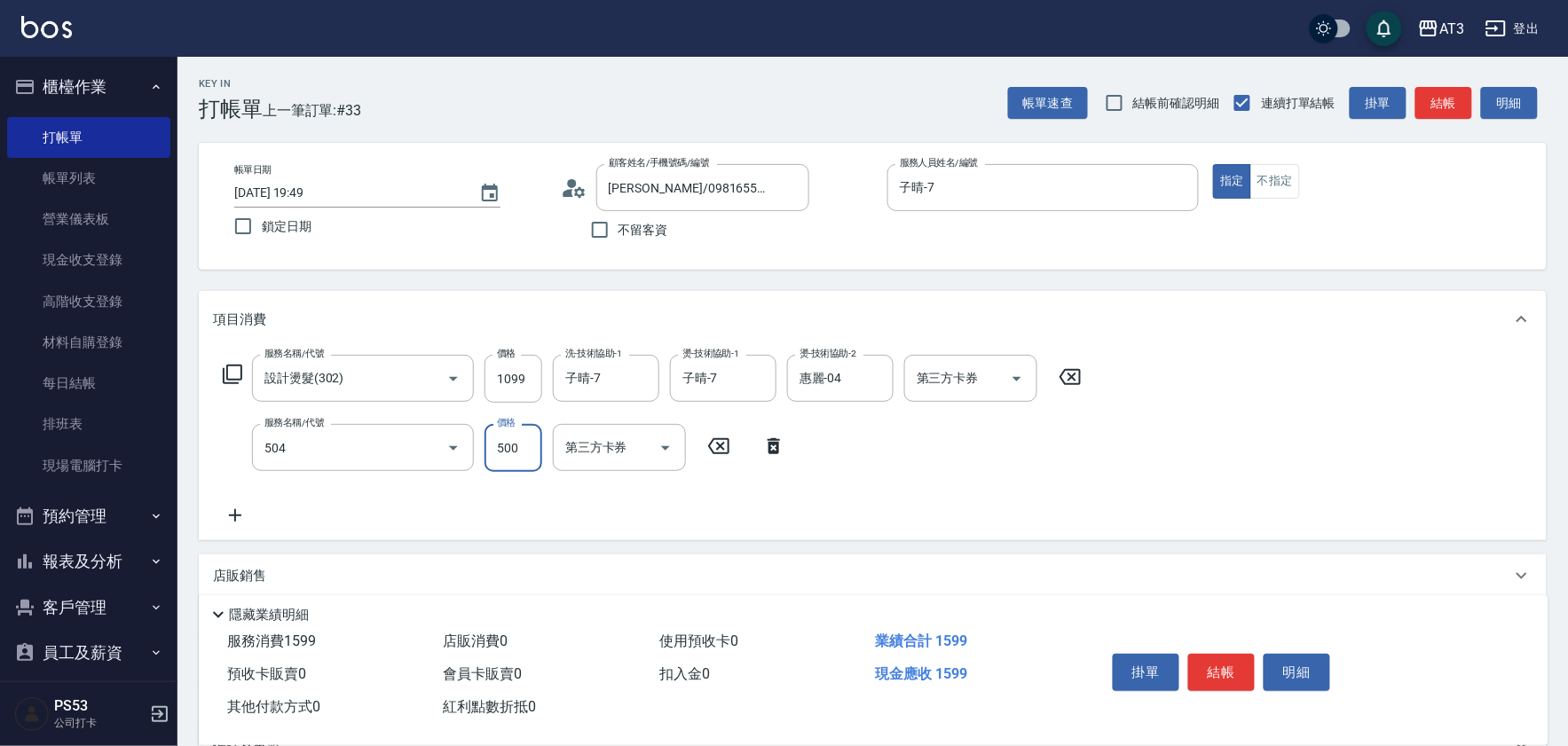
type input "順子護髮(504)"
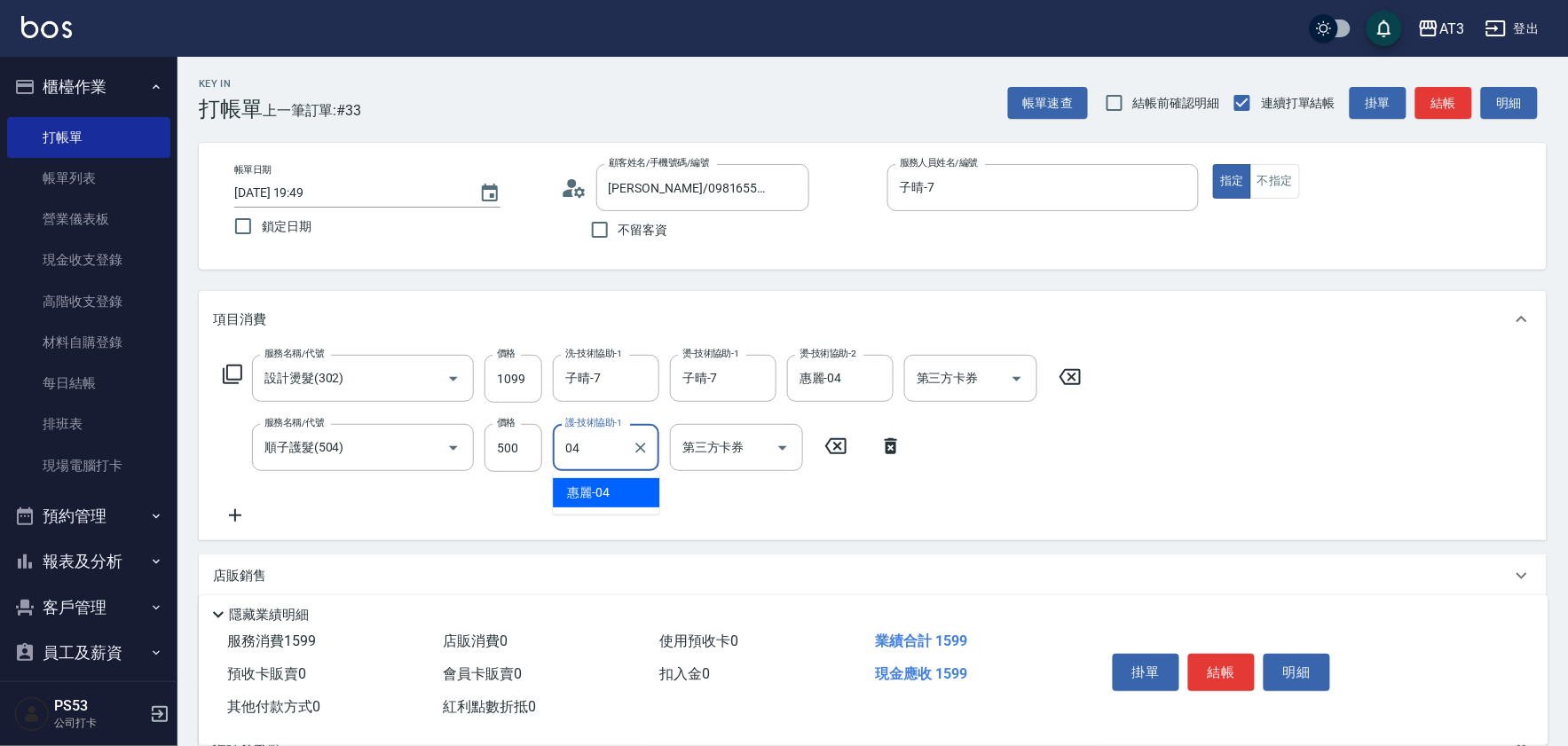
type input "惠麗-04"
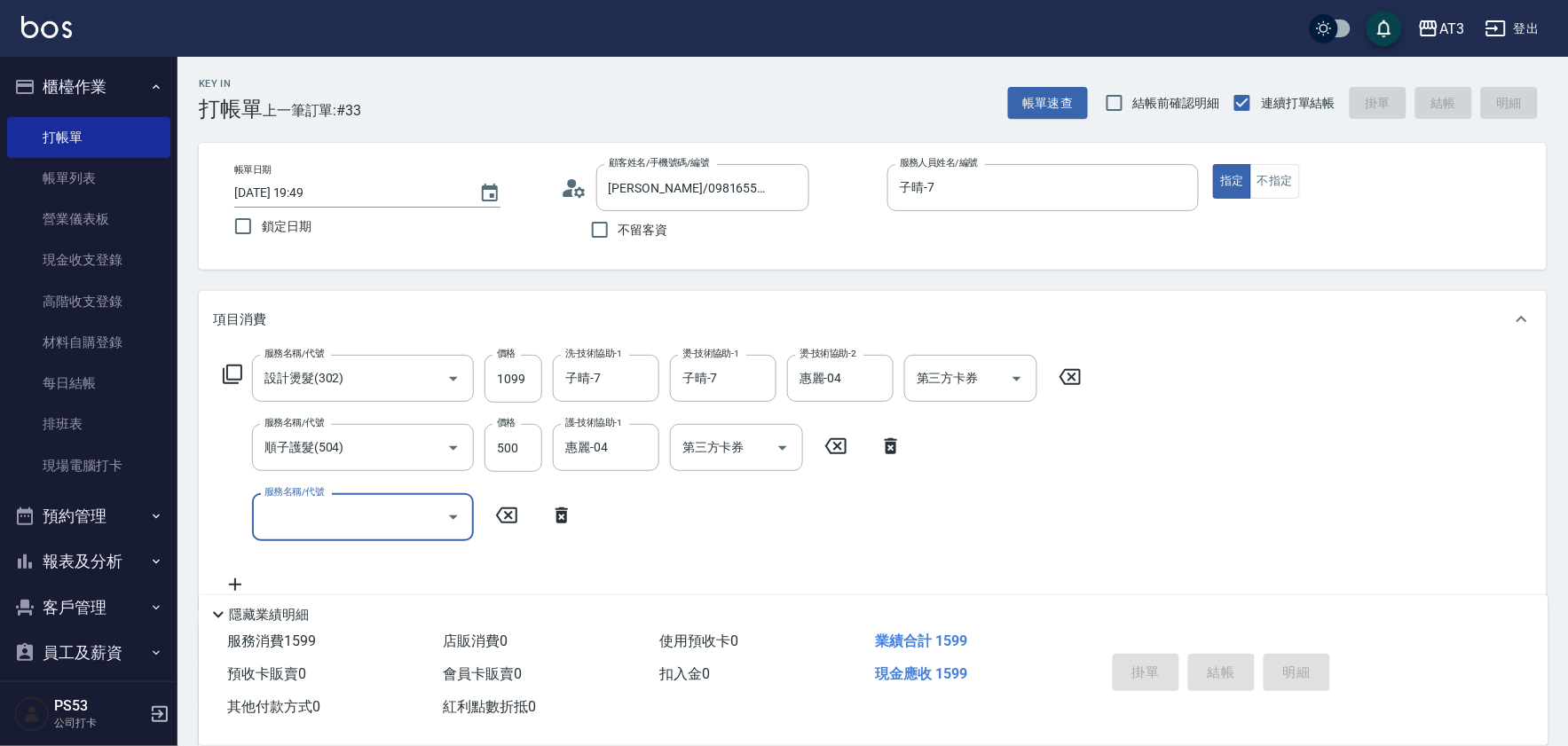
type input "[DATE] 19:50"
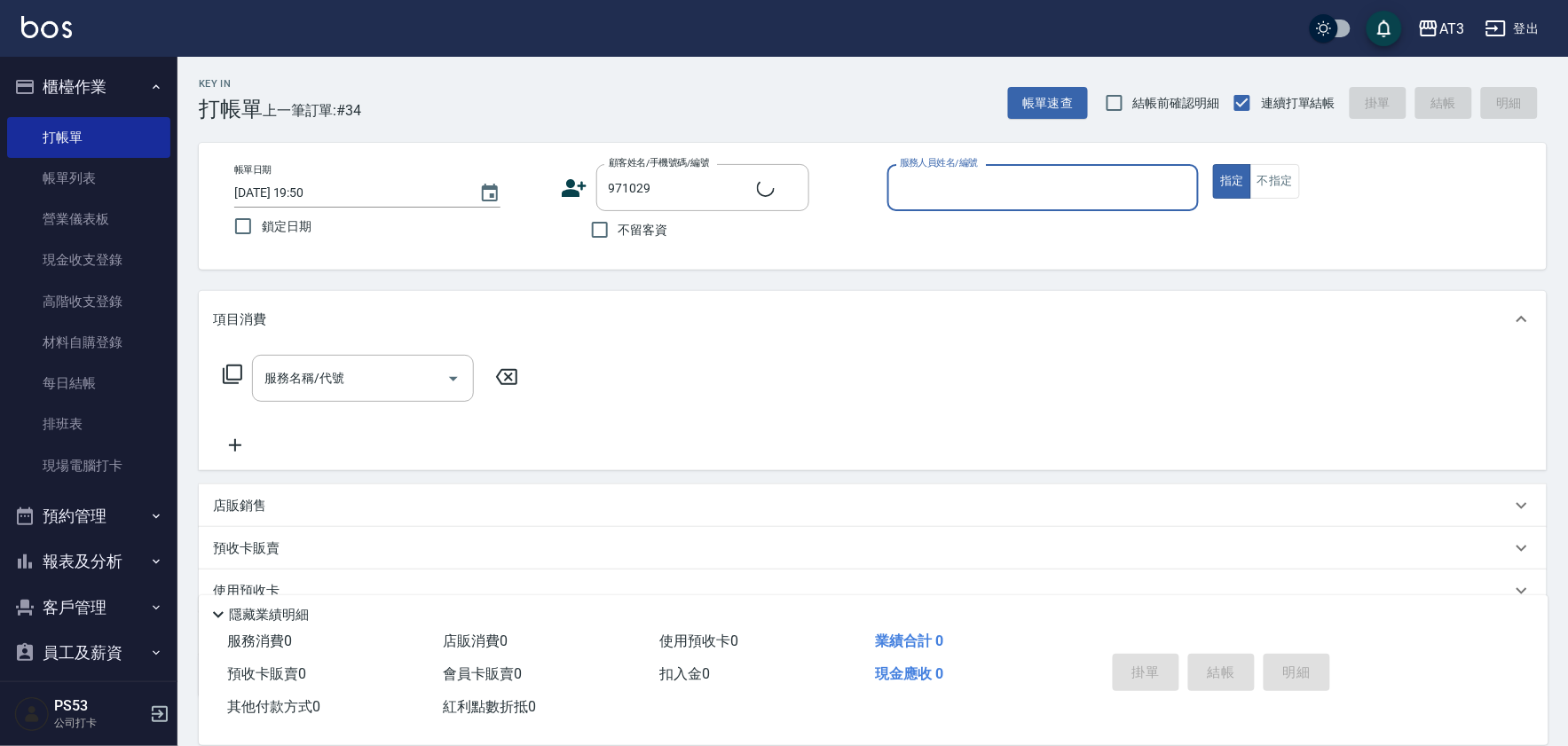
type input "[PERSON_NAME]/0967296323/971029"
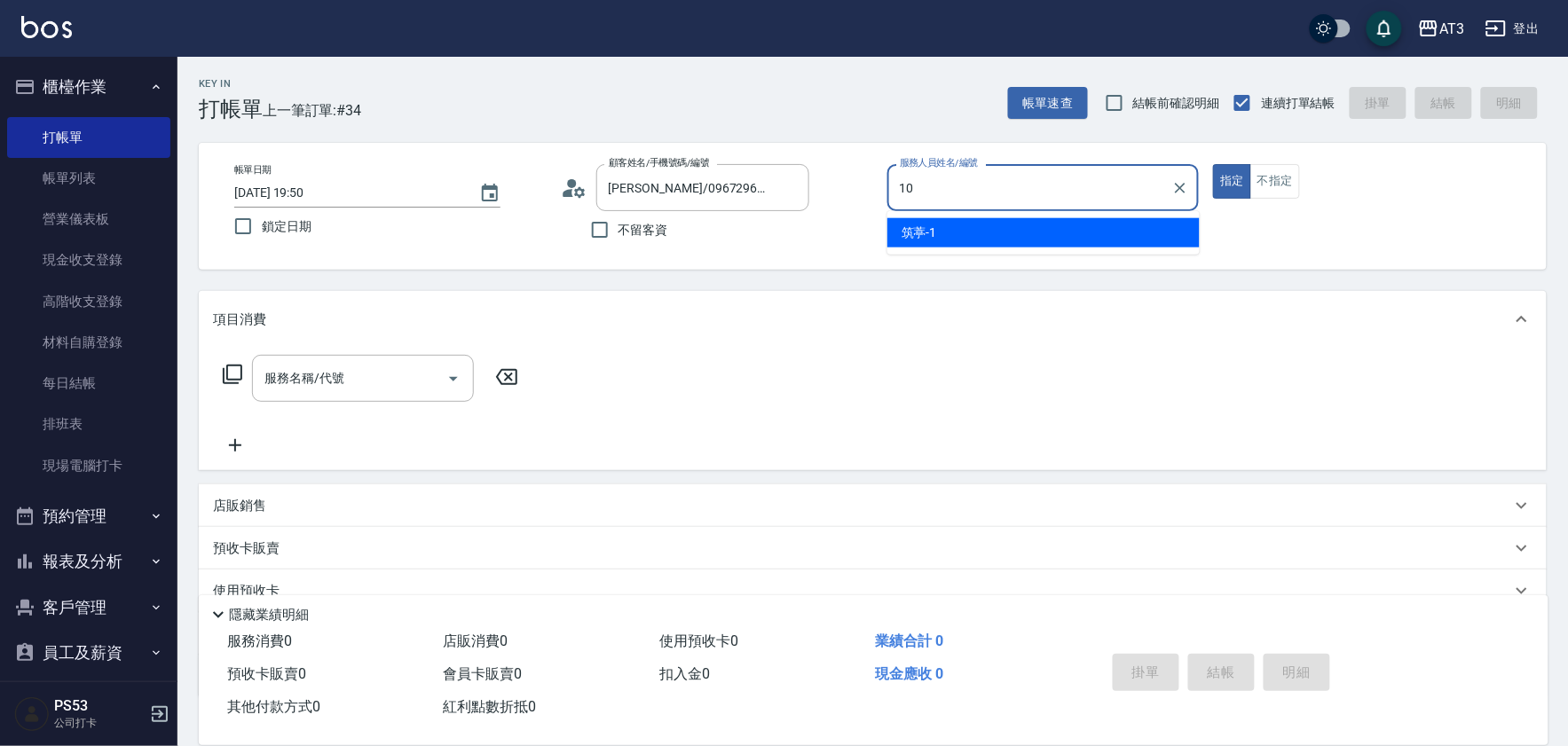
type input "菲比-10"
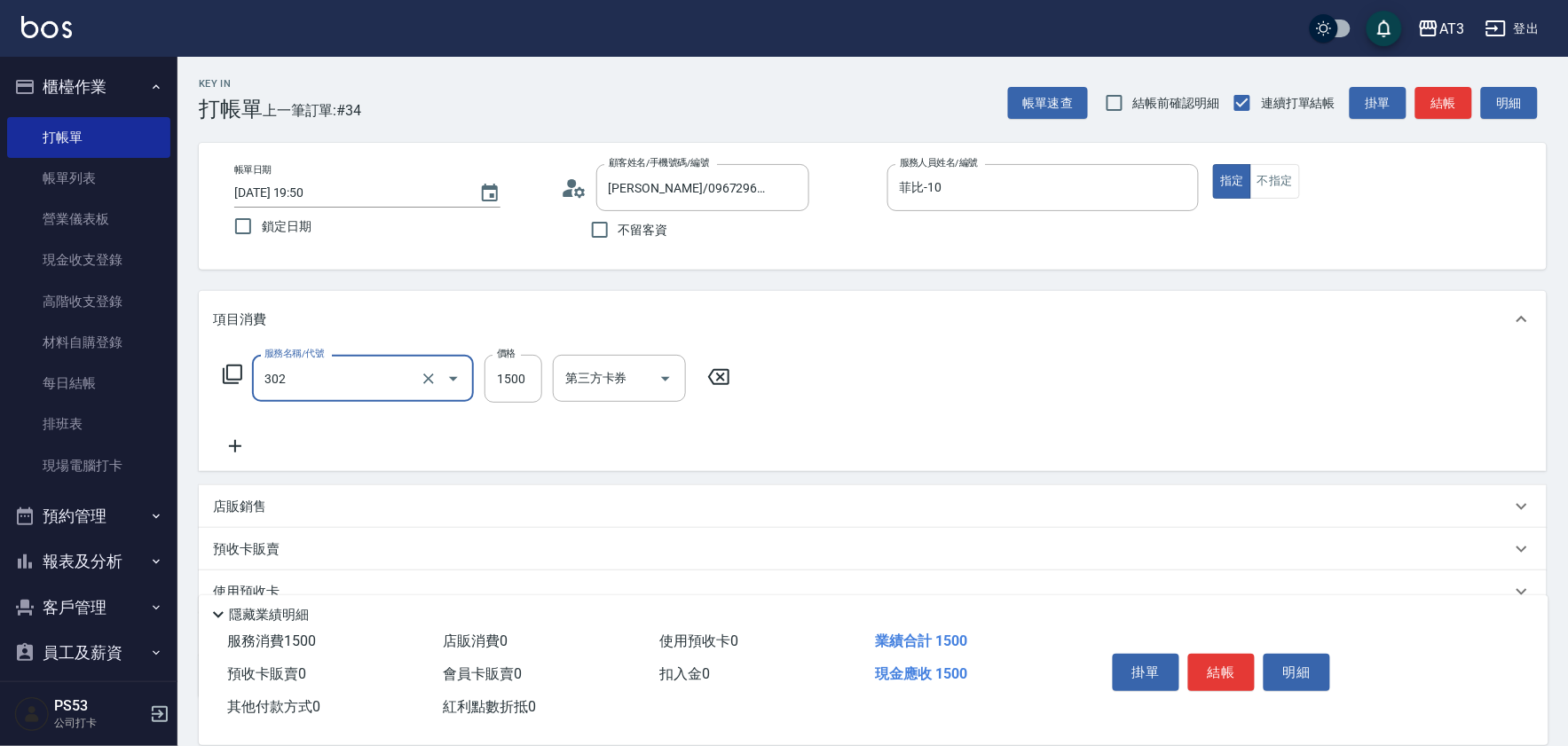
type input "設計燙髮(302)"
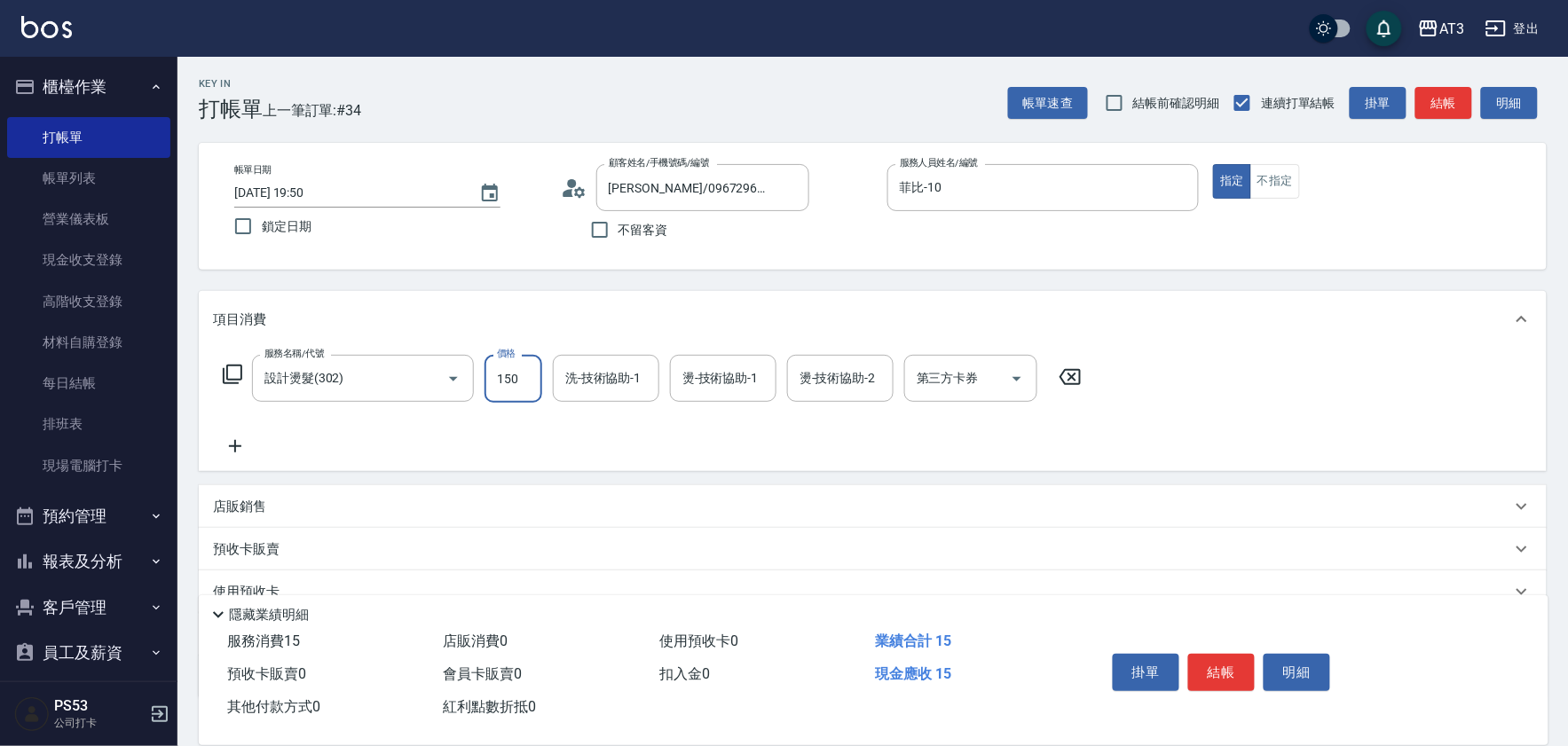
type input "1500"
type input "菲比-10"
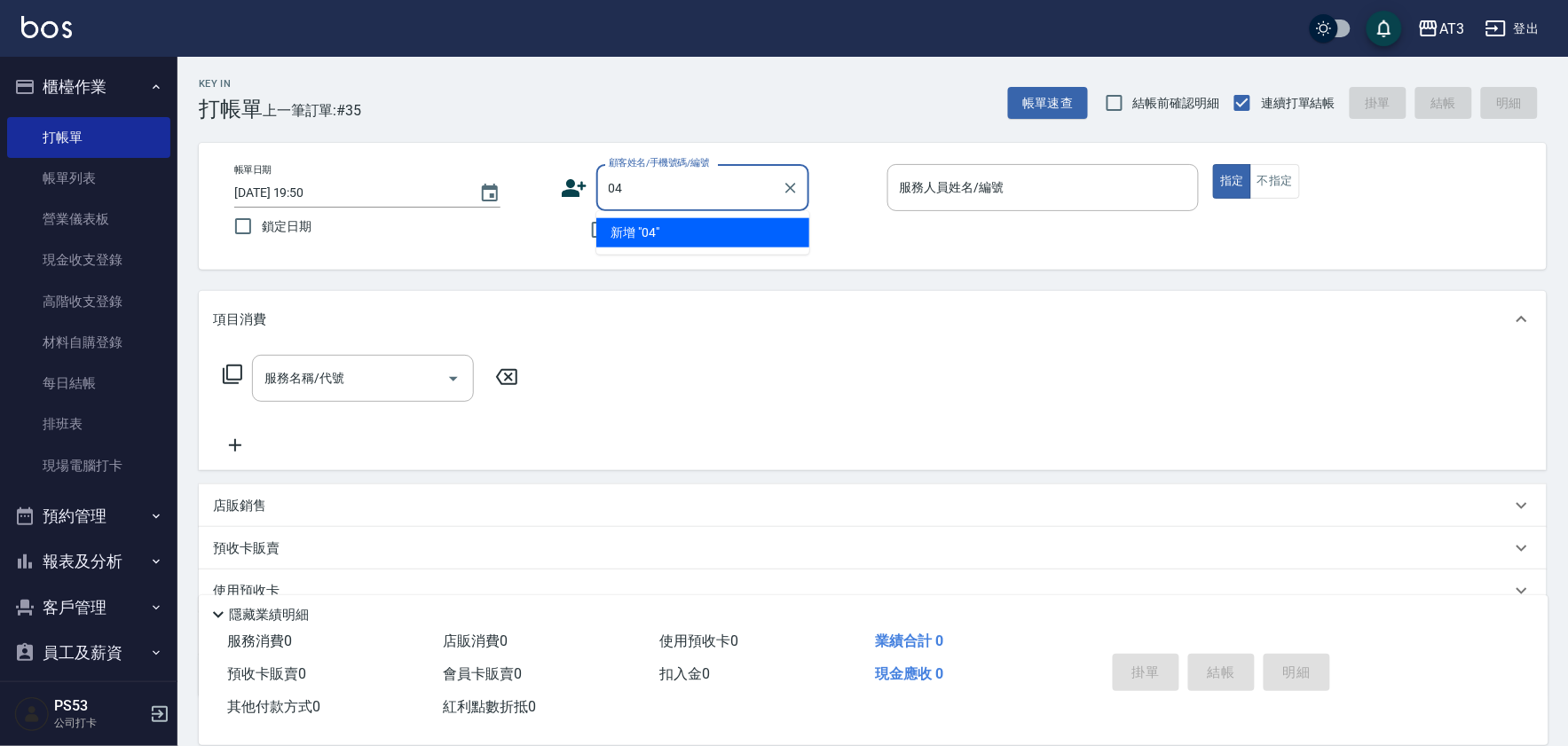
type input "04"
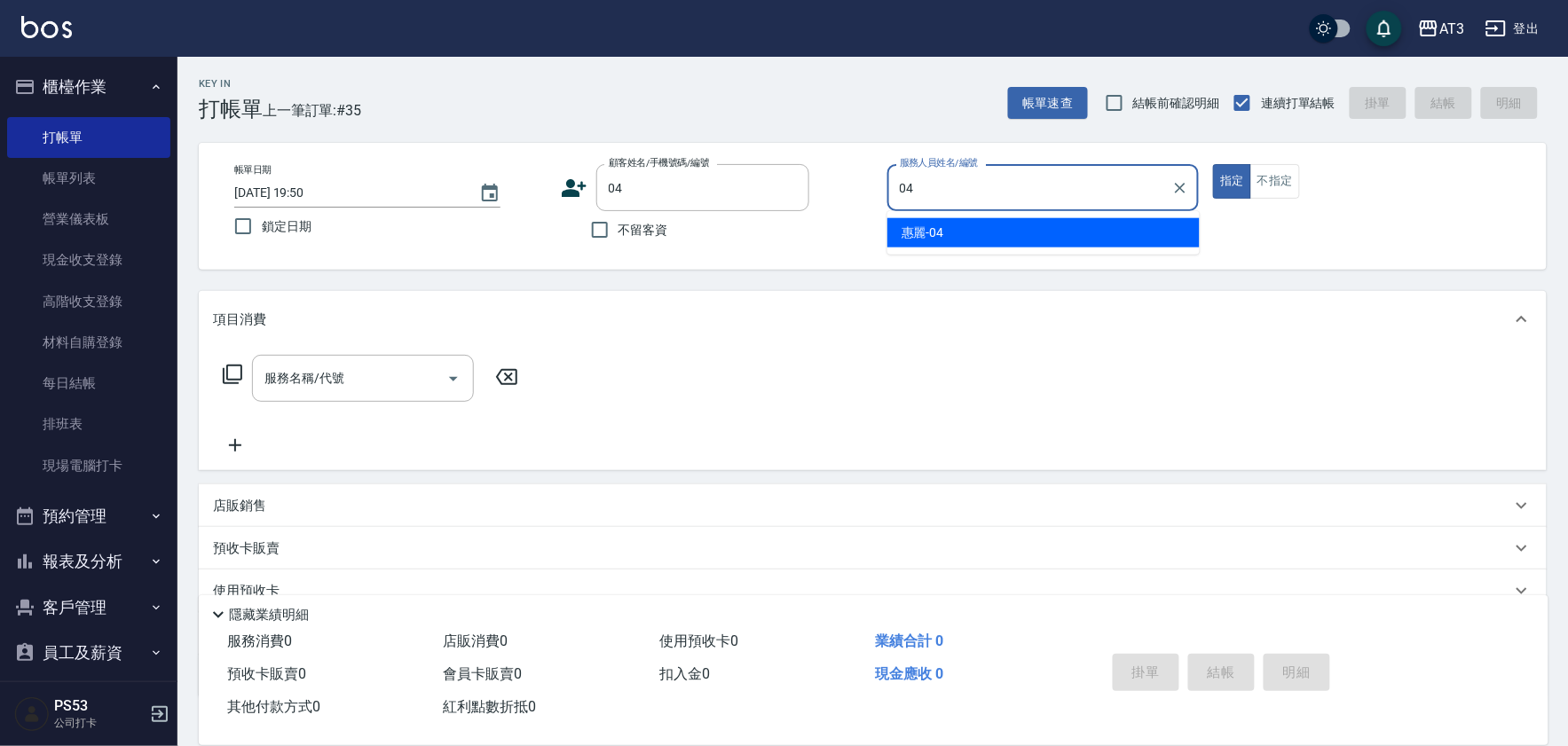
type input "惠麗-04"
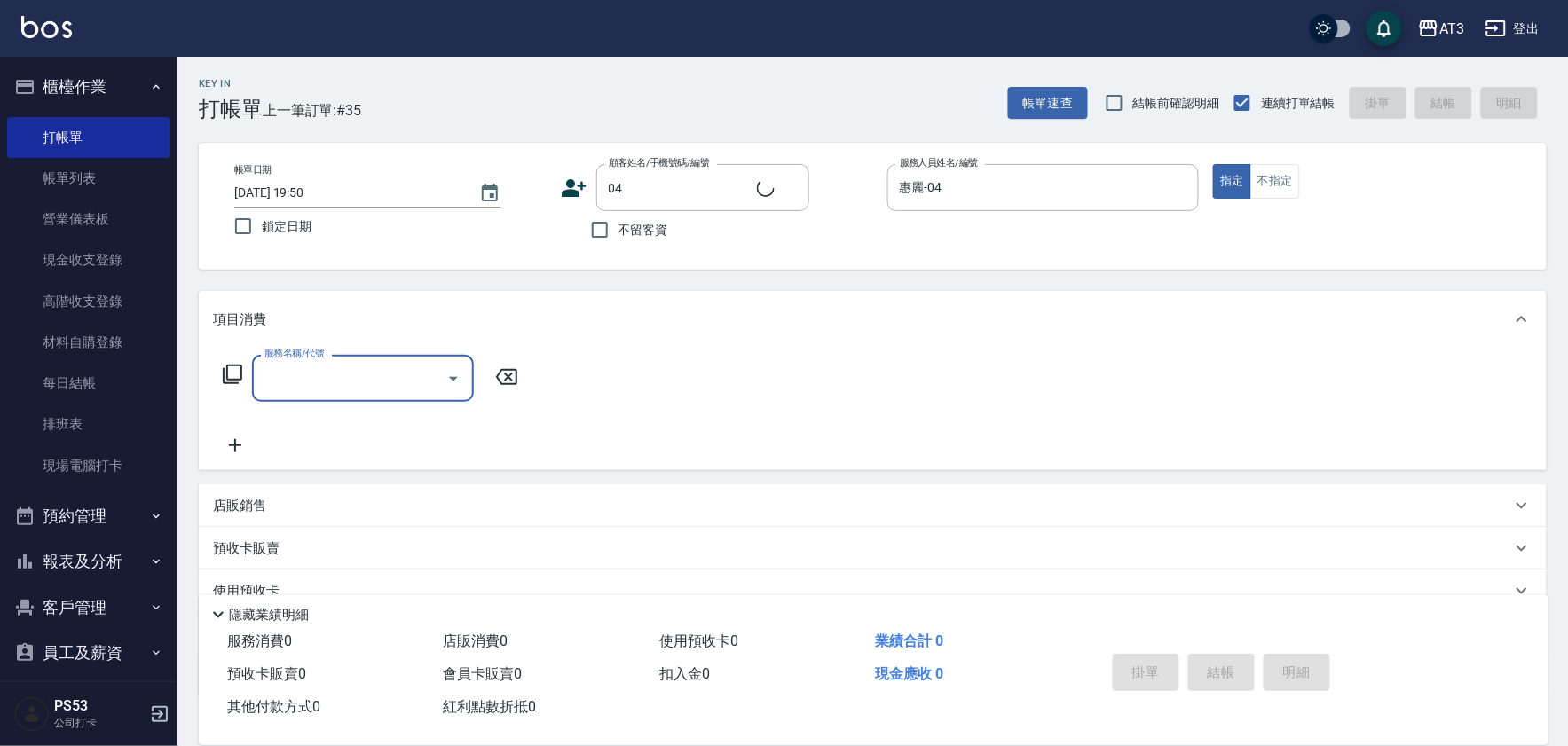
type input "[PERSON_NAME]/04_[PERSON_NAME]/04"
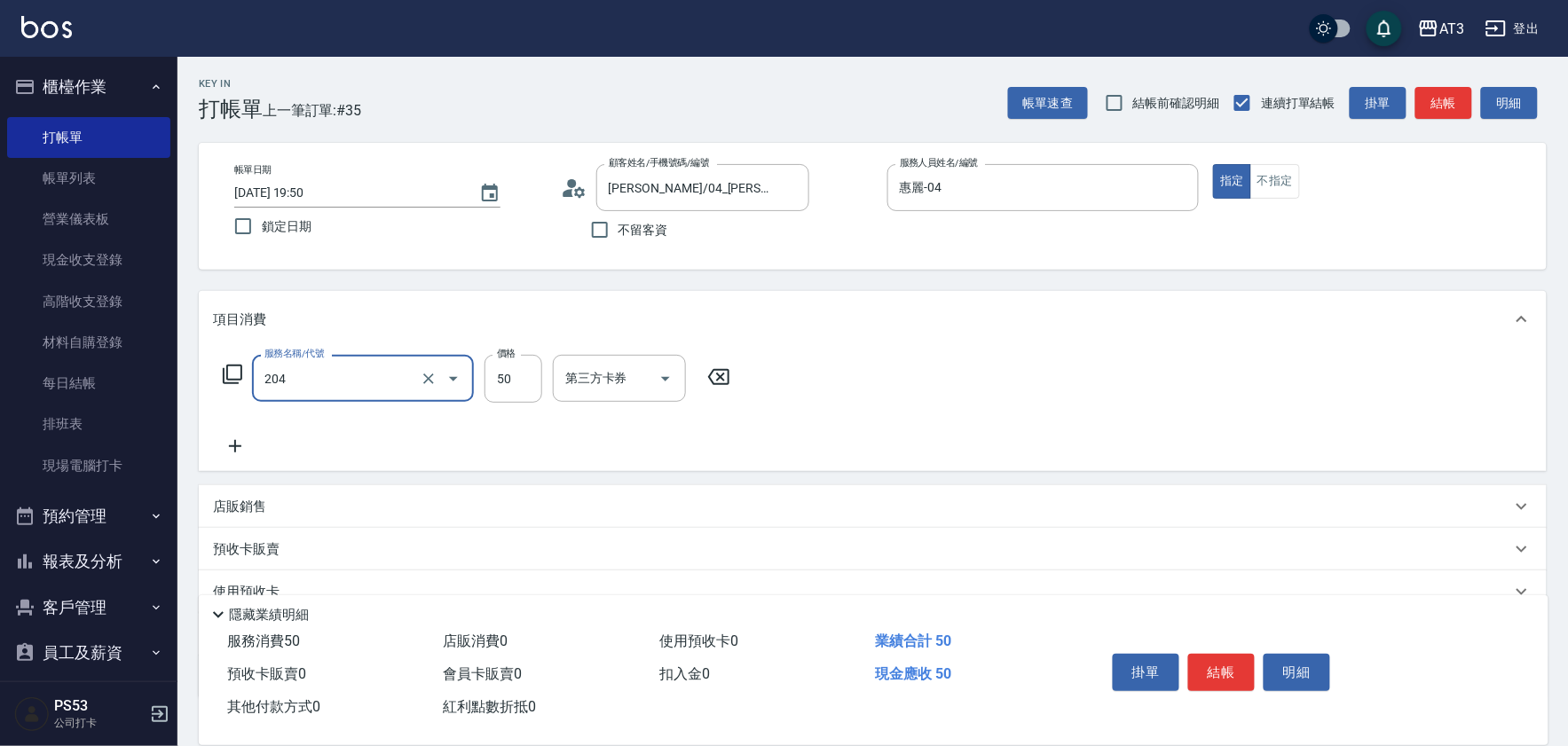
type input "修眉毛(204)"
type input "800"
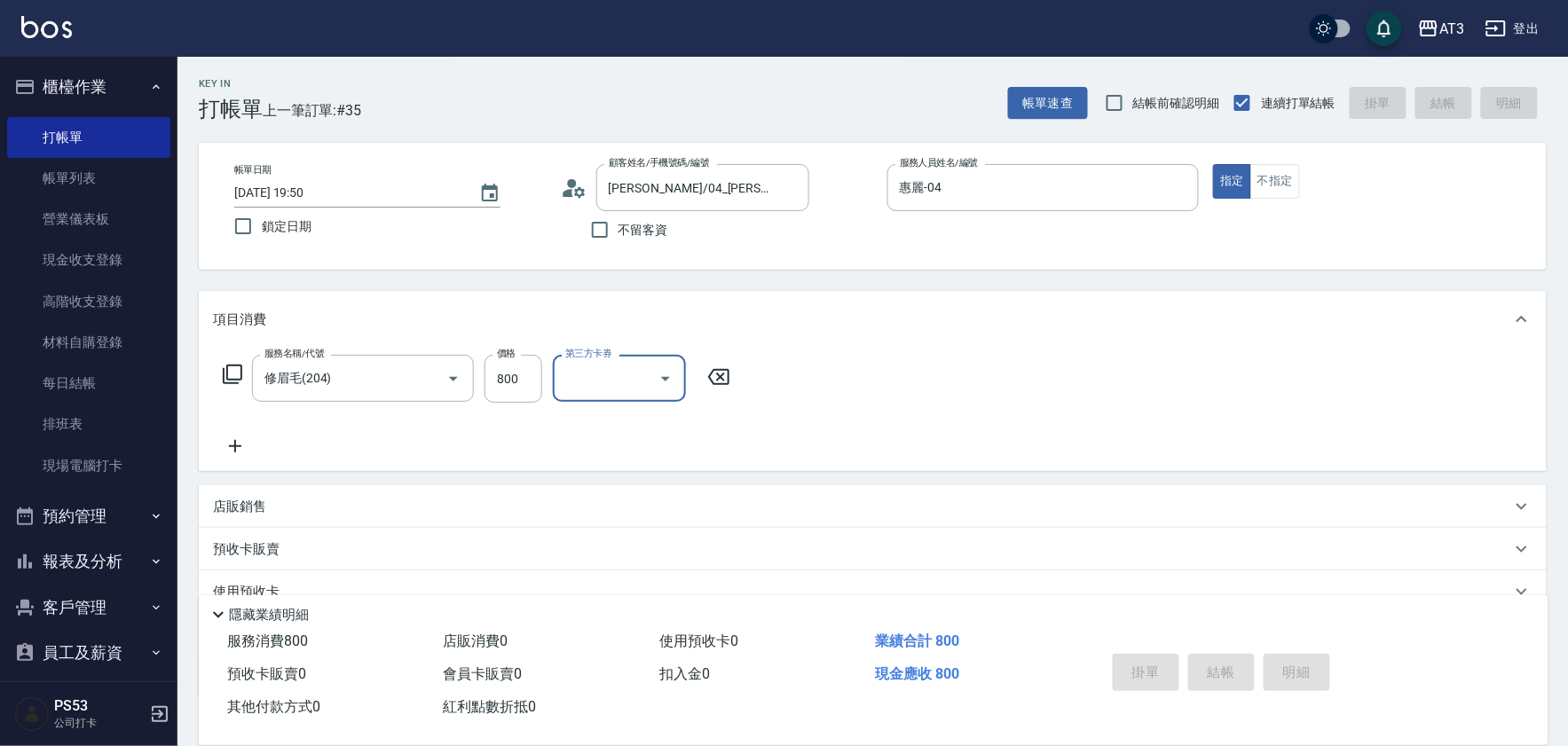
type input "[DATE] 19:51"
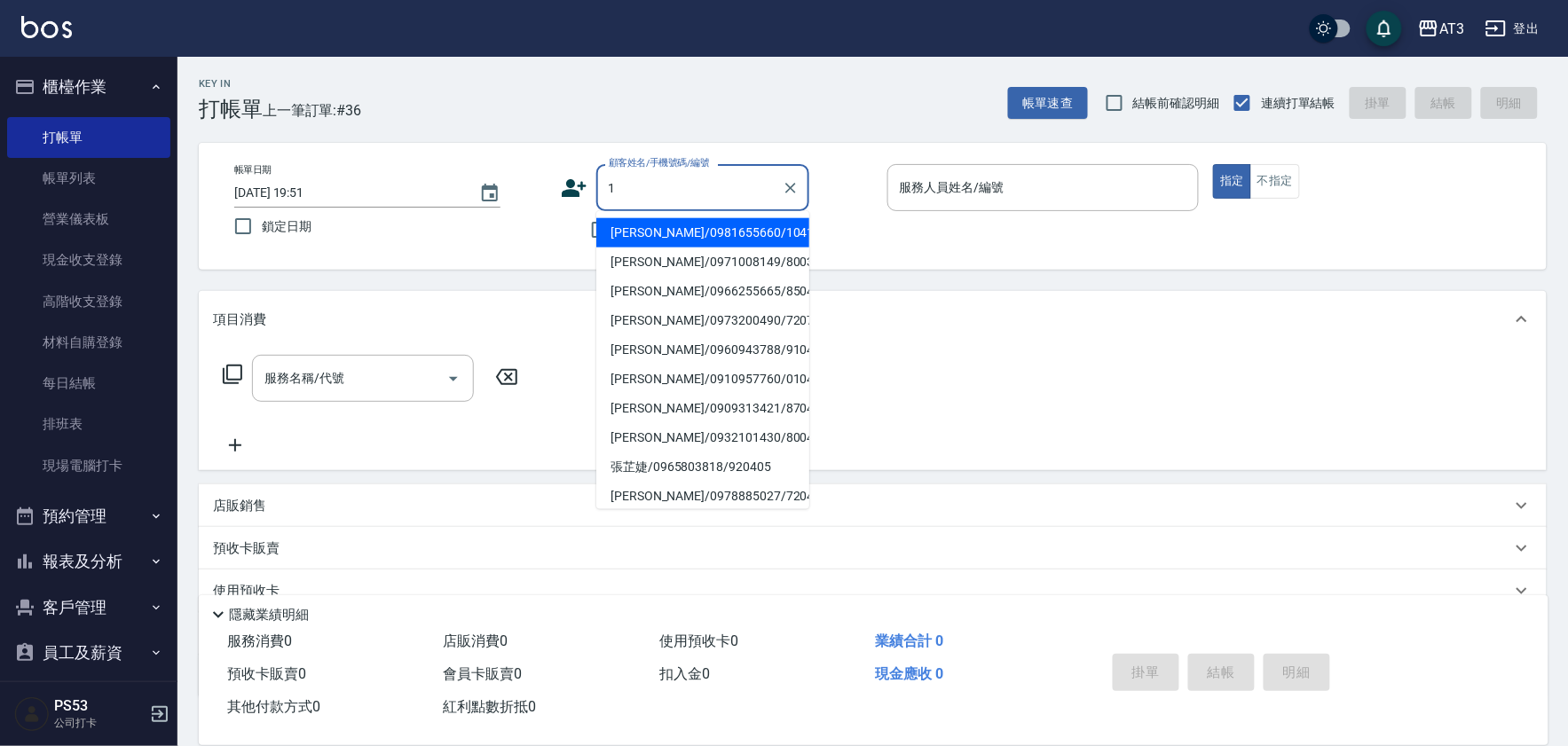
type input "[PERSON_NAME]/0981655660/1041115"
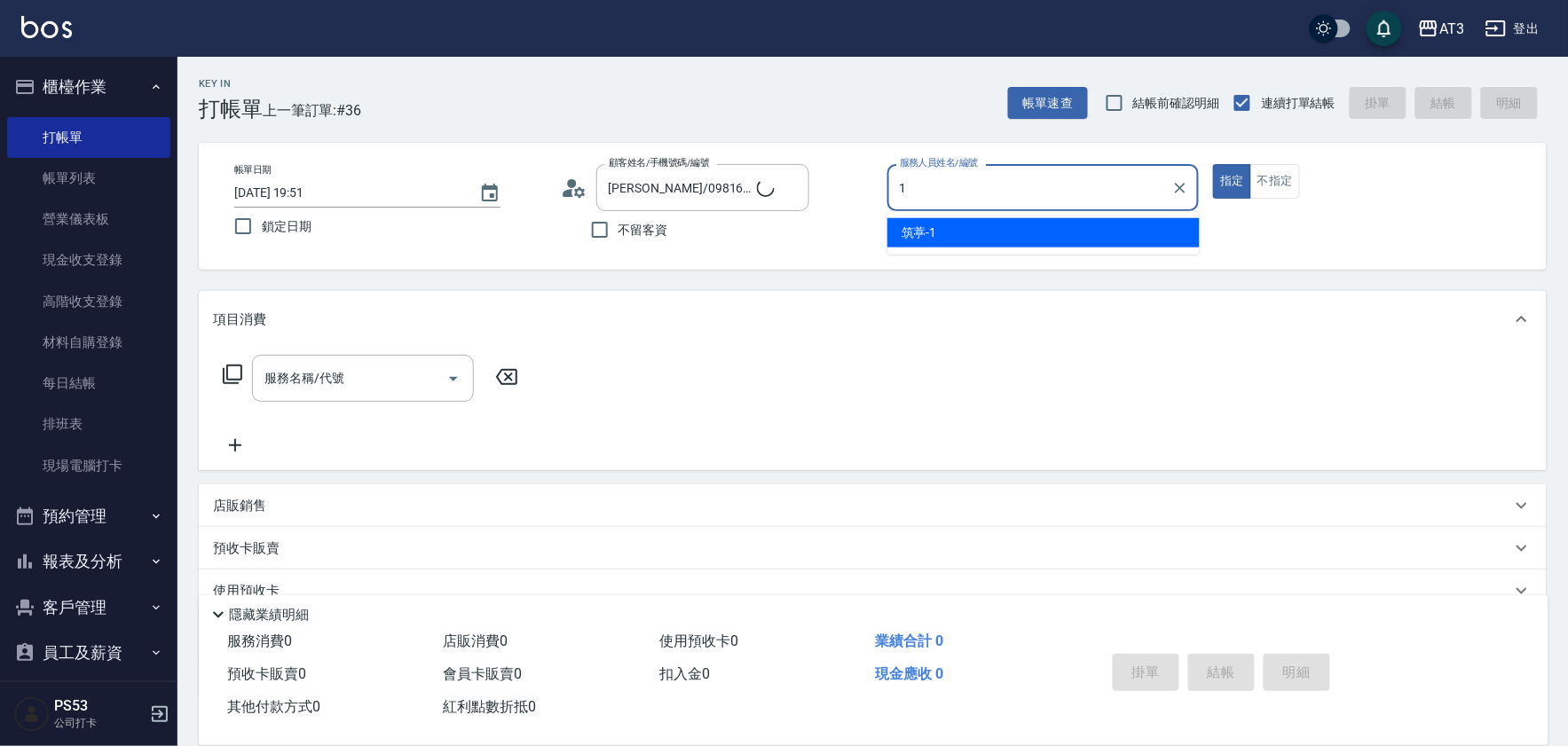
type input "1"
type input "可愛的河馬/0989359727/1"
type input "筑葶-1"
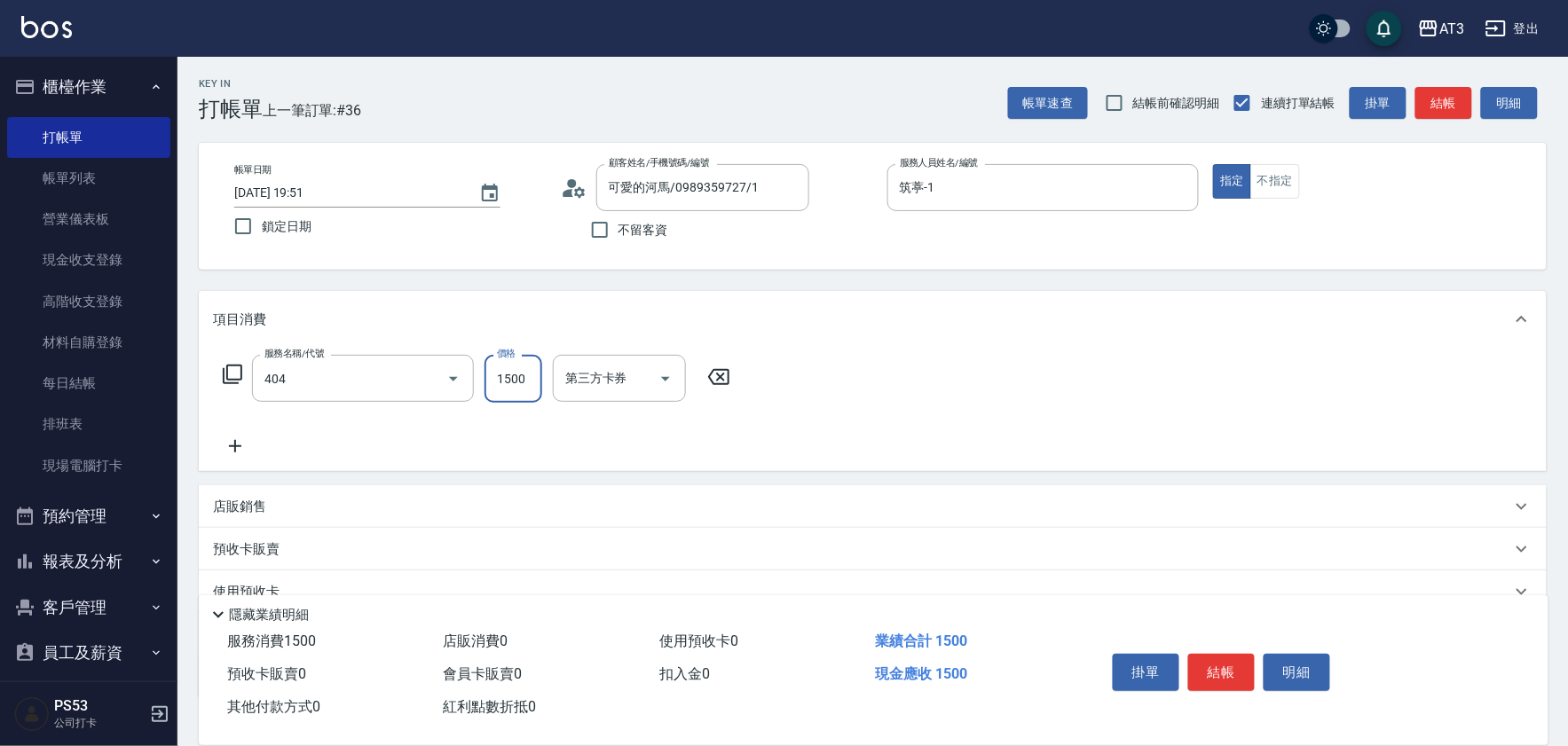
type input "設計染髮(404)"
type input "3000"
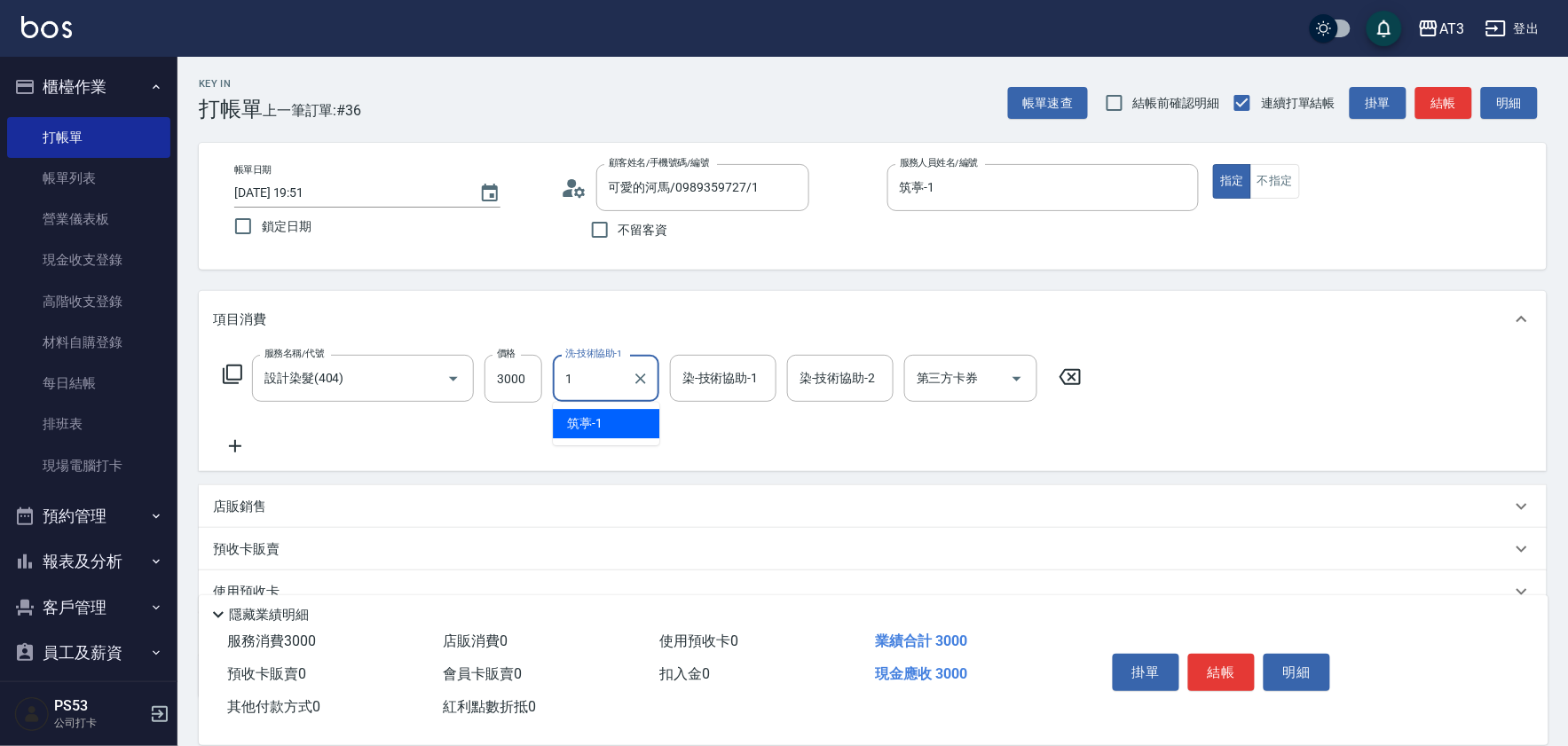
type input "筑葶-1"
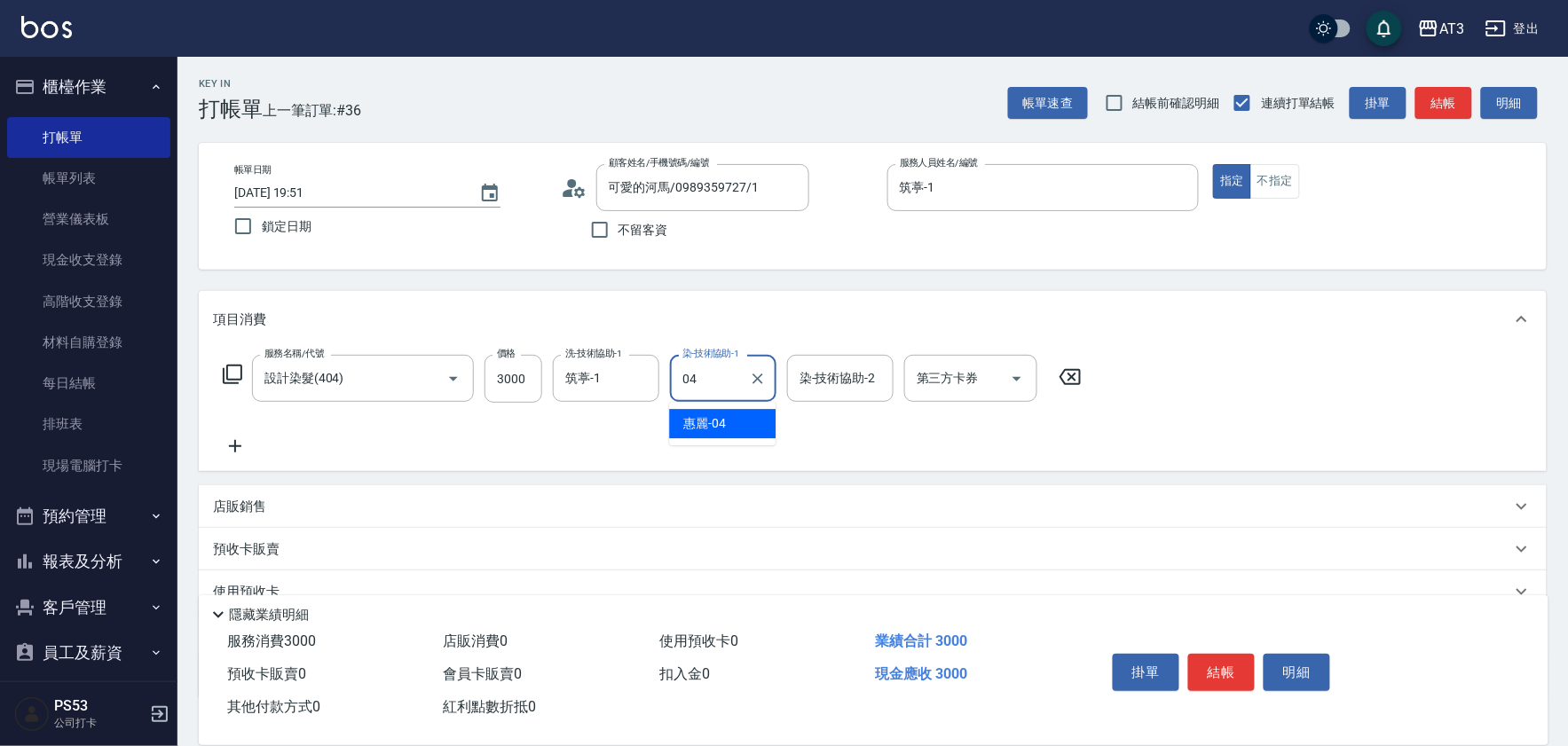
type input "惠麗-04"
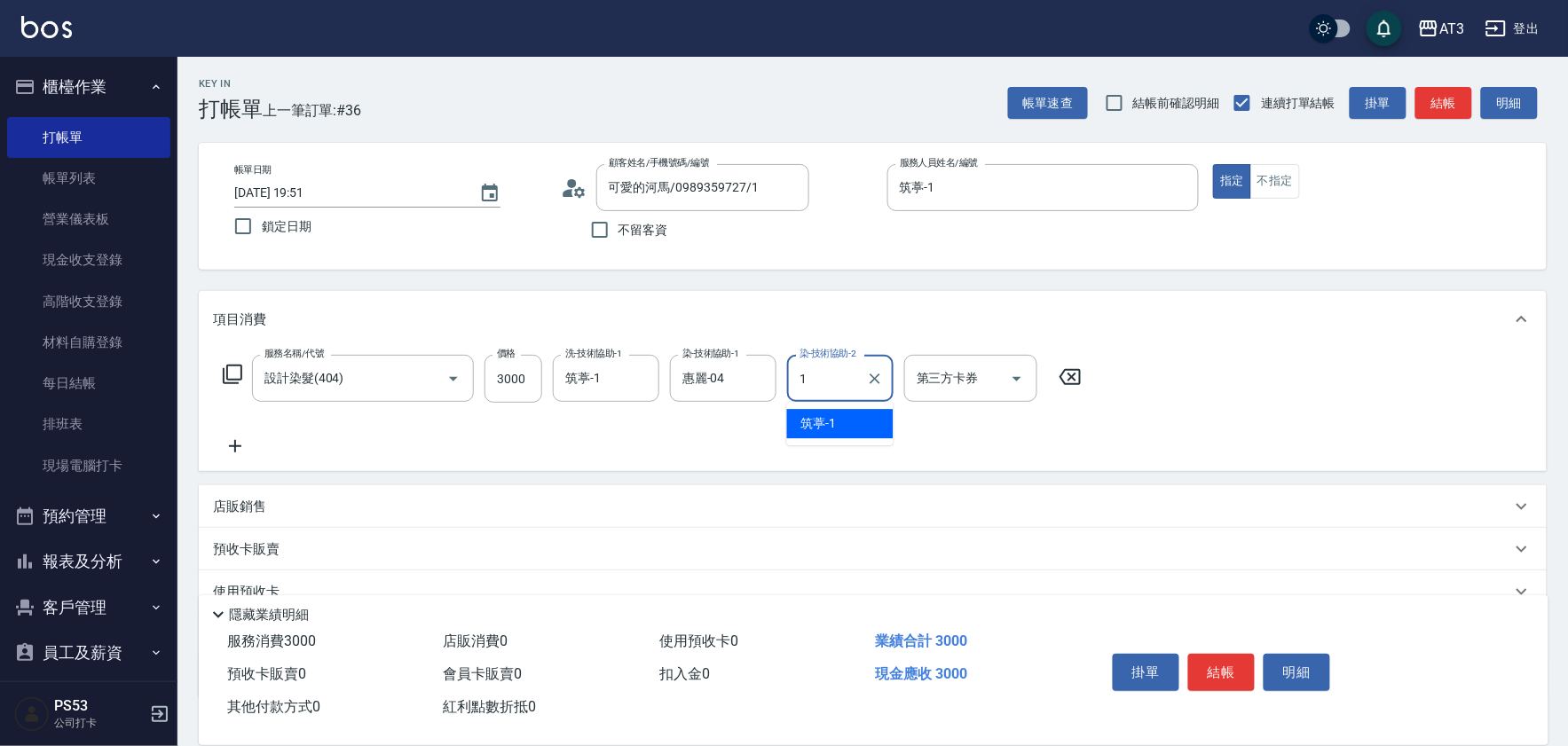
type input "筑葶-1"
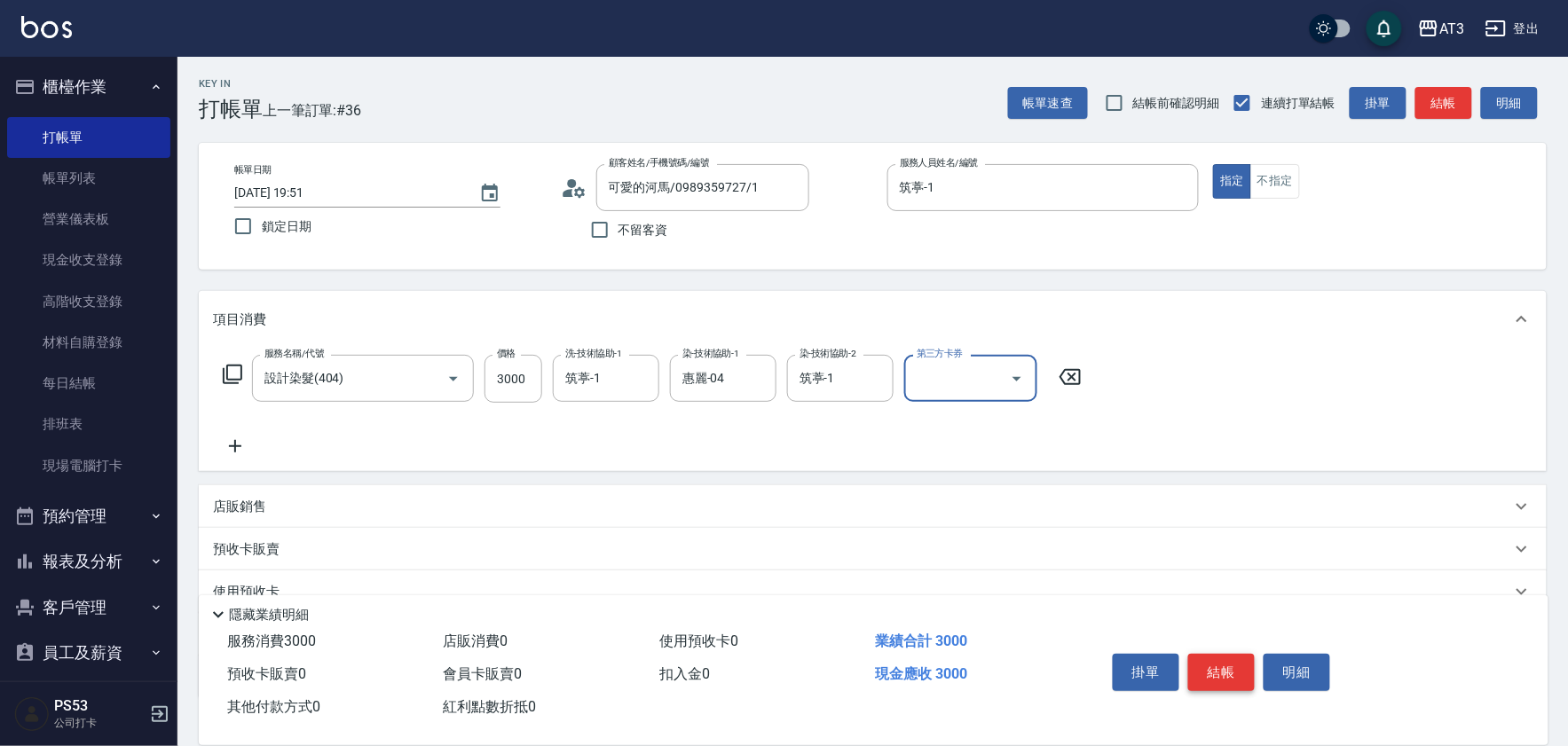
click at [1207, 660] on button "結帳" at bounding box center [1221, 672] width 66 height 38
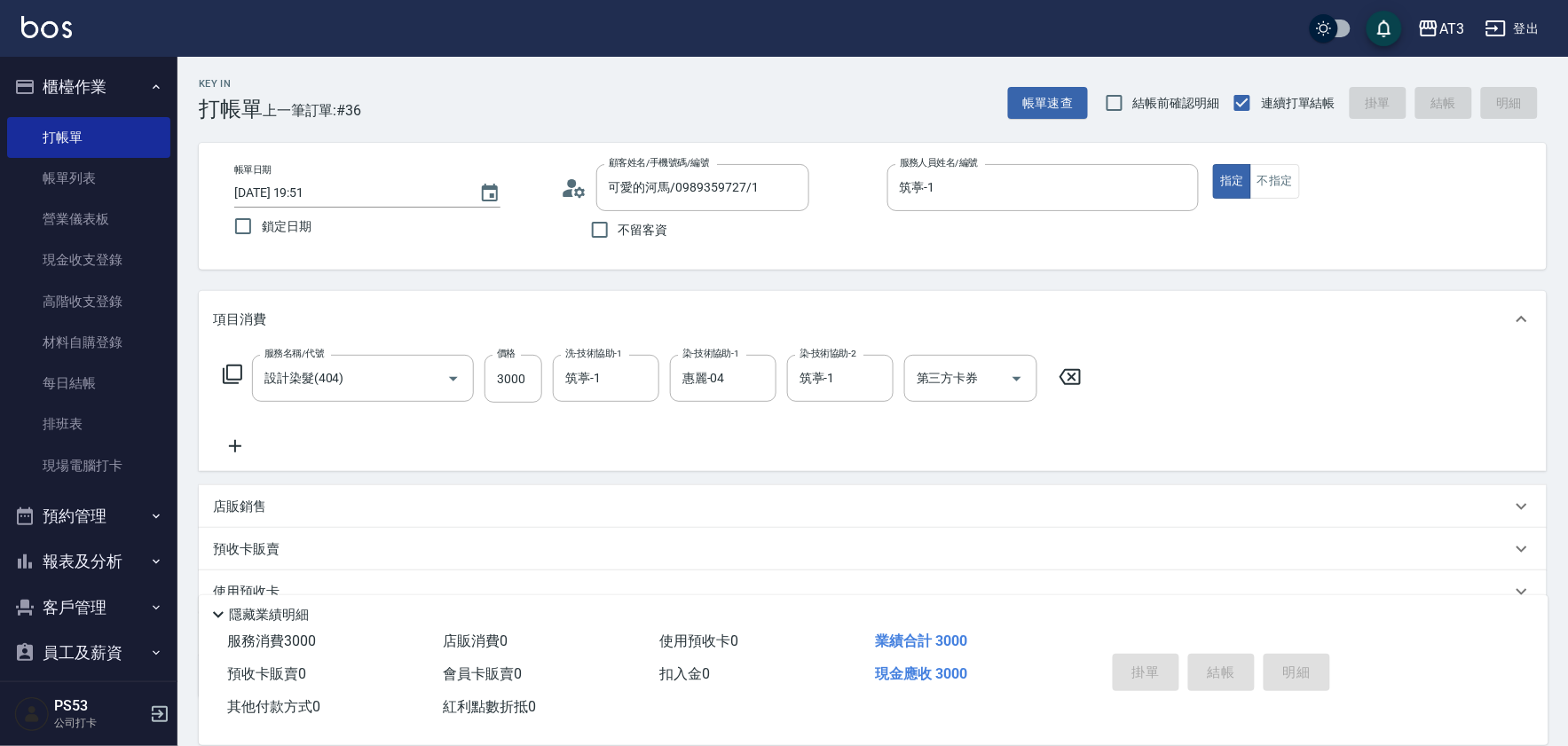
type input "[DATE] 19:55"
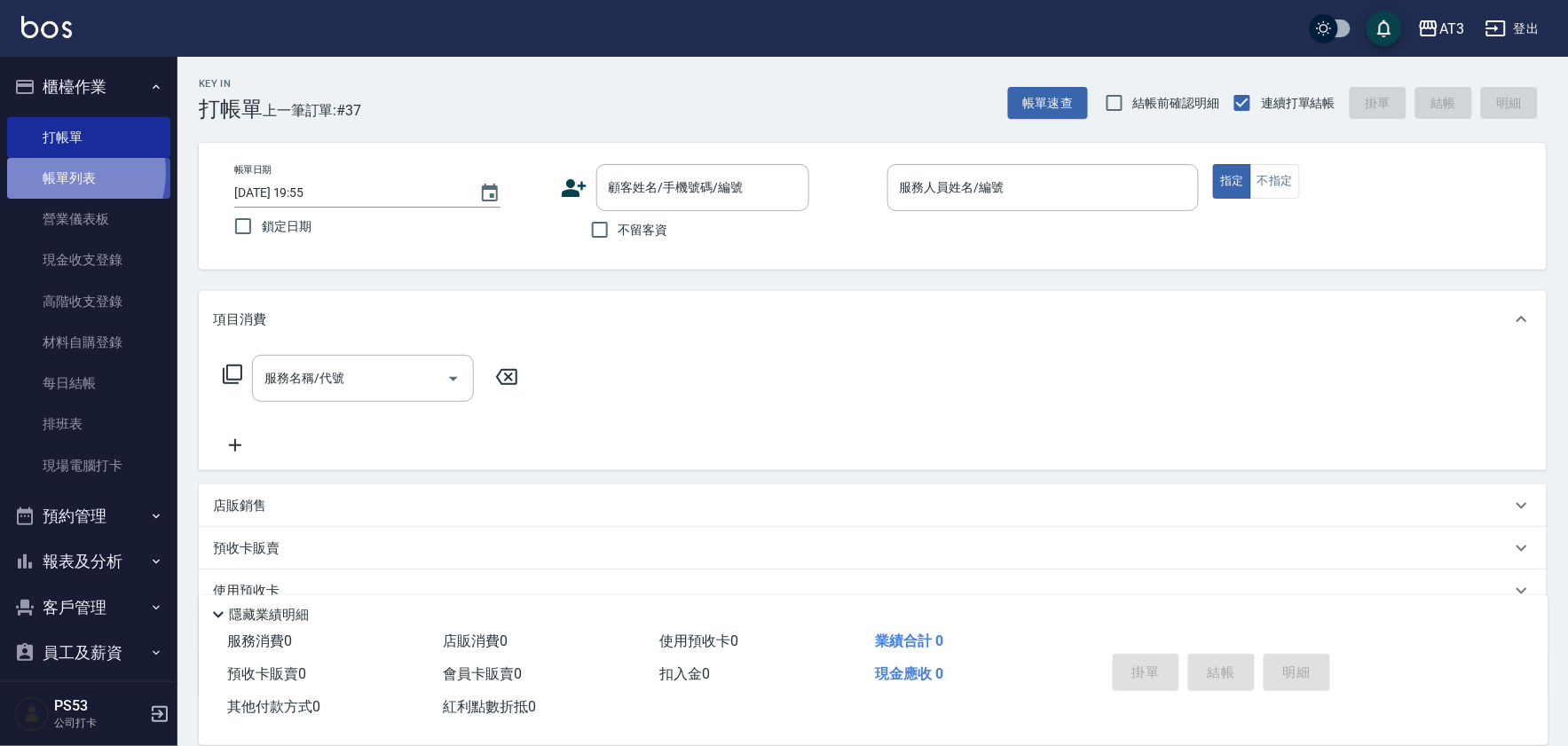
click at [57, 172] on link "帳單列表" at bounding box center [89, 178] width 163 height 40
click at [71, 167] on link "帳單列表" at bounding box center [89, 178] width 163 height 40
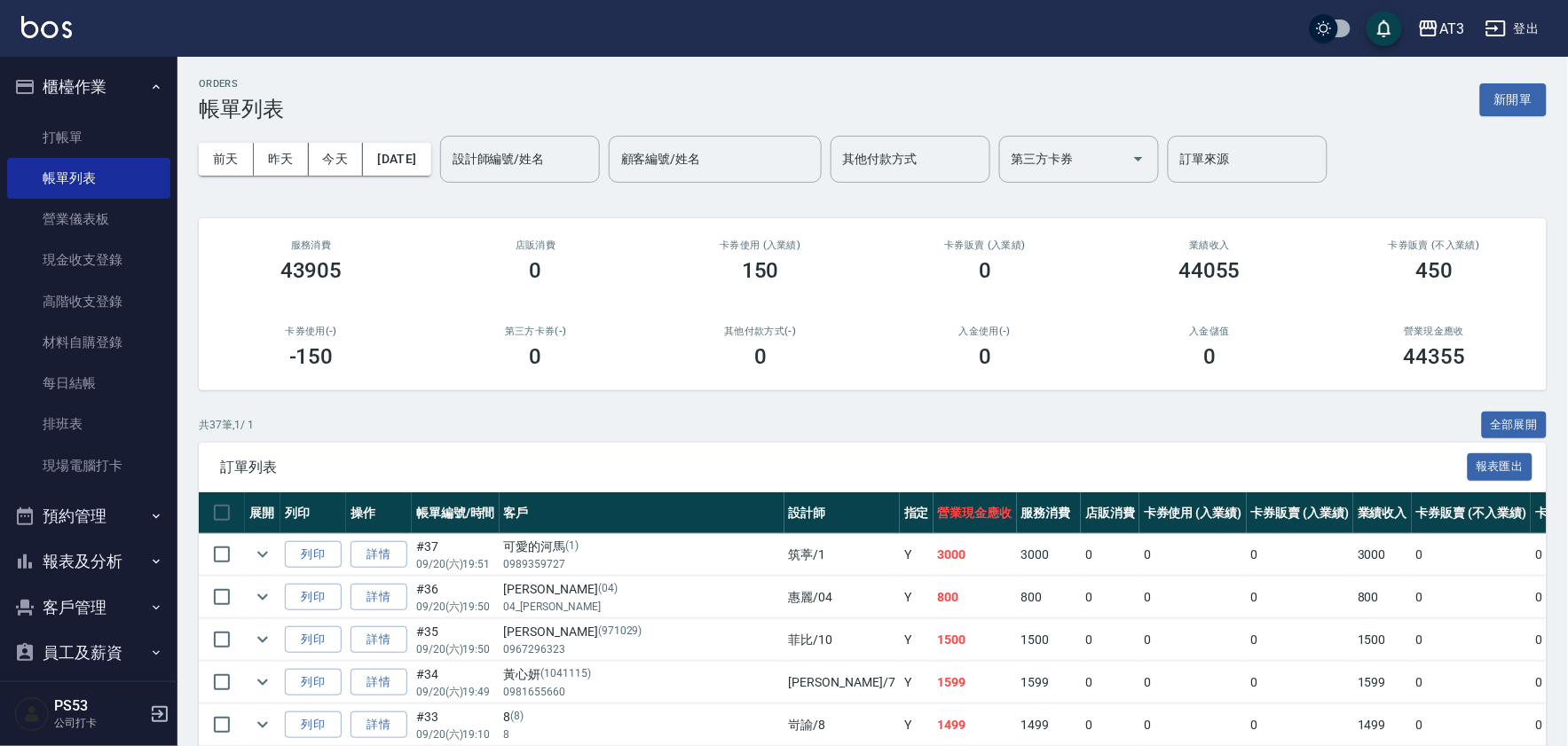
scroll to position [99, 0]
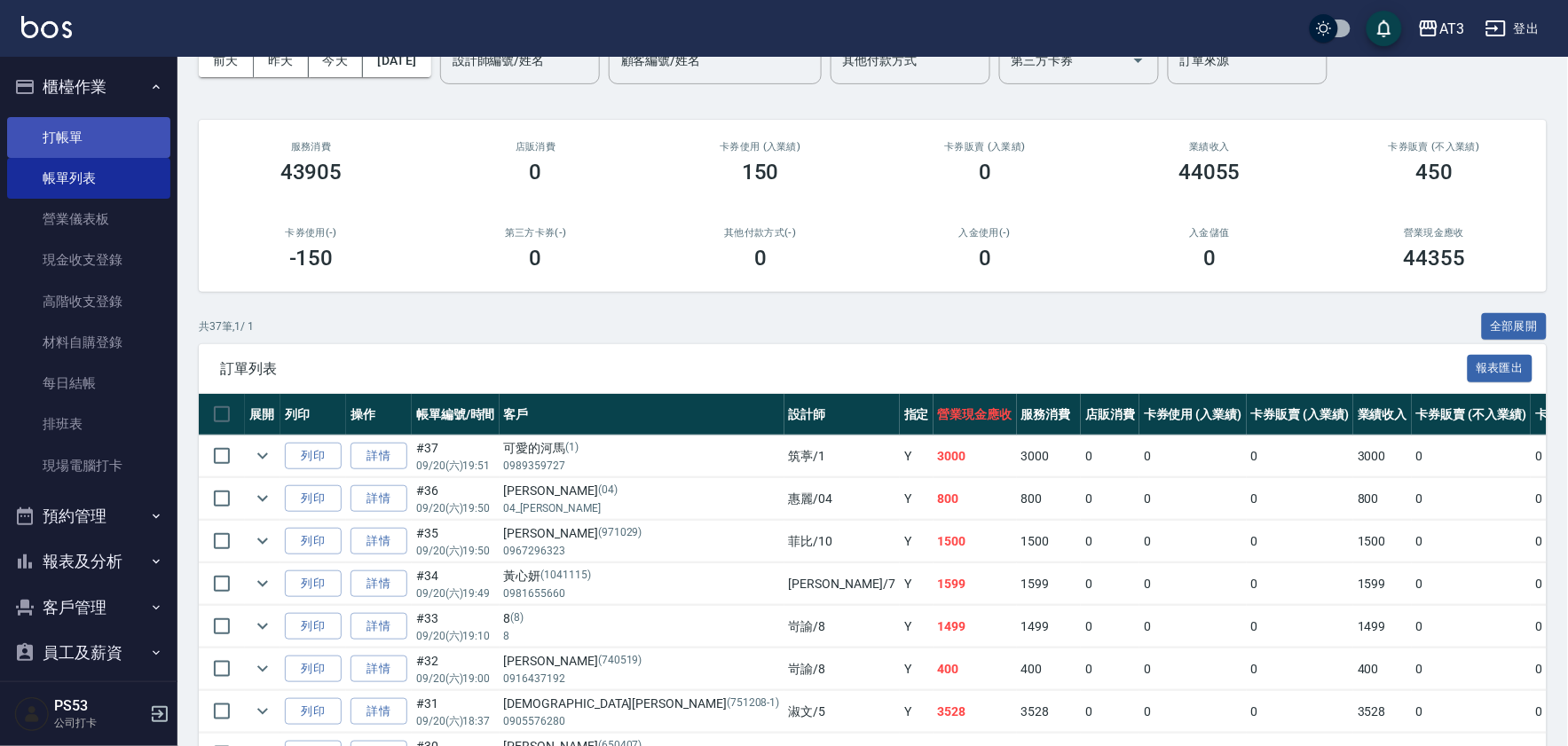
click at [74, 136] on link "打帳單" at bounding box center [89, 136] width 163 height 40
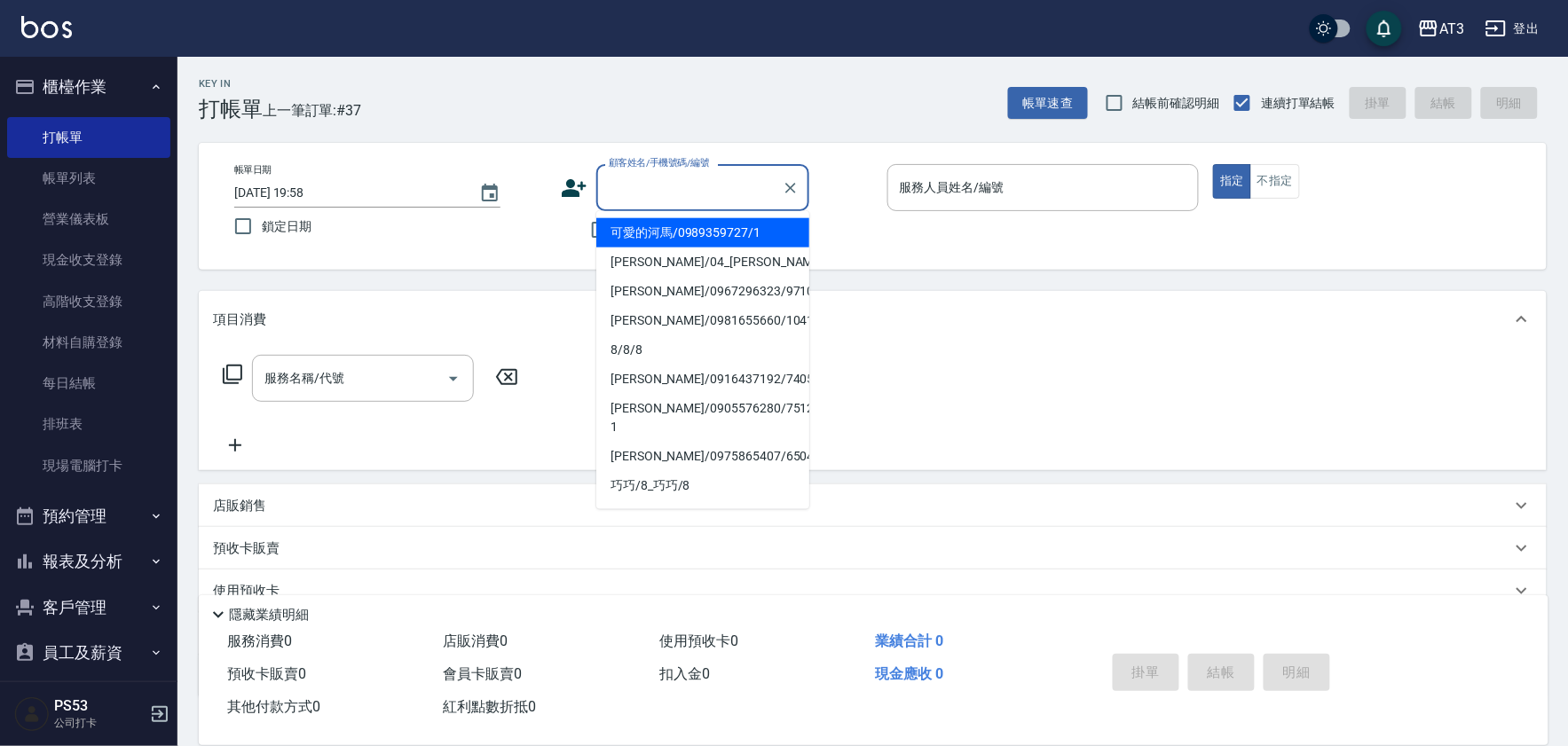
click at [623, 178] on input "顧客姓名/手機號碼/編號" at bounding box center [689, 188] width 171 height 31
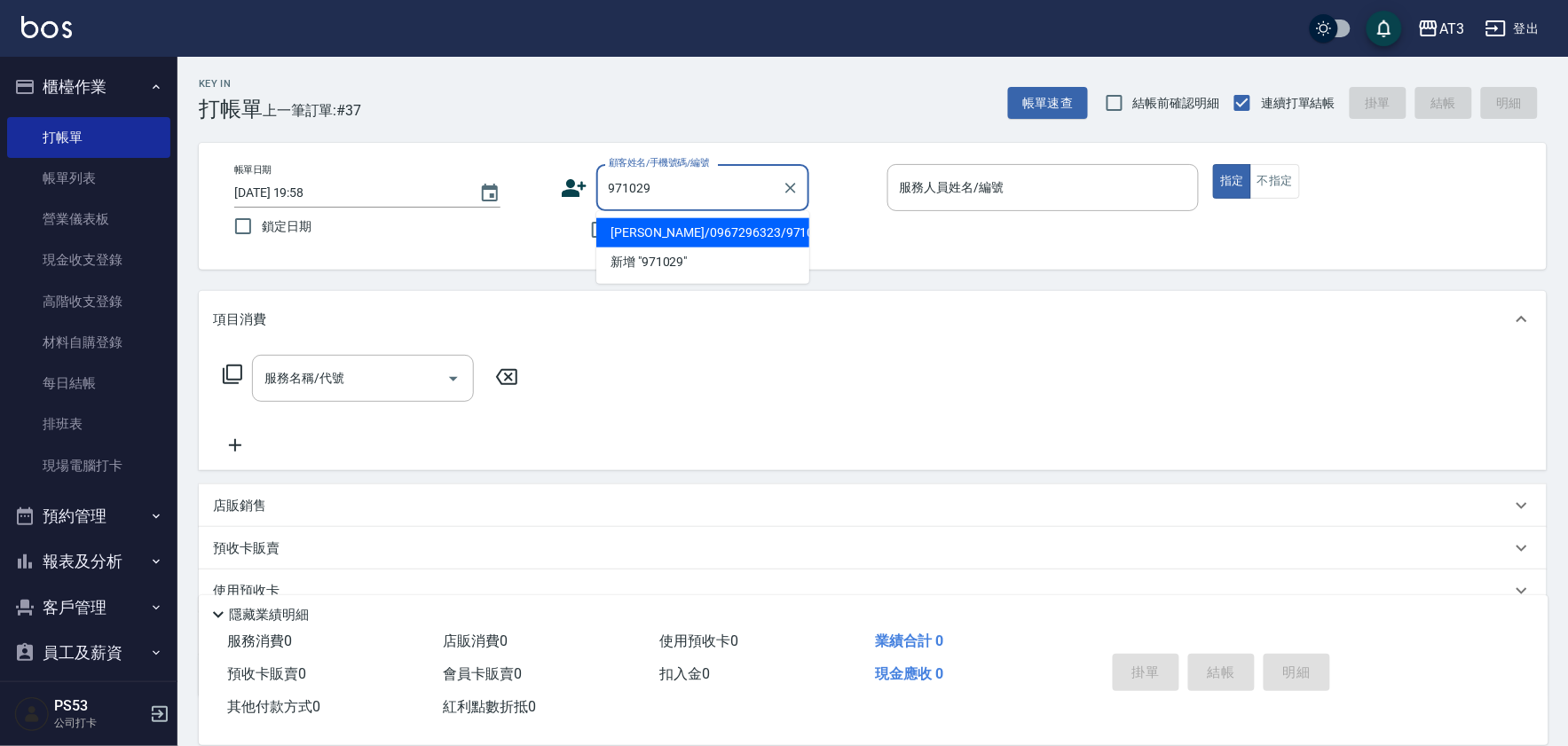
type input "[PERSON_NAME]/0967296323/971029"
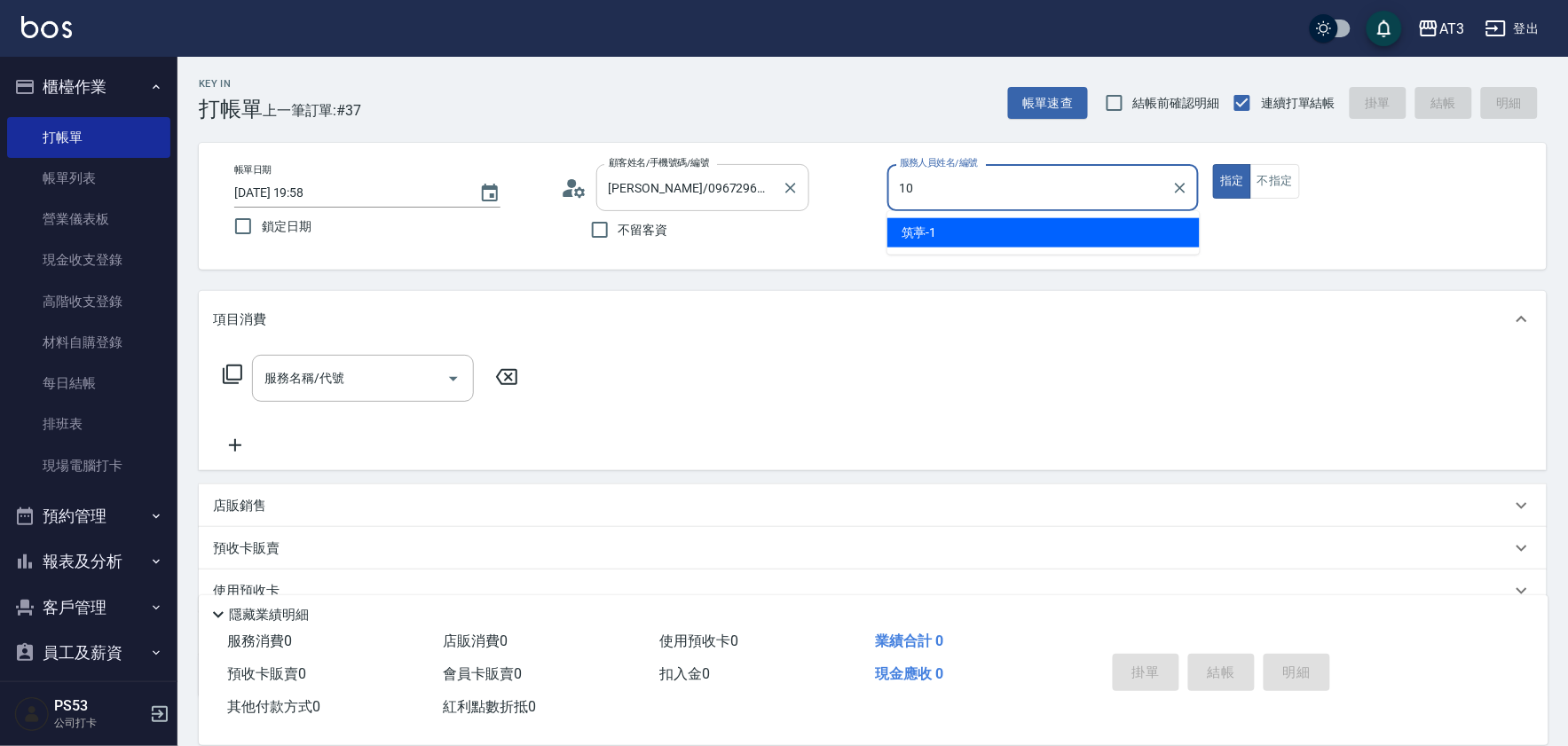
type input "10"
type button "true"
type input "菲比-10"
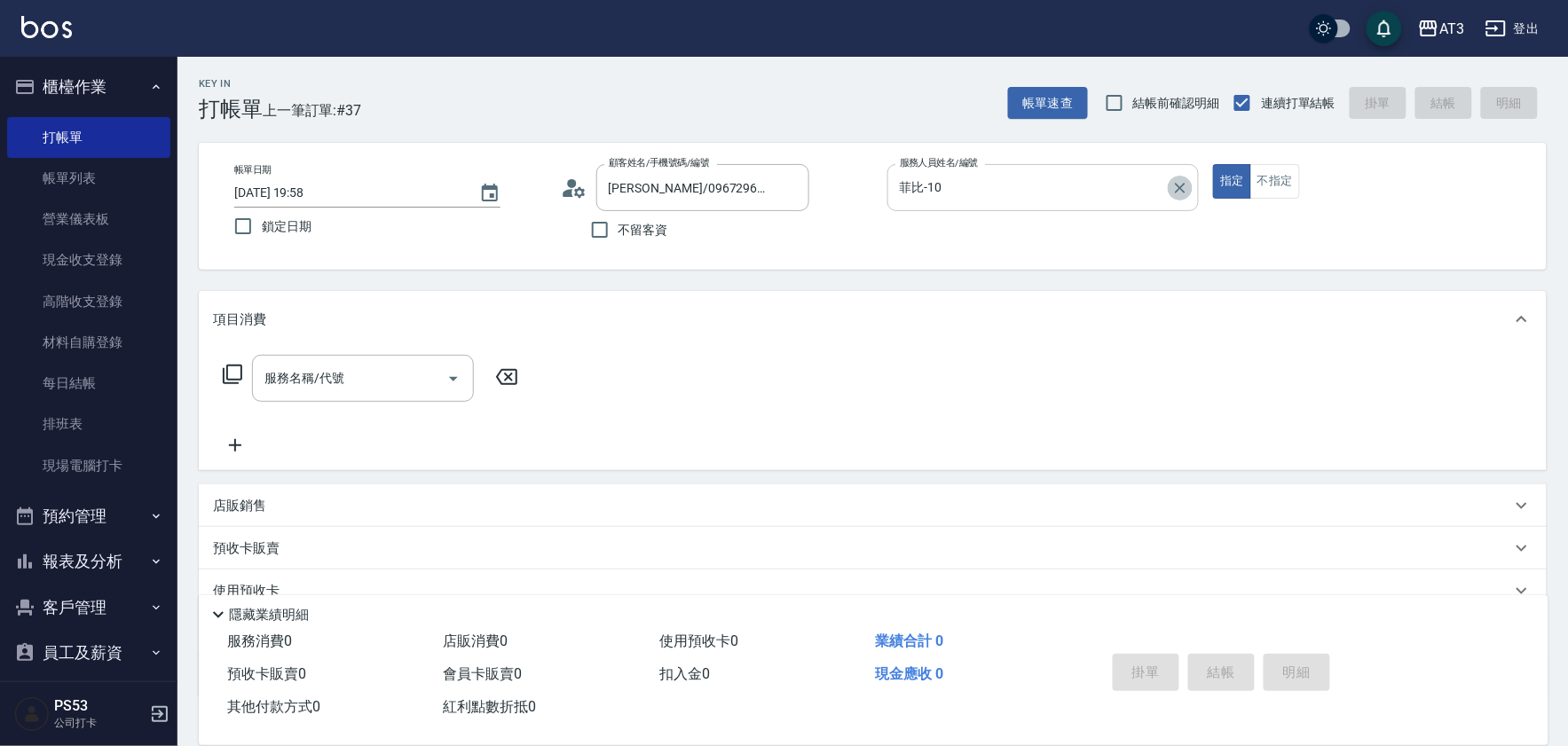
click at [1181, 183] on icon "Clear" at bounding box center [1180, 189] width 18 height 18
click at [793, 187] on icon "Clear" at bounding box center [791, 189] width 11 height 11
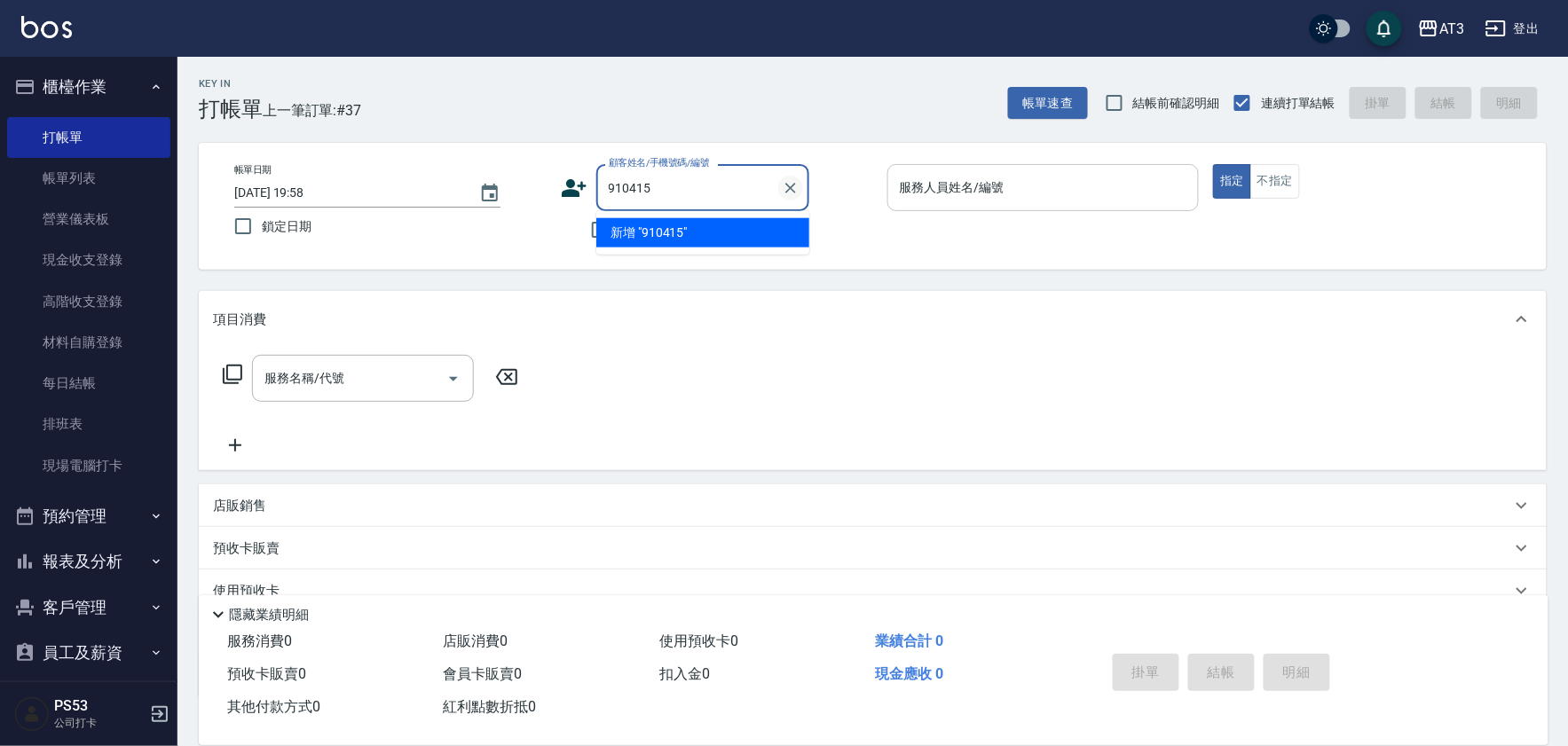
type input "910415"
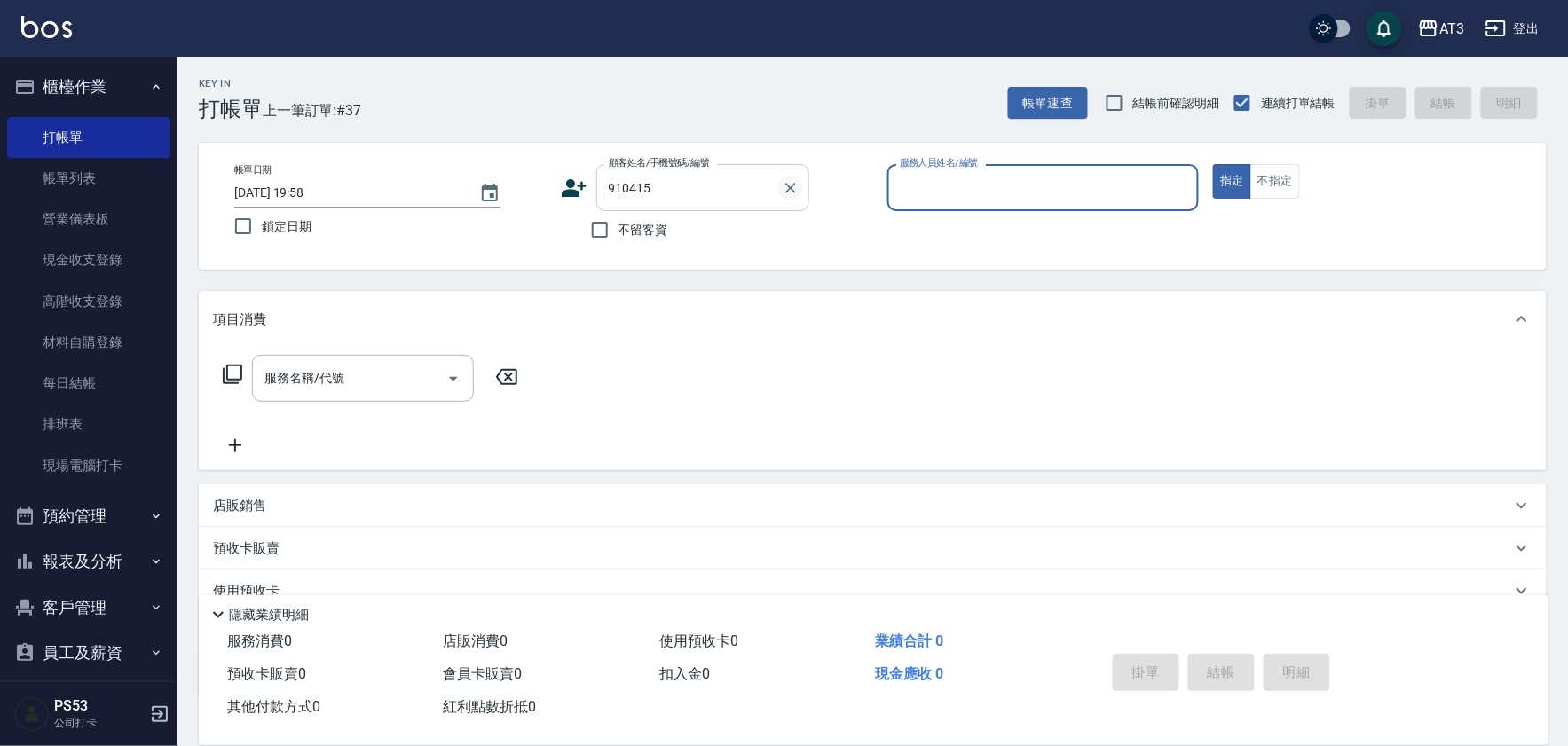
type input "8"
type input "[PERSON_NAME]/0960943788/910415"
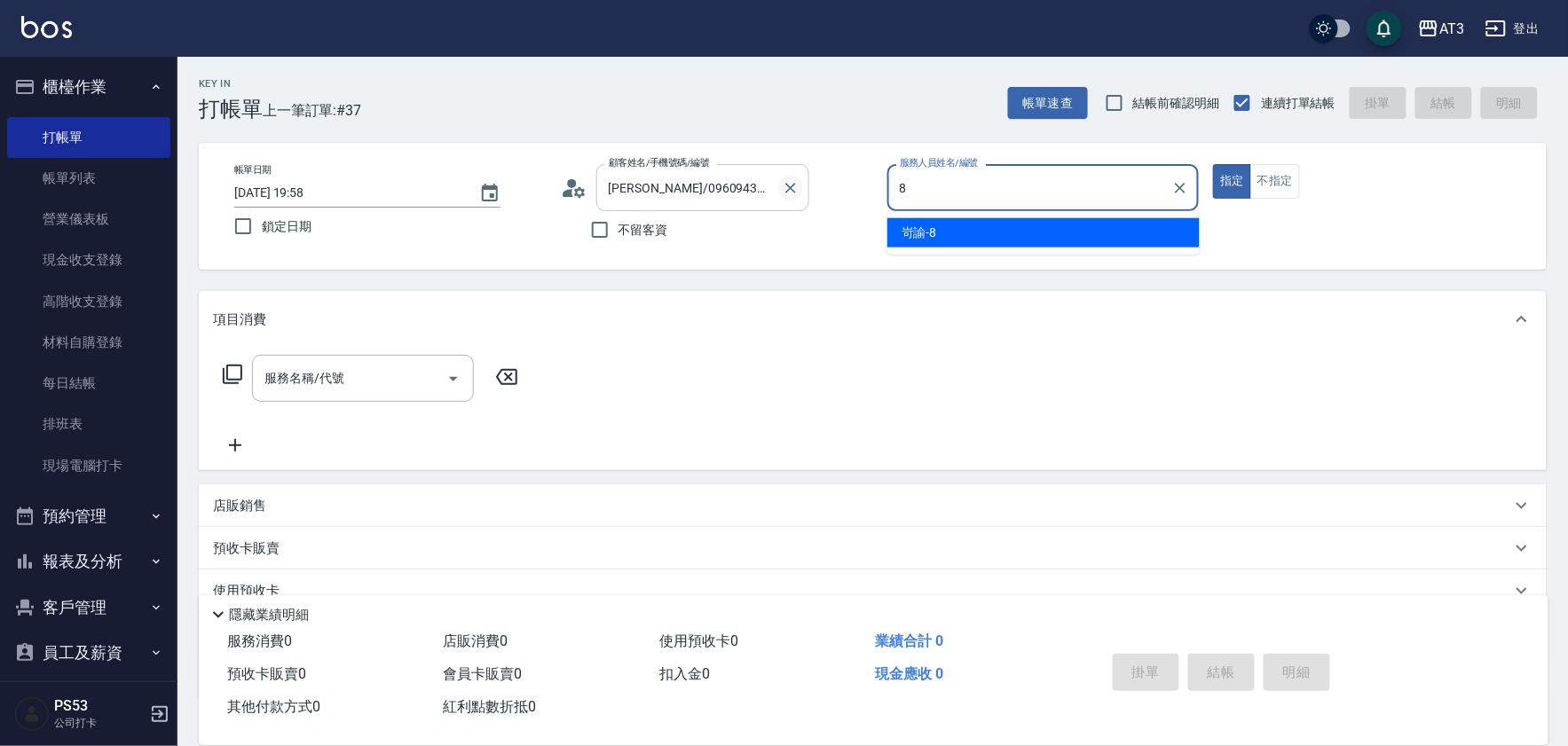
type input "岢諭-8"
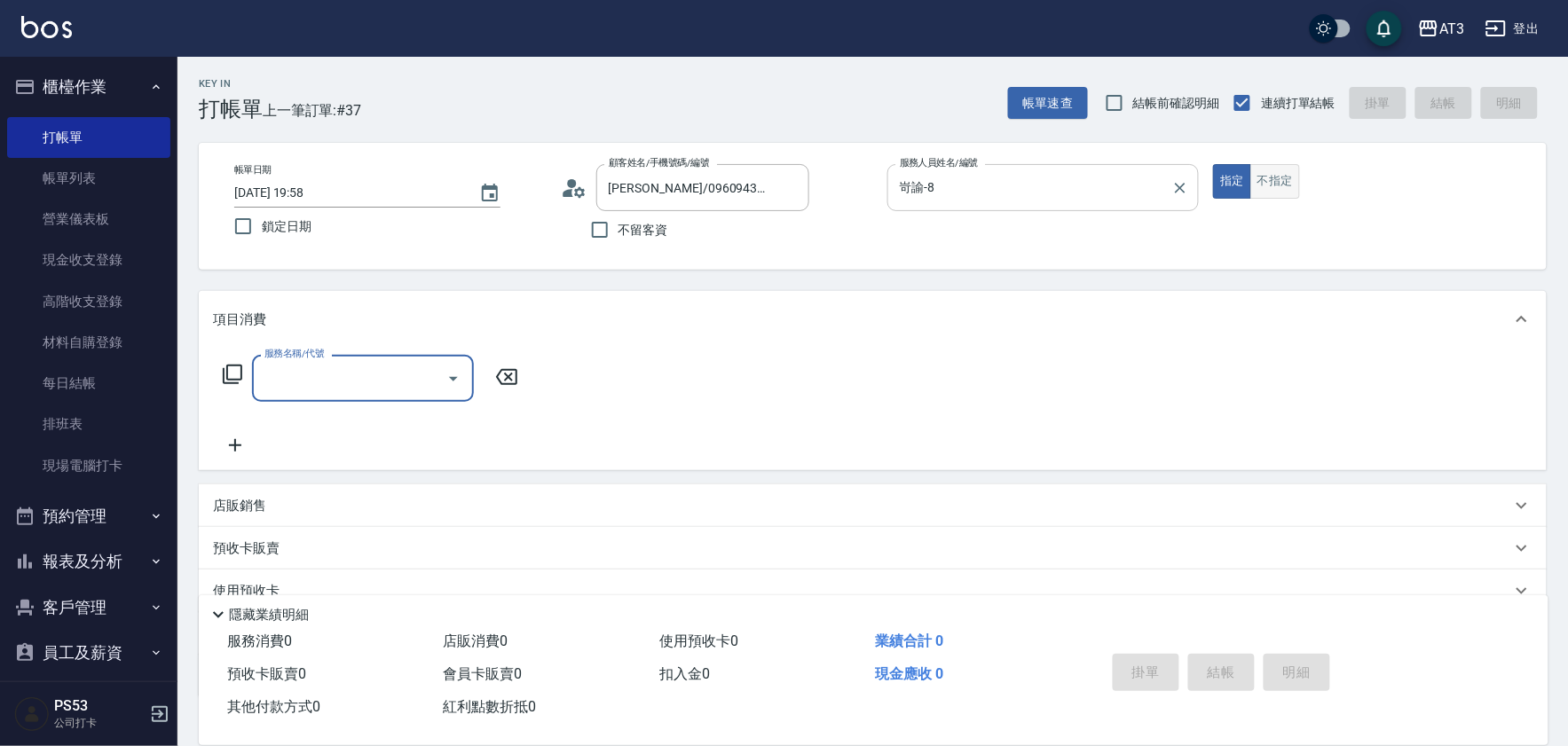
click at [1288, 183] on button "不指定" at bounding box center [1275, 181] width 49 height 35
click at [355, 384] on input "服務名稱/代號" at bounding box center [350, 378] width 180 height 31
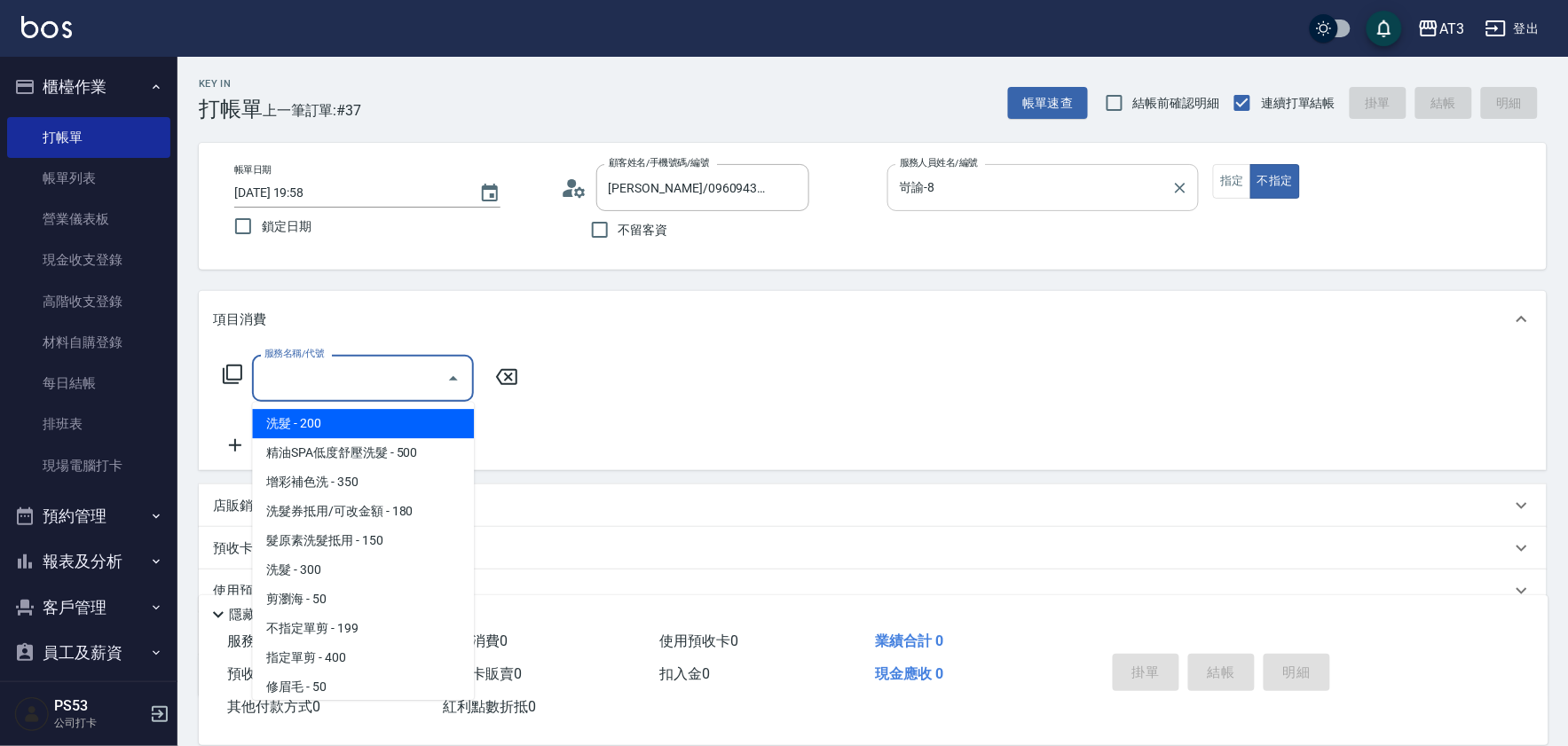
type input "3"
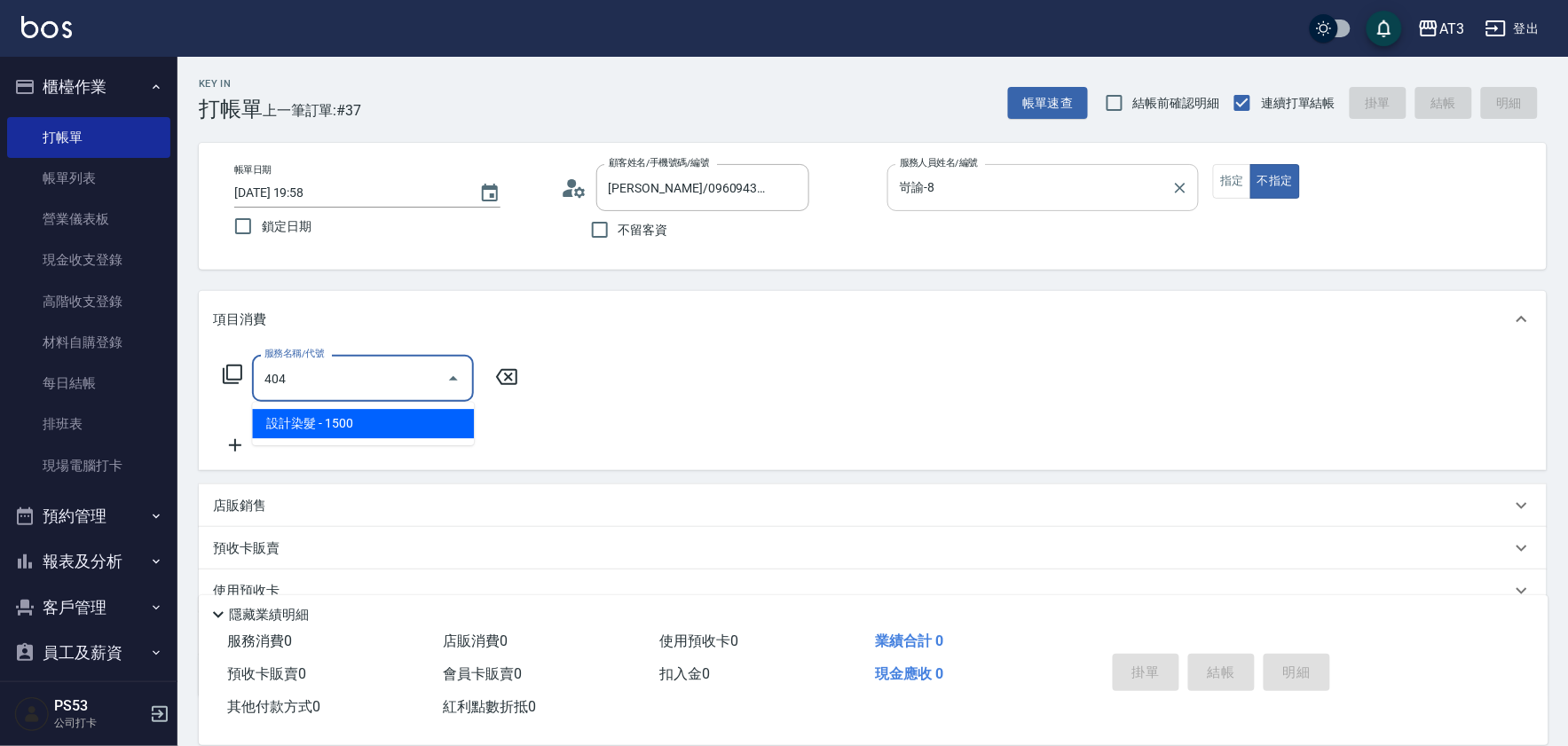
type input "設計染髮(404)"
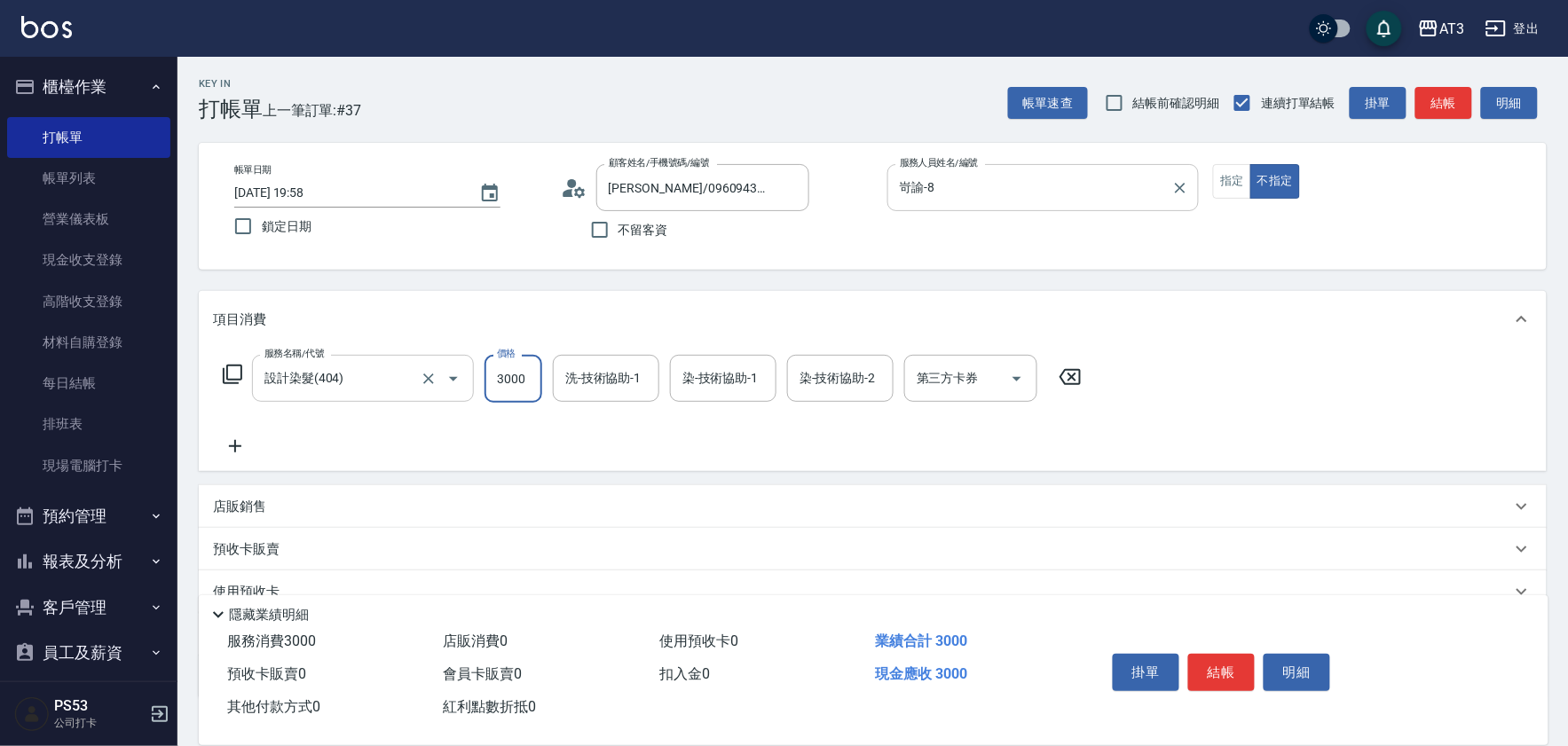
type input "3000"
type input "[PERSON_NAME]-21"
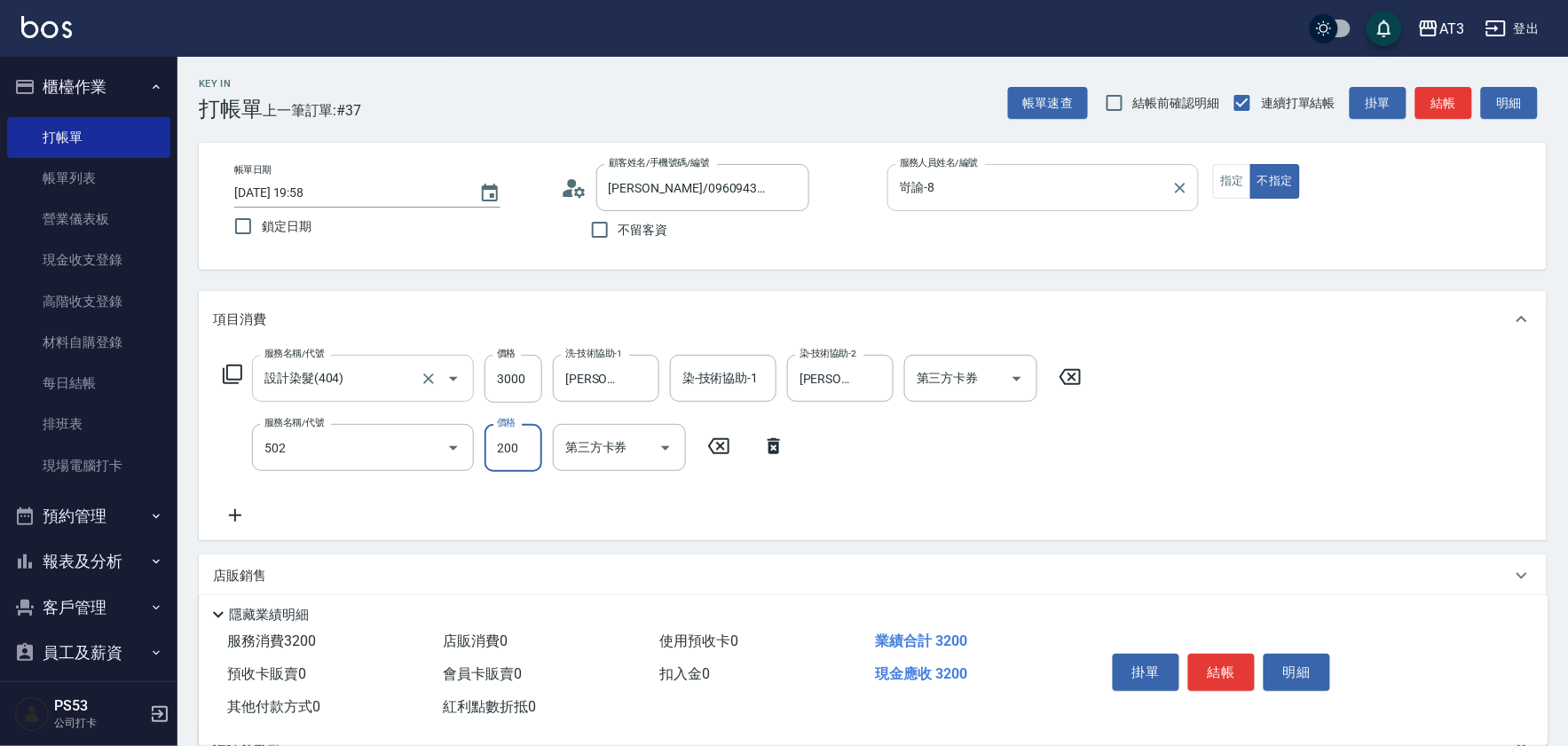
type input "自備護髮(502)"
type input "800"
type input "[PERSON_NAME]-21"
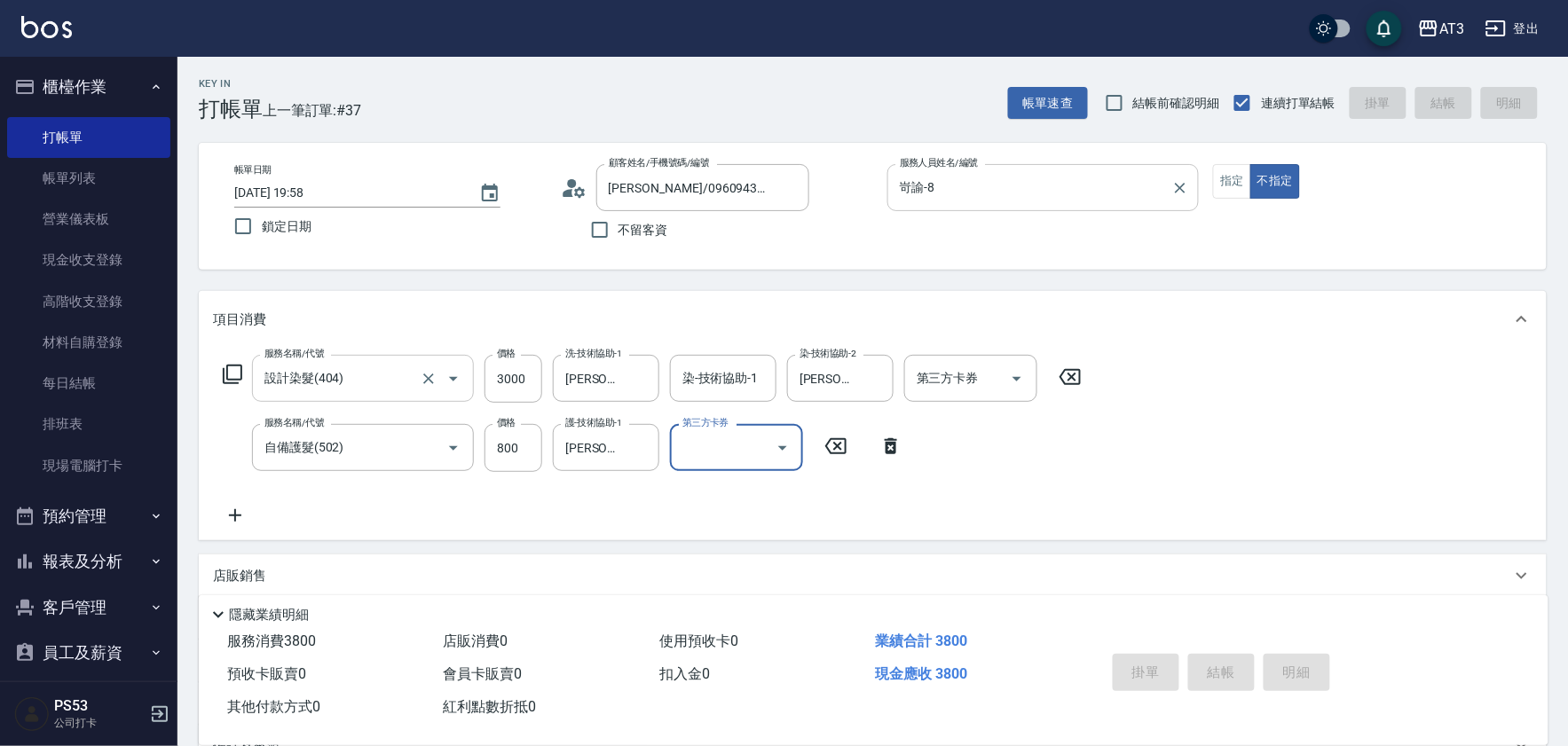
type input "[DATE] 19:59"
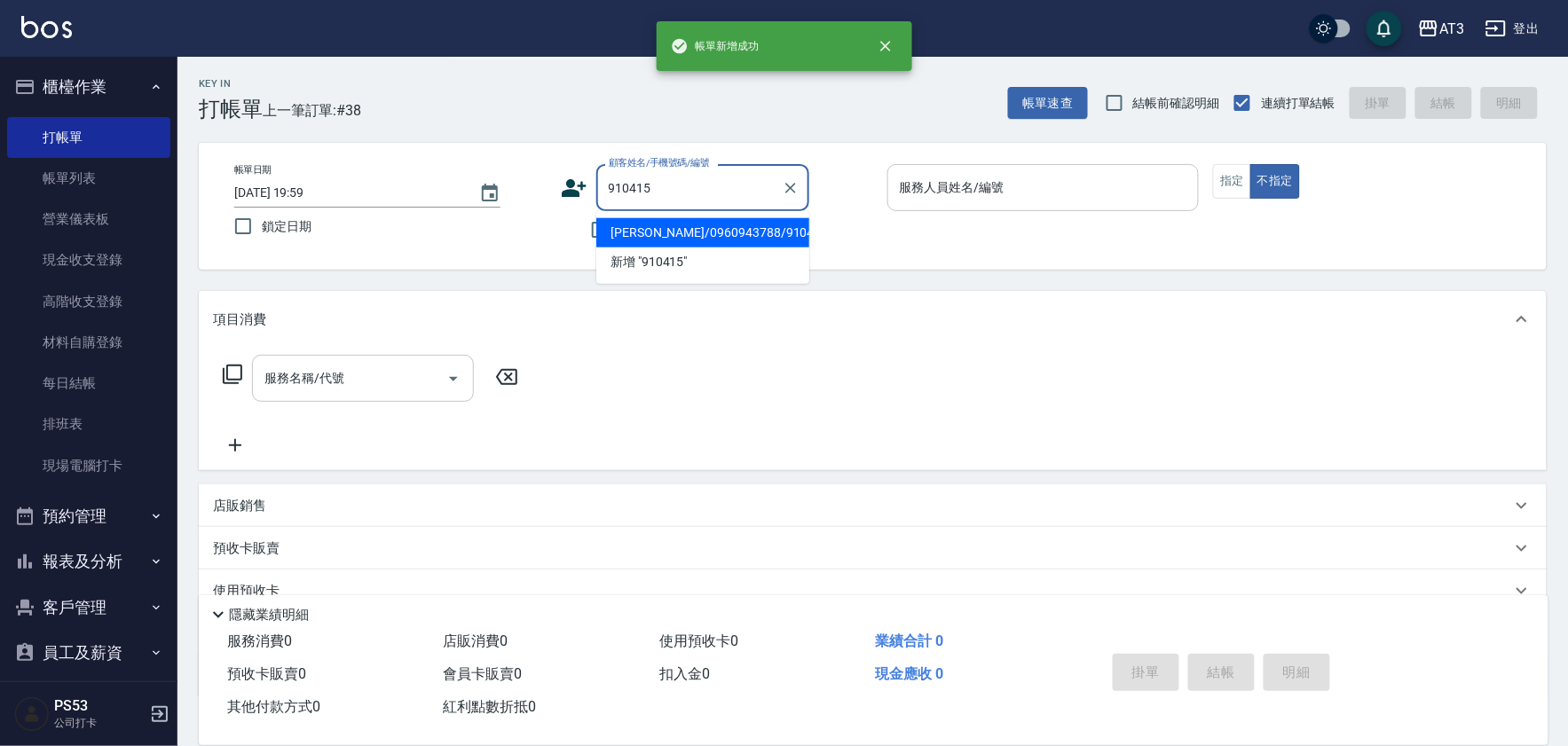
type input "[PERSON_NAME]/0960943788/910415"
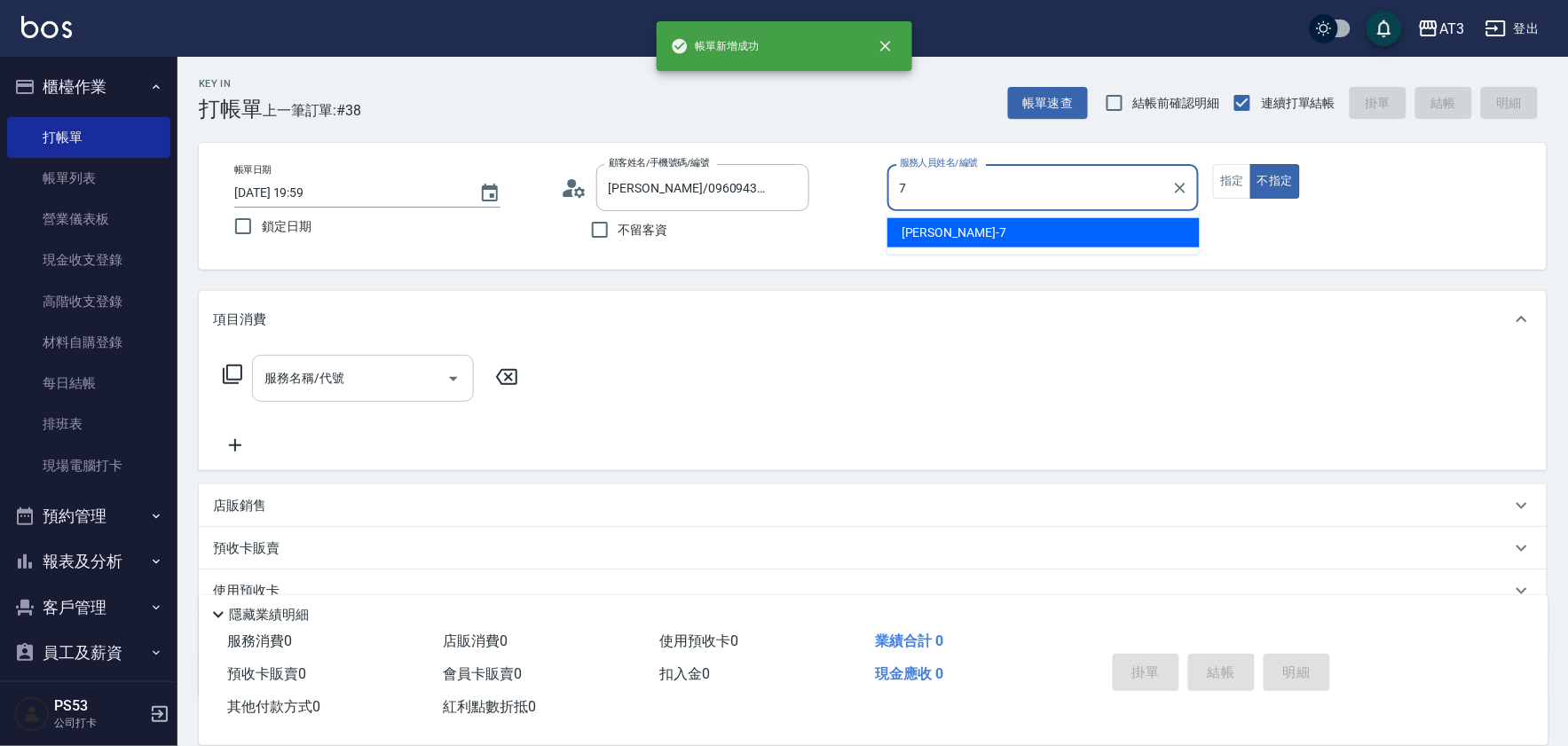
type input "7"
type button "false"
type input "子晴-7"
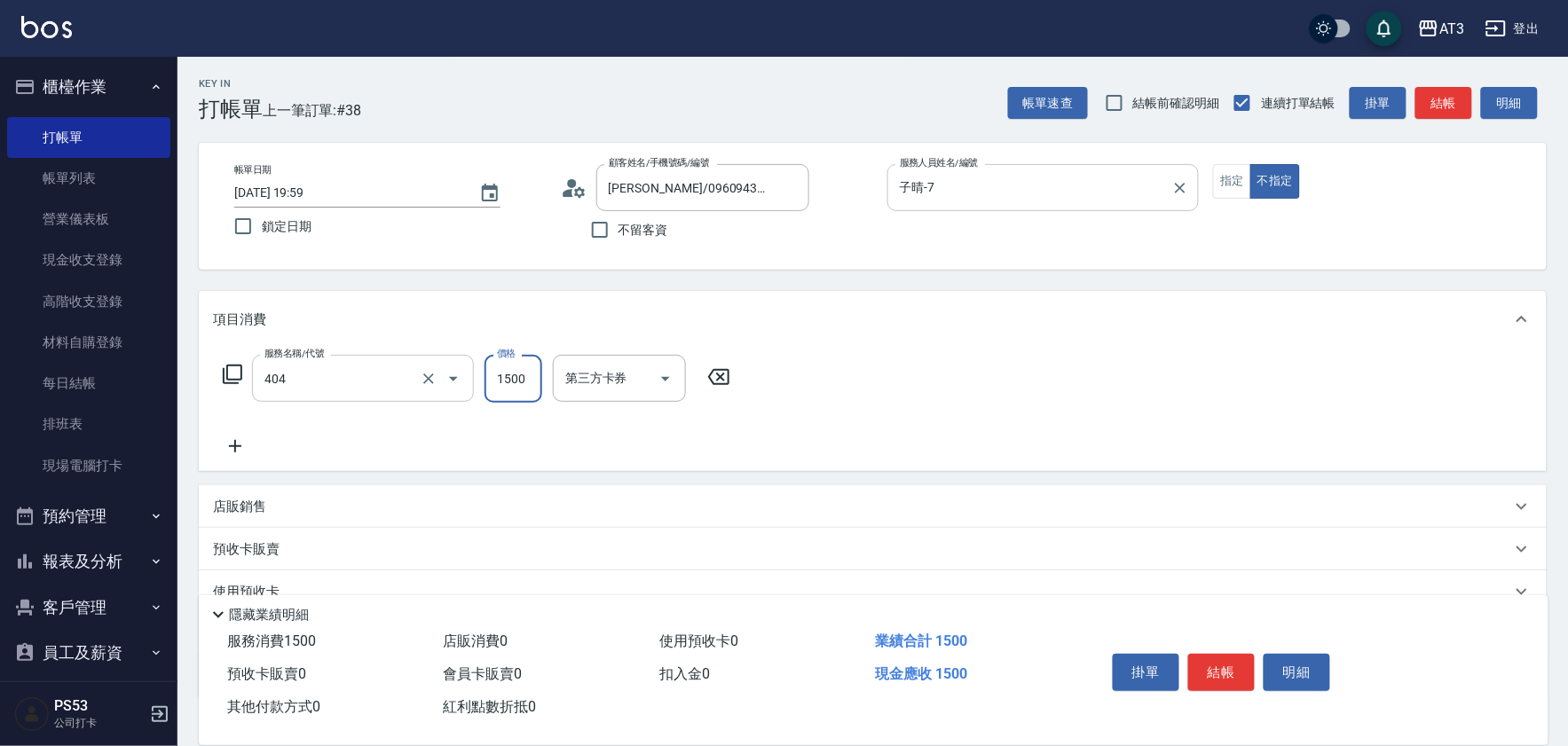
type input "設計染髮(404)"
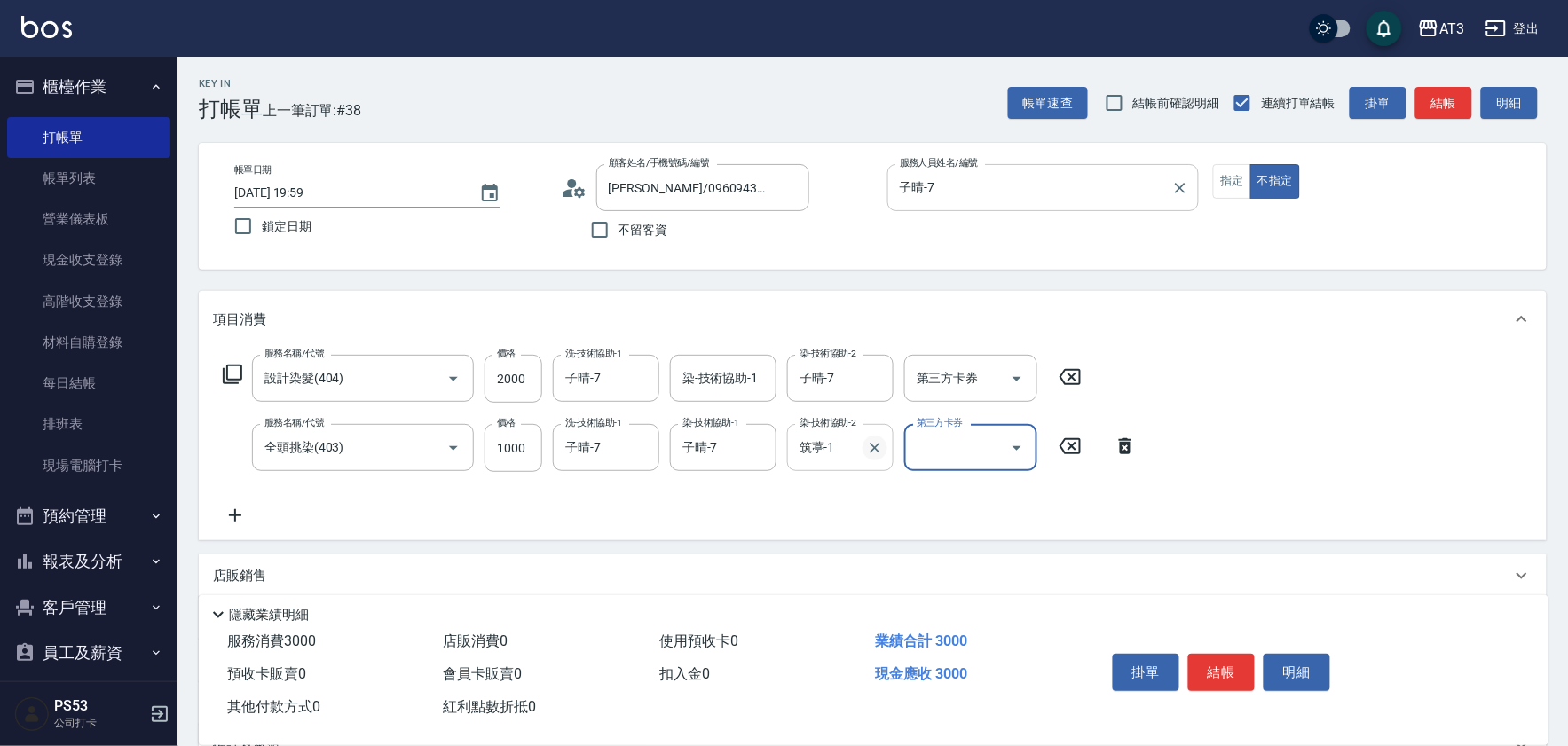
click at [873, 446] on icon "Clear" at bounding box center [875, 448] width 11 height 11
click at [721, 366] on input "染-技術協助-1" at bounding box center [723, 378] width 91 height 31
click at [828, 455] on div "染-技術協助-2 染-技術協助-2" at bounding box center [840, 447] width 107 height 47
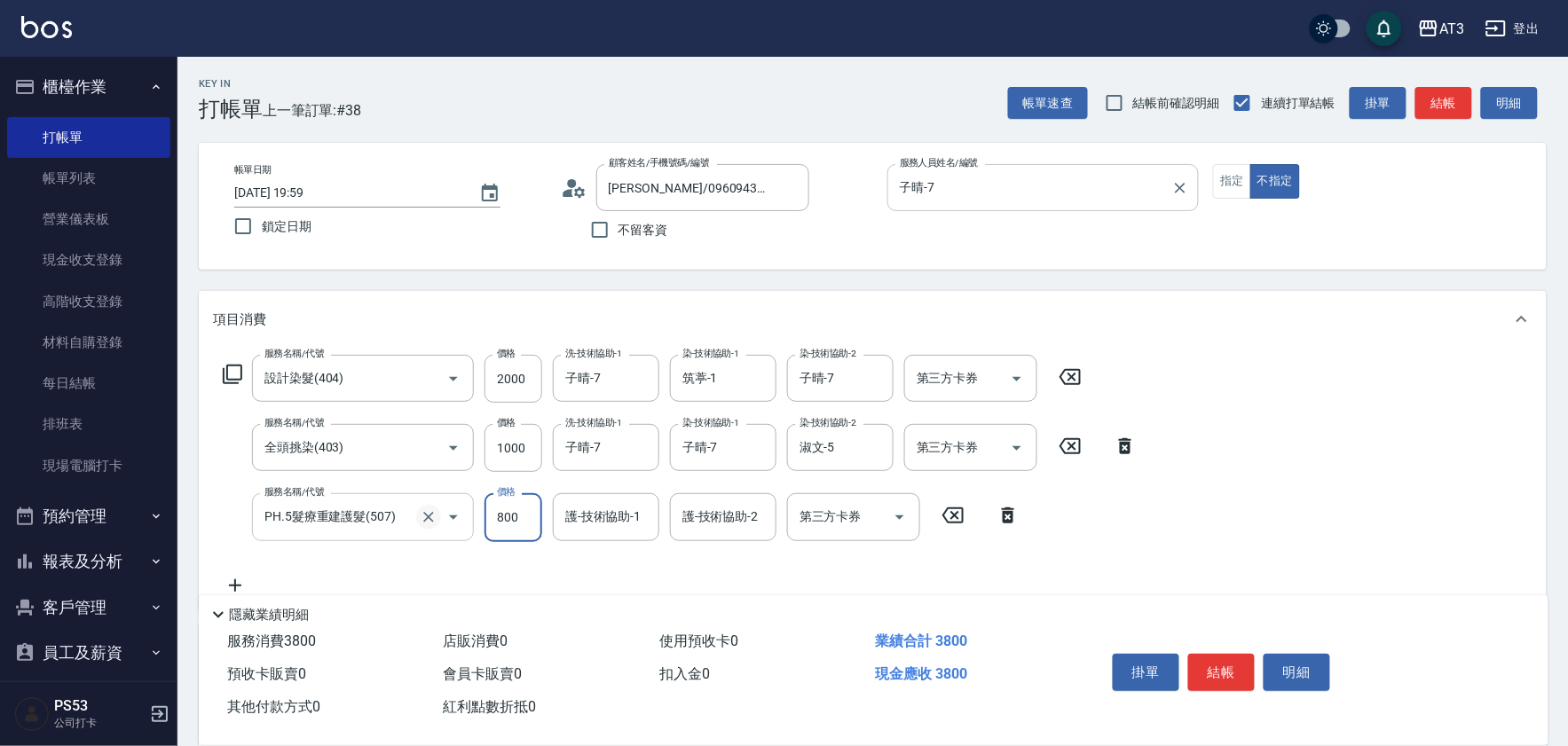
click at [424, 517] on icon "Clear" at bounding box center [429, 517] width 18 height 18
click at [428, 515] on icon "Clear" at bounding box center [429, 517] width 18 height 18
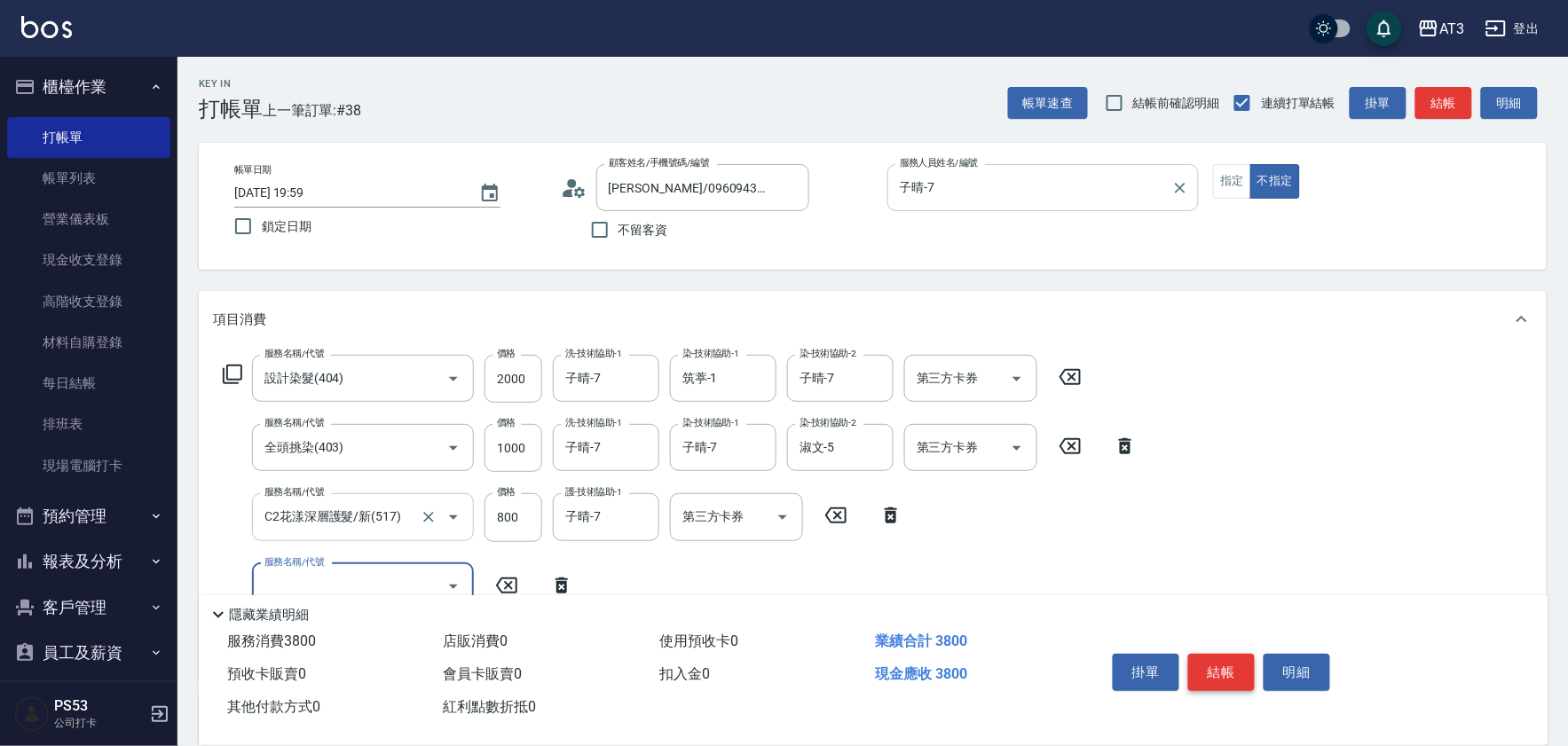
click at [1203, 654] on button "結帳" at bounding box center [1221, 672] width 66 height 38
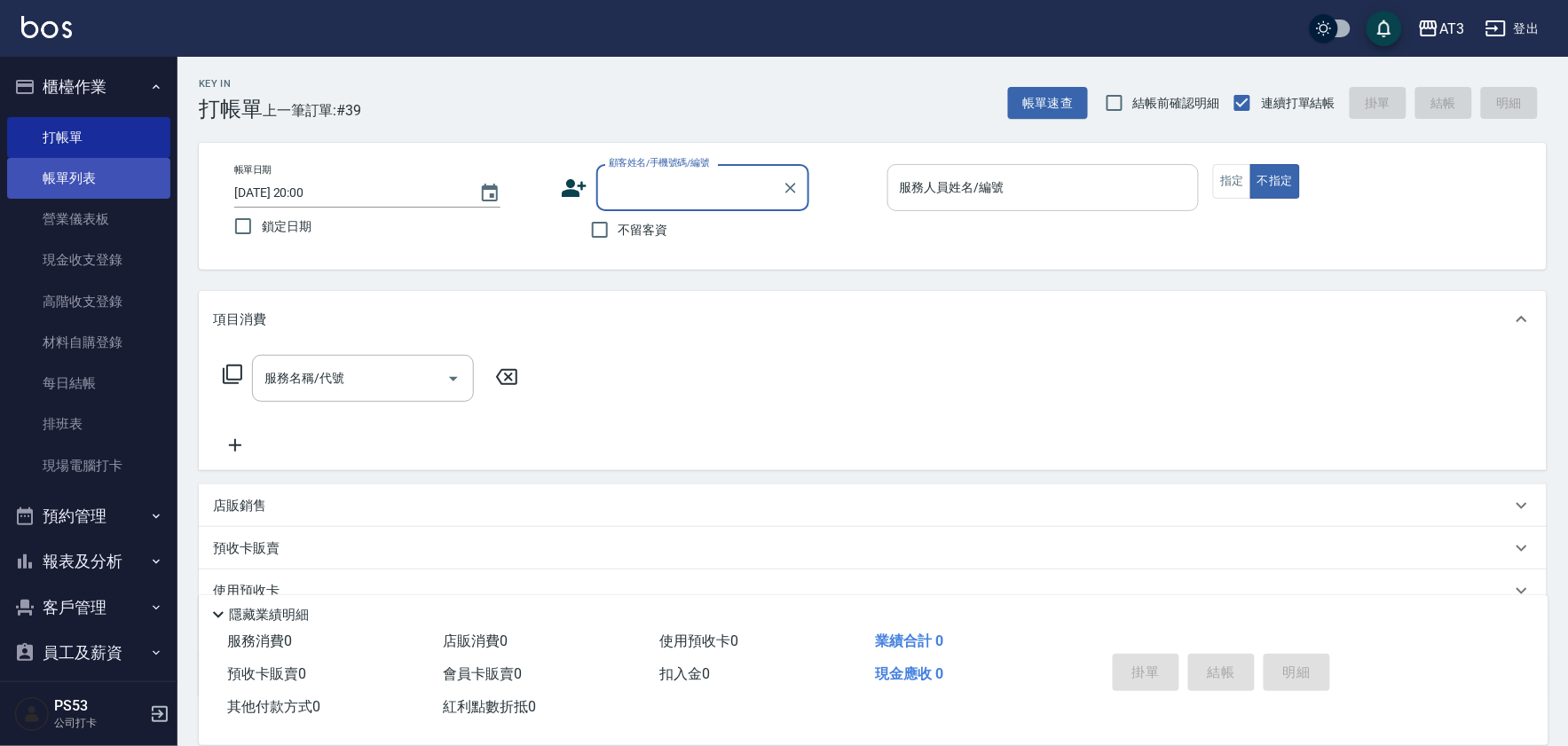
click at [45, 179] on link "帳單列表" at bounding box center [89, 178] width 163 height 40
click at [96, 185] on link "帳單列表" at bounding box center [89, 178] width 163 height 40
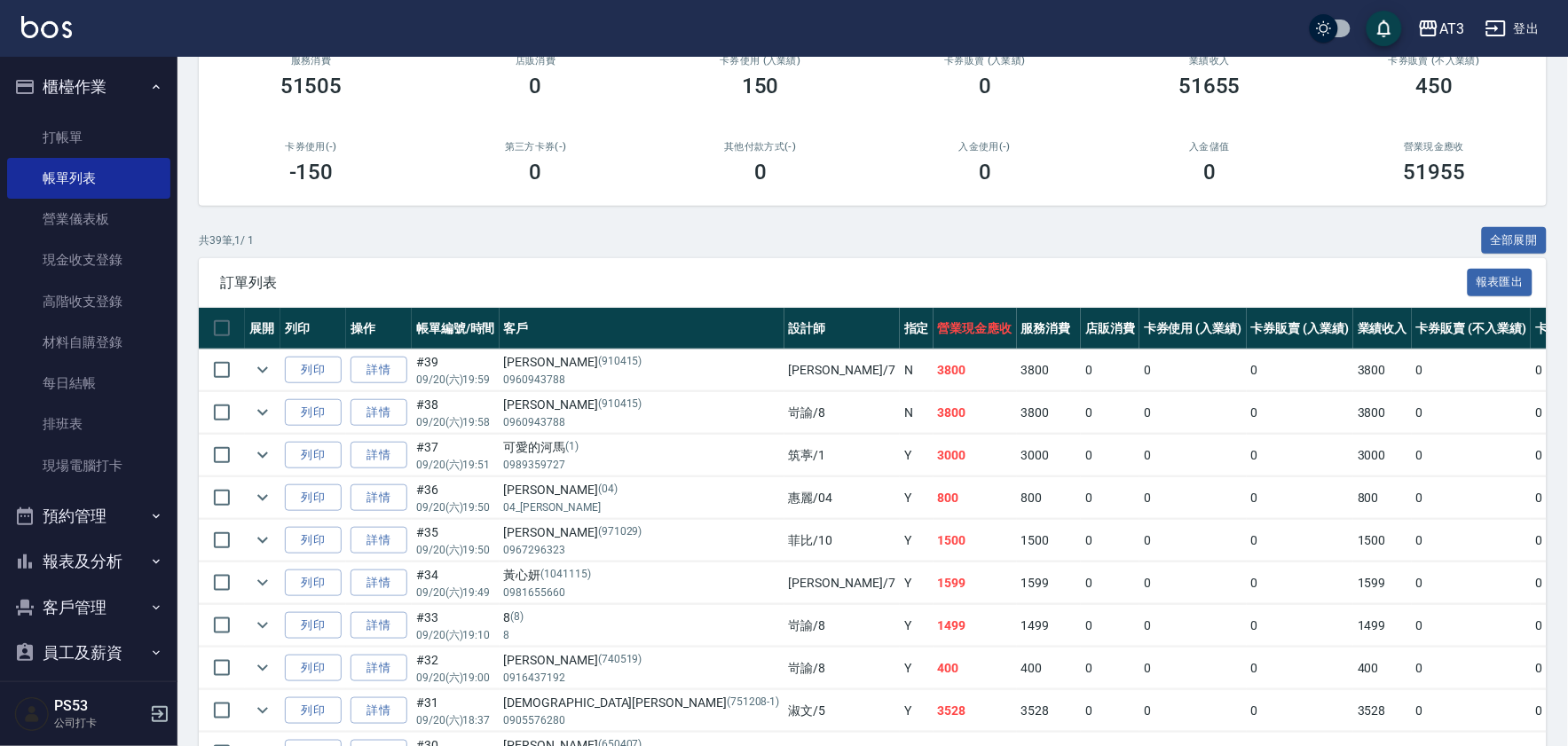
scroll to position [197, 0]
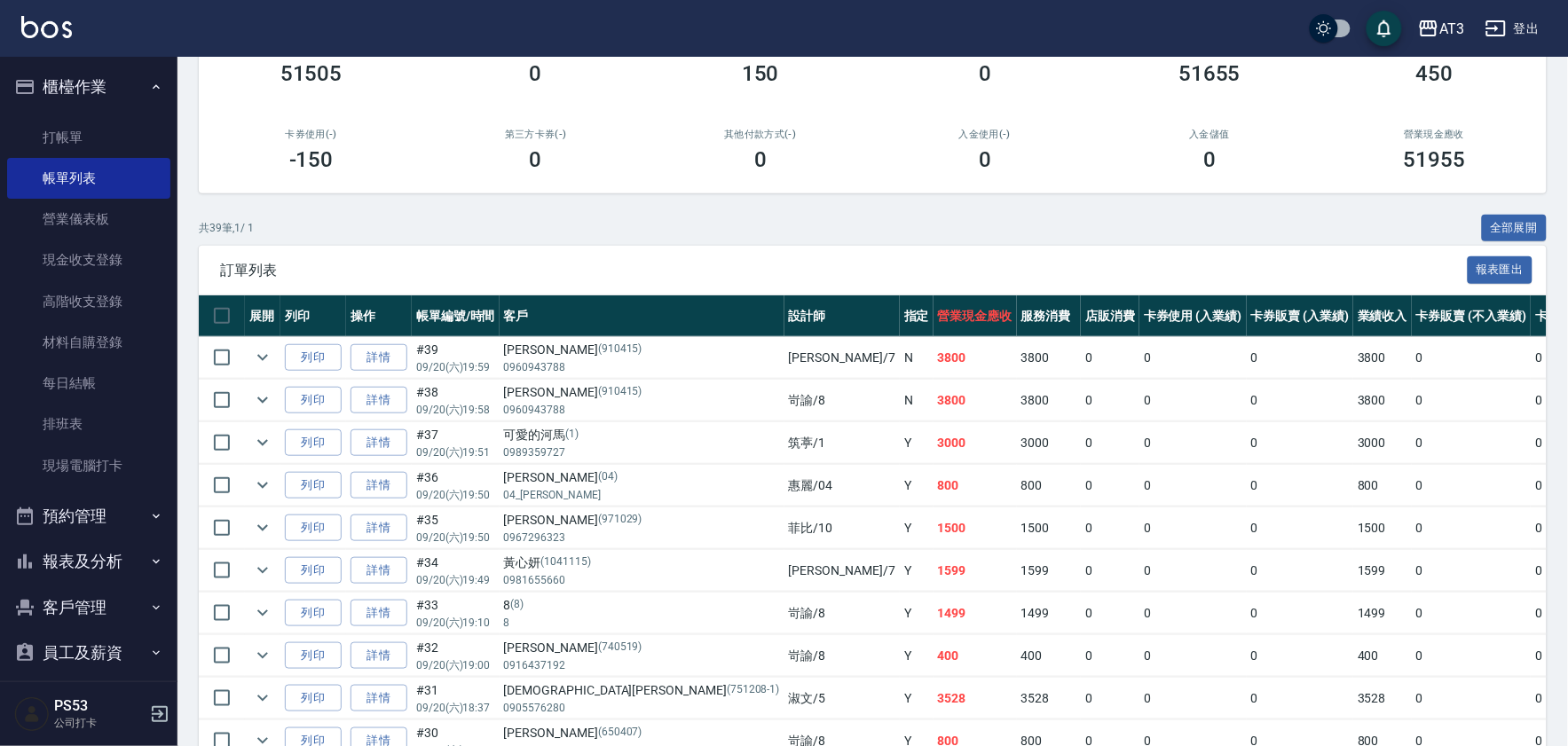
click at [89, 569] on button "報表及分析" at bounding box center [89, 561] width 163 height 46
click at [83, 659] on link "店家日報表" at bounding box center [89, 653] width 163 height 40
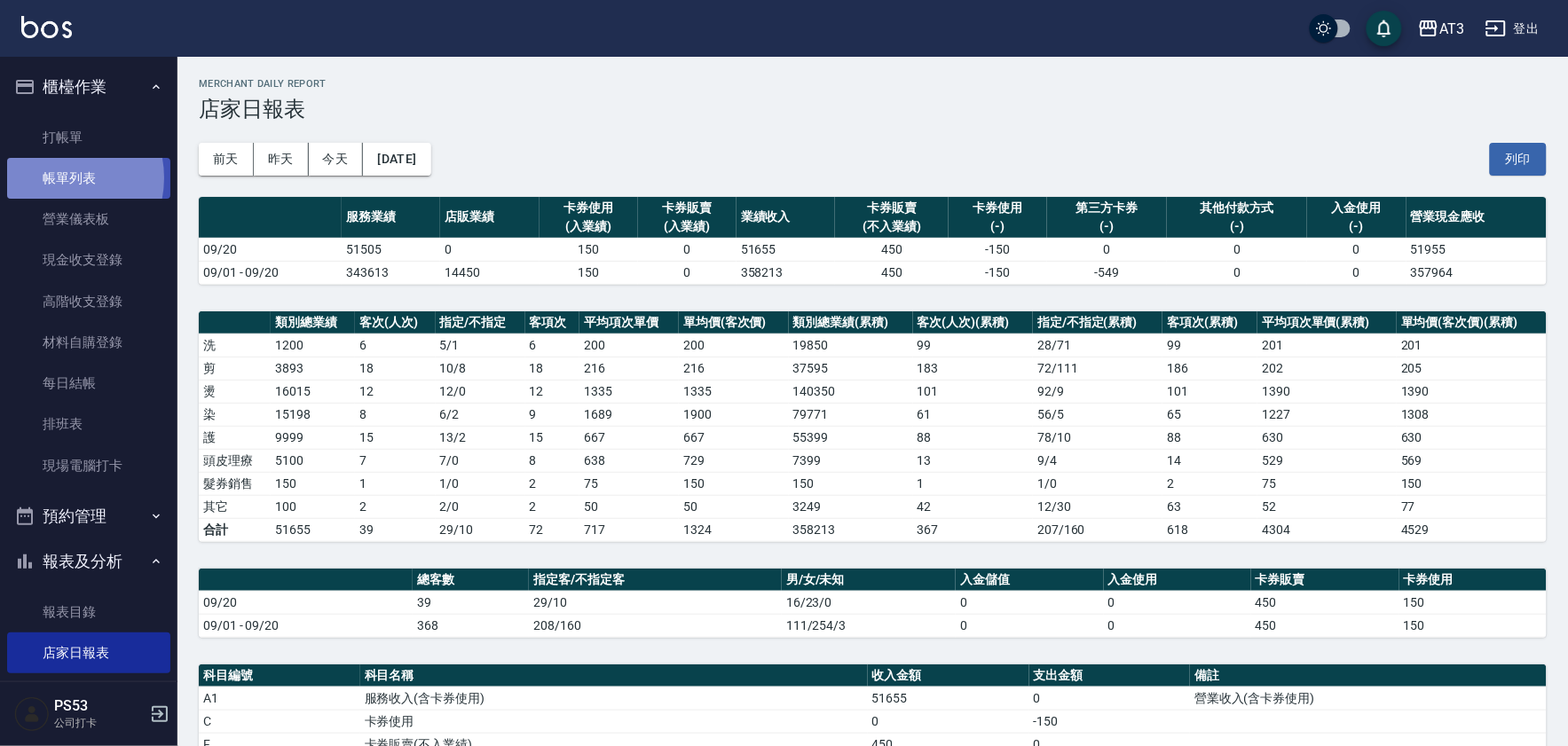
click at [57, 179] on link "帳單列表" at bounding box center [89, 178] width 163 height 40
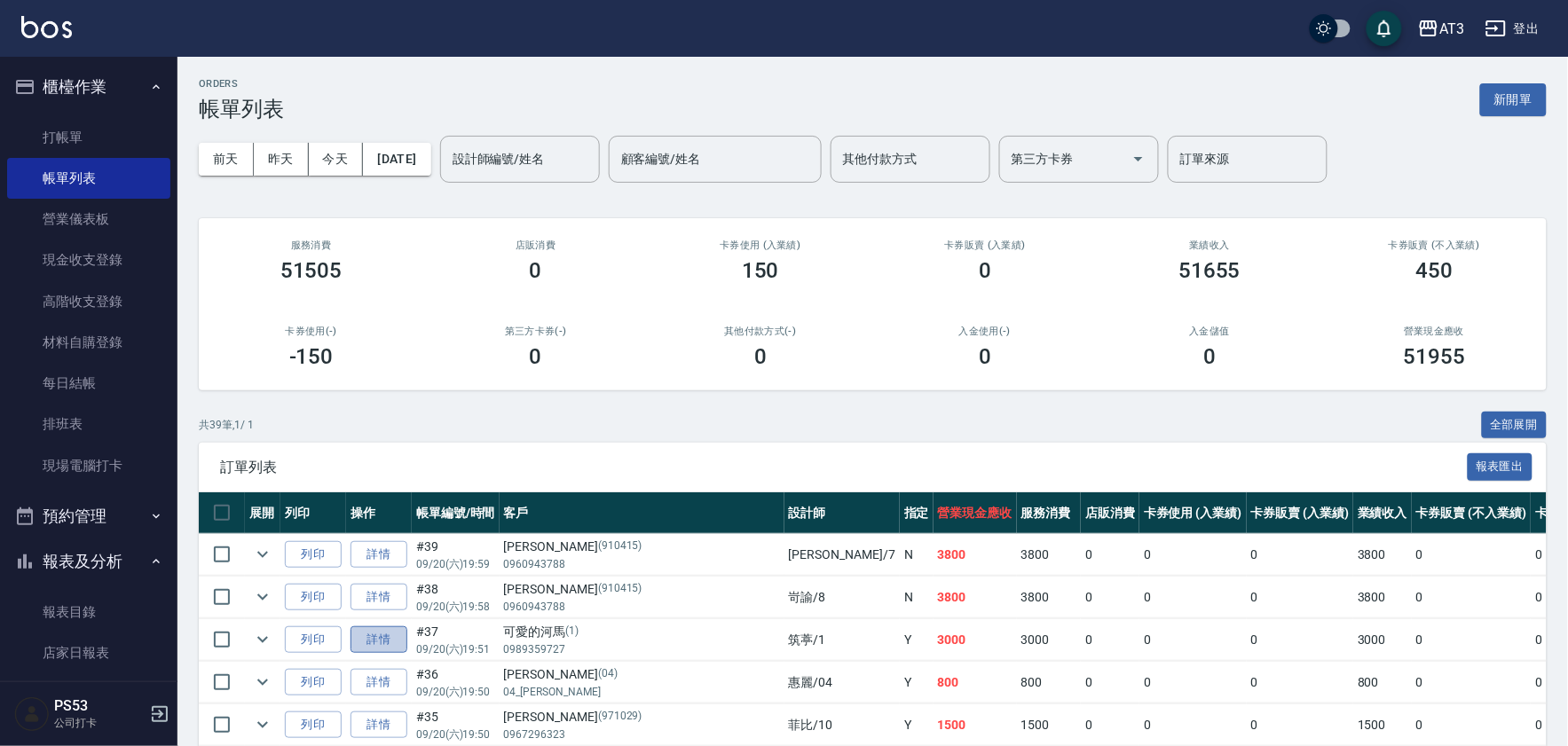
click at [368, 641] on link "詳情" at bounding box center [378, 640] width 57 height 28
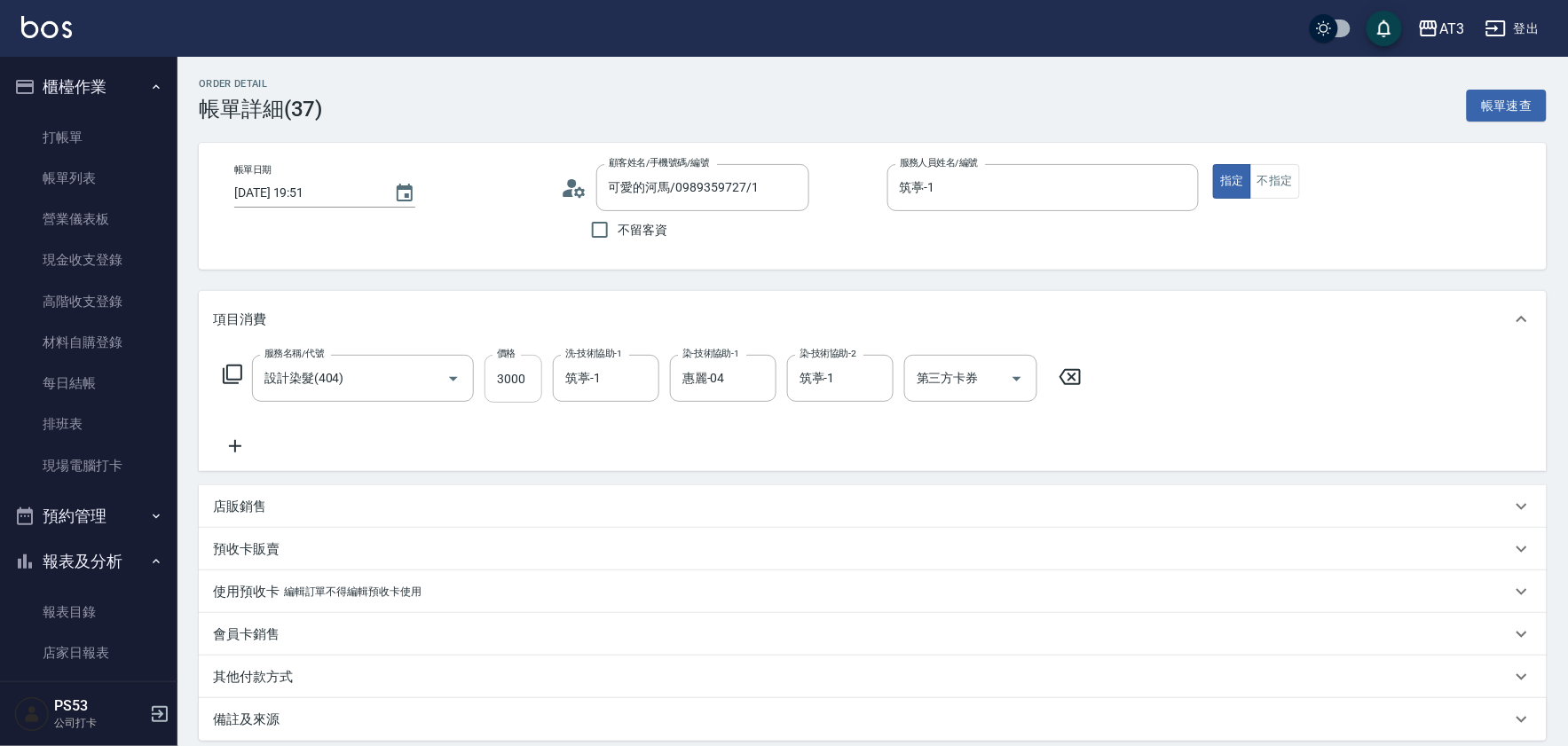
click at [526, 382] on input "3000" at bounding box center [513, 378] width 57 height 48
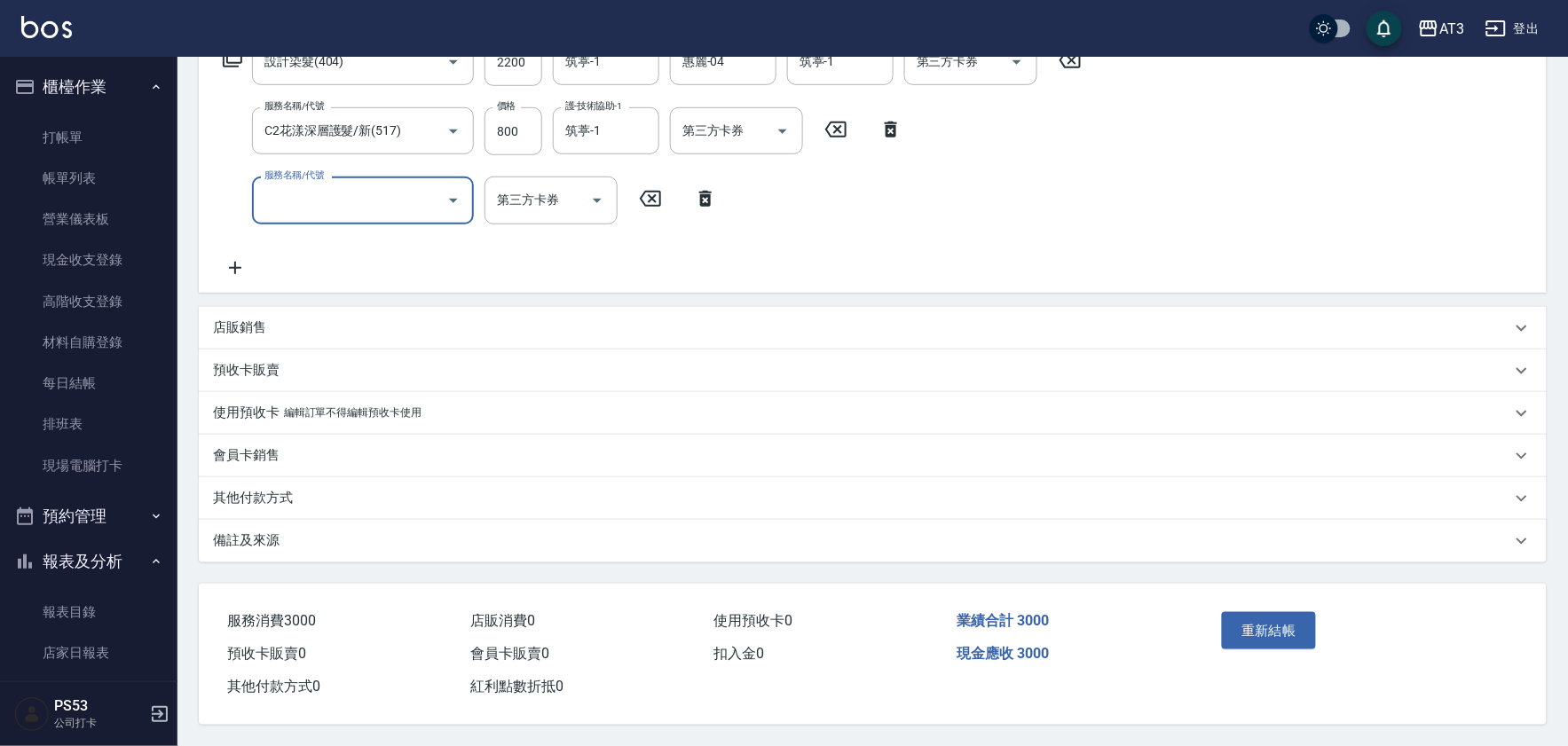
scroll to position [322, 0]
click at [1271, 612] on button "重新結帳" at bounding box center [1268, 631] width 94 height 38
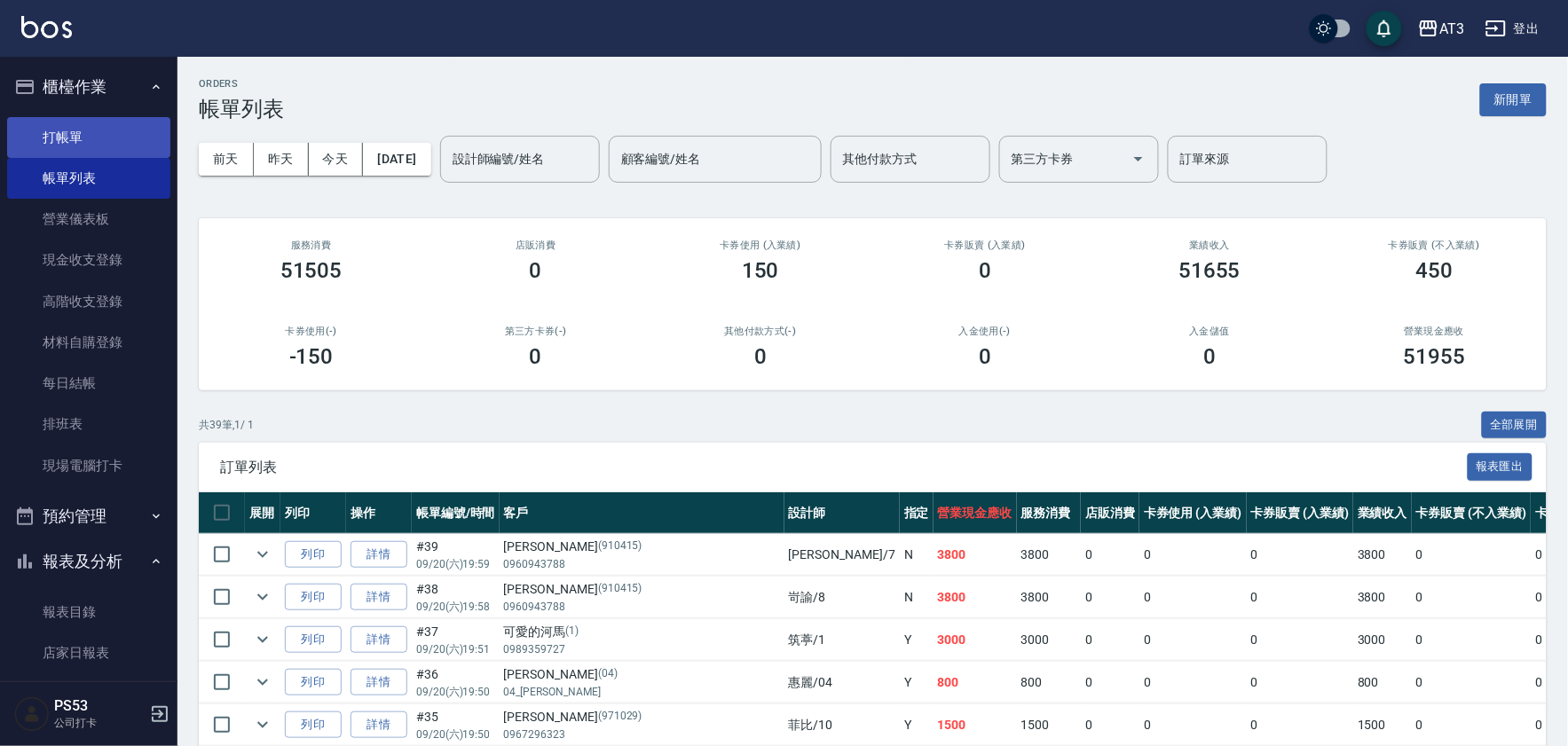
click at [55, 126] on link "打帳單" at bounding box center [89, 136] width 163 height 40
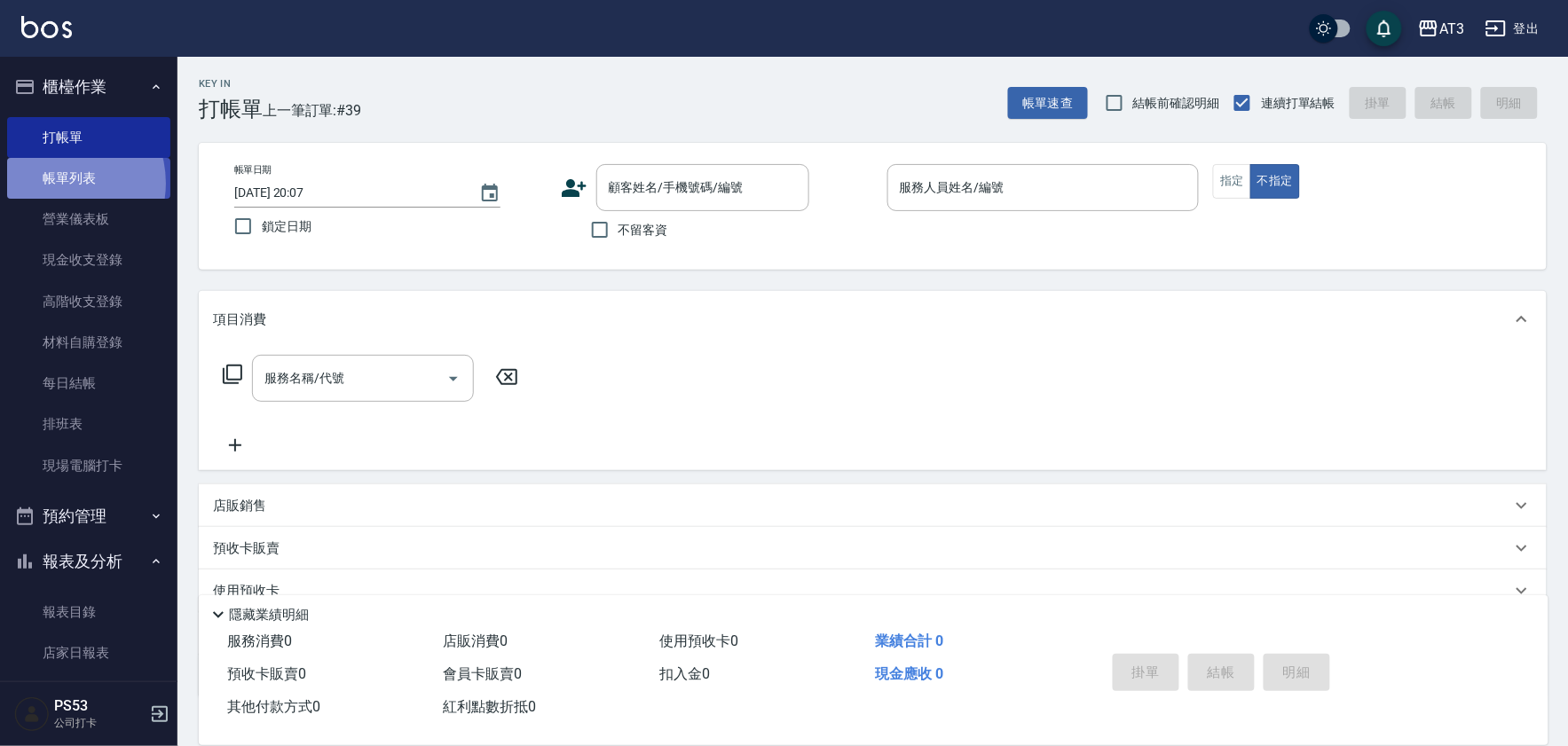
click at [56, 184] on link "帳單列表" at bounding box center [89, 178] width 163 height 40
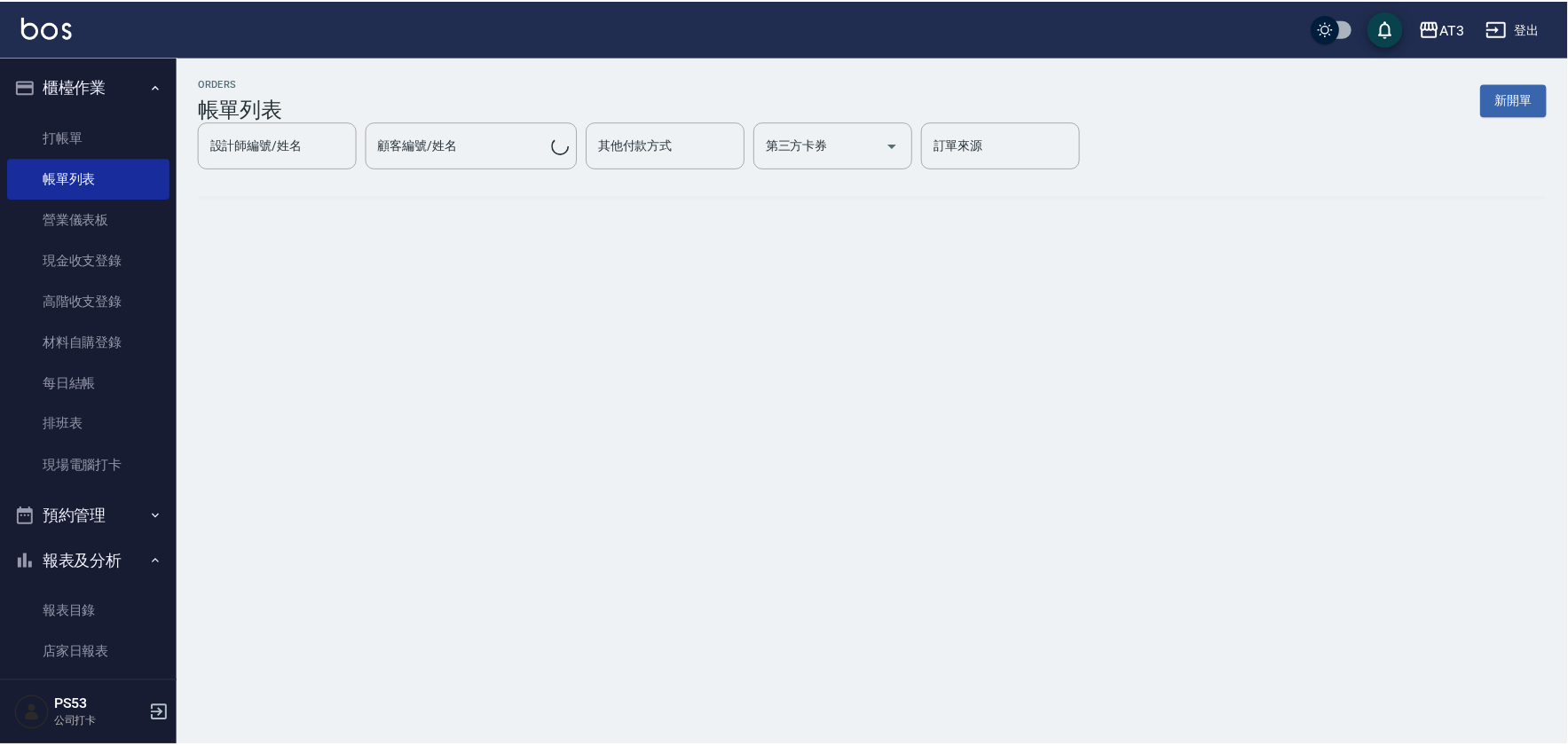
scroll to position [295, 0]
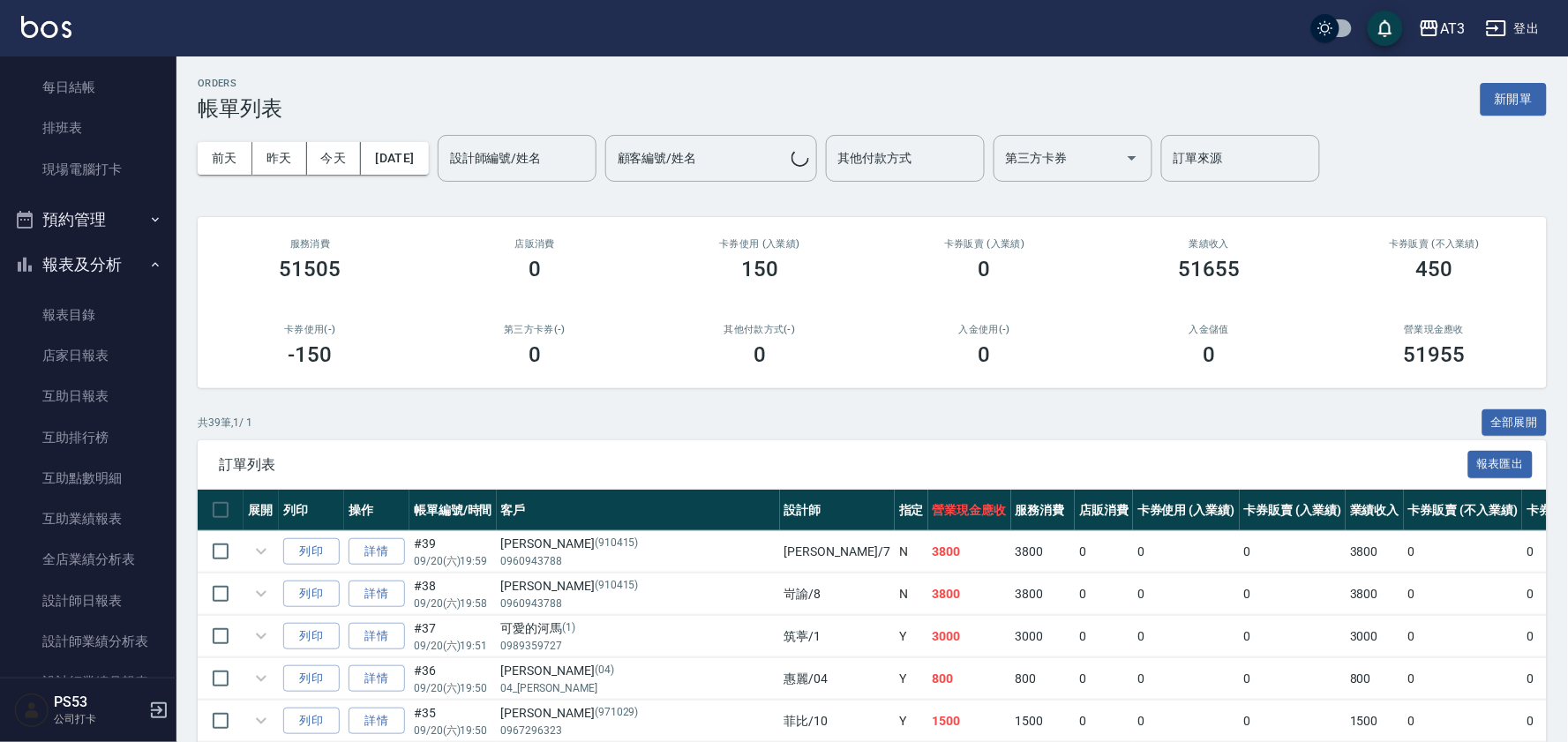
click at [46, 261] on button "報表及分析" at bounding box center [88, 264] width 163 height 46
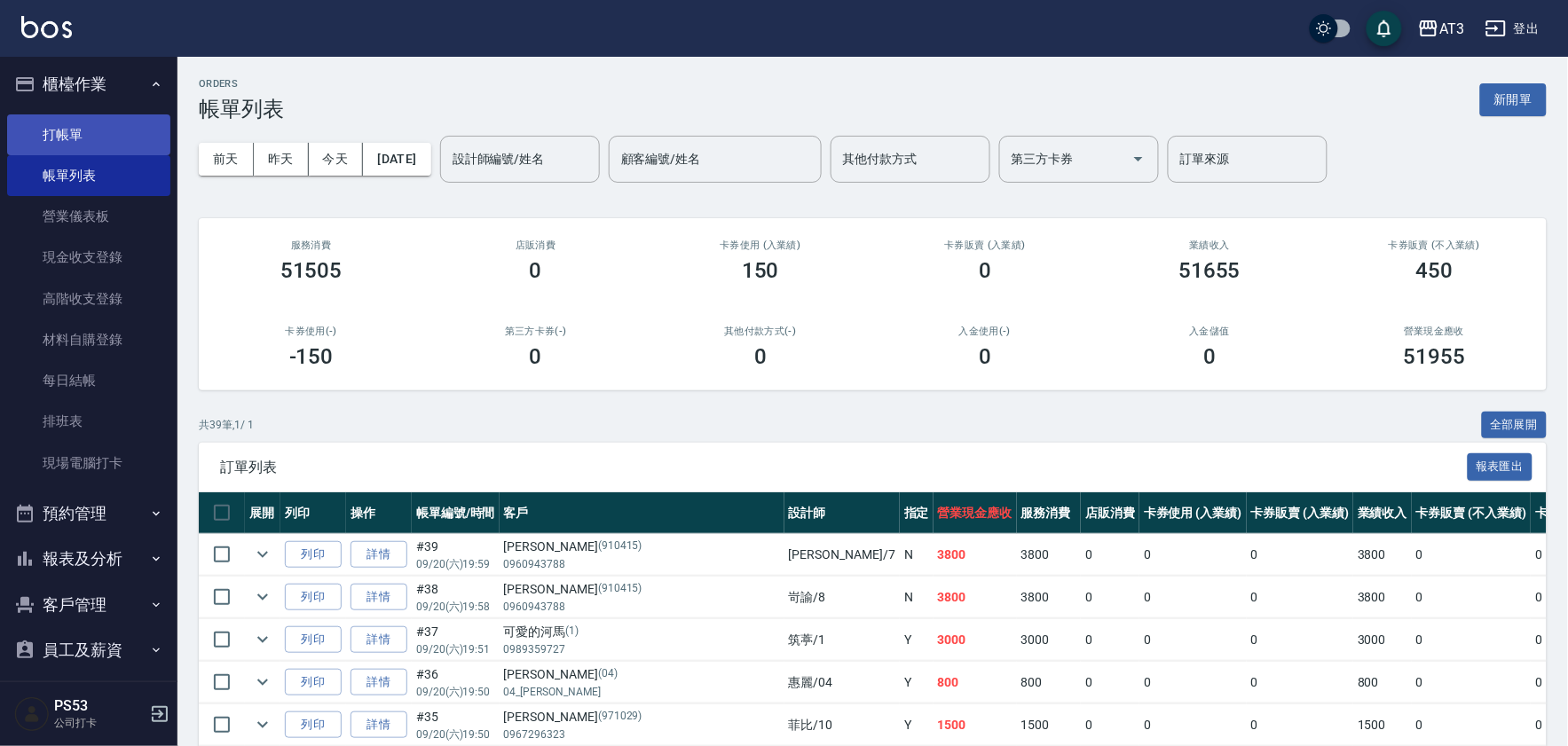
scroll to position [0, 0]
click at [138, 71] on button "櫃檯作業" at bounding box center [89, 86] width 163 height 46
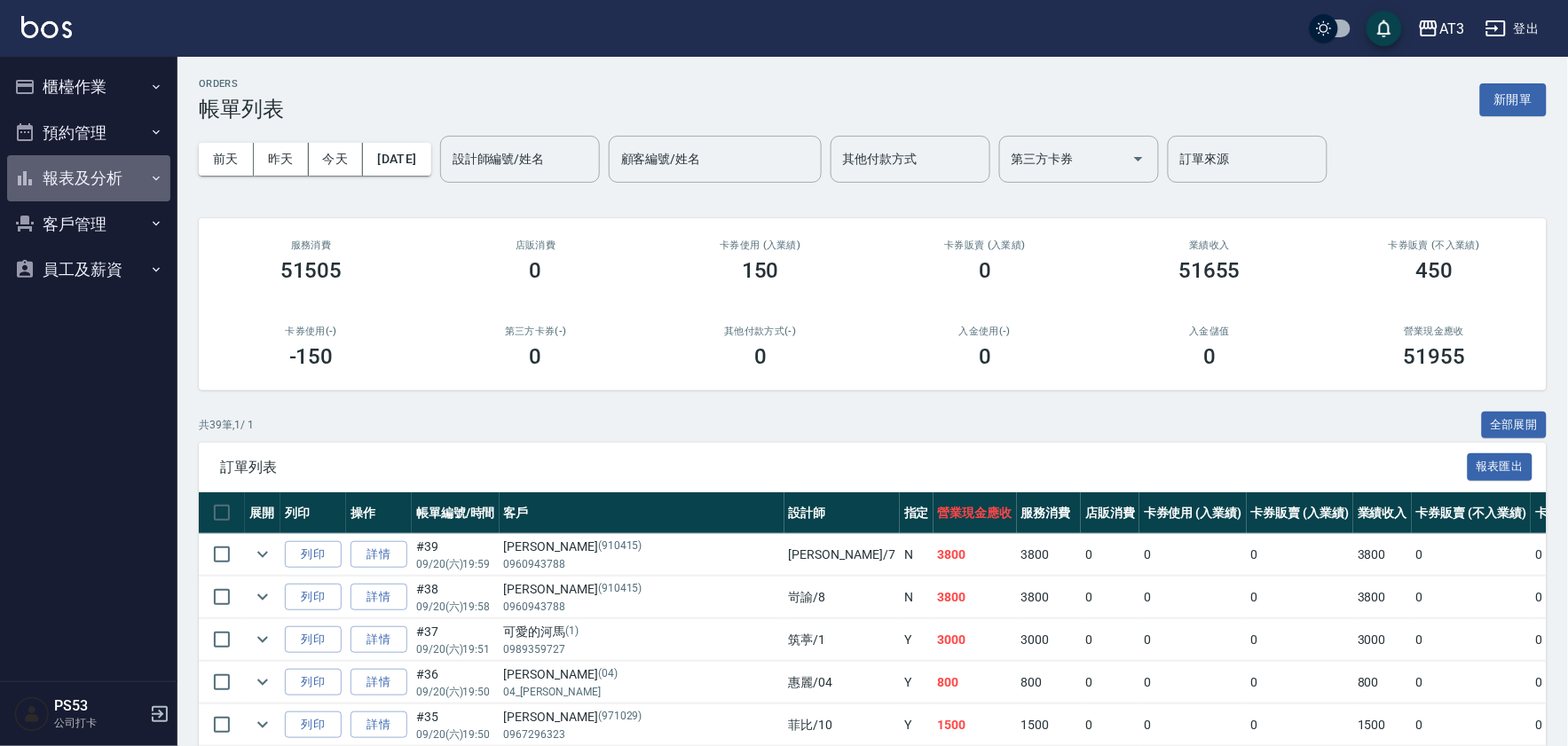
click at [120, 183] on button "報表及分析" at bounding box center [89, 178] width 163 height 46
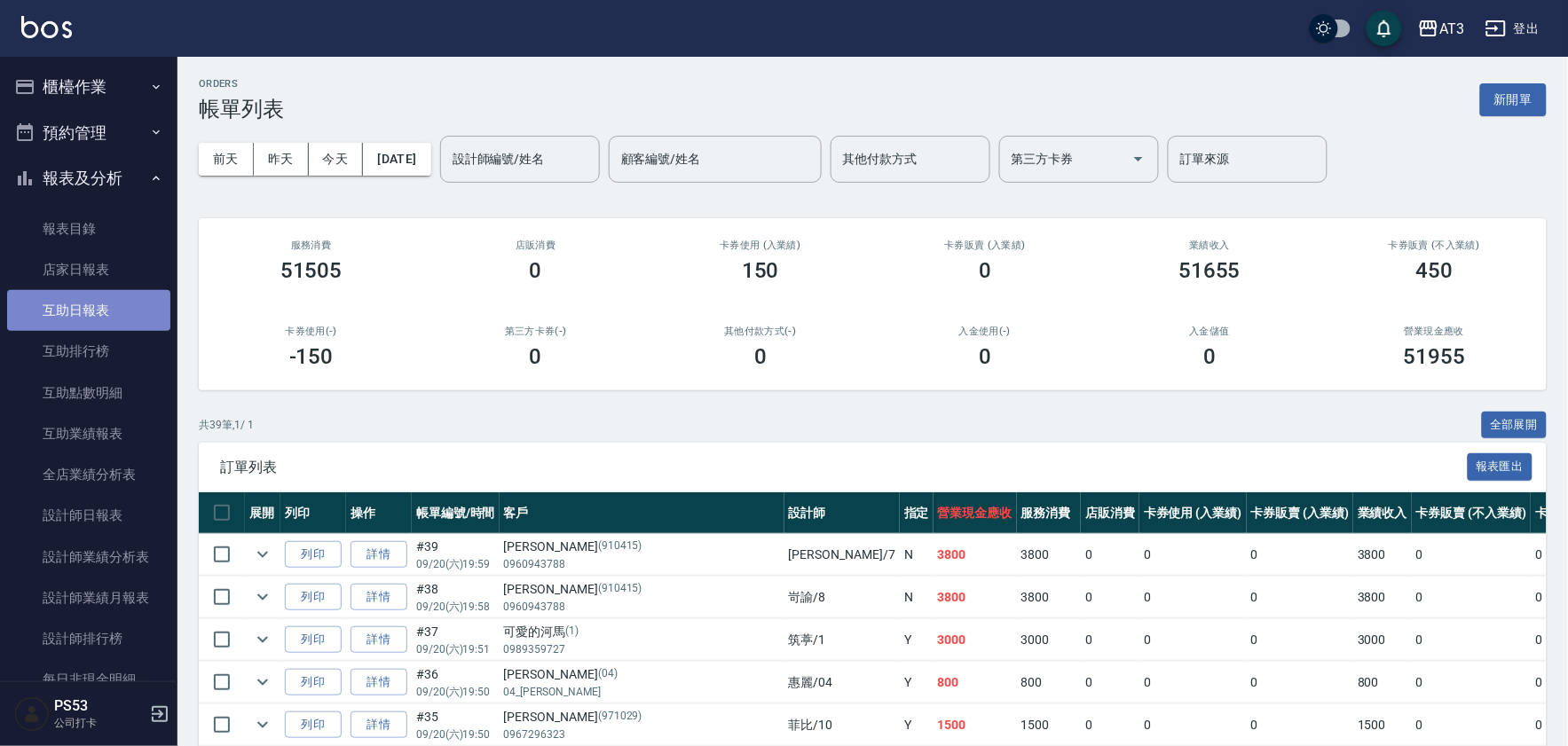
click at [99, 314] on link "互助日報表" at bounding box center [89, 310] width 163 height 40
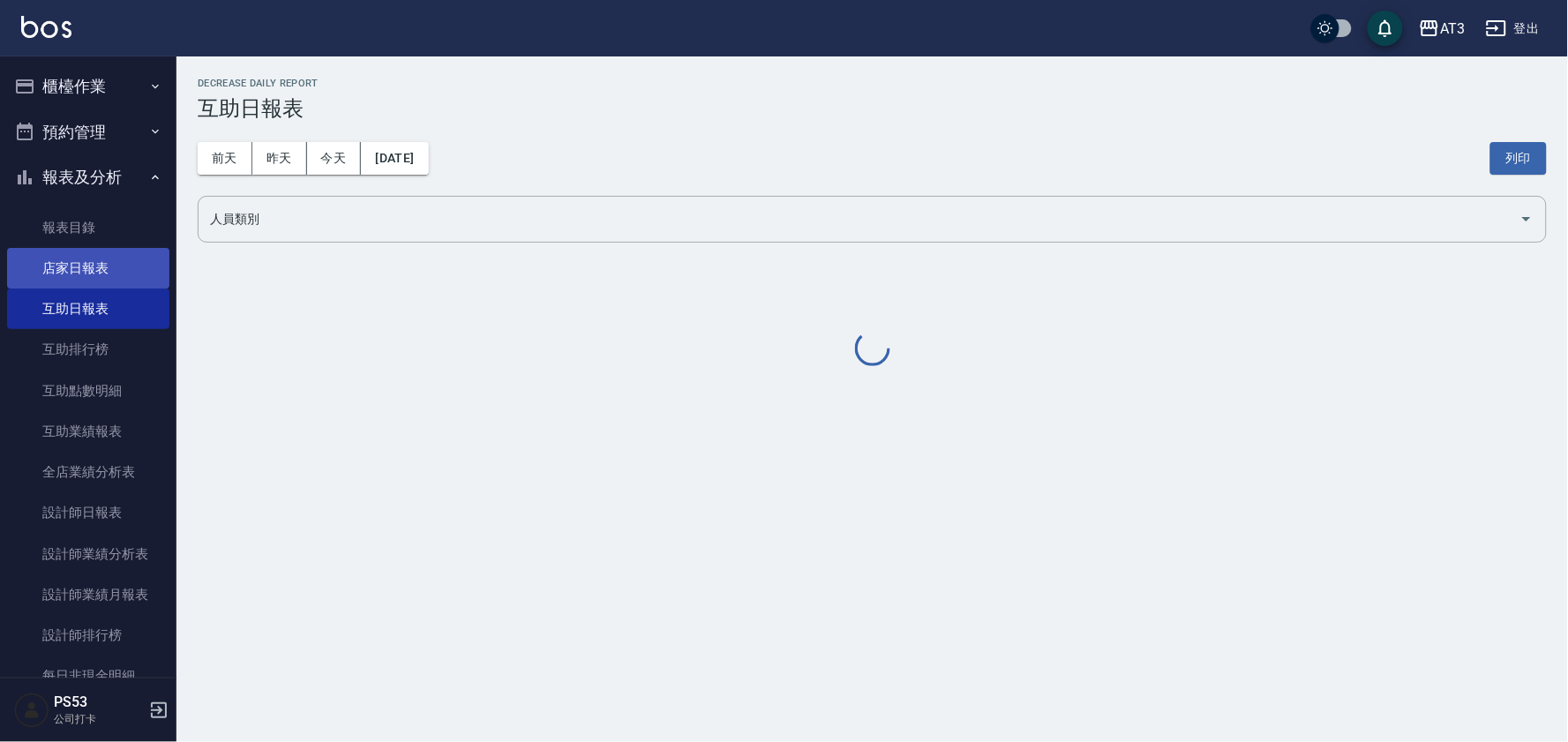
click at [83, 257] on link "店家日報表" at bounding box center [88, 268] width 163 height 40
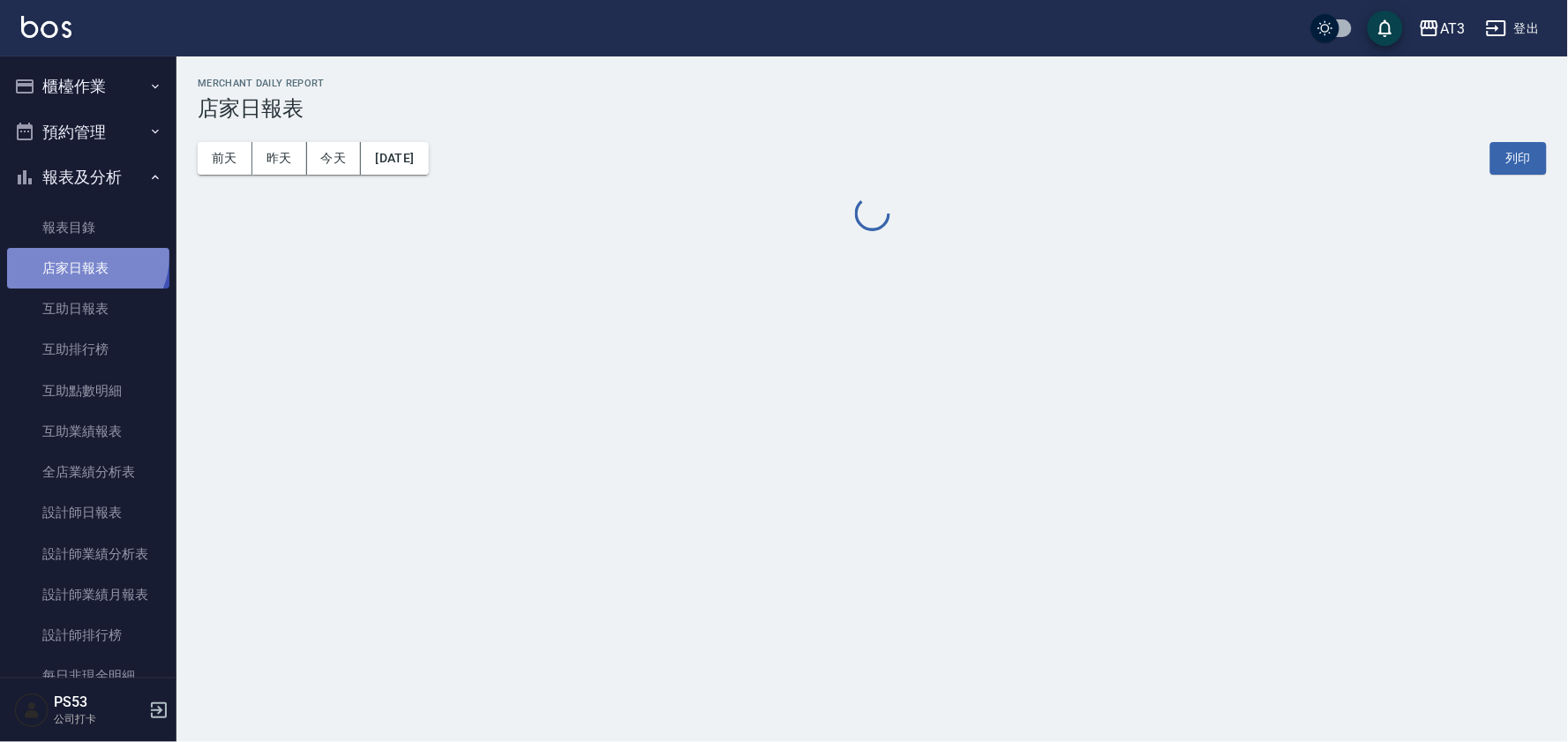
click at [85, 257] on link "店家日報表" at bounding box center [88, 268] width 163 height 40
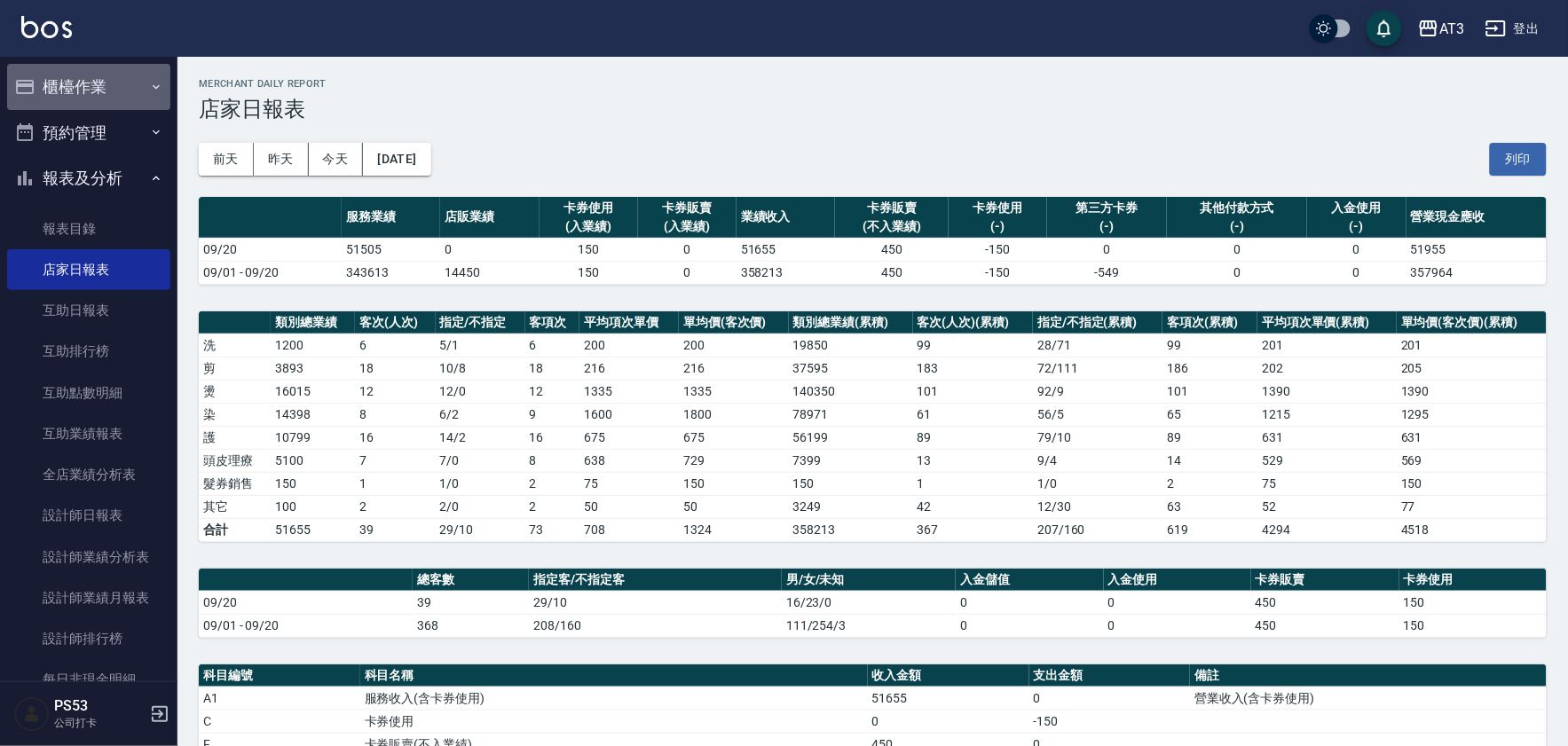
click at [100, 83] on button "櫃檯作業" at bounding box center [89, 86] width 163 height 46
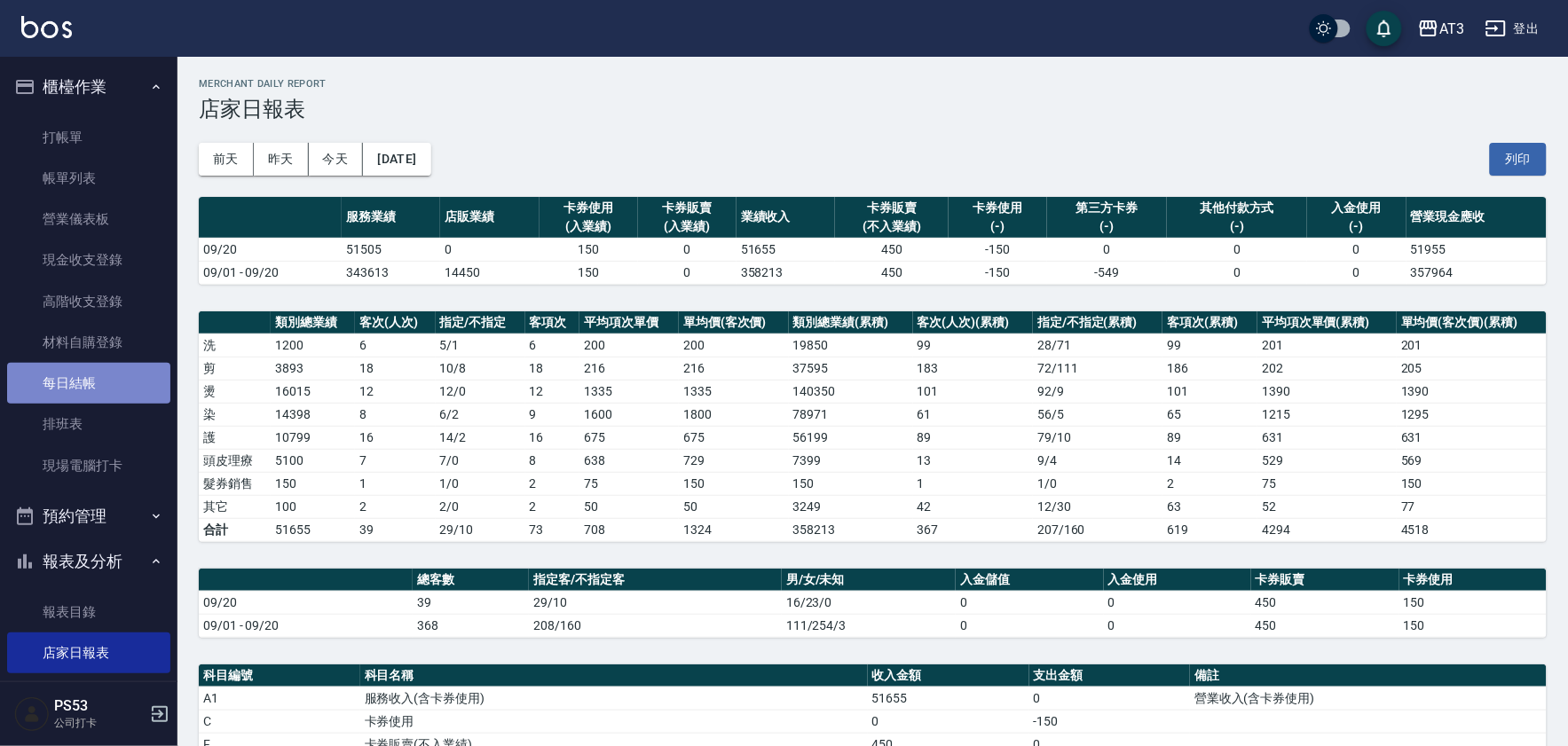
click at [101, 375] on link "每日結帳" at bounding box center [89, 382] width 163 height 40
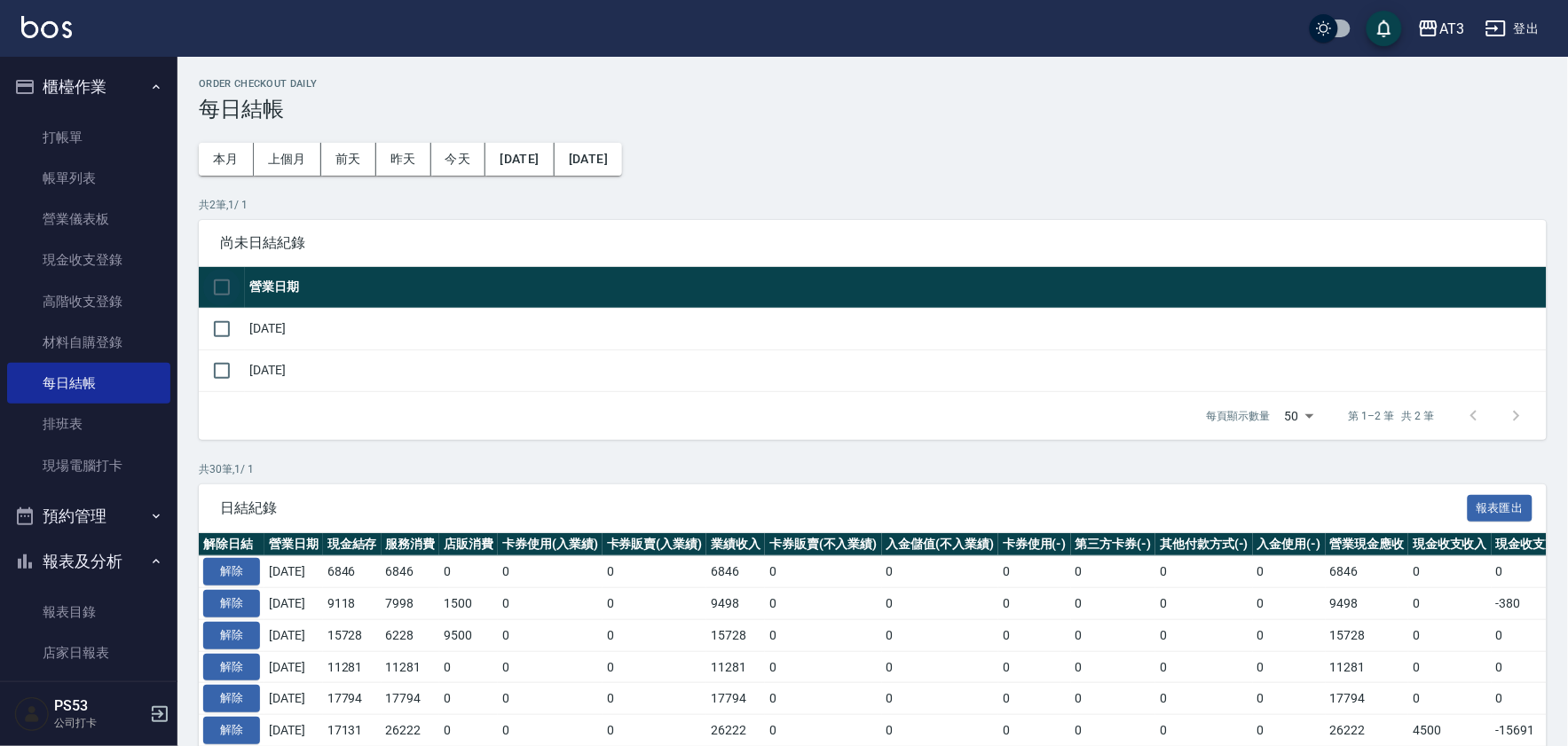
click at [220, 273] on input "checkbox" at bounding box center [222, 287] width 38 height 38
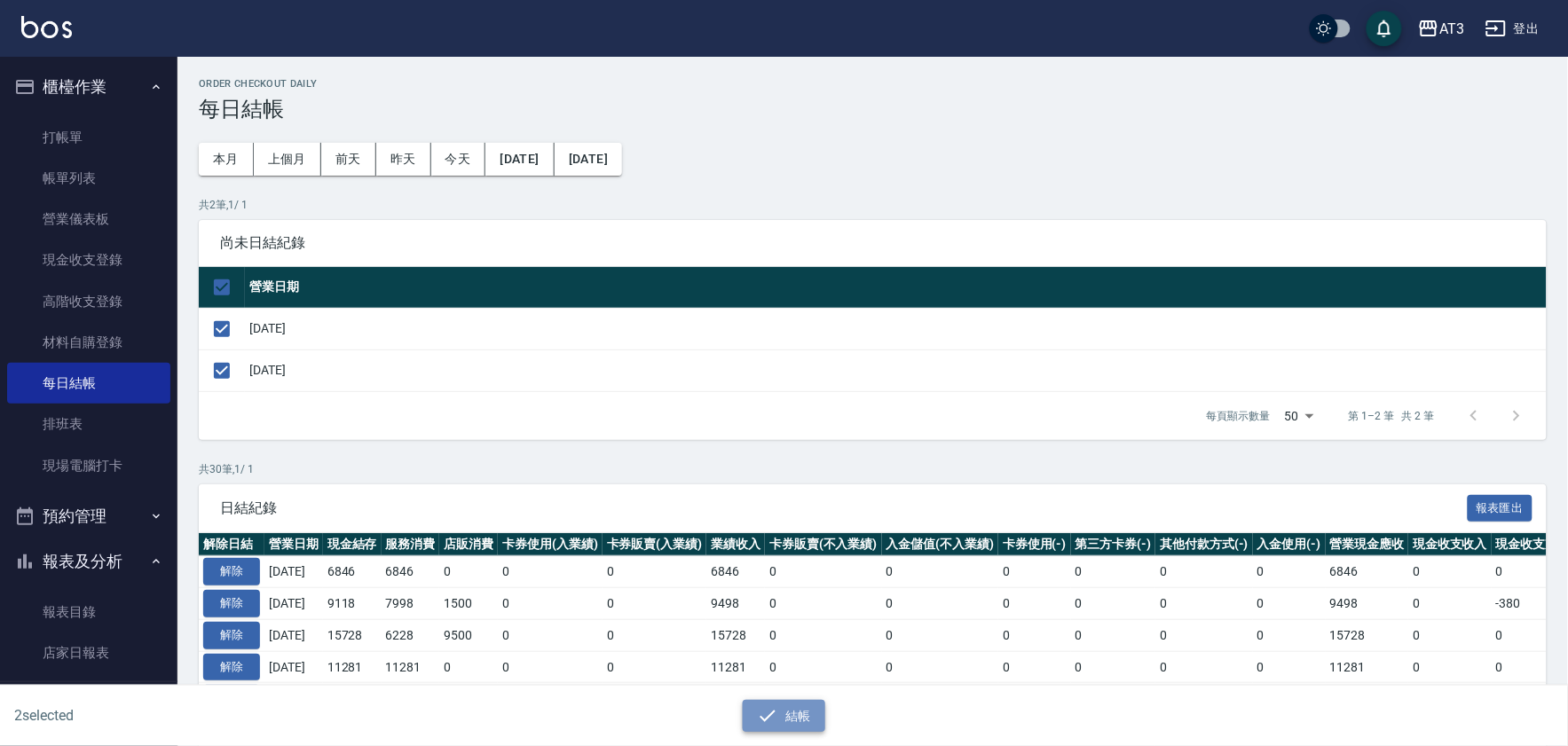
click at [796, 712] on button "結帳" at bounding box center [784, 716] width 83 height 33
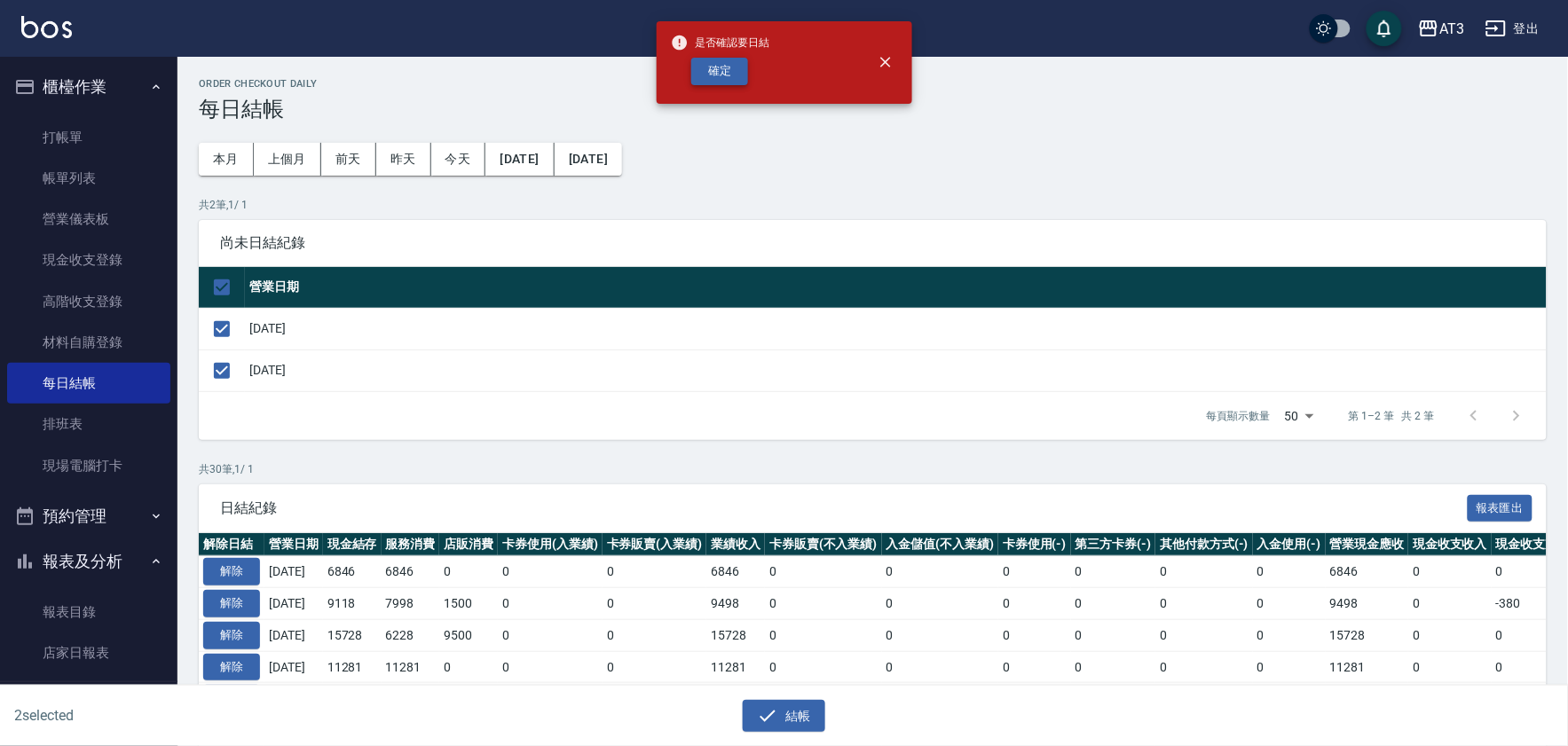
click at [728, 74] on button "確定" at bounding box center [719, 71] width 57 height 28
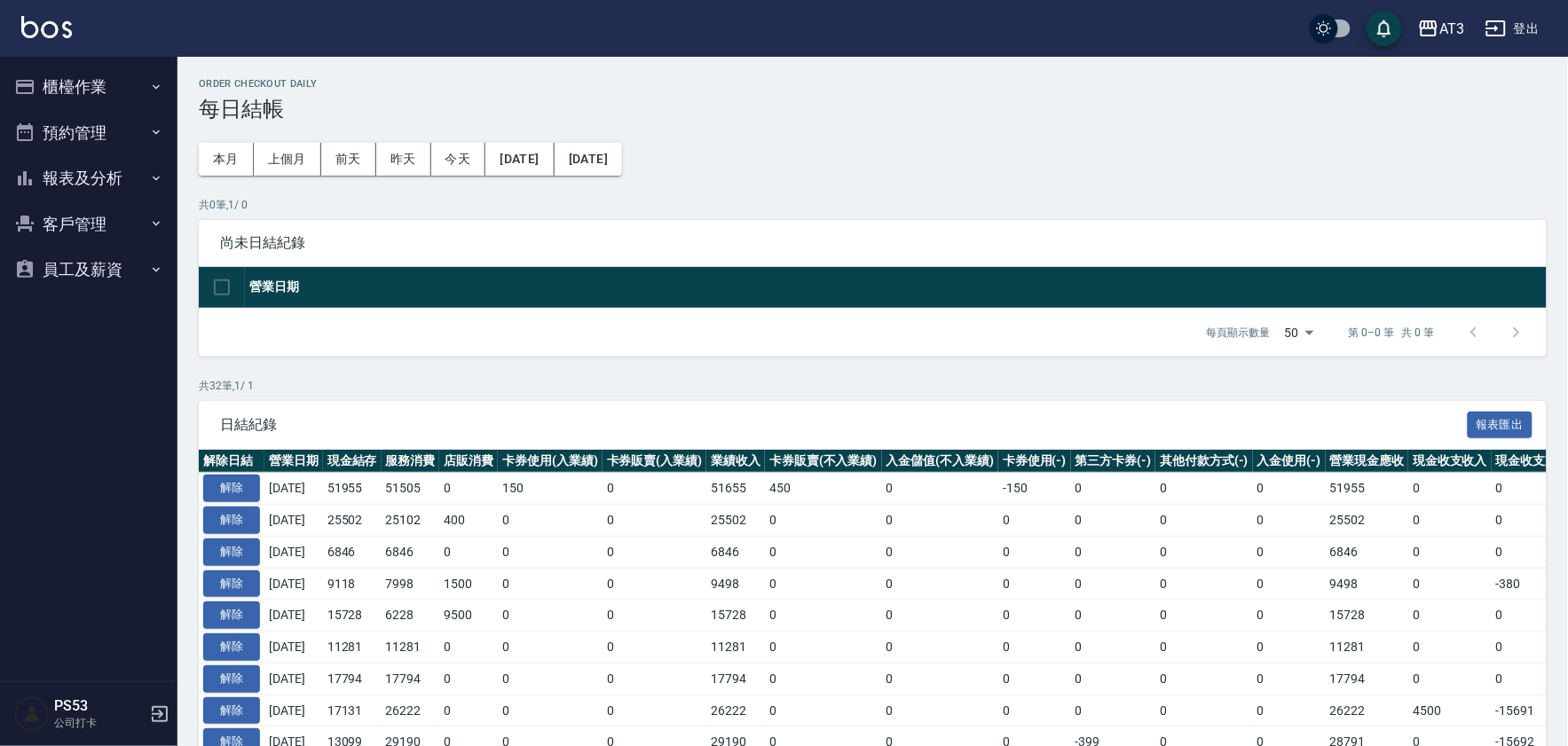
click at [78, 176] on button "報表及分析" at bounding box center [89, 178] width 163 height 46
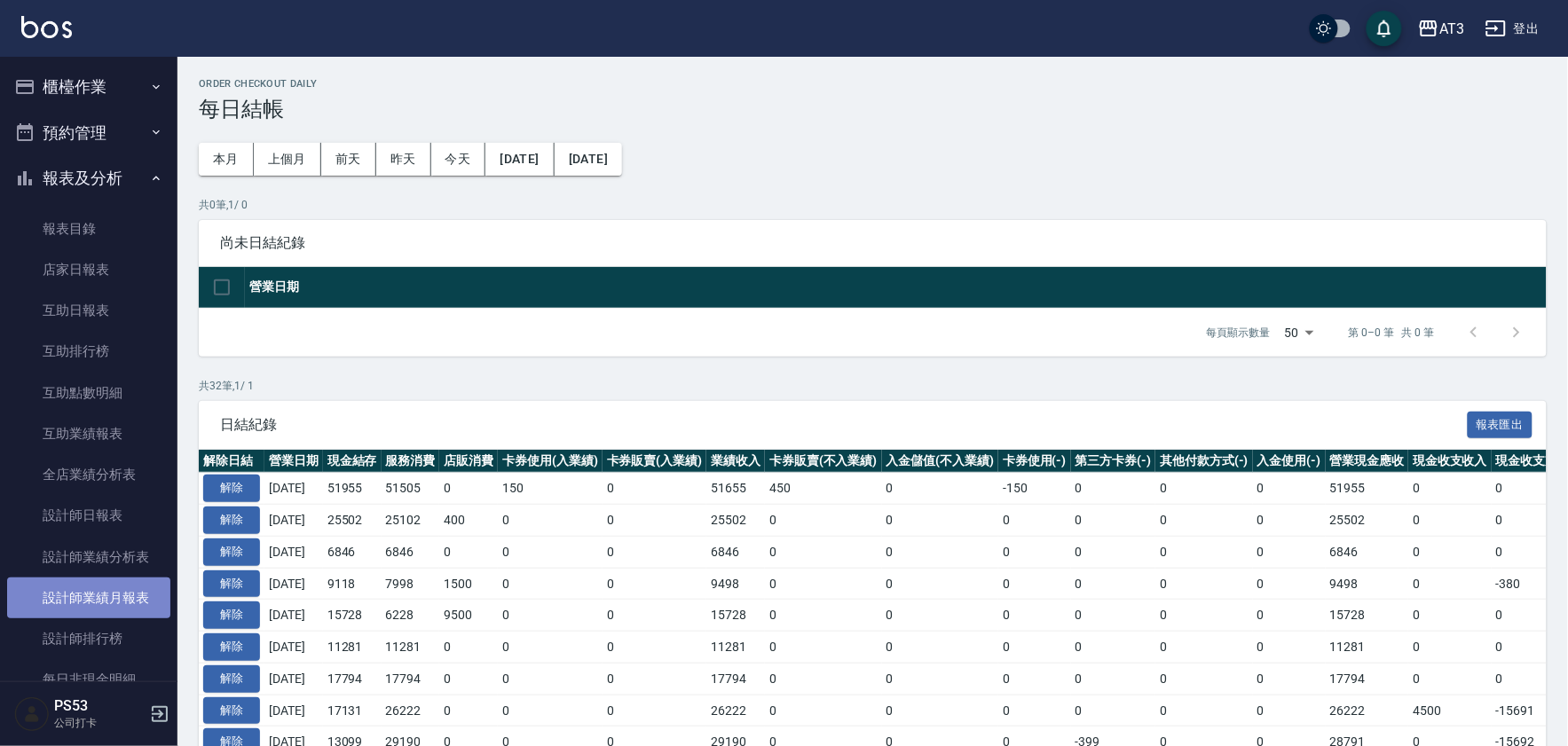
click at [109, 590] on link "設計師業績月報表" at bounding box center [89, 597] width 163 height 40
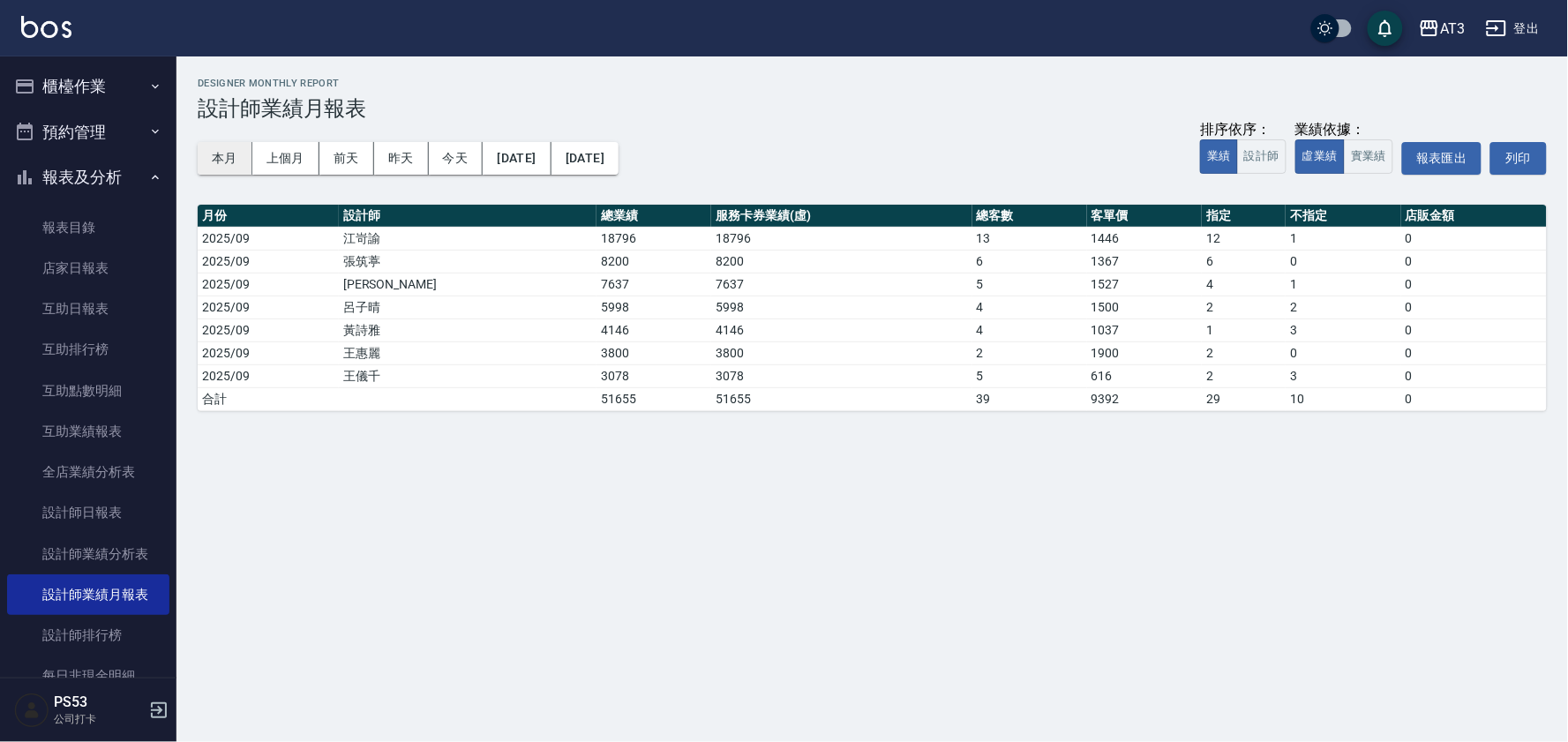
click at [219, 151] on button "本月" at bounding box center [224, 158] width 54 height 33
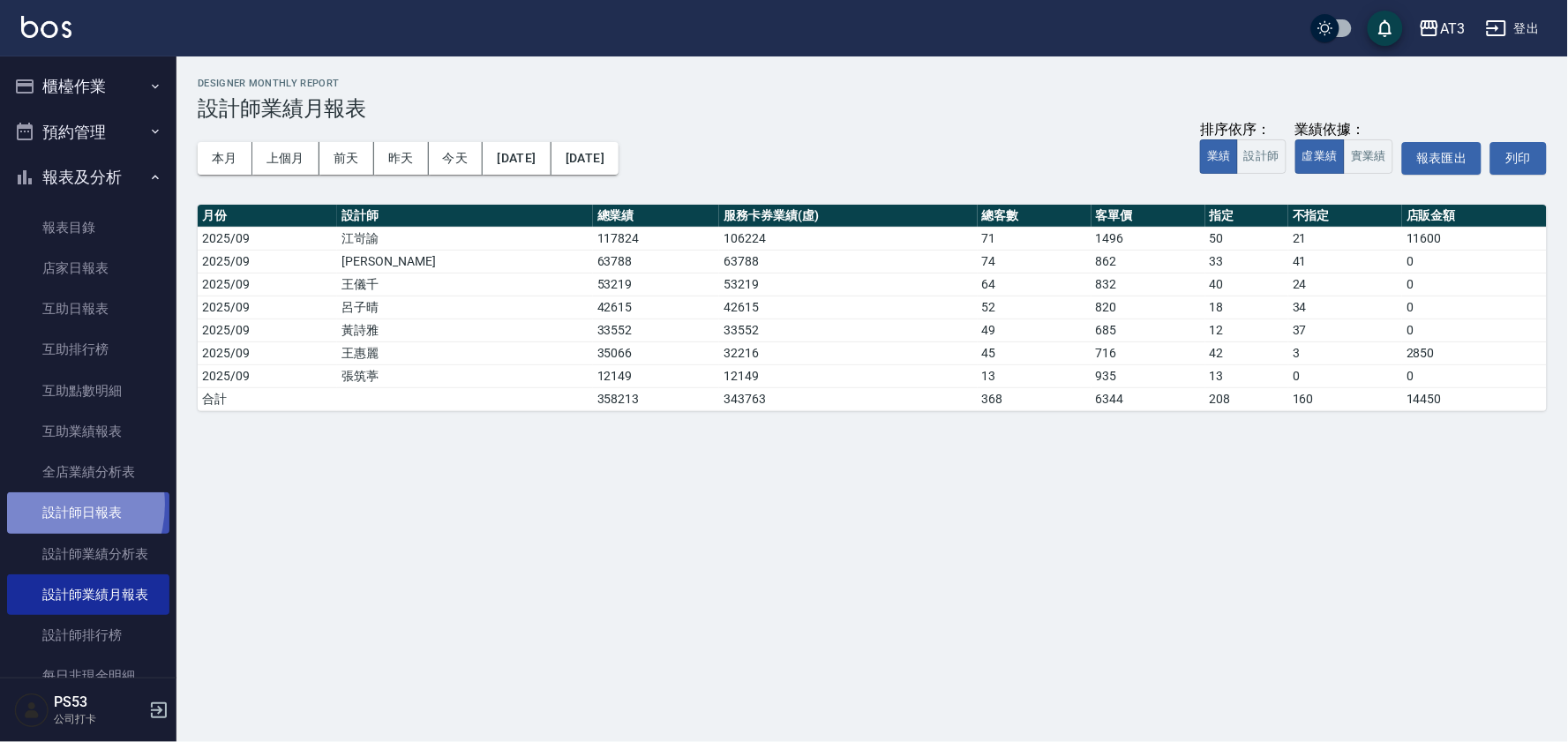
click at [44, 504] on link "設計師日報表" at bounding box center [88, 513] width 163 height 40
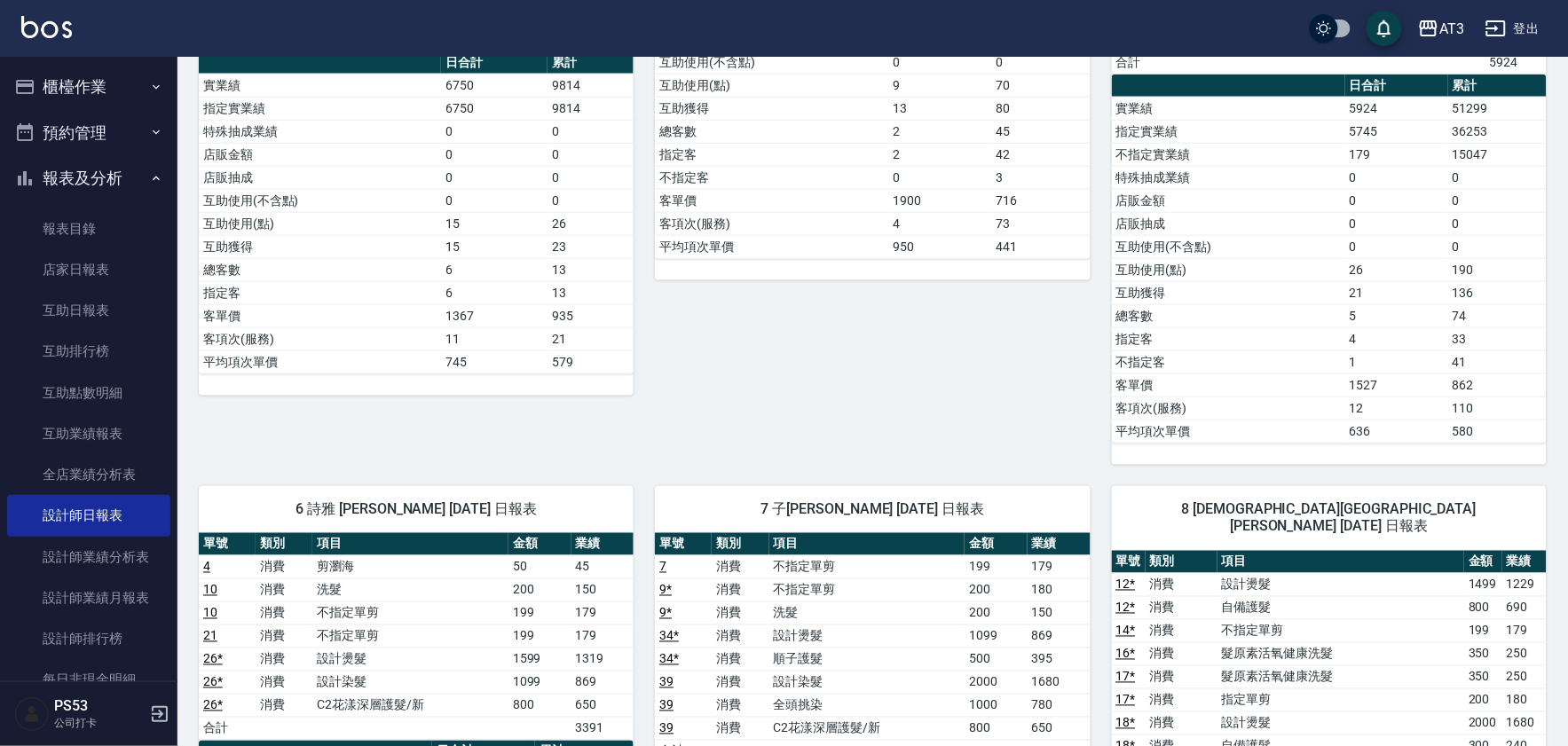
scroll to position [887, 0]
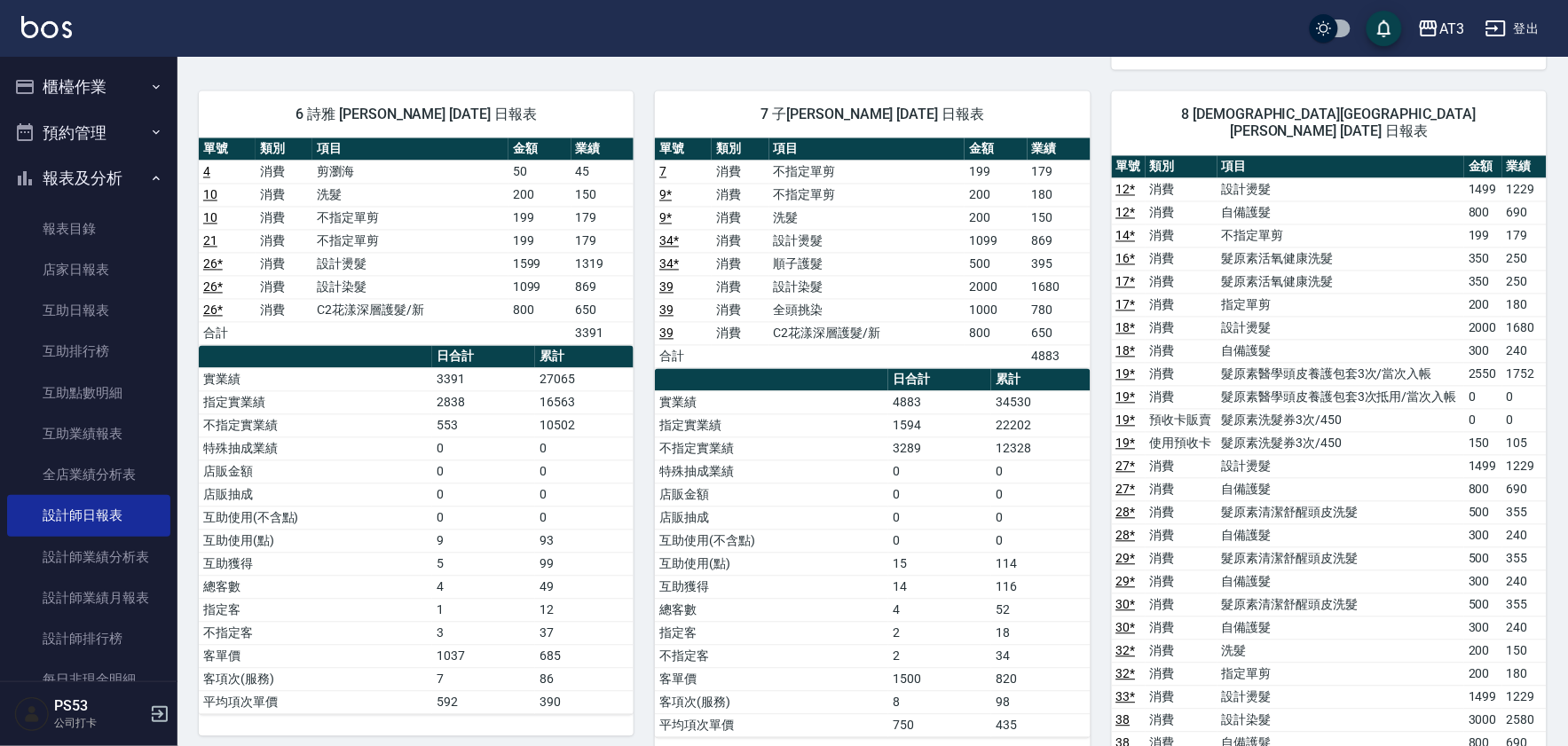
drag, startPoint x: 891, startPoint y: 320, endPoint x: 837, endPoint y: 311, distance: 54.7
click at [837, 311] on td "全頭挑染" at bounding box center [867, 311] width 196 height 23
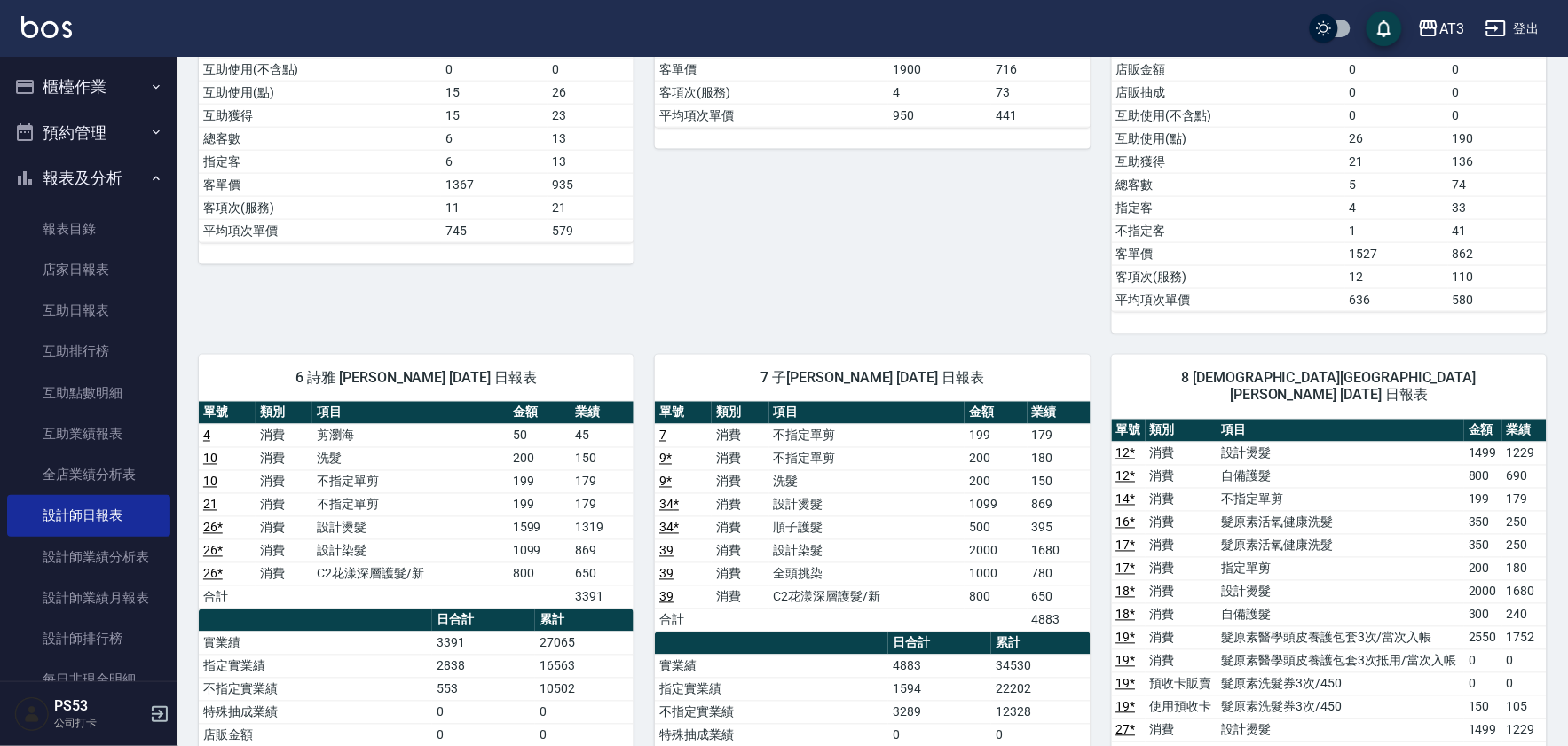
scroll to position [493, 0]
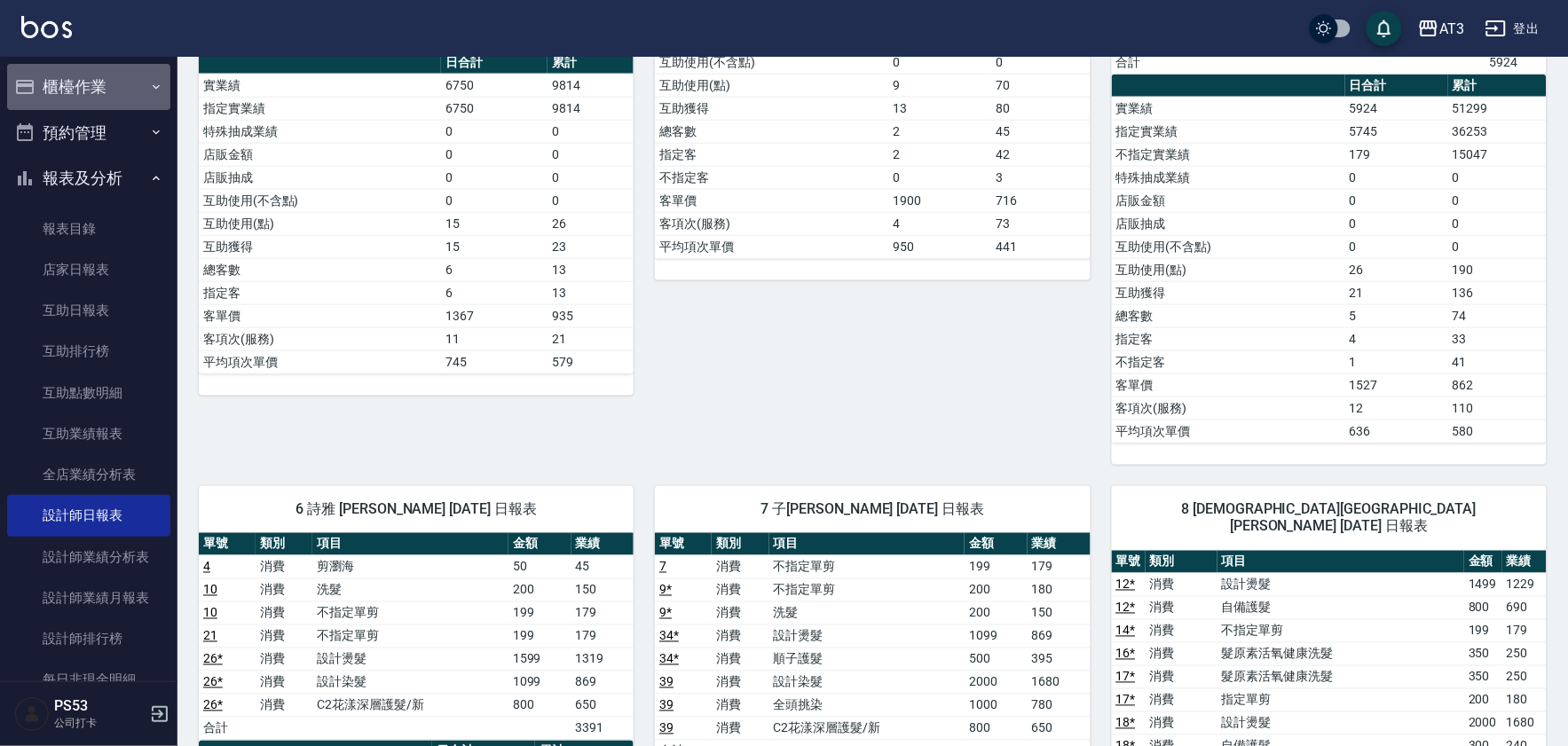
click at [152, 73] on button "櫃檯作業" at bounding box center [89, 86] width 163 height 46
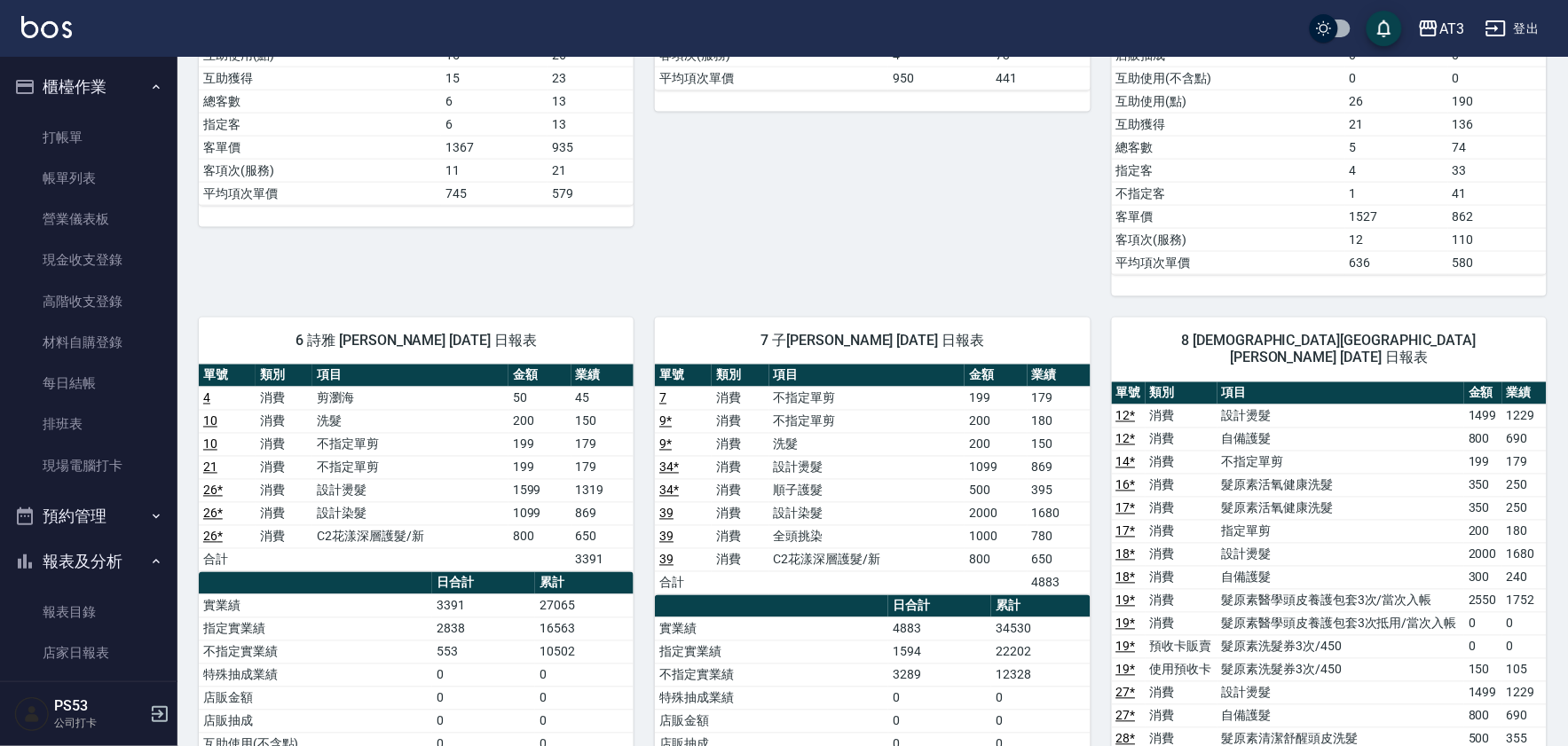
scroll to position [887, 0]
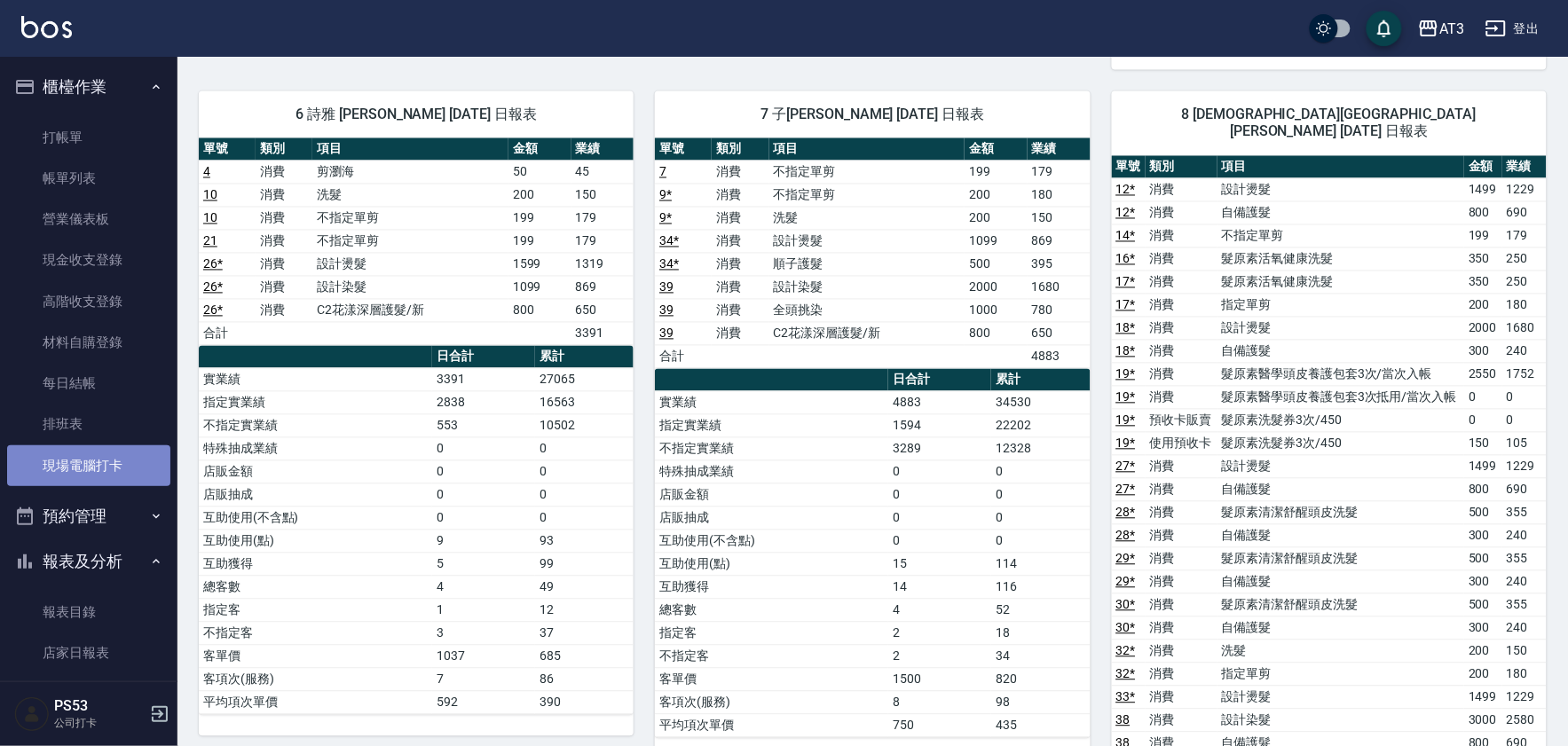
click at [122, 452] on link "現場電腦打卡" at bounding box center [89, 465] width 163 height 40
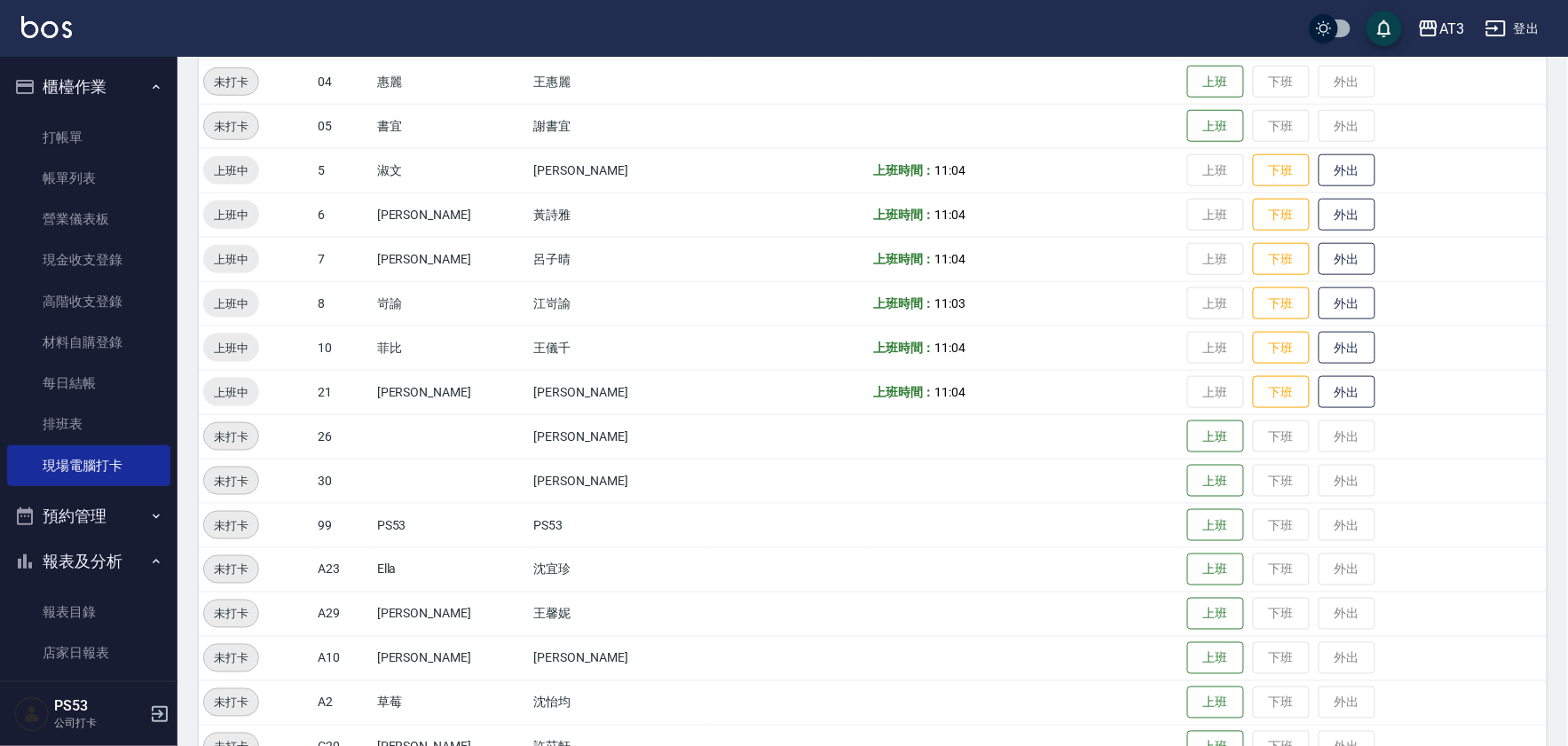
scroll to position [493, 0]
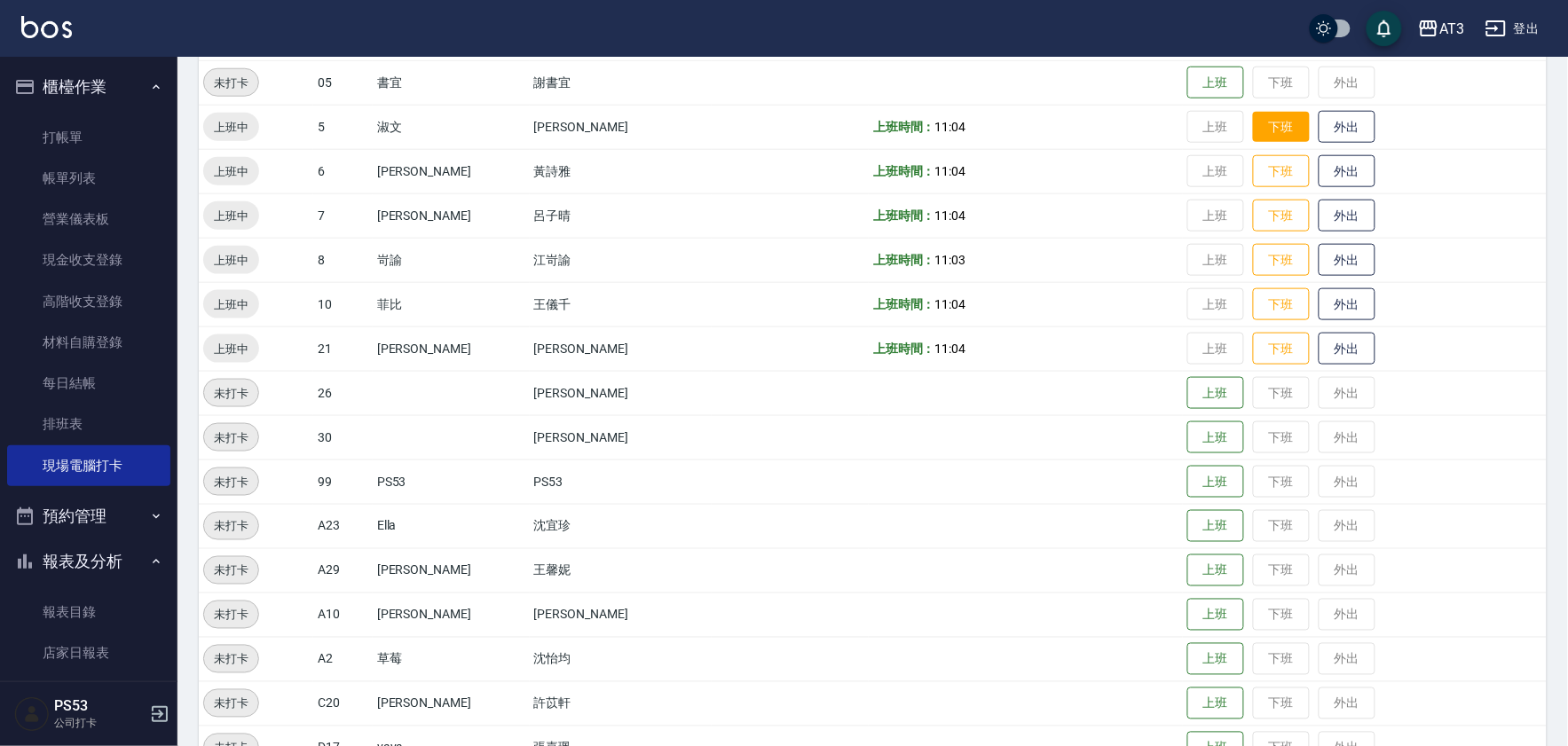
click at [1268, 134] on button "下班" at bounding box center [1281, 127] width 57 height 31
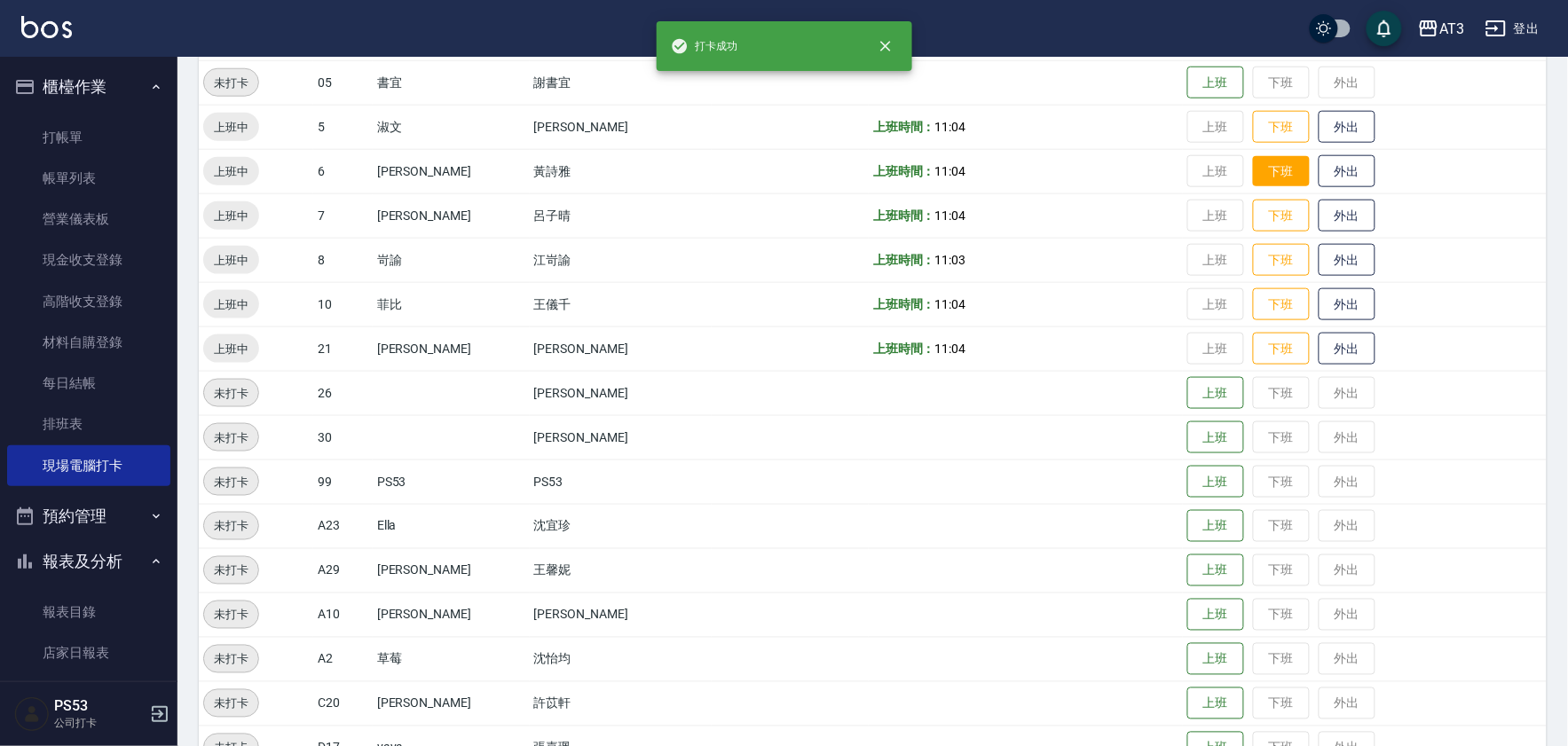
scroll to position [492, 0]
click at [1254, 167] on button "下班" at bounding box center [1281, 172] width 57 height 31
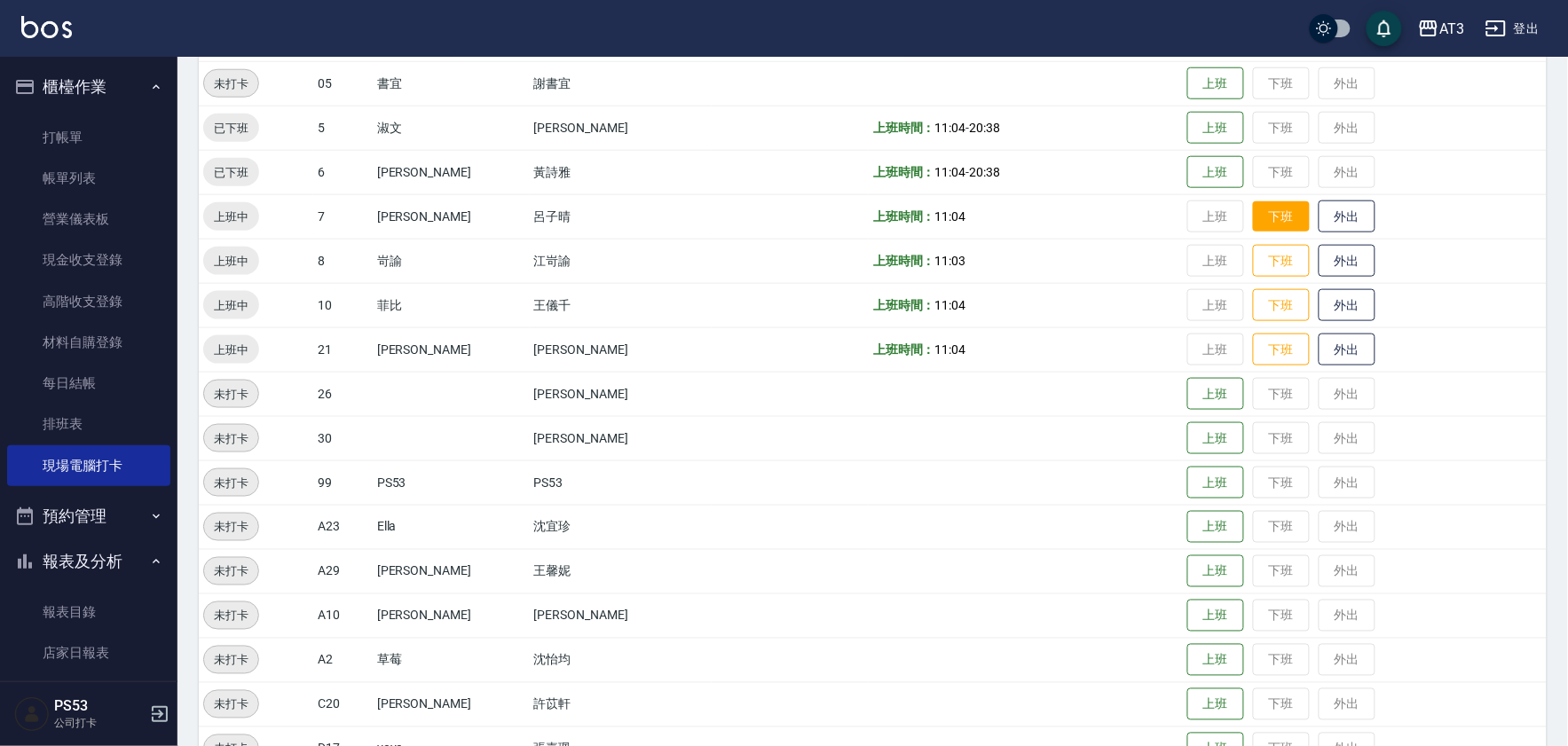
click at [1253, 218] on button "下班" at bounding box center [1281, 216] width 57 height 31
click at [1253, 250] on button "下班" at bounding box center [1281, 261] width 57 height 31
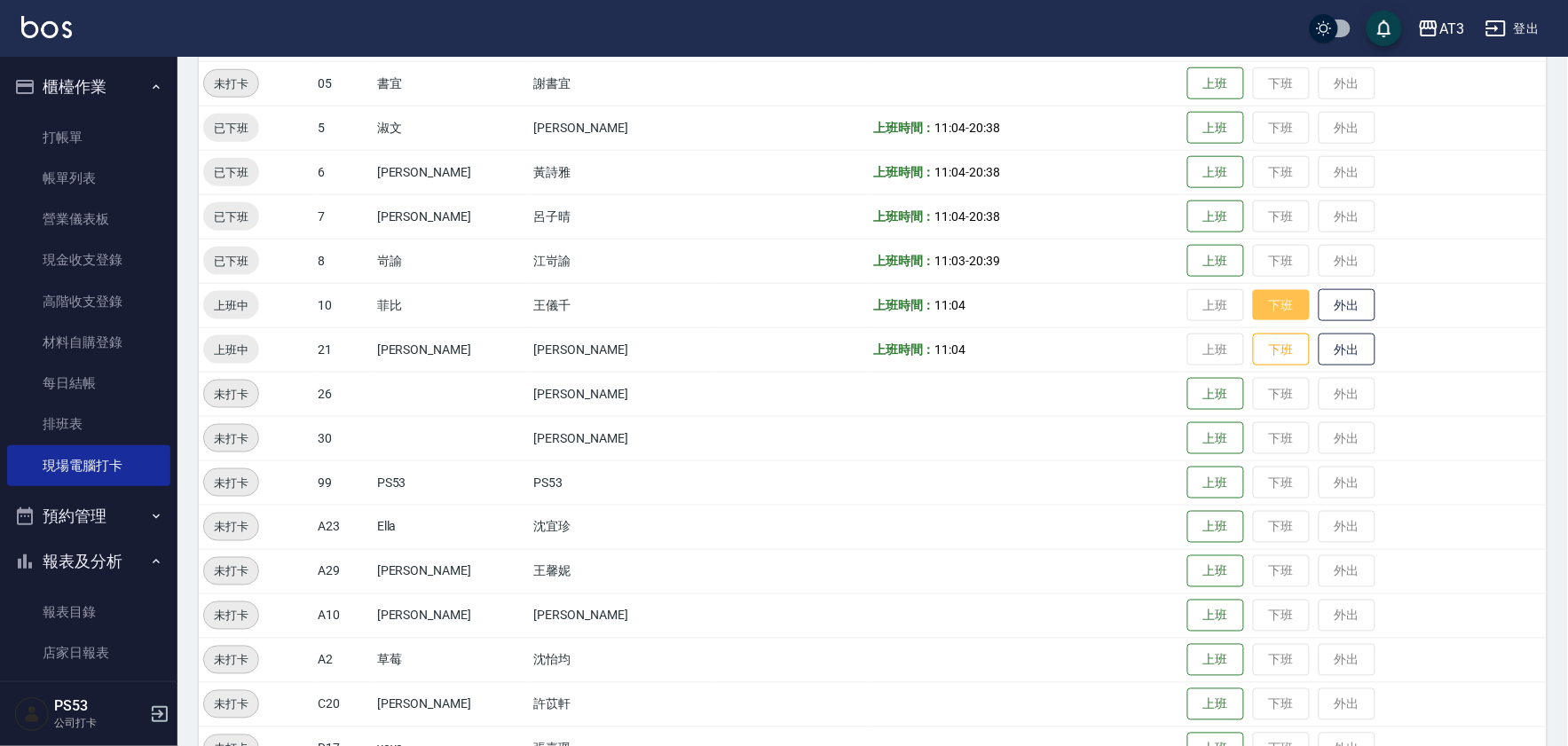
click at [1253, 290] on button "下班" at bounding box center [1281, 305] width 57 height 31
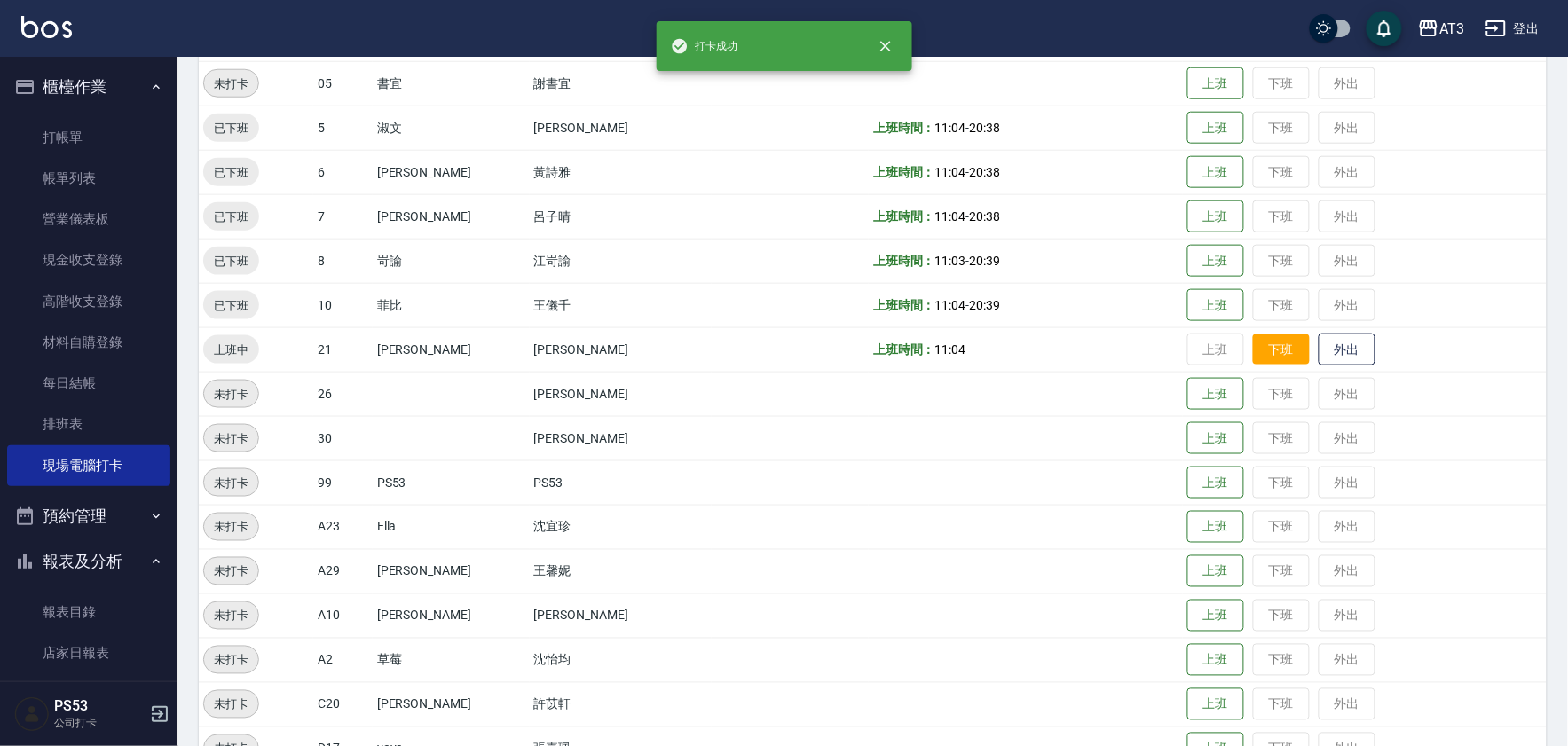
click at [1253, 343] on button "下班" at bounding box center [1281, 350] width 57 height 31
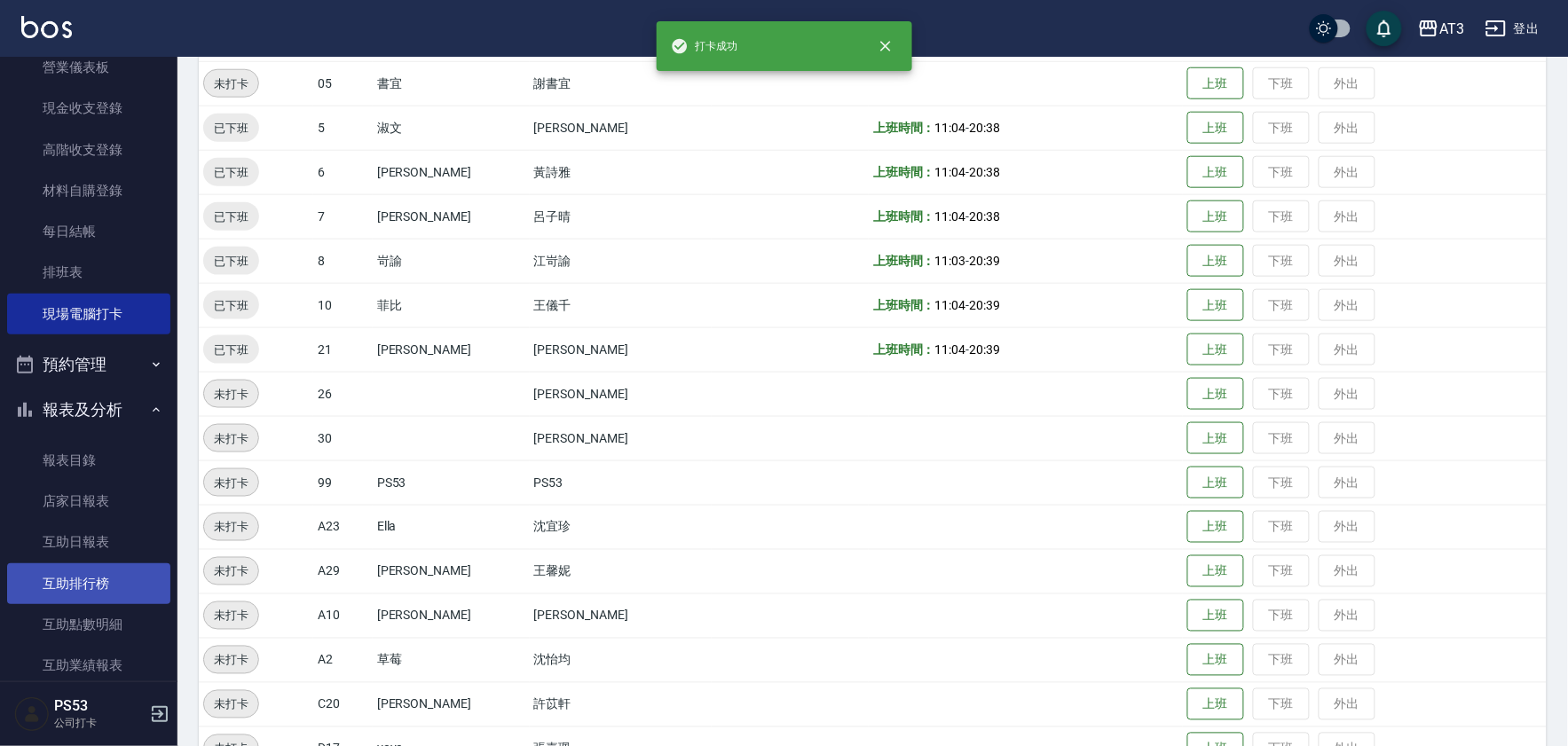
scroll to position [394, 0]
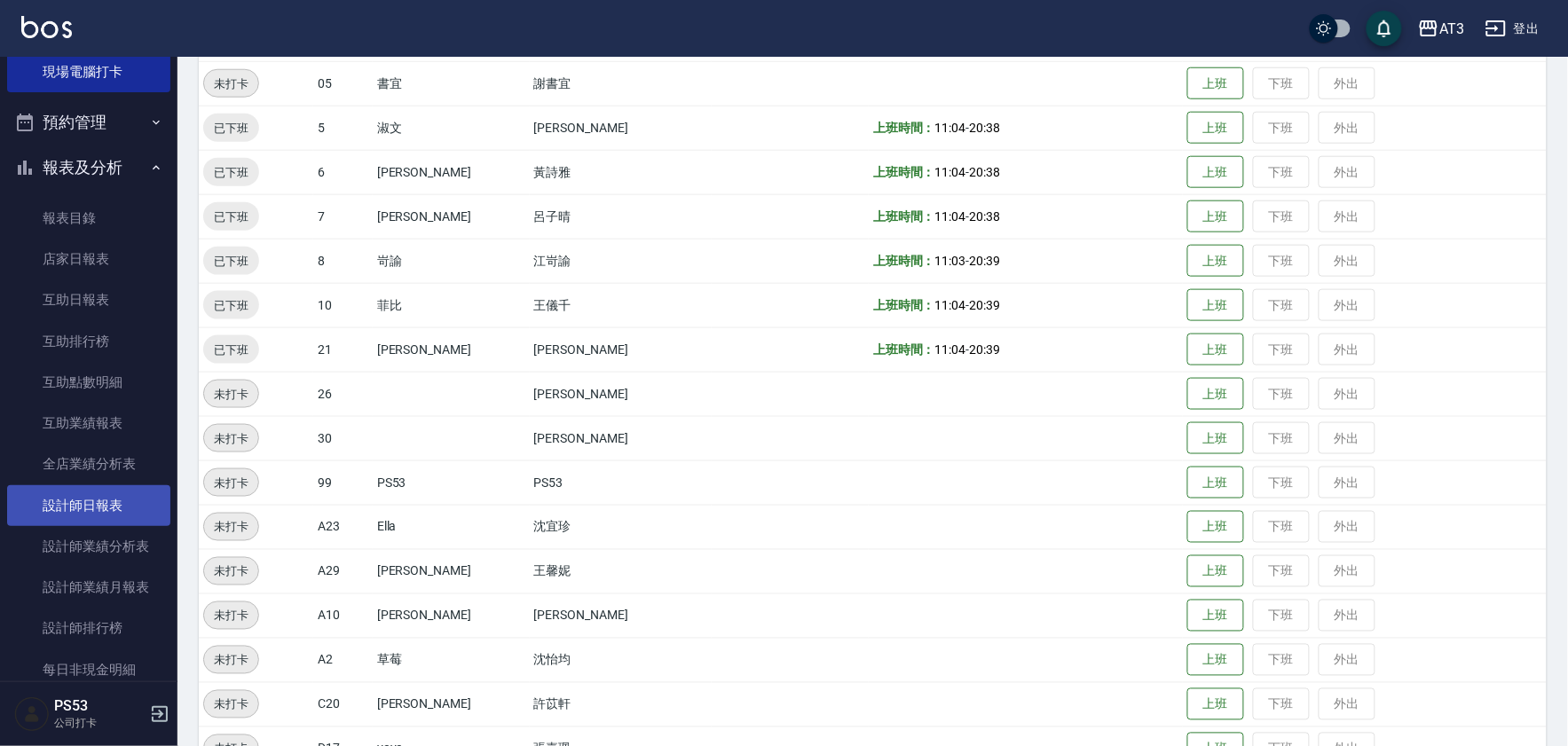
click at [85, 488] on link "設計師日報表" at bounding box center [89, 505] width 163 height 40
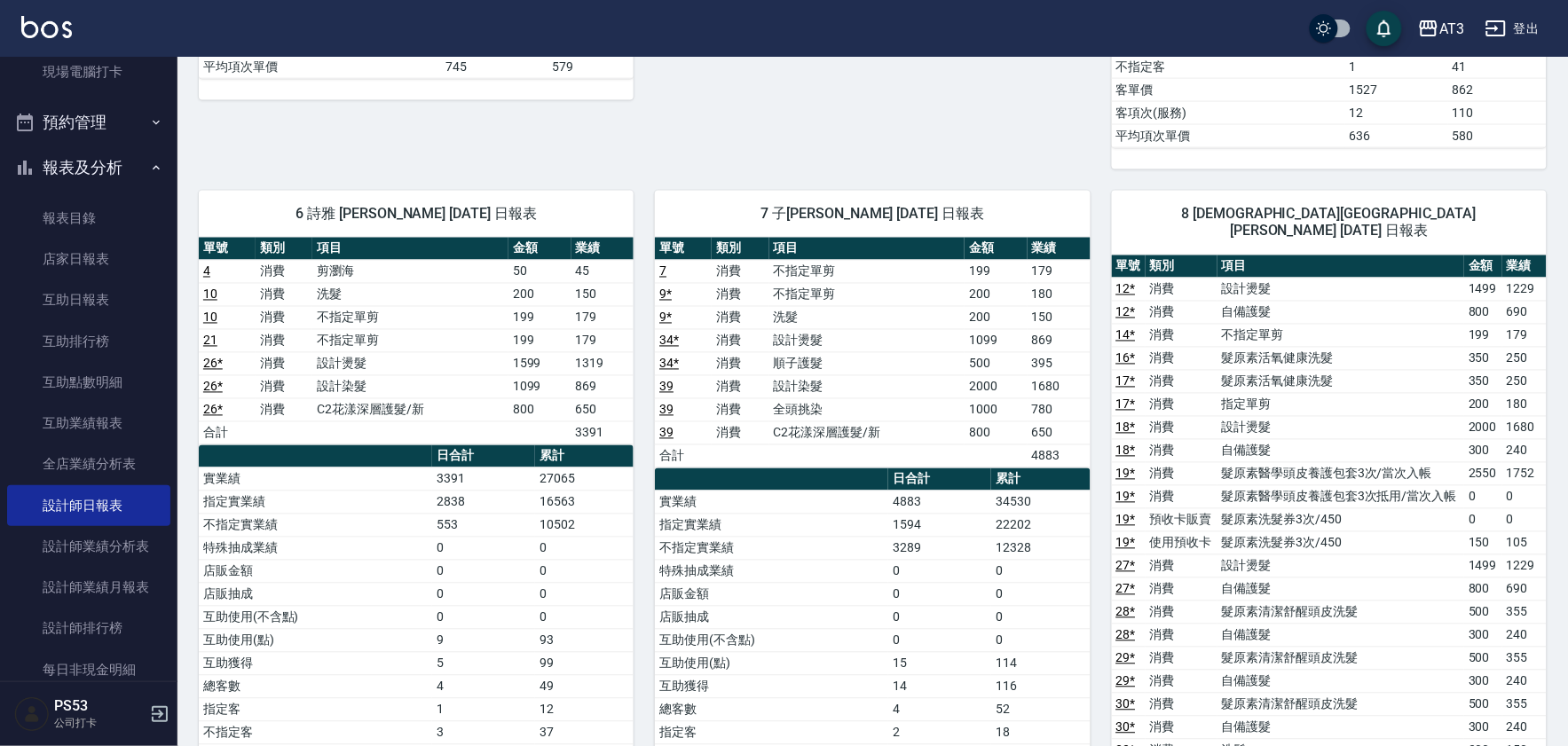
scroll to position [986, 0]
